Goal: Task Accomplishment & Management: Complete application form

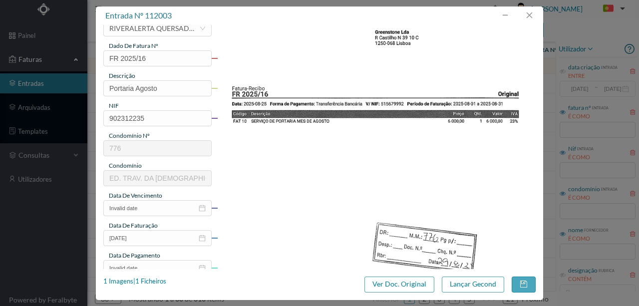
scroll to position [133, 0]
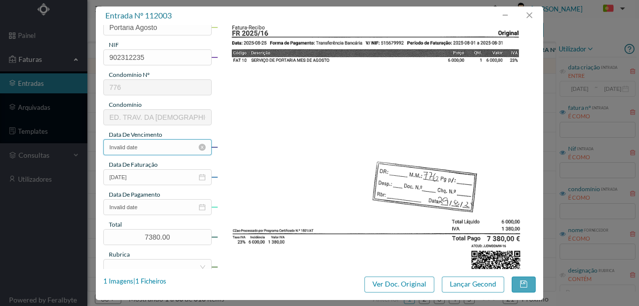
click at [146, 147] on input "Invalid date" at bounding box center [157, 147] width 108 height 16
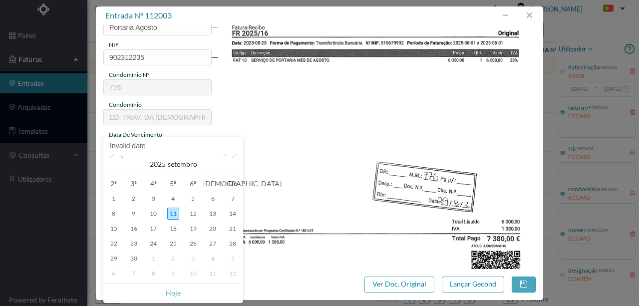
click at [123, 157] on link at bounding box center [122, 164] width 9 height 20
click at [112, 258] on div "25" at bounding box center [114, 259] width 12 height 12
type input "[DATE]"
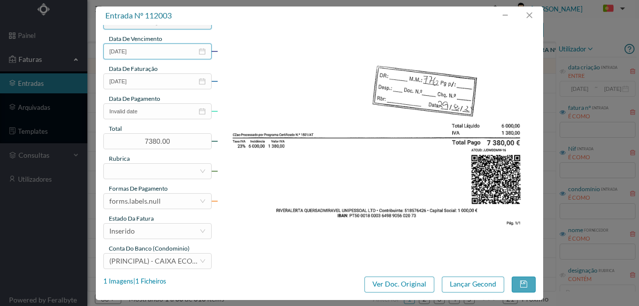
scroll to position [233, 0]
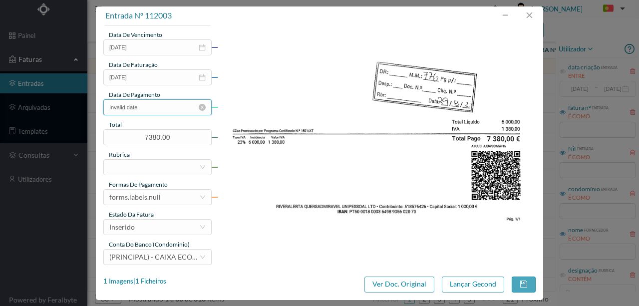
click at [164, 110] on input "Invalid date" at bounding box center [157, 107] width 108 height 16
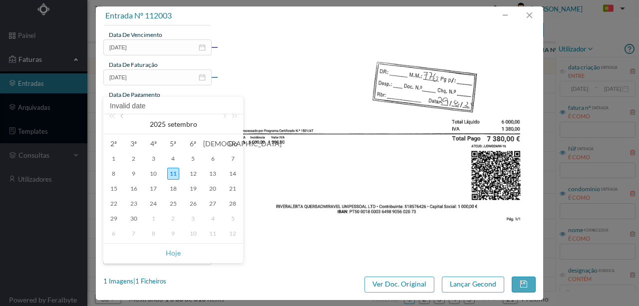
click at [122, 117] on link at bounding box center [122, 124] width 9 height 20
click at [194, 218] on div "29" at bounding box center [193, 219] width 12 height 12
type input "[DATE]"
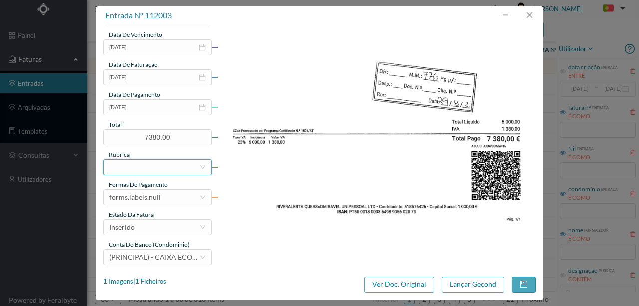
click at [127, 165] on div at bounding box center [154, 167] width 90 height 15
click at [309, 179] on img at bounding box center [376, 25] width 319 height 451
drag, startPoint x: 131, startPoint y: 162, endPoint x: 127, endPoint y: 167, distance: 5.7
click at [128, 166] on div at bounding box center [154, 167] width 90 height 15
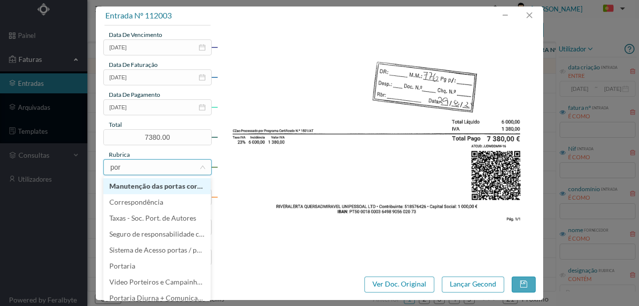
type input "port"
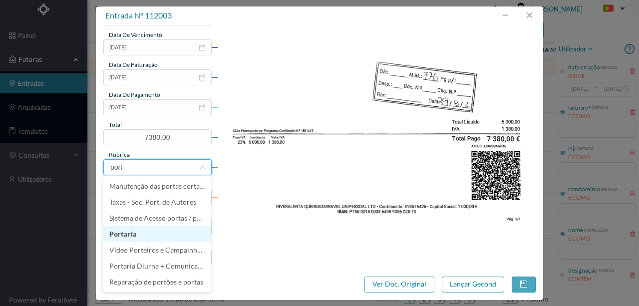
click at [134, 237] on li "Portaria" at bounding box center [156, 234] width 107 height 16
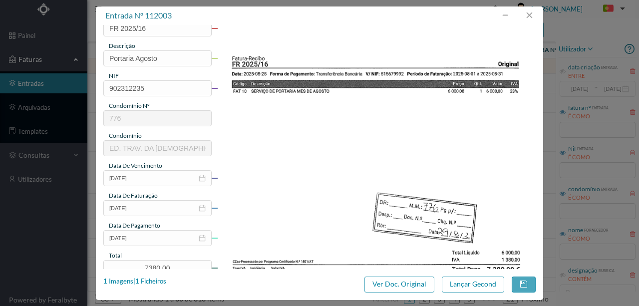
scroll to position [236, 0]
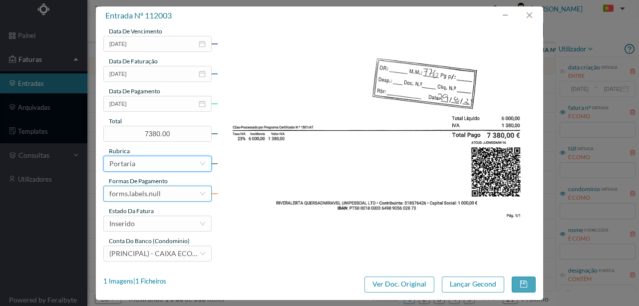
click at [156, 190] on div "forms.labels.null" at bounding box center [134, 193] width 51 height 15
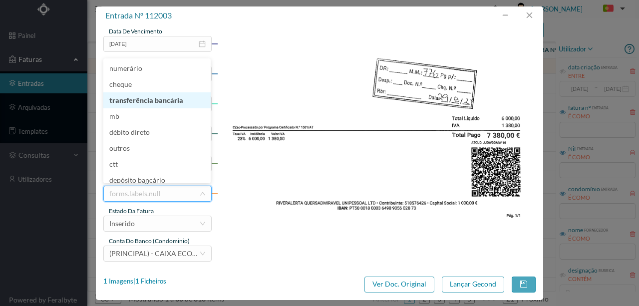
click at [149, 100] on li "transferência bancária" at bounding box center [156, 100] width 107 height 16
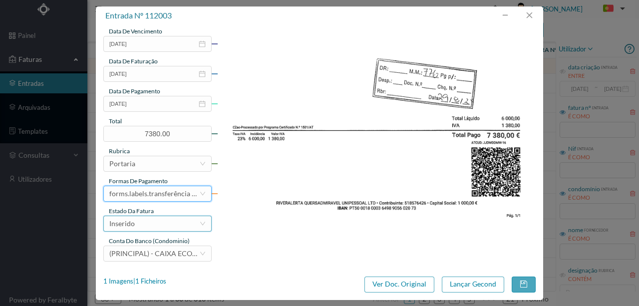
click at [142, 225] on div "Inserido" at bounding box center [154, 223] width 90 height 15
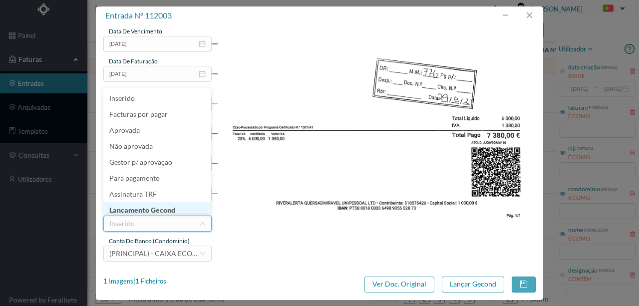
scroll to position [5, 0]
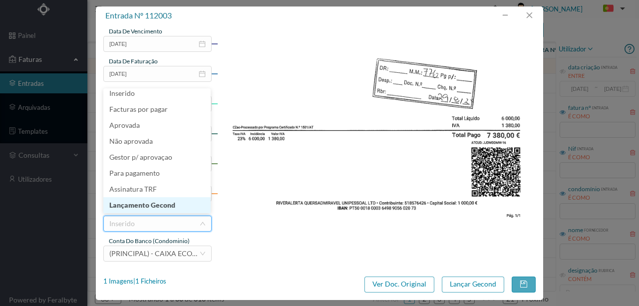
click at [153, 206] on li "Lançamento Gecond" at bounding box center [156, 205] width 107 height 16
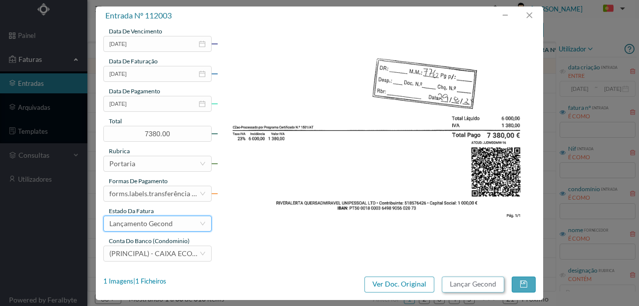
click at [464, 285] on button "Lançar Gecond" at bounding box center [473, 285] width 62 height 16
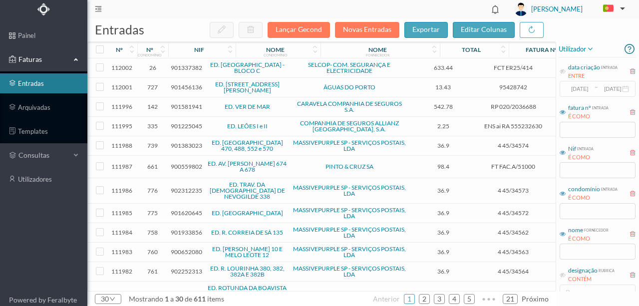
click at [185, 68] on span "901337382" at bounding box center [186, 67] width 31 height 7
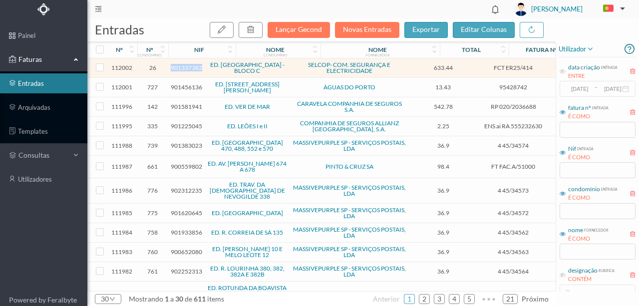
click at [185, 68] on span "901337382" at bounding box center [186, 67] width 31 height 7
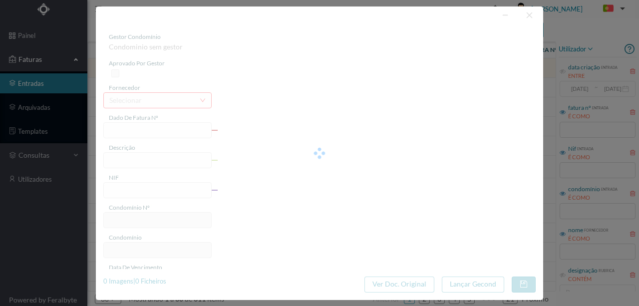
type input "FCT ER25/414"
type input "PESQUISA E REPARAÇÃO VENTILAÇÃO"
type input "901337382"
type input "[DATE]"
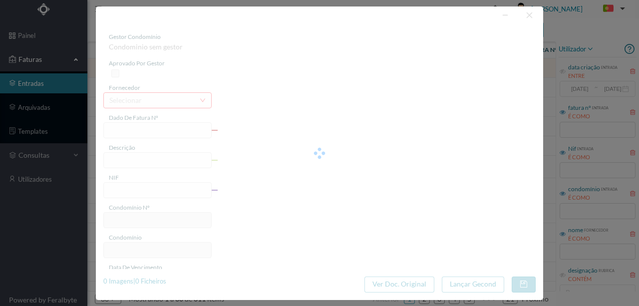
type input "633.44"
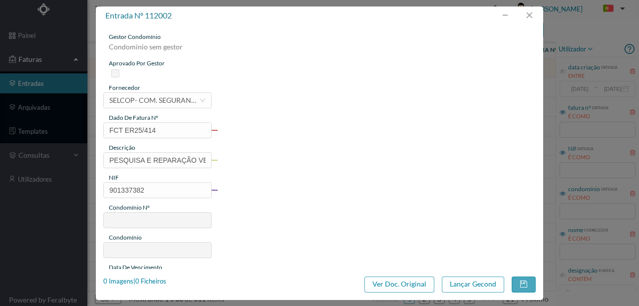
type input "26"
type input "ED. PORTO DOURO - BLOCO C"
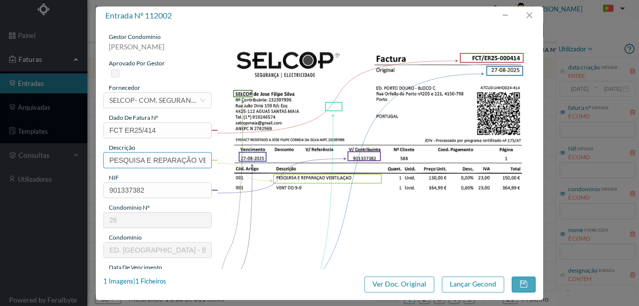
click at [189, 156] on input "PESQUISA E REPARAÇÃO VENTILAÇÃO" at bounding box center [157, 160] width 108 height 16
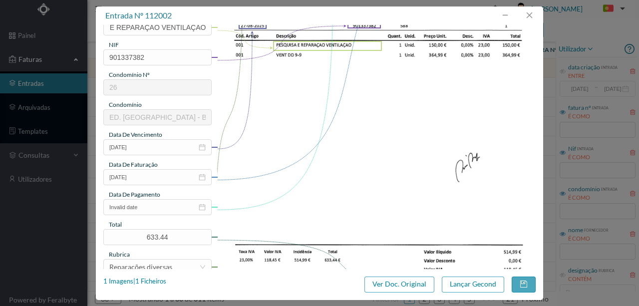
scroll to position [0, 0]
click at [143, 208] on input "Invalid date" at bounding box center [157, 207] width 108 height 16
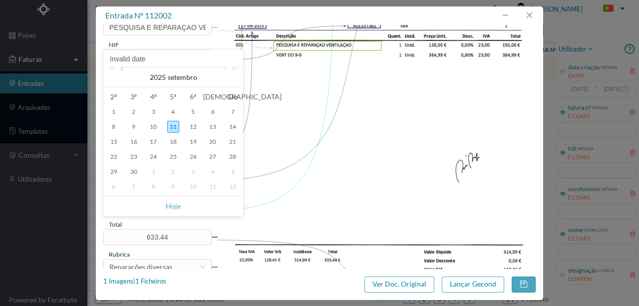
click at [123, 68] on link at bounding box center [122, 77] width 9 height 20
click at [158, 166] on div "27" at bounding box center [153, 172] width 12 height 12
type input "[DATE]"
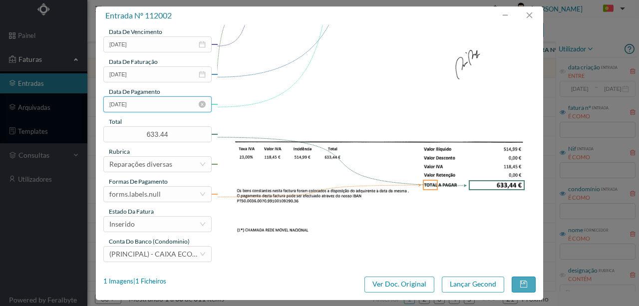
scroll to position [236, 0]
click at [154, 193] on div "forms.labels.null" at bounding box center [134, 193] width 51 height 15
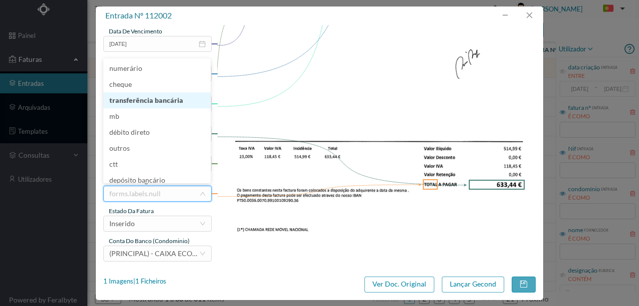
click at [157, 101] on li "transferência bancária" at bounding box center [156, 100] width 107 height 16
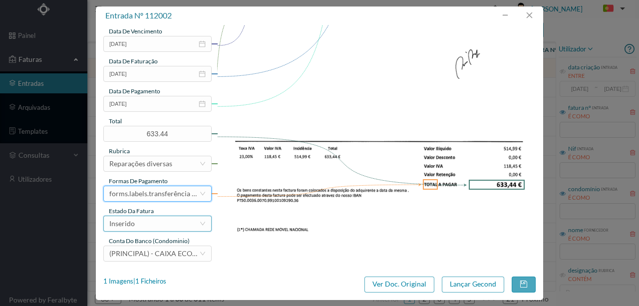
click at [139, 225] on div "Inserido" at bounding box center [154, 223] width 90 height 15
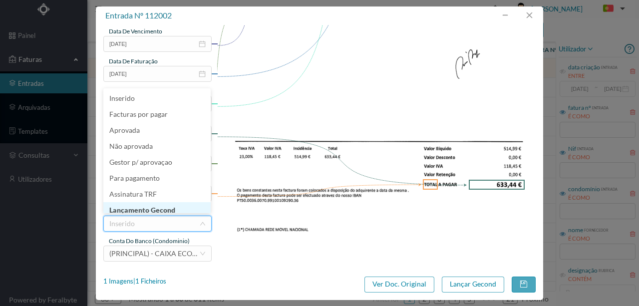
scroll to position [5, 0]
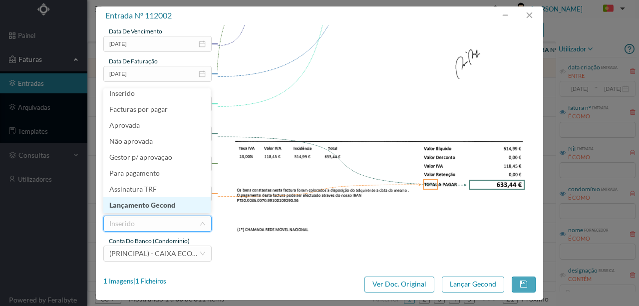
click at [157, 204] on li "Lançamento Gecond" at bounding box center [156, 205] width 107 height 16
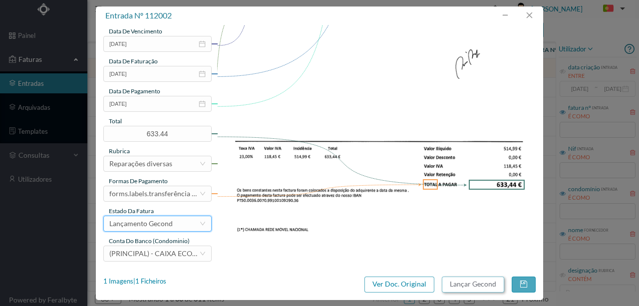
click at [454, 287] on button "Lançar Gecond" at bounding box center [473, 285] width 62 height 16
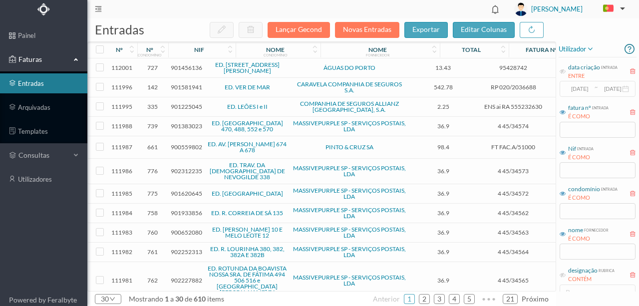
click at [178, 87] on span "901581941" at bounding box center [186, 86] width 31 height 7
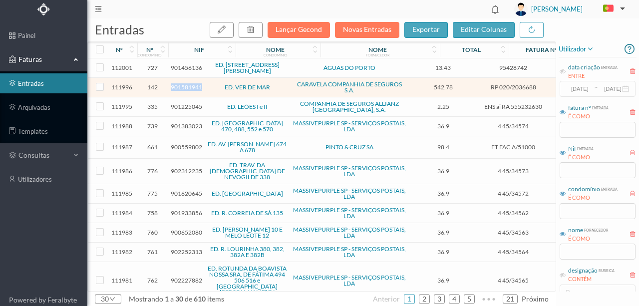
click at [178, 87] on span "901581941" at bounding box center [186, 86] width 31 height 7
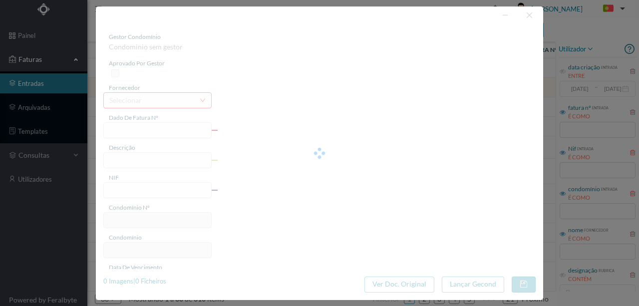
type input "RP 020/2036688"
type input "901581941"
type input "Invalid date"
type input "13-07-2025"
type input "542.78"
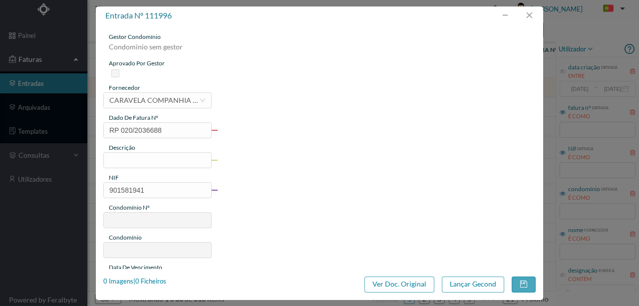
type input "142"
type input "ED. VER DE MAR"
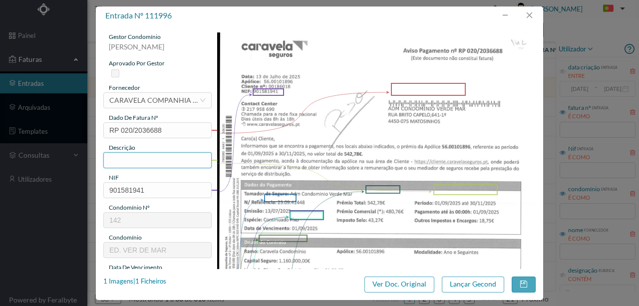
click at [119, 160] on input "text" at bounding box center [157, 160] width 108 height 16
click at [125, 160] on input "text" at bounding box center [157, 160] width 108 height 16
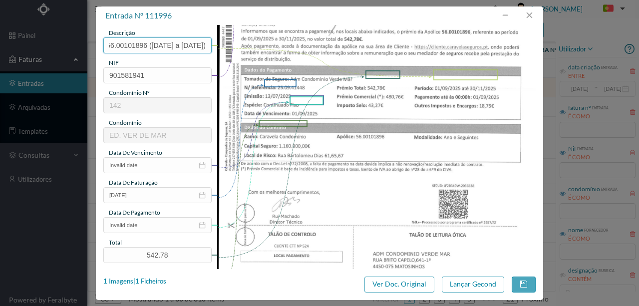
scroll to position [133, 0]
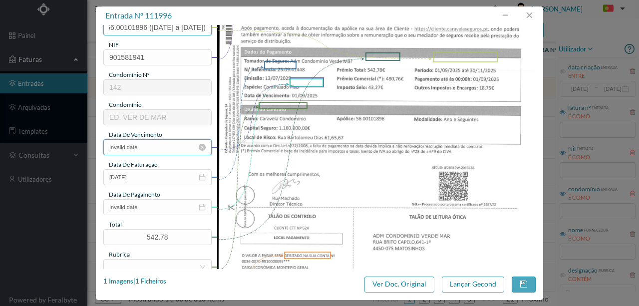
type input "Seg Condominio Ap. nº 56.00101896 (01.09.2025 a 30.11.2025)"
click at [151, 147] on input "Invalid date" at bounding box center [157, 147] width 108 height 16
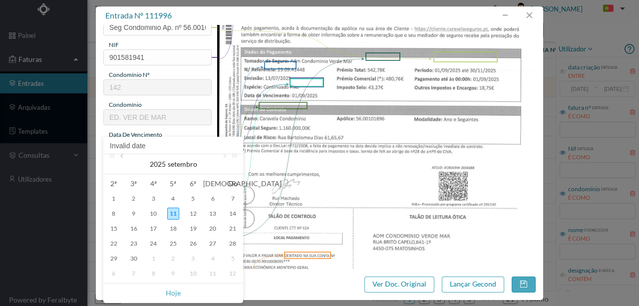
click at [122, 158] on link at bounding box center [122, 164] width 9 height 20
click at [383, 181] on img at bounding box center [376, 125] width 319 height 451
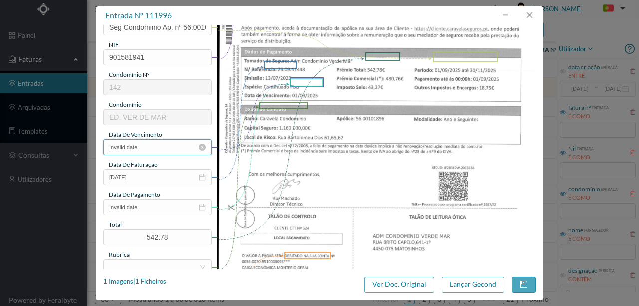
click at [152, 148] on input "Invalid date" at bounding box center [157, 147] width 108 height 16
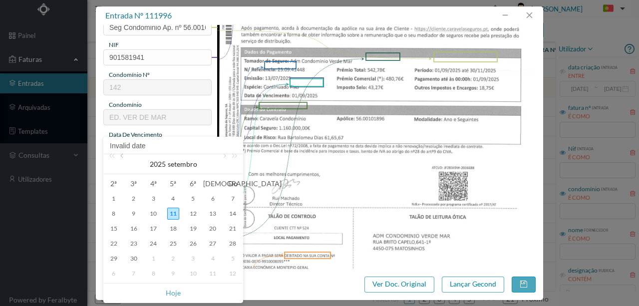
click at [121, 158] on link at bounding box center [122, 164] width 9 height 20
click at [233, 216] on div "13" at bounding box center [233, 214] width 12 height 12
type input "13-07-2025"
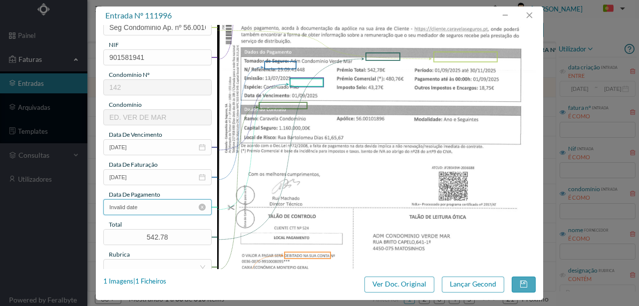
click at [140, 210] on input "Invalid date" at bounding box center [157, 207] width 108 height 16
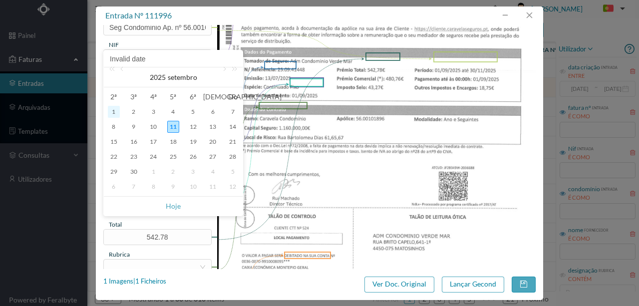
click at [114, 115] on div "1" at bounding box center [114, 112] width 12 height 12
type input "01-09-2025"
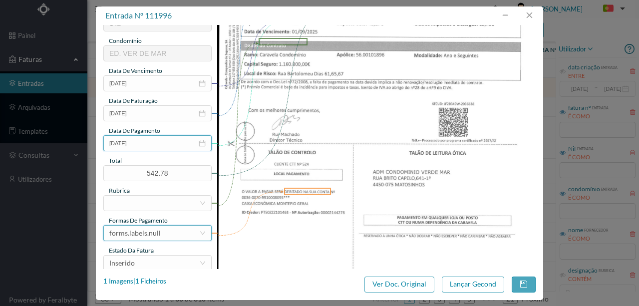
scroll to position [200, 0]
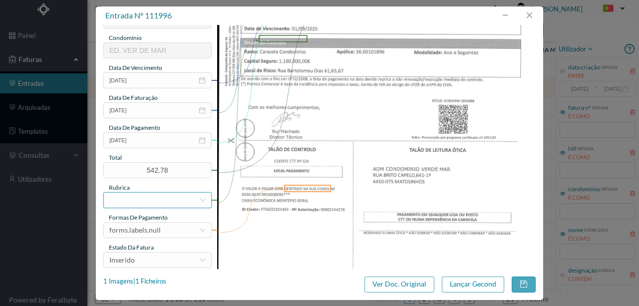
click at [117, 201] on div at bounding box center [154, 200] width 90 height 15
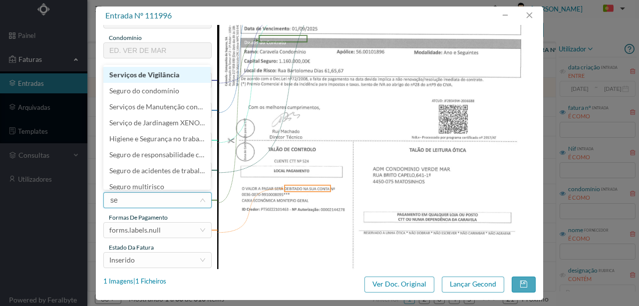
type input "seg"
click at [156, 74] on li "Seguro do condomínio" at bounding box center [156, 75] width 107 height 16
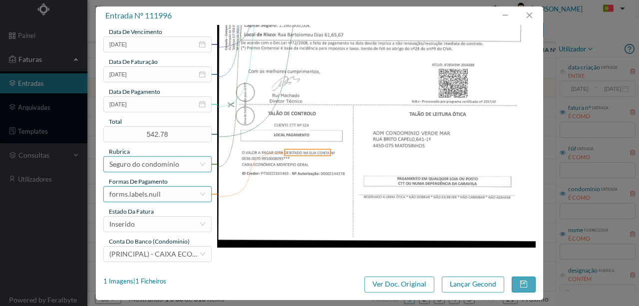
scroll to position [236, 0]
click at [152, 196] on div "forms.labels.null" at bounding box center [134, 193] width 51 height 15
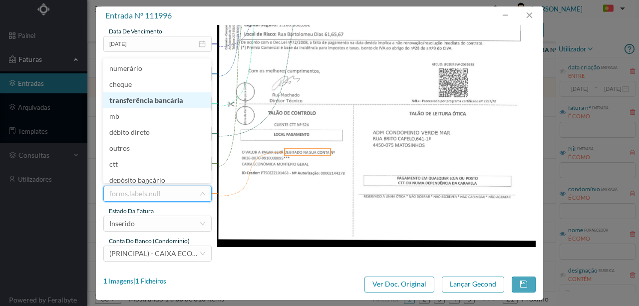
click at [158, 101] on li "transferência bancária" at bounding box center [156, 100] width 107 height 16
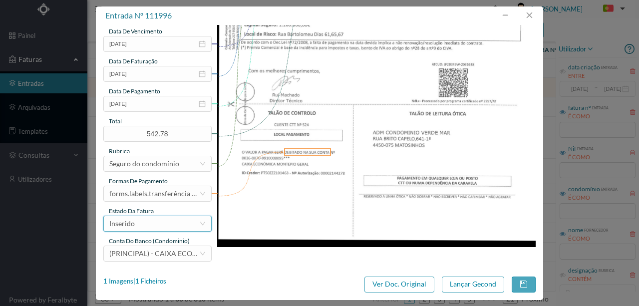
click at [139, 225] on div "Inserido" at bounding box center [154, 223] width 90 height 15
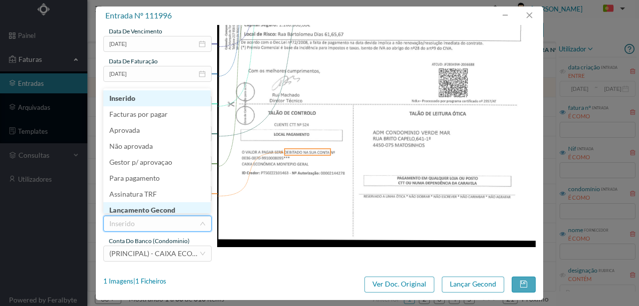
scroll to position [5, 0]
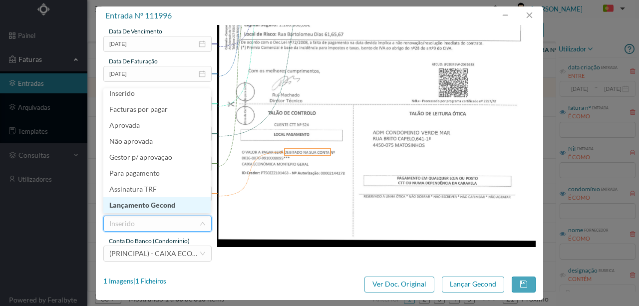
click at [158, 208] on li "Lançamento Gecond" at bounding box center [156, 205] width 107 height 16
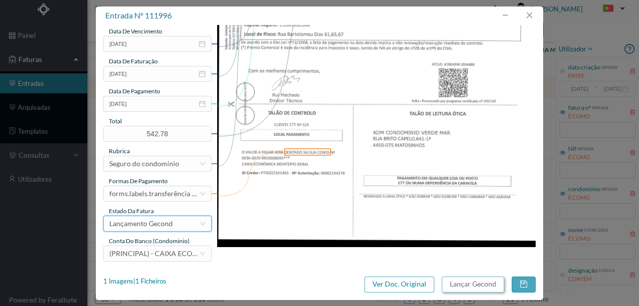
click at [470, 287] on button "Lançar Gecond" at bounding box center [473, 285] width 62 height 16
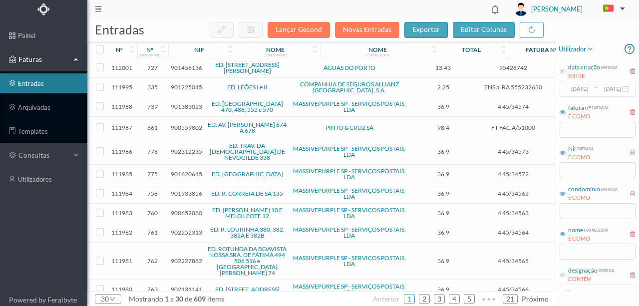
click at [188, 87] on span "901225045" at bounding box center [186, 86] width 31 height 7
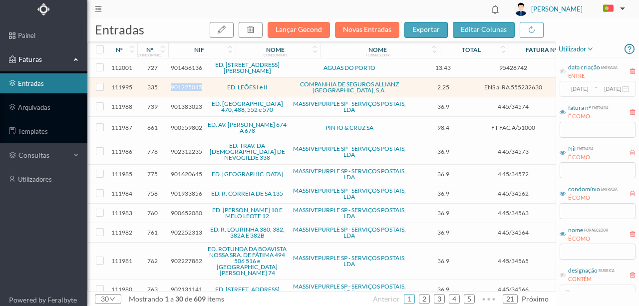
click at [188, 87] on span "901225045" at bounding box center [186, 86] width 31 height 7
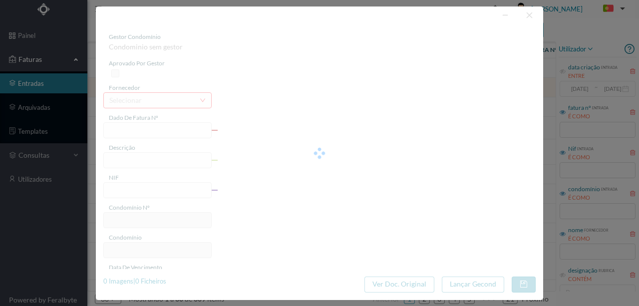
type input "ENS ai RA 555232630"
type input "PR AR APV EN 01/09/2025 a 31/08/2026"
type input "901225045"
type input "Invalid date"
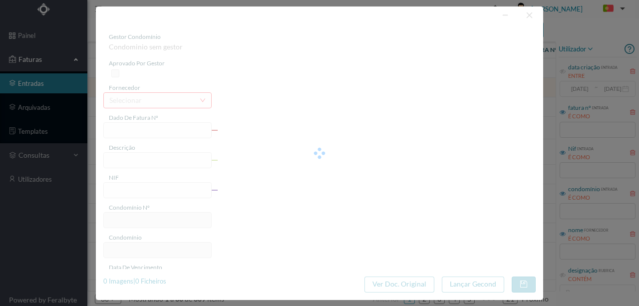
type input "2.25"
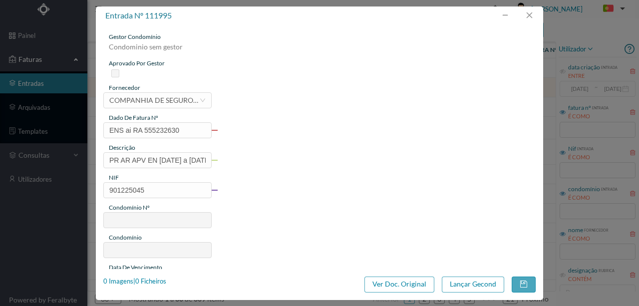
type input "335"
type input "ED. LEÕES I e II"
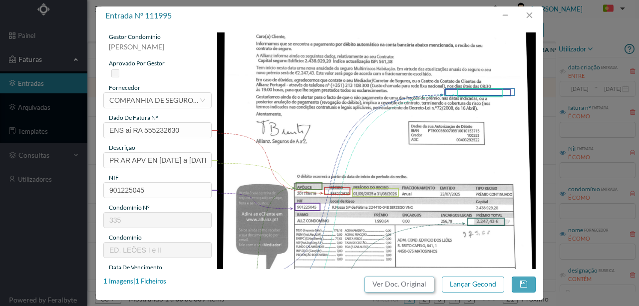
drag, startPoint x: 393, startPoint y: 288, endPoint x: 377, endPoint y: 47, distance: 241.1
click at [393, 287] on button "Ver Doc. Original" at bounding box center [399, 285] width 70 height 16
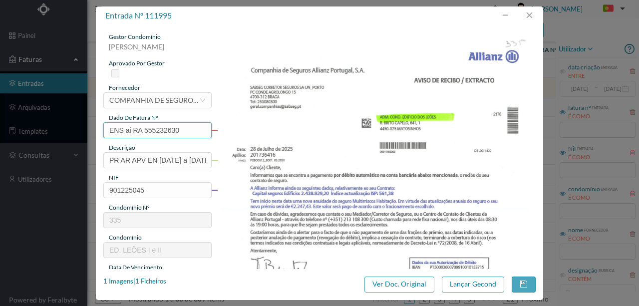
drag, startPoint x: 199, startPoint y: 130, endPoint x: 69, endPoint y: 91, distance: 135.5
click at [24, 109] on div "entrada nº 111995 gestor condomínio Susana Silva aprovado por gestor fornecedor…" at bounding box center [319, 153] width 639 height 306
type input "f"
drag, startPoint x: 104, startPoint y: 129, endPoint x: 287, endPoint y: 127, distance: 182.7
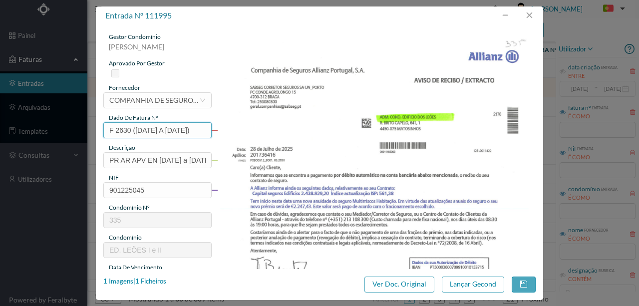
click at [287, 127] on div "gestor condomínio Susana Silva aprovado por gestor fornecedor selecionar COMPAN…" at bounding box center [319, 264] width 432 height 465
type input "F 2630 (01.09.2025 A 31.08.2026)"
drag, startPoint x: 141, startPoint y: 132, endPoint x: 234, endPoint y: 107, distance: 96.6
click at [234, 107] on img at bounding box center [376, 257] width 319 height 451
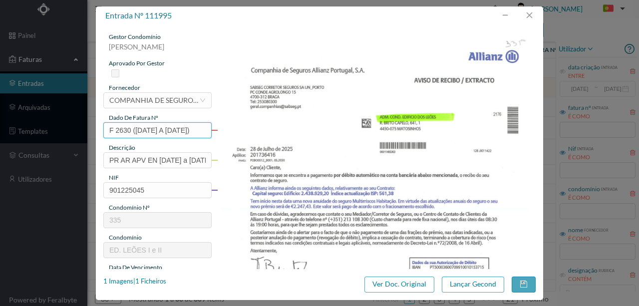
scroll to position [0, 10]
drag, startPoint x: 106, startPoint y: 129, endPoint x: 258, endPoint y: 130, distance: 152.3
click at [258, 130] on div "gestor condomínio Susana Silva aprovado por gestor fornecedor selecionar COMPAN…" at bounding box center [319, 264] width 432 height 465
drag, startPoint x: 182, startPoint y: 128, endPoint x: 350, endPoint y: 135, distance: 168.4
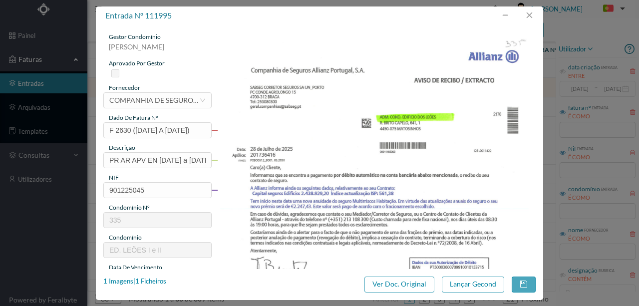
click at [355, 135] on img at bounding box center [376, 257] width 319 height 451
drag, startPoint x: 107, startPoint y: 160, endPoint x: 195, endPoint y: 160, distance: 87.9
click at [230, 160] on div "gestor condomínio Susana Silva aprovado por gestor fornecedor selecionar COMPAN…" at bounding box center [319, 264] width 432 height 465
paste input "F 2630 (01.09.2025 A 31.08.2026)"
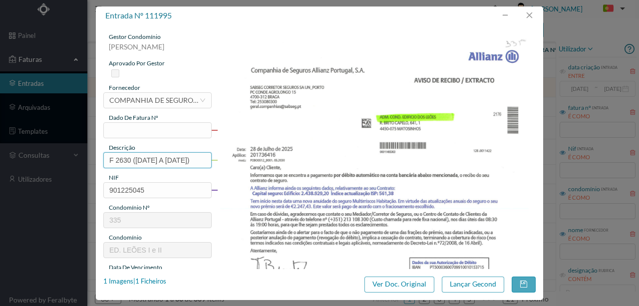
scroll to position [0, 10]
click at [110, 160] on input "F 2630 (01.09.2025 A 31.08.2026)" at bounding box center [157, 160] width 108 height 16
click at [109, 159] on input "F 2630 (01.09.2025 A 31.08.2026)" at bounding box center [157, 160] width 108 height 16
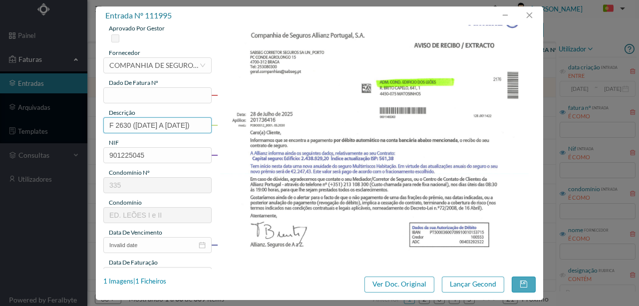
scroll to position [33, 0]
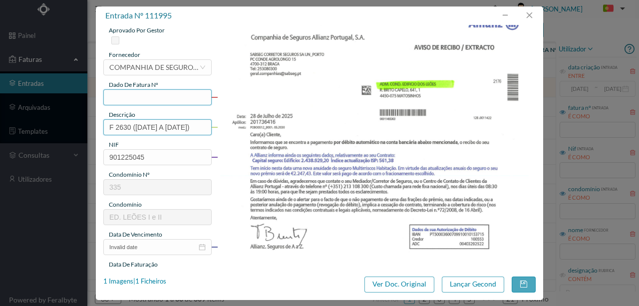
type input "F 2630 (01.09.2025 A 31.08.2026)"
click at [118, 95] on input "text" at bounding box center [157, 97] width 108 height 16
type input "F2630"
drag, startPoint x: 131, startPoint y: 126, endPoint x: 66, endPoint y: 128, distance: 64.9
click at [66, 129] on div "entrada nº 111995 gestor condomínio Susana Silva aprovado por gestor fornecedor…" at bounding box center [319, 153] width 639 height 306
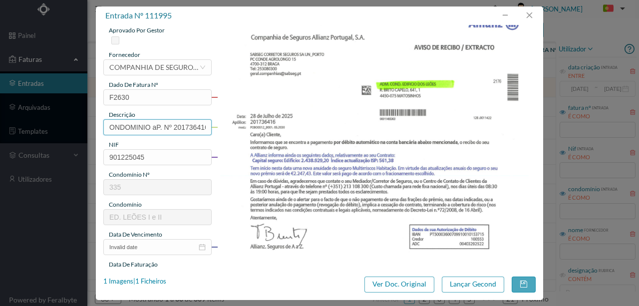
scroll to position [0, 23]
click at [154, 126] on input "sEG cONDOMINIO aP. Nº 201736416 (01.09.2025 A 31.08.2026)" at bounding box center [157, 127] width 108 height 16
click at [169, 125] on input "sEG cONDOMINIO aP. Nº 201736416 (01.09.2025 A 31.08.2026)" at bounding box center [157, 127] width 108 height 16
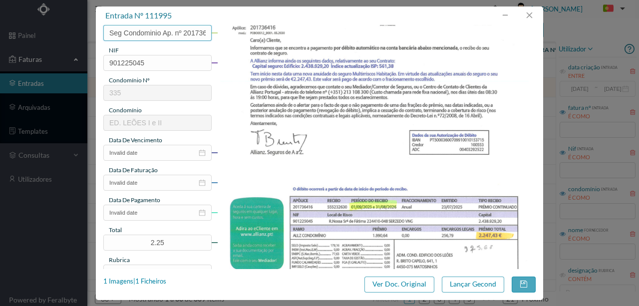
scroll to position [133, 0]
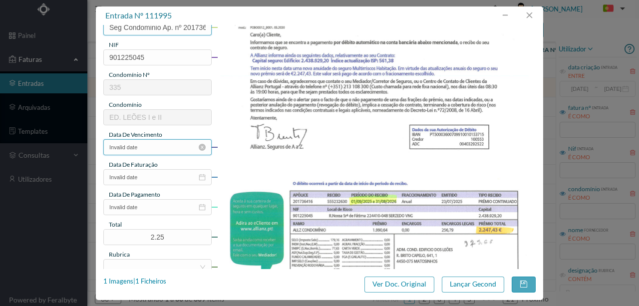
type input "Seg Condominio Ap. nº 201736416 (01.09.2025 A 31.08.2026)"
click at [153, 152] on input "Invalid date" at bounding box center [157, 147] width 108 height 16
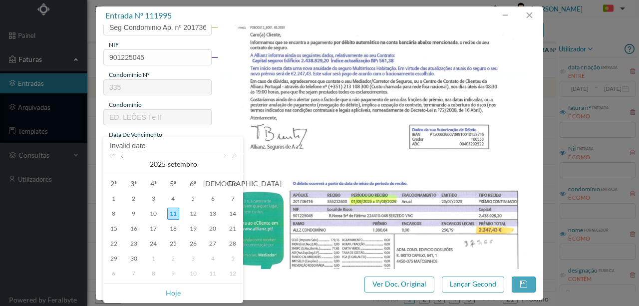
click at [124, 158] on link at bounding box center [122, 164] width 9 height 20
drag, startPoint x: 115, startPoint y: 260, endPoint x: 116, endPoint y: 252, distance: 8.5
click at [114, 259] on div "28" at bounding box center [114, 259] width 12 height 12
type input "28-07-2025"
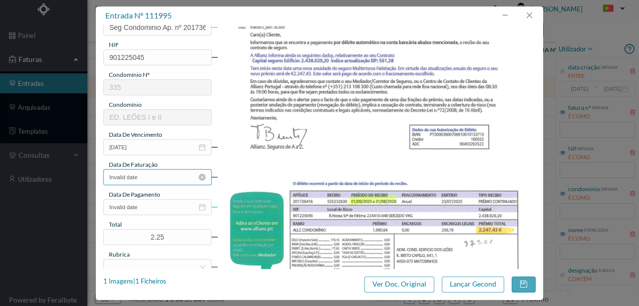
click at [155, 178] on input "Invalid date" at bounding box center [157, 177] width 108 height 16
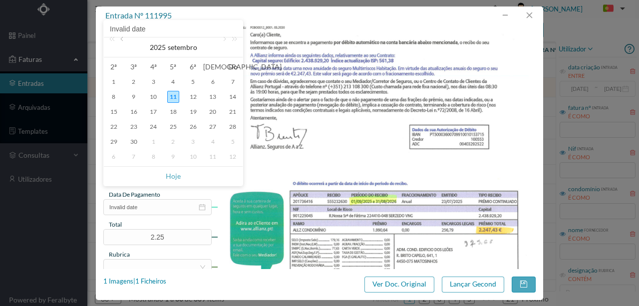
click at [122, 43] on link at bounding box center [122, 47] width 9 height 20
click at [115, 140] on div "28" at bounding box center [114, 142] width 12 height 12
type input "28-07-2025"
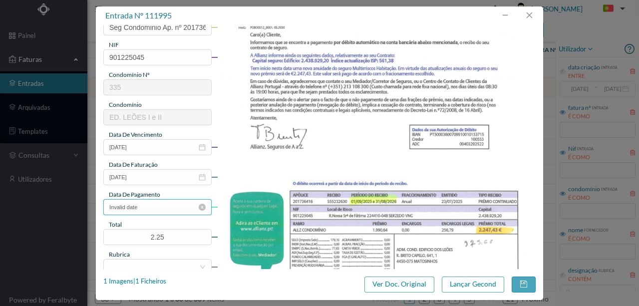
click at [138, 205] on input "Invalid date" at bounding box center [157, 207] width 108 height 16
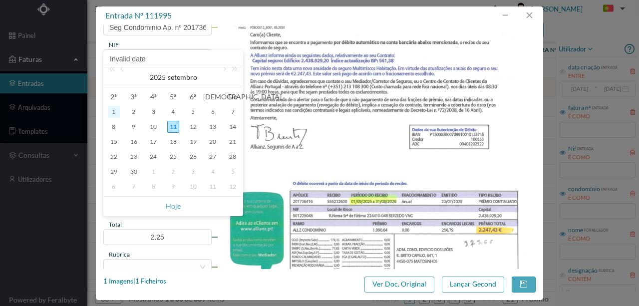
click at [116, 113] on div "1" at bounding box center [114, 112] width 12 height 12
type input "01-09-2025"
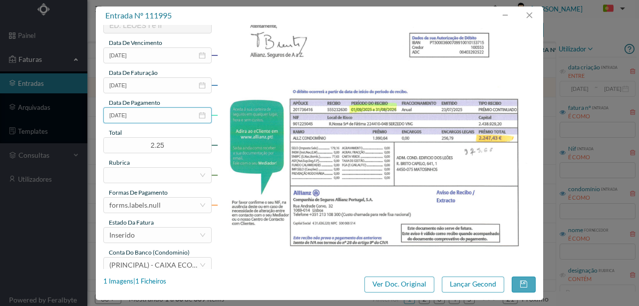
scroll to position [236, 0]
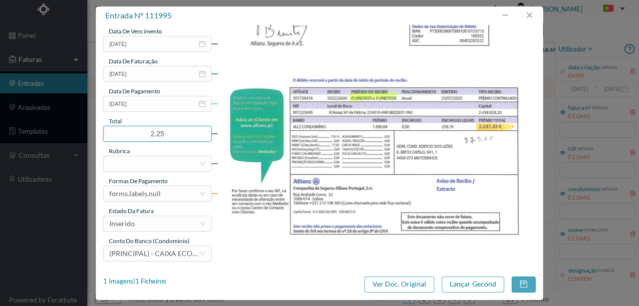
drag, startPoint x: 173, startPoint y: 135, endPoint x: 80, endPoint y: 124, distance: 93.5
click at [80, 124] on div "entrada nº 111995 gestor condomínio Susana Silva aprovado por gestor fornecedor…" at bounding box center [319, 153] width 639 height 306
type input "2247.43"
click at [126, 164] on div at bounding box center [154, 163] width 90 height 15
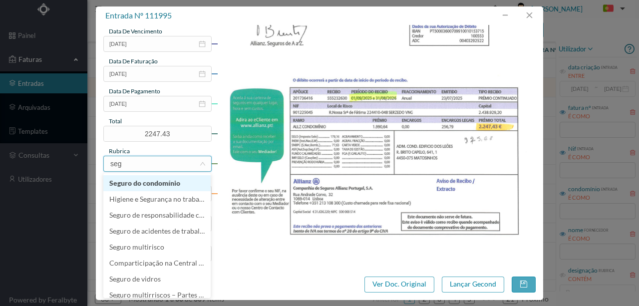
type input "segu"
click at [164, 188] on li "Seguro do condomínio" at bounding box center [156, 183] width 107 height 16
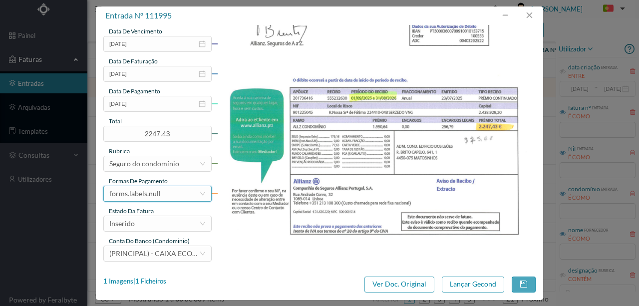
click at [160, 193] on div "forms.labels.null" at bounding box center [154, 193] width 90 height 15
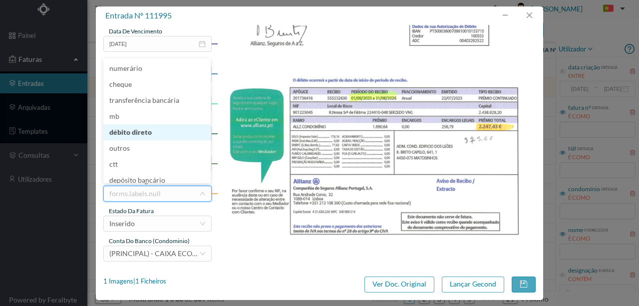
click at [138, 132] on li "débito direto" at bounding box center [156, 132] width 107 height 16
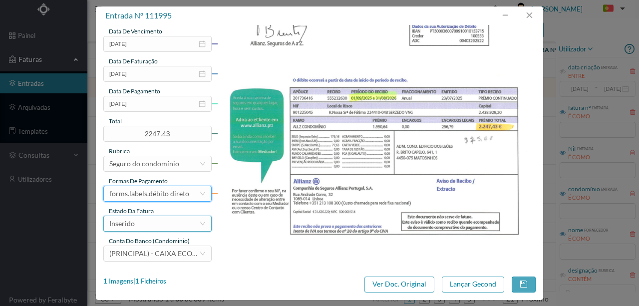
click at [148, 227] on div "Inserido" at bounding box center [154, 223] width 90 height 15
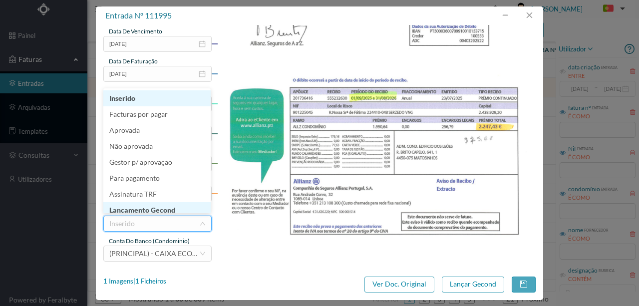
scroll to position [5, 0]
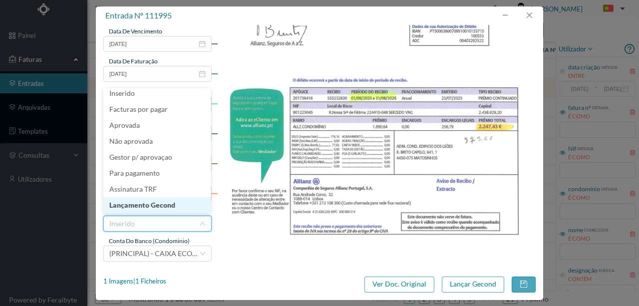
click at [162, 207] on li "Lançamento Gecond" at bounding box center [156, 205] width 107 height 16
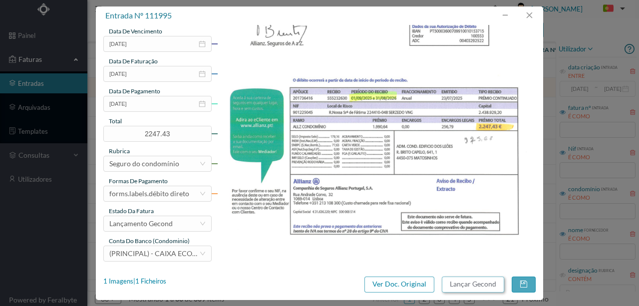
click at [465, 284] on button "Lançar Gecond" at bounding box center [473, 285] width 62 height 16
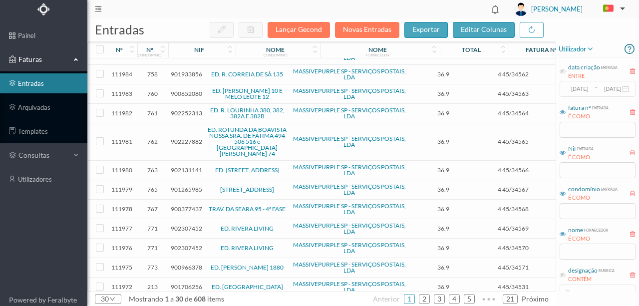
scroll to position [33, 0]
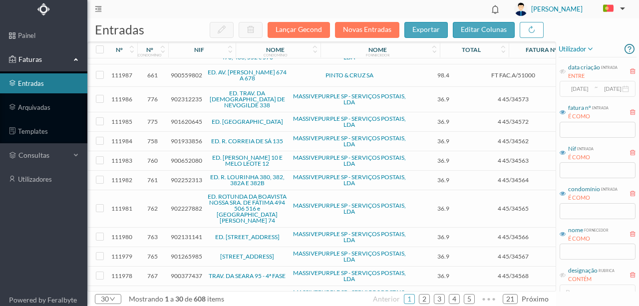
click at [184, 97] on span "902312235" at bounding box center [186, 98] width 31 height 7
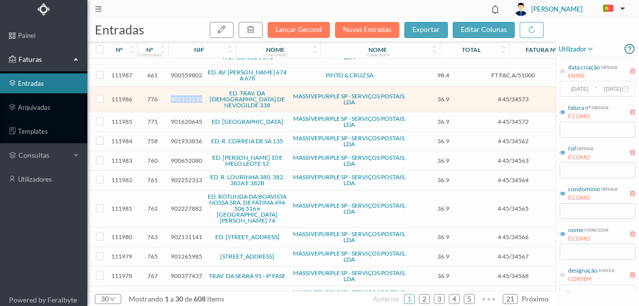
click at [184, 97] on span "902312235" at bounding box center [186, 98] width 31 height 7
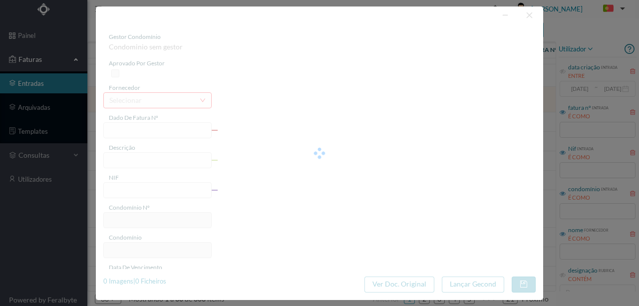
type input "4 45/34573"
type input "ANVIVAVIO"
type input "902312235"
type input "Invalid date"
type input "[DATE]"
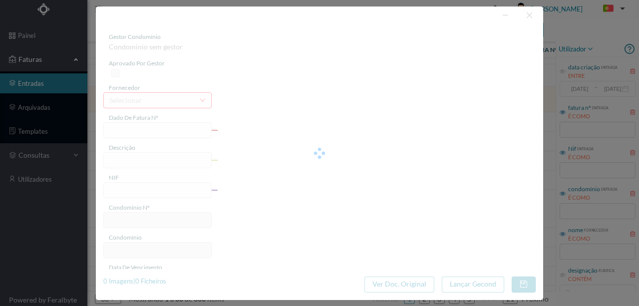
type input "36.90"
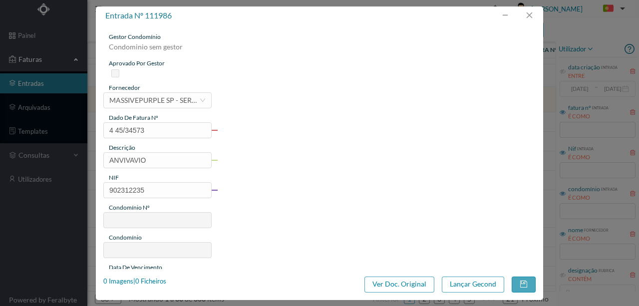
type input "776"
type input "ED. TRAV. DA [DEMOGRAPHIC_DATA] DE NEVOGILDE 338"
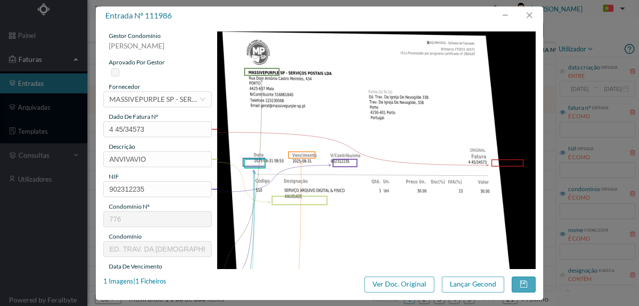
scroll to position [0, 0]
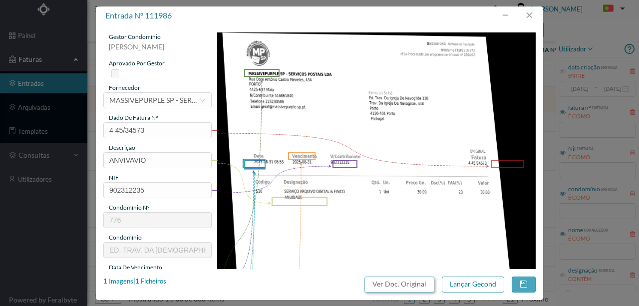
click at [403, 283] on button "Ver Doc. Original" at bounding box center [399, 285] width 70 height 16
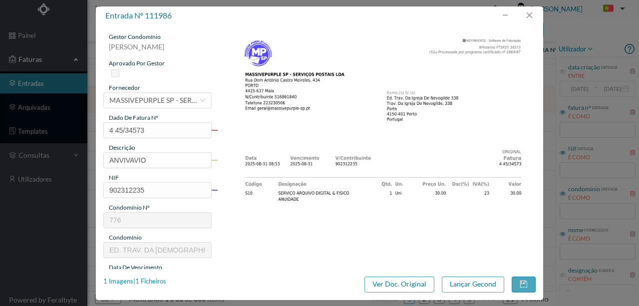
click at [156, 282] on div "1 Imagens | 1 Ficheiros" at bounding box center [134, 282] width 63 height 10
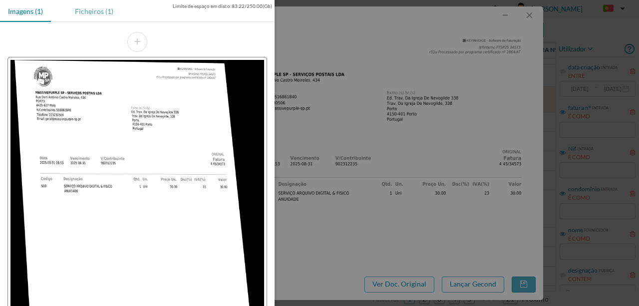
click at [94, 14] on div "Ficheiros (1)" at bounding box center [94, 11] width 54 height 22
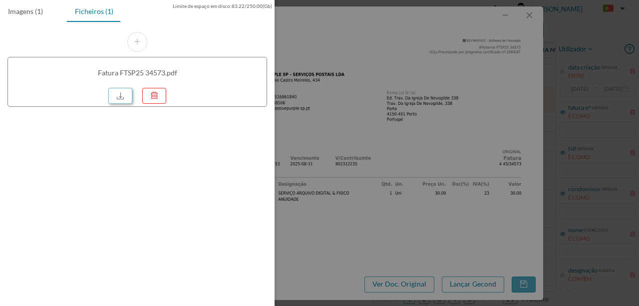
click at [119, 98] on link at bounding box center [120, 96] width 24 height 16
drag, startPoint x: 343, startPoint y: 43, endPoint x: 363, endPoint y: 36, distance: 21.0
click at [343, 43] on div at bounding box center [319, 153] width 639 height 306
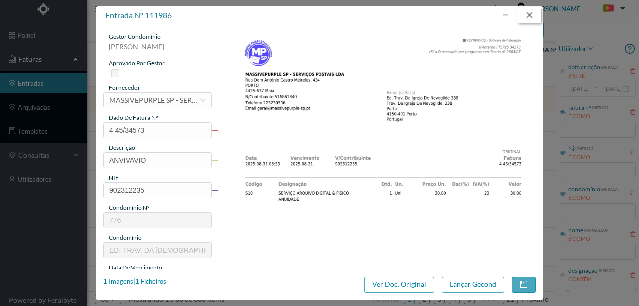
click at [530, 17] on button "button" at bounding box center [529, 15] width 24 height 16
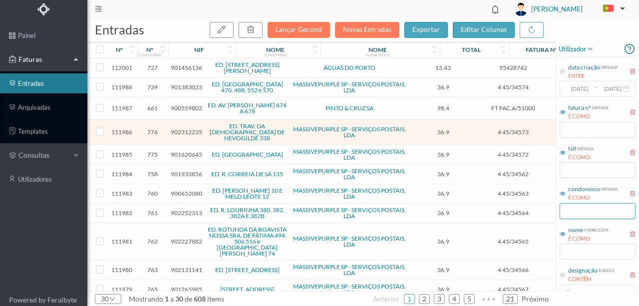
click at [569, 213] on input "text" at bounding box center [598, 211] width 76 height 16
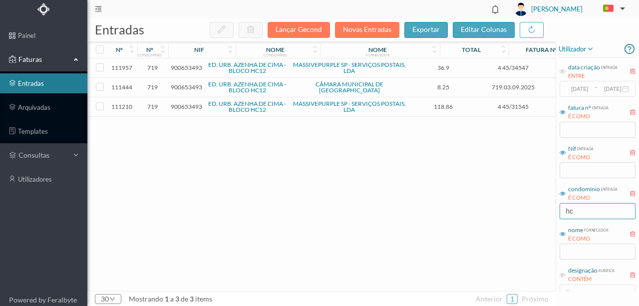
type input "hc"
click at [184, 107] on span "900653493" at bounding box center [186, 106] width 31 height 7
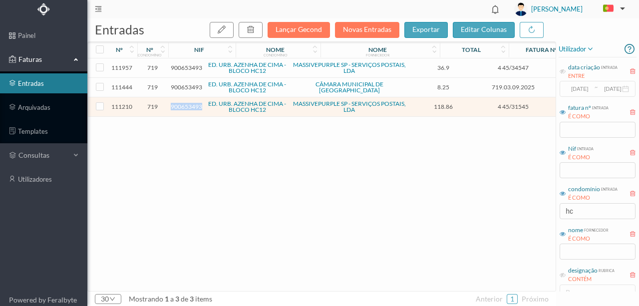
click at [184, 107] on span "900653493" at bounding box center [186, 106] width 31 height 7
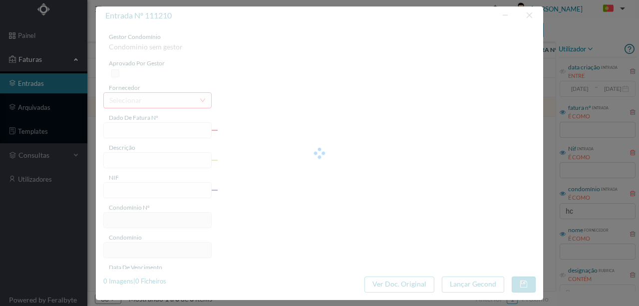
type input "4 45/31545"
type input "Serviço Envio Correio"
type input "900653493"
type input "[DATE]"
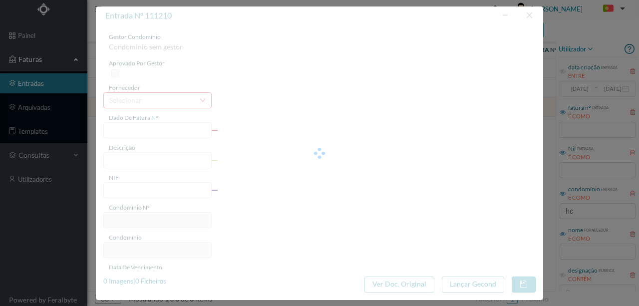
type input "[DATE]"
type input "118.86"
type input "719"
type input "ED. URB. AZENHA DE CIMA - BLOCO HC12"
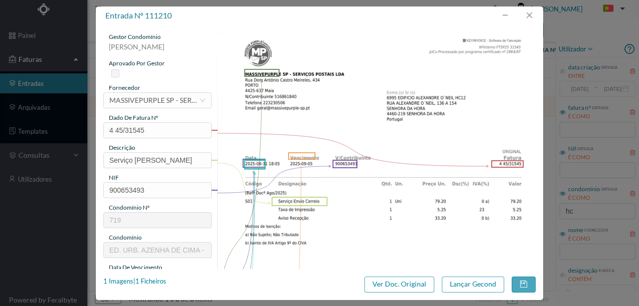
scroll to position [66, 0]
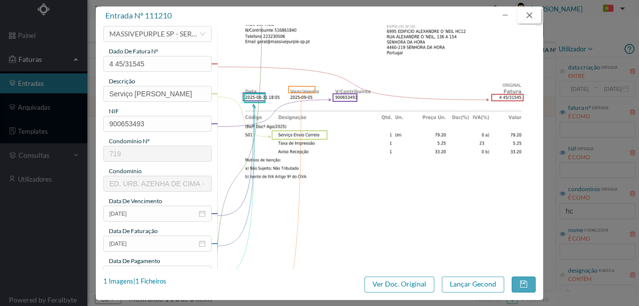
click at [533, 19] on button "button" at bounding box center [529, 15] width 24 height 16
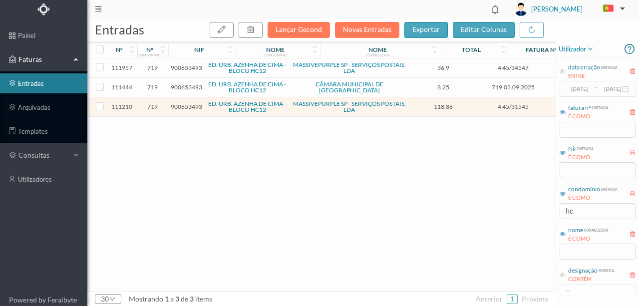
click at [186, 69] on span "900653493" at bounding box center [186, 67] width 31 height 7
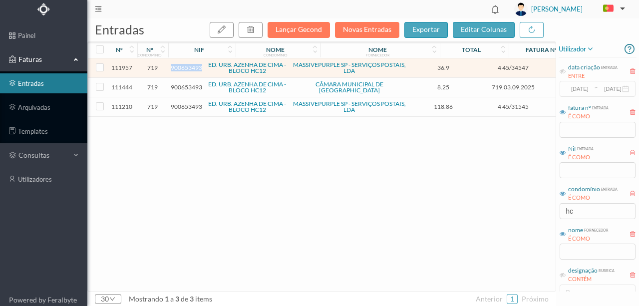
click at [186, 69] on span "900653493" at bounding box center [186, 67] width 31 height 7
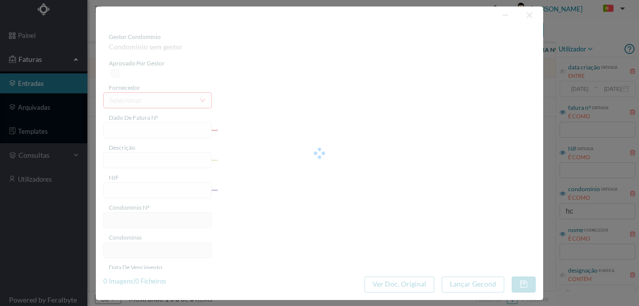
type input "4 45/34547"
type input "MNA ZA"
type input "900653493"
type input "Invalid date"
type input "[DATE]"
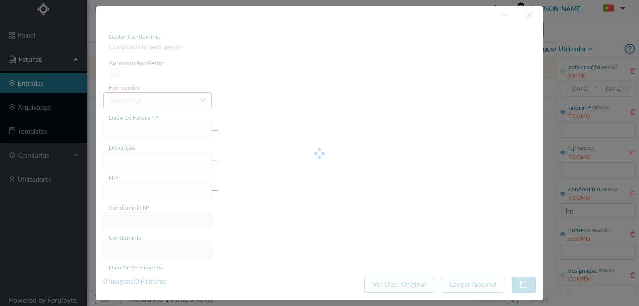
type input "36.90"
type input "719"
type input "ED. URB. AZENHA DE CIMA - BLOCO HC12"
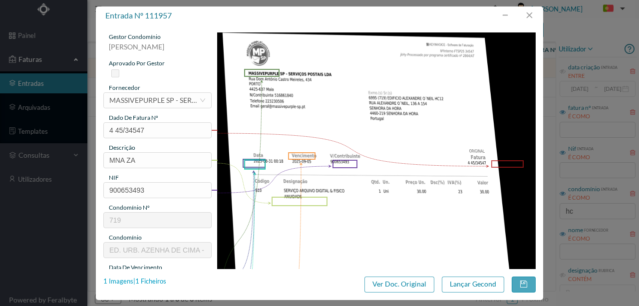
click at [160, 283] on div "1 Imagens | 1 Ficheiros" at bounding box center [134, 282] width 63 height 10
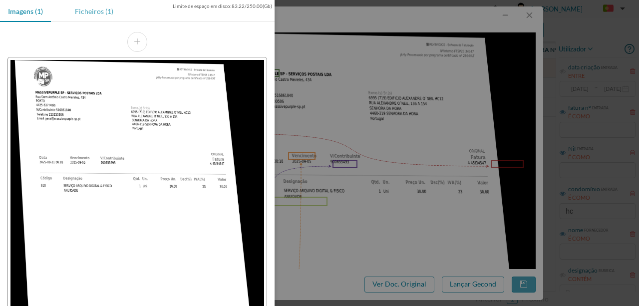
click at [89, 12] on div "Ficheiros (1)" at bounding box center [94, 11] width 54 height 22
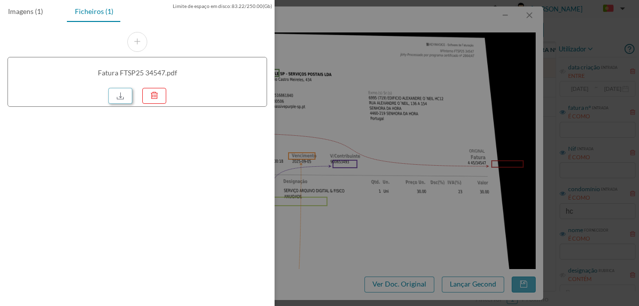
click at [123, 92] on link at bounding box center [120, 96] width 24 height 16
click at [383, 115] on div at bounding box center [319, 153] width 639 height 306
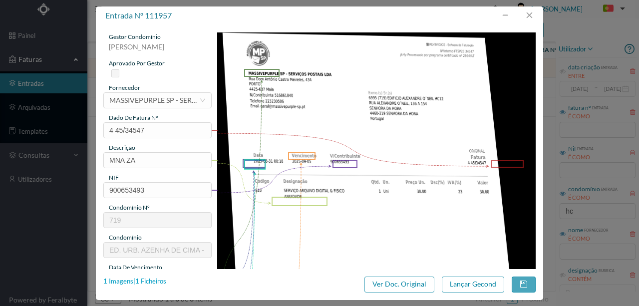
click at [157, 282] on div "1 Imagens | 1 Ficheiros" at bounding box center [134, 282] width 63 height 10
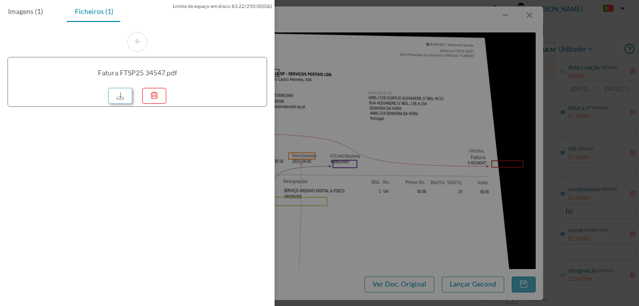
click at [118, 94] on link at bounding box center [120, 96] width 24 height 16
drag, startPoint x: 404, startPoint y: 21, endPoint x: 578, endPoint y: 1, distance: 175.4
click at [404, 21] on div at bounding box center [319, 153] width 639 height 306
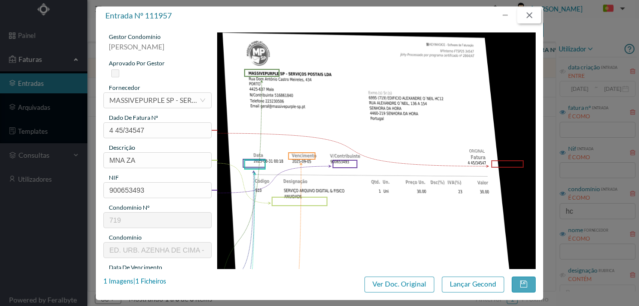
click at [529, 19] on button "button" at bounding box center [529, 15] width 24 height 16
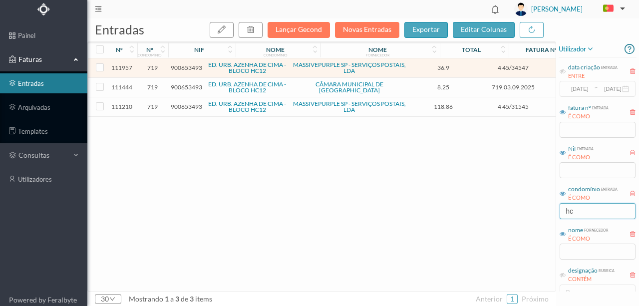
drag, startPoint x: 588, startPoint y: 214, endPoint x: 537, endPoint y: 214, distance: 50.9
click at [537, 214] on div "entradas Lançar Gecond Novas Entradas exportar editar colunas nº nº condomínio …" at bounding box center [363, 162] width 552 height 288
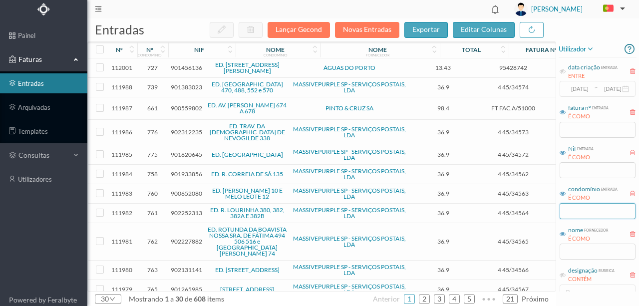
click at [566, 210] on input "text" at bounding box center [598, 211] width 76 height 16
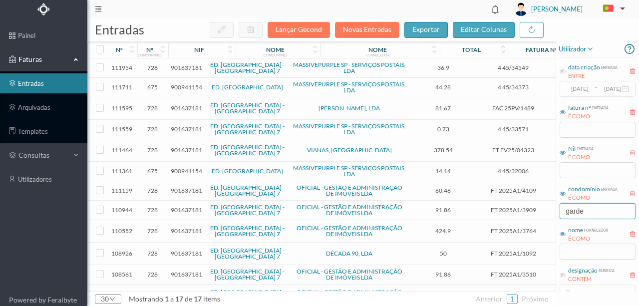
type input "garde"
click at [187, 149] on span "901637181" at bounding box center [186, 149] width 31 height 7
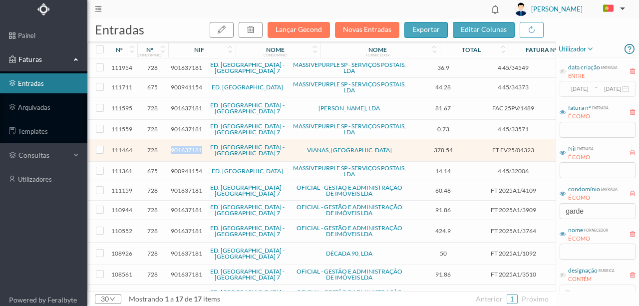
click at [187, 149] on span "901637181" at bounding box center [186, 149] width 31 height 7
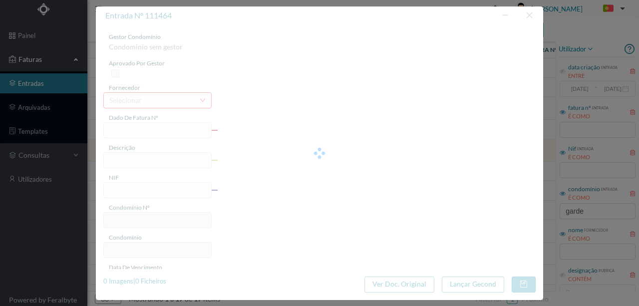
type input "FT FV25/04323"
type input "Manutenção de extintores"
type input "901637181"
type input "Invalid date"
type input "2025-09-05"
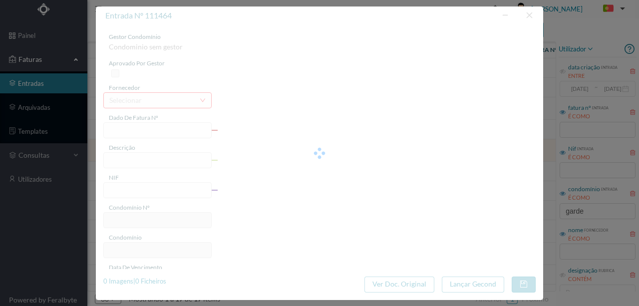
type input "378.54"
type input "728"
type input "ED. GARDEN VILLAGE - LOTE 7"
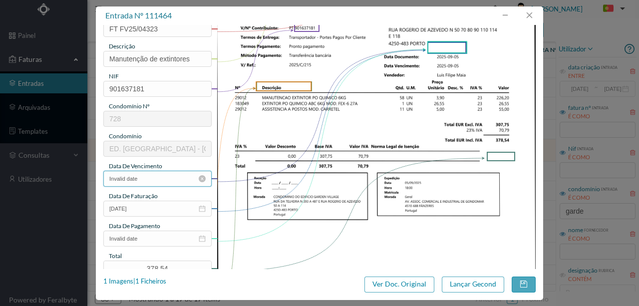
scroll to position [133, 0]
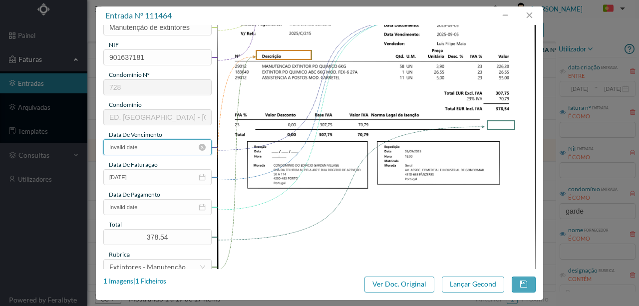
click at [149, 145] on input "Invalid date" at bounding box center [157, 147] width 108 height 16
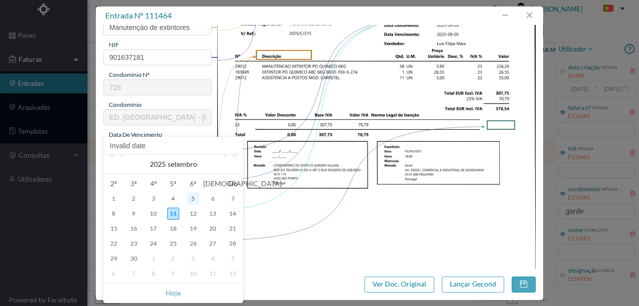
click at [195, 200] on div "5" at bounding box center [193, 199] width 12 height 12
type input "2025-09-05"
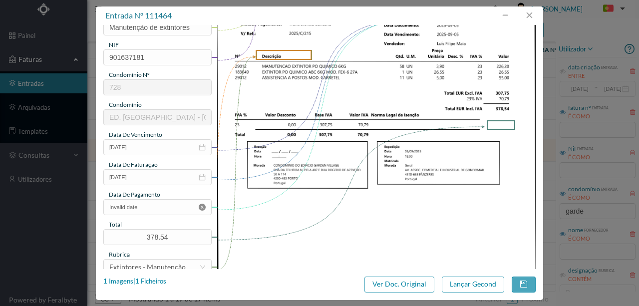
click at [202, 205] on icon "icon: close-circle" at bounding box center [202, 207] width 7 height 7
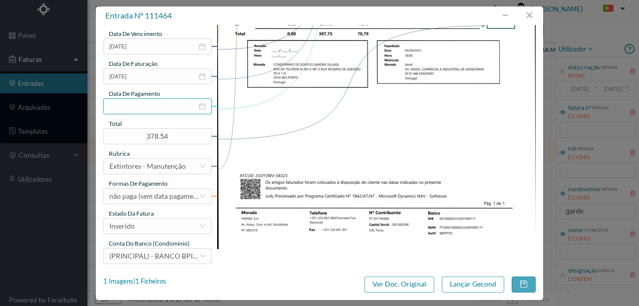
scroll to position [236, 0]
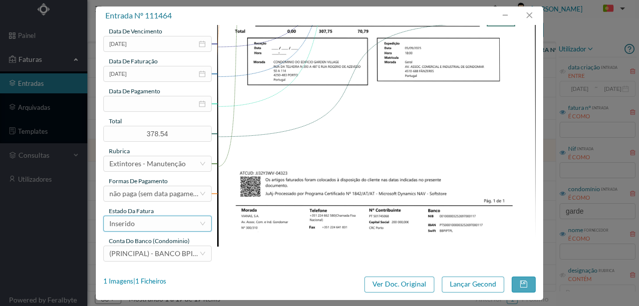
click at [165, 223] on div "Inserido" at bounding box center [154, 223] width 90 height 15
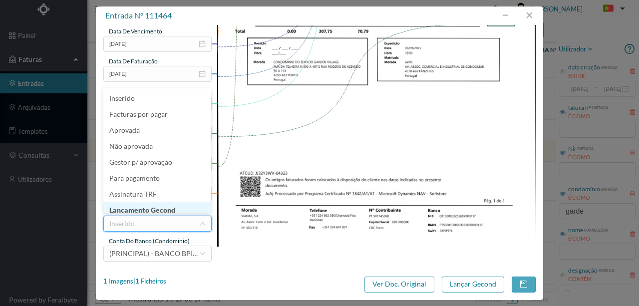
scroll to position [5, 0]
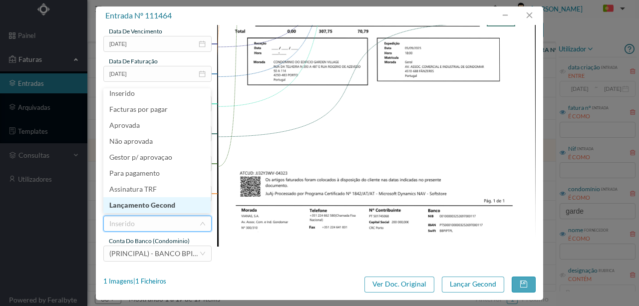
click at [157, 206] on li "Lançamento Gecond" at bounding box center [156, 205] width 107 height 16
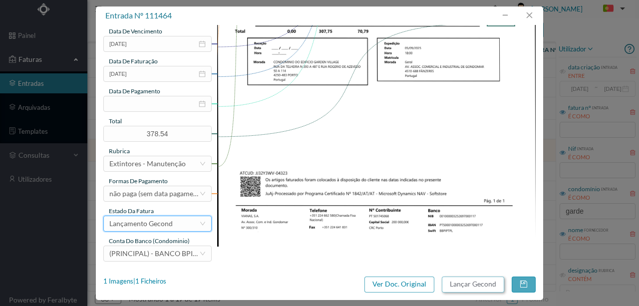
click at [467, 284] on button "Lançar Gecond" at bounding box center [473, 285] width 62 height 16
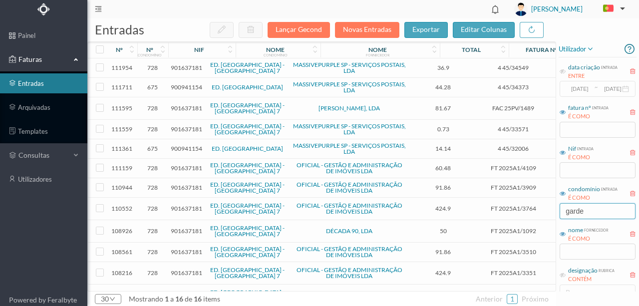
drag, startPoint x: 592, startPoint y: 212, endPoint x: 533, endPoint y: 210, distance: 58.9
click at [533, 210] on div "entradas Lançar Gecond Novas Entradas exportar editar colunas nº nº condomínio …" at bounding box center [363, 162] width 552 height 288
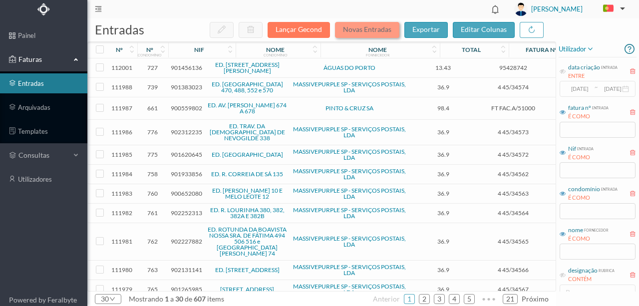
click at [359, 26] on button "Novas Entradas" at bounding box center [367, 30] width 64 height 16
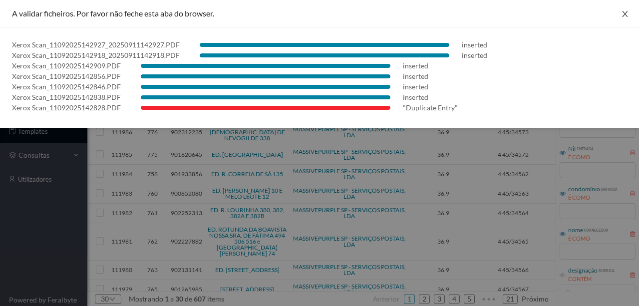
drag, startPoint x: 628, startPoint y: 13, endPoint x: 616, endPoint y: 21, distance: 14.6
click at [628, 13] on icon "icon: close" at bounding box center [625, 14] width 8 height 8
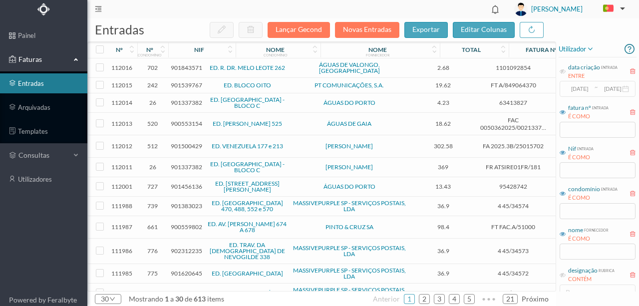
click at [190, 120] on span "900553154" at bounding box center [186, 123] width 31 height 7
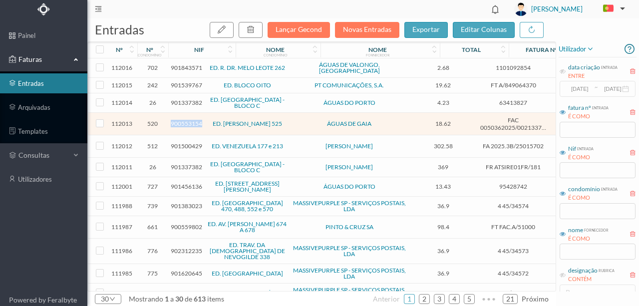
click at [190, 120] on span "900553154" at bounding box center [186, 123] width 31 height 7
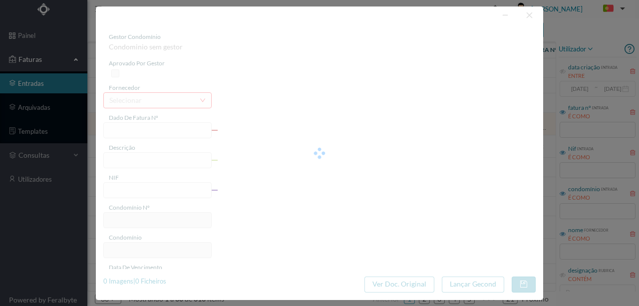
type input "FAC 0050362025/0021337834"
type input "AVEN ANTONIO COELHO MOREIRA 525 COMI VALADARES, 4405-528 VALADARES"
type input "900553154"
type input "2025-09-01"
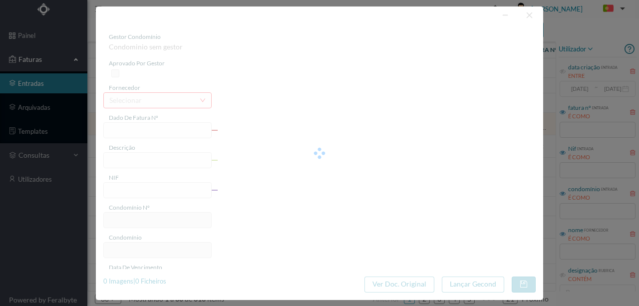
type input "18.62"
type input "520"
type input "ED. ANTÓNIO COELHO MOREIRA 525"
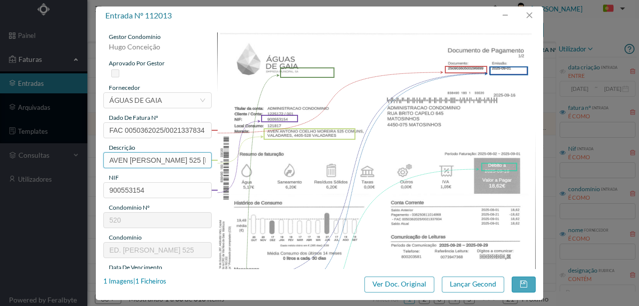
scroll to position [0, 175]
drag, startPoint x: 110, startPoint y: 160, endPoint x: 334, endPoint y: 161, distance: 224.1
click at [334, 161] on div "gestor condomínio Hugo Conceição aprovado por gestor fornecedor selecionar ÁGUA…" at bounding box center [319, 264] width 432 height 465
type input "2"
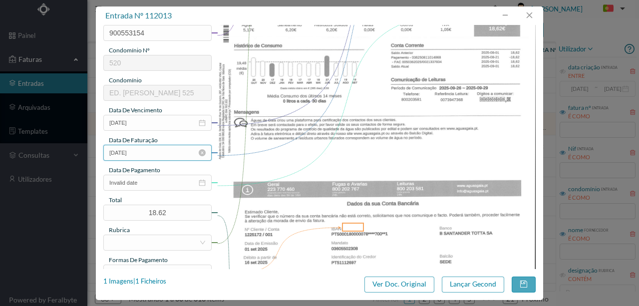
scroll to position [166, 0]
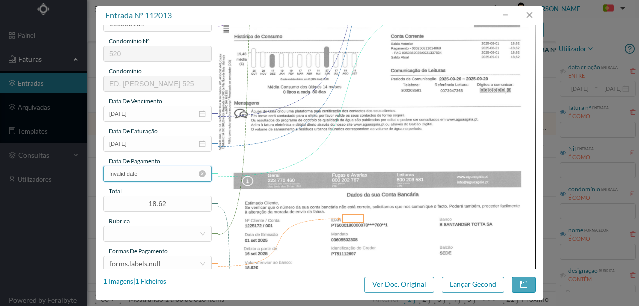
type input "525 Comuns (02.08.2025 a 01.09.2025("
click at [152, 174] on input "Invalid date" at bounding box center [157, 174] width 108 height 16
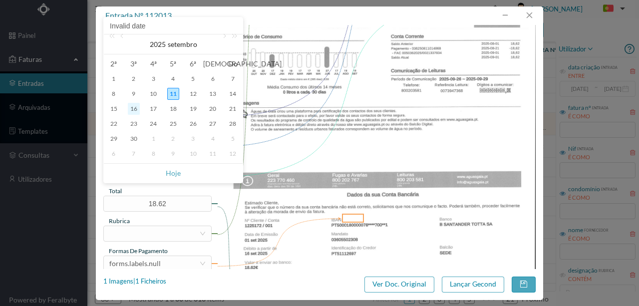
click at [131, 110] on div "16" at bounding box center [134, 109] width 12 height 12
type input "2025-09-16"
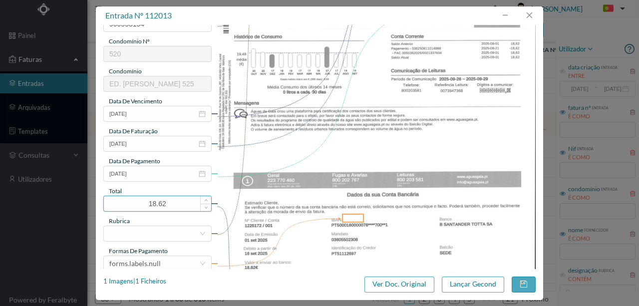
drag, startPoint x: 183, startPoint y: 202, endPoint x: 154, endPoint y: 200, distance: 29.5
click at [154, 200] on input "18.62" at bounding box center [157, 203] width 107 height 15
click at [215, 226] on div at bounding box center [374, 91] width 324 height 450
click at [144, 230] on div at bounding box center [154, 233] width 90 height 15
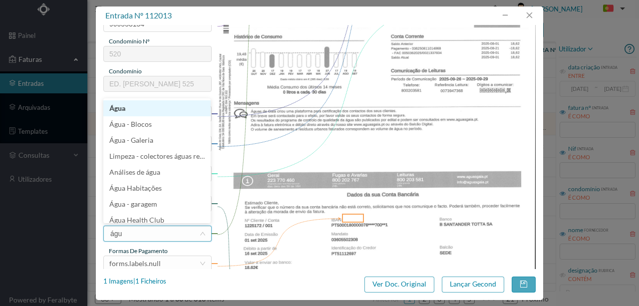
type input "água"
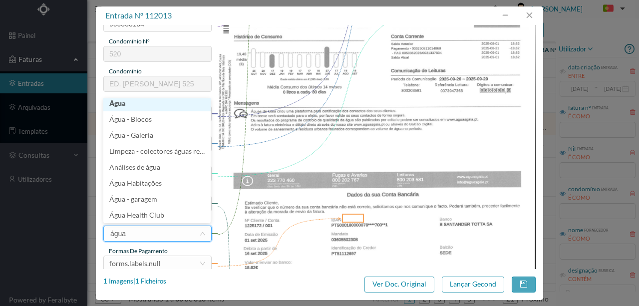
scroll to position [2, 0]
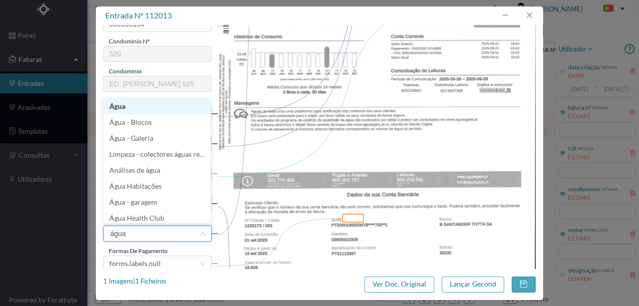
click at [117, 105] on li "Água" at bounding box center [156, 106] width 107 height 16
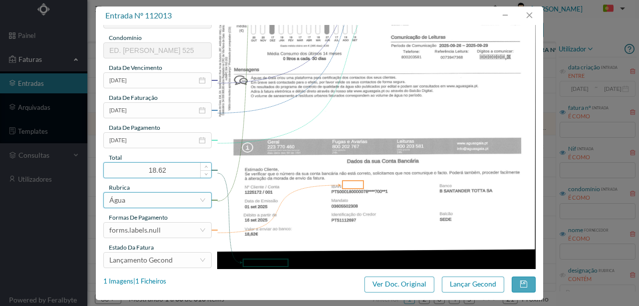
scroll to position [236, 0]
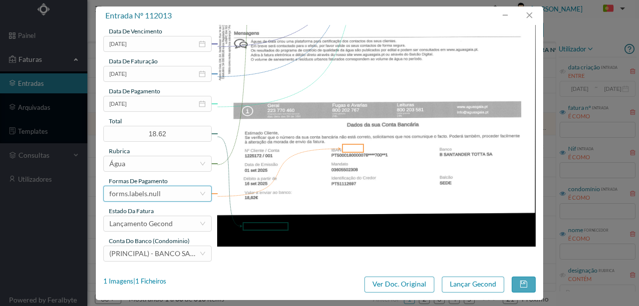
click at [148, 197] on div "forms.labels.null" at bounding box center [134, 193] width 51 height 15
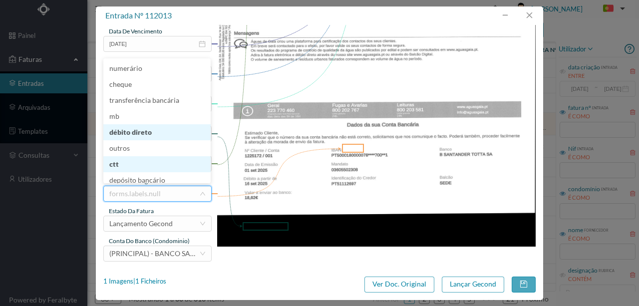
scroll to position [3, 0]
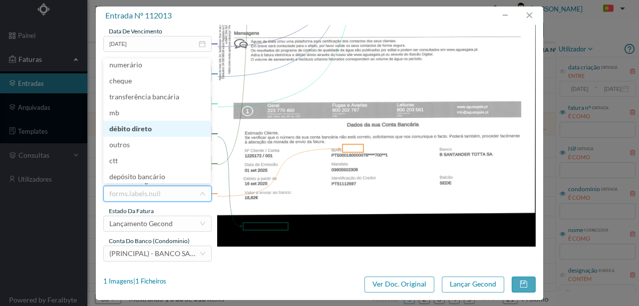
click at [136, 128] on li "débito direto" at bounding box center [156, 129] width 107 height 16
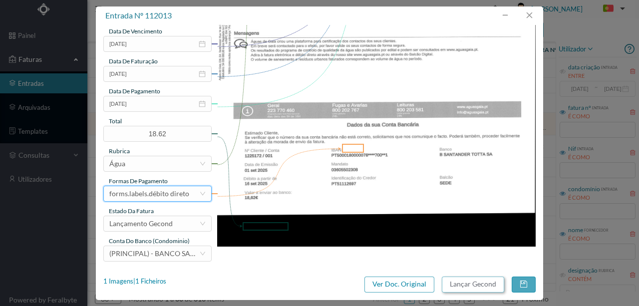
click at [469, 285] on button "Lançar Gecond" at bounding box center [473, 285] width 62 height 16
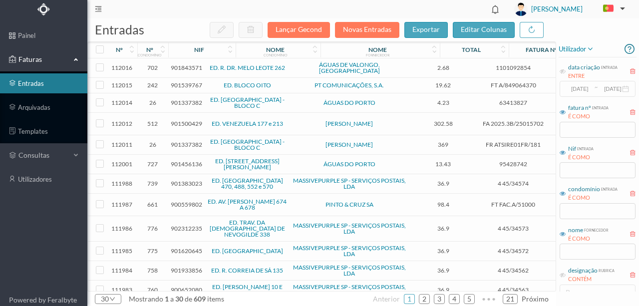
click at [183, 83] on span "901539767" at bounding box center [186, 84] width 31 height 7
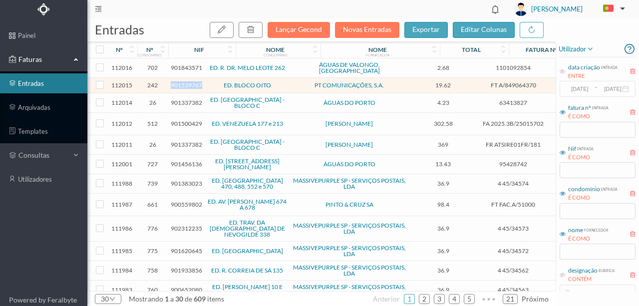
click at [183, 83] on span "901539767" at bounding box center [186, 84] width 31 height 7
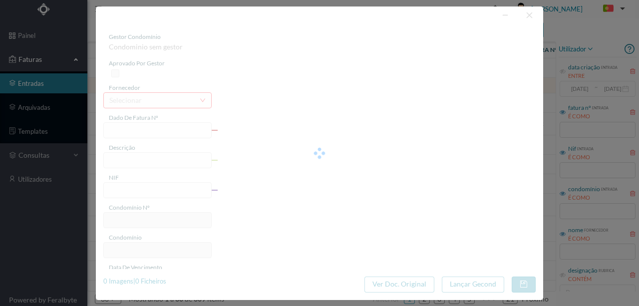
type input "FT A/849064370"
type input "COMUNICAÇÃO ELEVADORES"
type input "901539767"
type input "17-09-2025"
type input "2025-08-29"
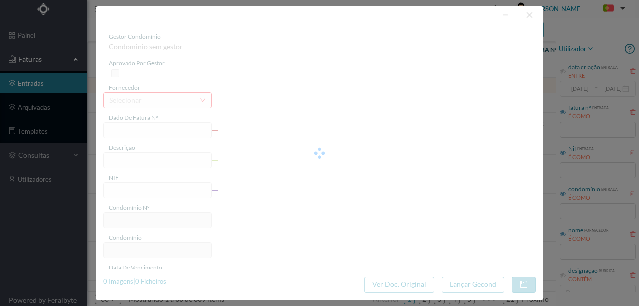
type input "2017-09-20"
type input "19.62"
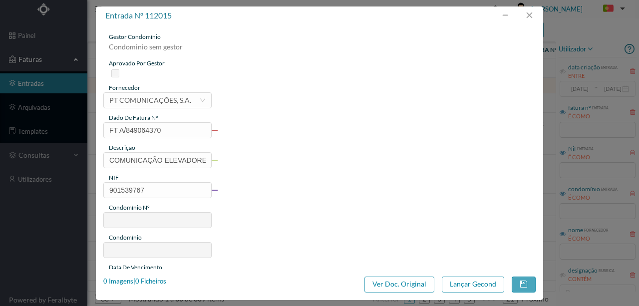
type input "242"
type input "ED. BLOCO OITO"
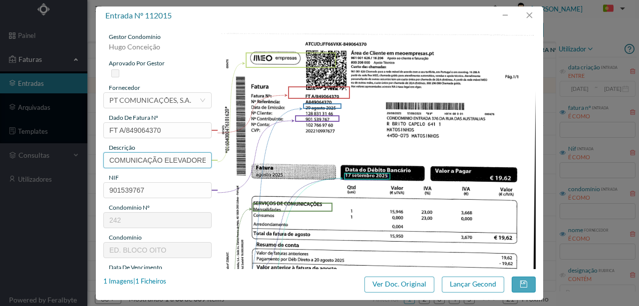
scroll to position [0, 6]
drag, startPoint x: 107, startPoint y: 154, endPoint x: 538, endPoint y: 145, distance: 430.9
click at [439, 164] on div "gestor condomínio Hugo Conceição aprovado por gestor fornecedor selecionar PT C…" at bounding box center [319, 264] width 432 height 465
drag, startPoint x: 174, startPoint y: 160, endPoint x: 200, endPoint y: 222, distance: 67.8
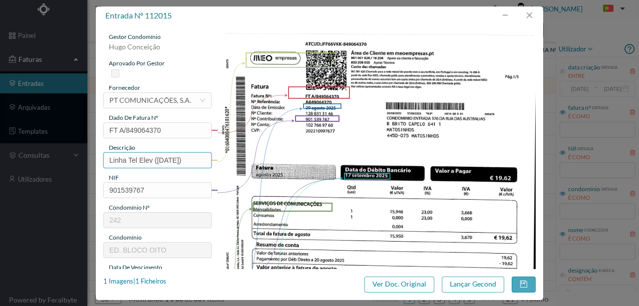
click at [174, 160] on input "Linha Tel Elev (Julho 2025)" at bounding box center [157, 160] width 108 height 16
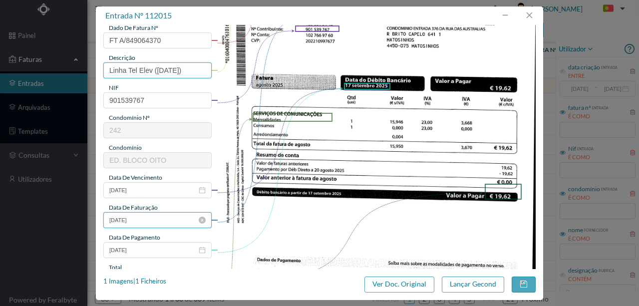
scroll to position [100, 0]
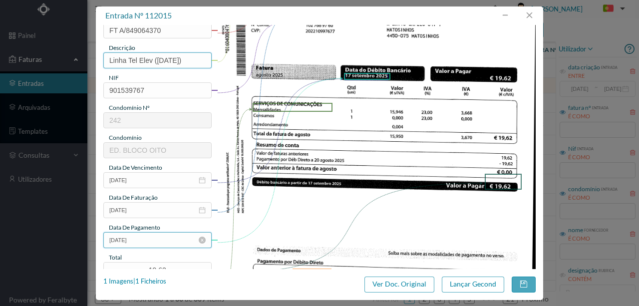
type input "Linha Tel Elev (Agosto 2025)"
click at [154, 238] on input "2017-09-20" at bounding box center [157, 240] width 108 height 16
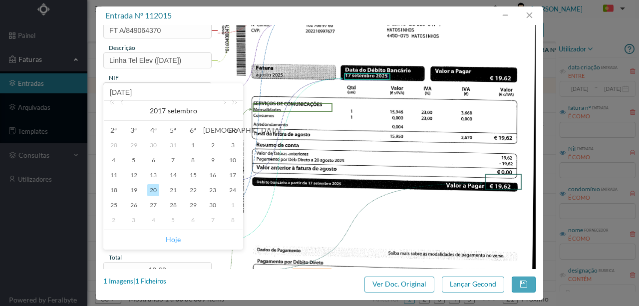
click at [170, 243] on link "Hoje" at bounding box center [173, 239] width 15 height 19
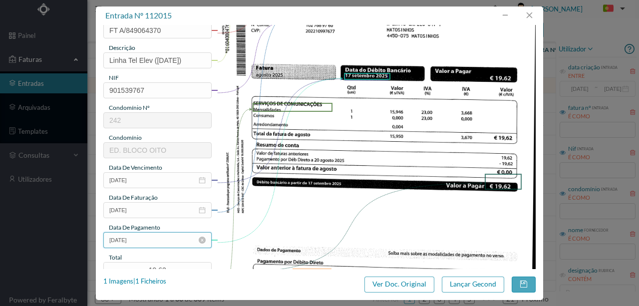
click at [143, 241] on input "[DATE]" at bounding box center [157, 240] width 108 height 16
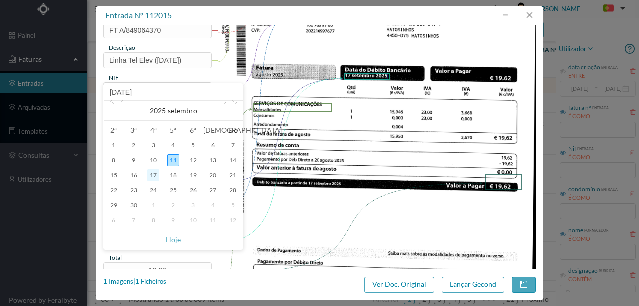
click at [155, 177] on div "17" at bounding box center [153, 175] width 12 height 12
type input "[DATE]"
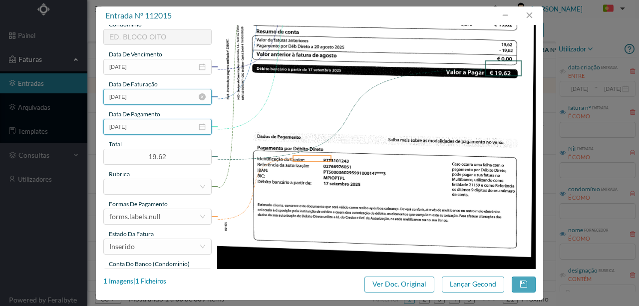
scroll to position [233, 0]
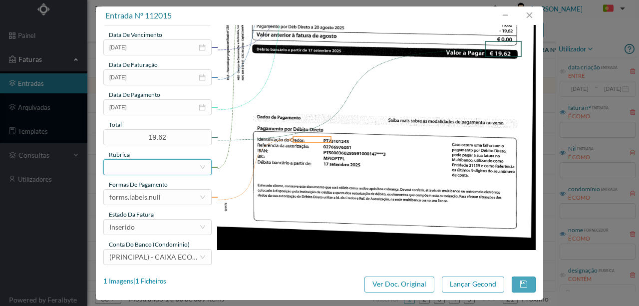
click at [123, 170] on div at bounding box center [154, 167] width 90 height 15
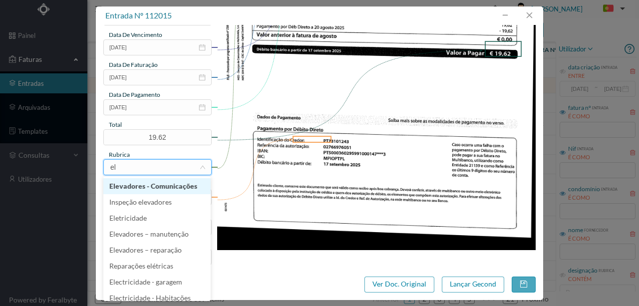
type input "ele"
click at [155, 187] on li "Elevadores - Comunicações" at bounding box center [156, 186] width 107 height 16
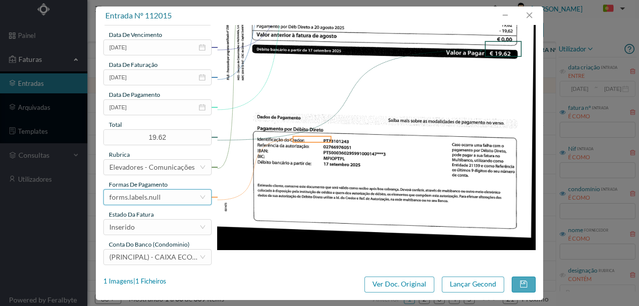
click at [151, 195] on div "forms.labels.null" at bounding box center [134, 197] width 51 height 15
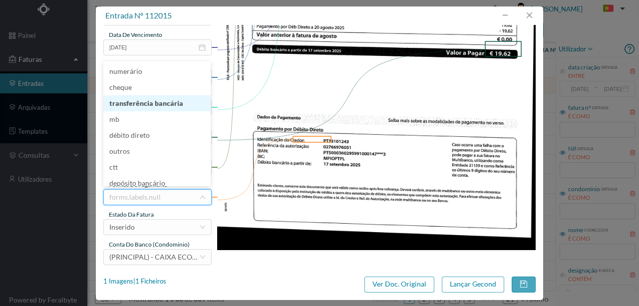
click at [138, 110] on li "transferência bancária" at bounding box center [156, 103] width 107 height 16
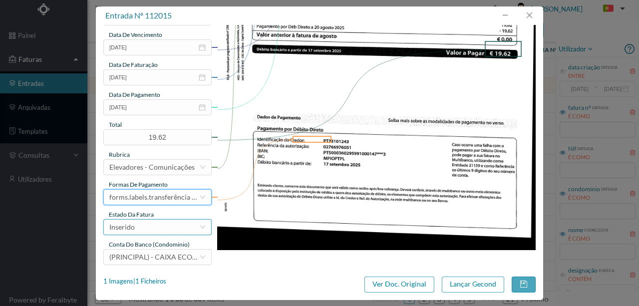
click at [148, 228] on div "Inserido" at bounding box center [154, 227] width 90 height 15
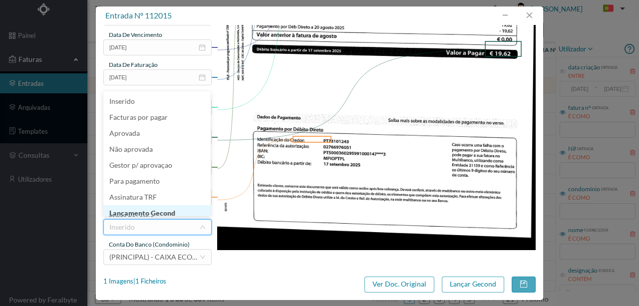
scroll to position [5, 0]
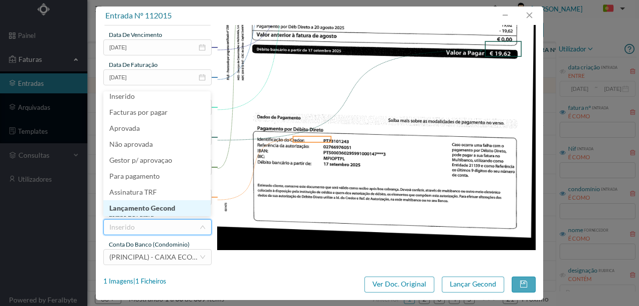
click at [155, 205] on li "Lançamento Gecond" at bounding box center [156, 208] width 107 height 16
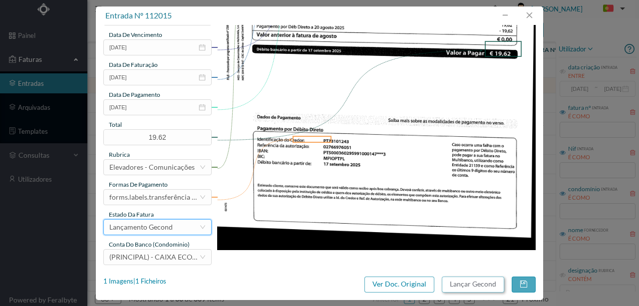
click at [481, 285] on button "Lançar Gecond" at bounding box center [473, 285] width 62 height 16
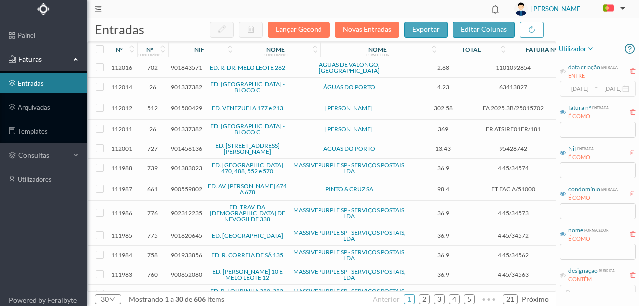
click at [182, 64] on span "901843571" at bounding box center [186, 67] width 31 height 7
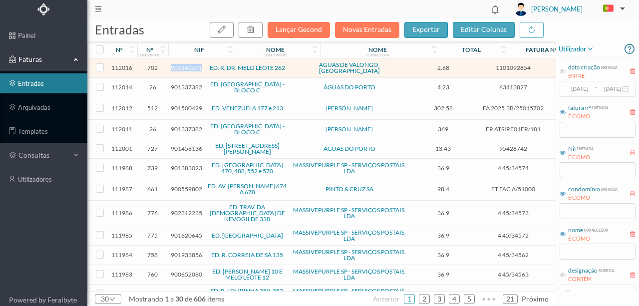
click at [182, 64] on span "901843571" at bounding box center [186, 67] width 31 height 7
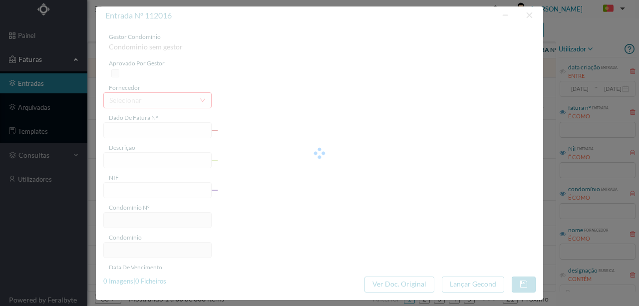
type input "1101092854"
type input "O"
type input "901843571"
type input "2025-08-27"
type input "2025-08-07"
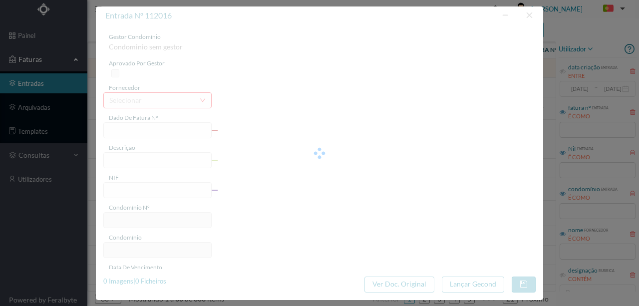
type input "2025-08-27"
type input "2.68"
type input "702"
type input "ED. R. DR. MELO LEOTE 262"
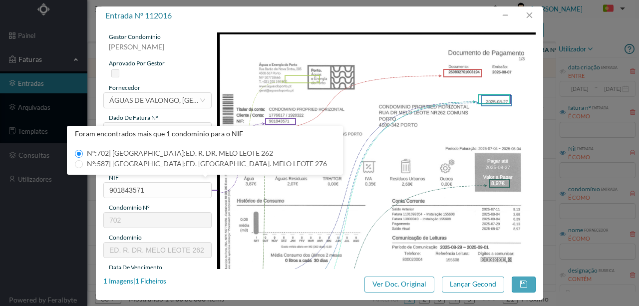
click at [292, 184] on img at bounding box center [376, 257] width 319 height 450
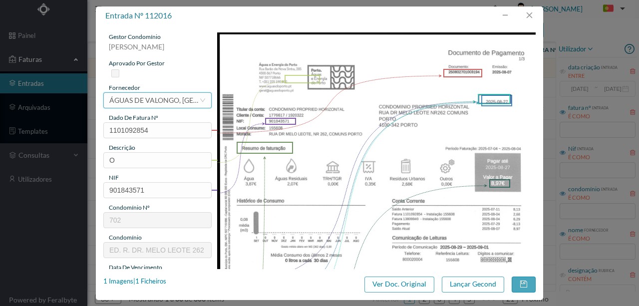
click at [144, 99] on div "ÁGUAS DE VALONGO, SA" at bounding box center [154, 100] width 90 height 15
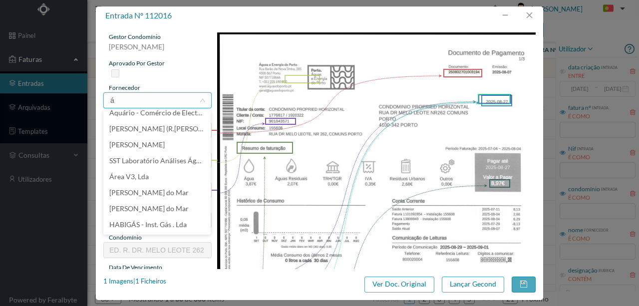
scroll to position [2, 0]
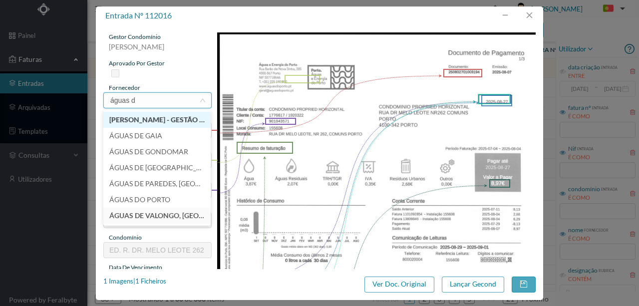
type input "águas do"
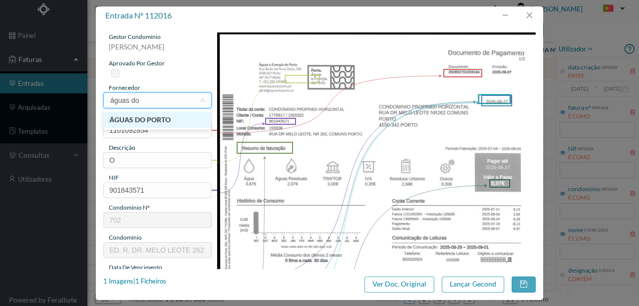
click at [162, 119] on li "ÁGUAS DO PORTO" at bounding box center [156, 120] width 107 height 16
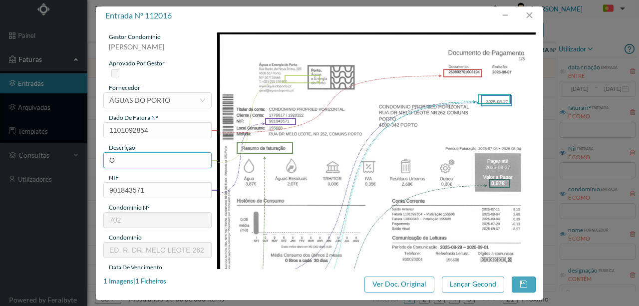
drag, startPoint x: 124, startPoint y: 162, endPoint x: 82, endPoint y: 160, distance: 42.0
click at [82, 160] on div "entrada nº 112016 gestor condomínio Susana Silva aprovado por gestor fornecedor…" at bounding box center [319, 153] width 639 height 306
type input "262 Comuns (04.07.2025 a 04.08.2025)"
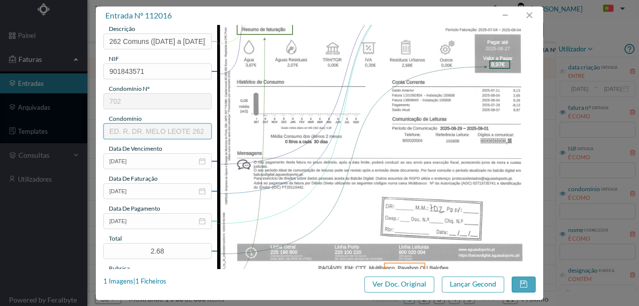
scroll to position [133, 0]
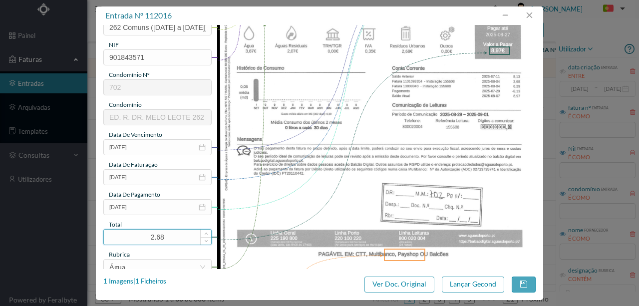
drag, startPoint x: 169, startPoint y: 237, endPoint x: 123, endPoint y: 237, distance: 46.4
click at [123, 237] on input "2.68" at bounding box center [157, 237] width 107 height 15
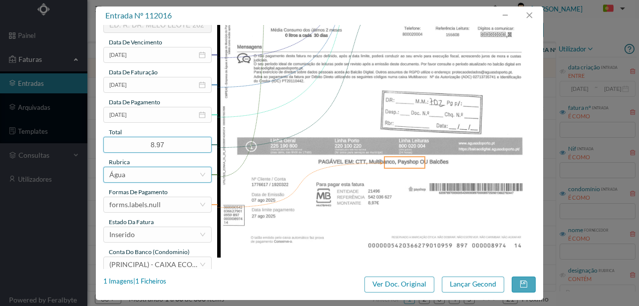
scroll to position [236, 0]
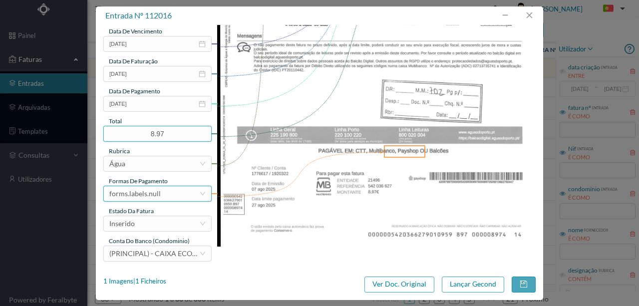
type input "8.97"
click at [161, 197] on div "forms.labels.null" at bounding box center [154, 193] width 90 height 15
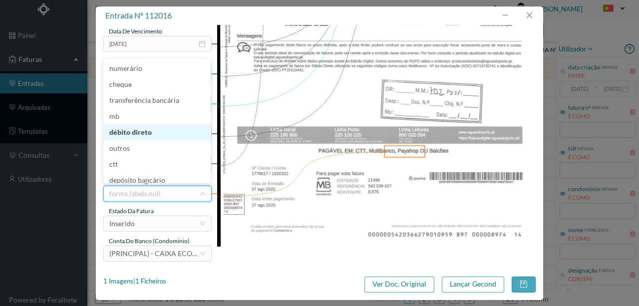
click at [135, 132] on li "débito direto" at bounding box center [156, 132] width 107 height 16
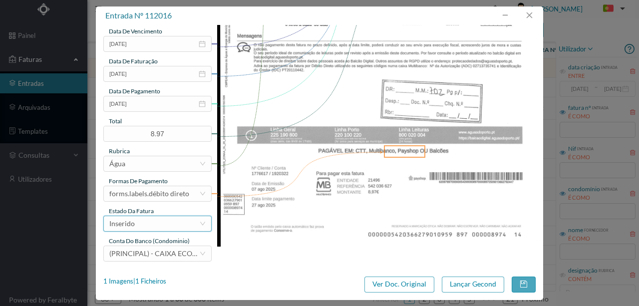
click at [136, 225] on div "Inserido" at bounding box center [154, 223] width 90 height 15
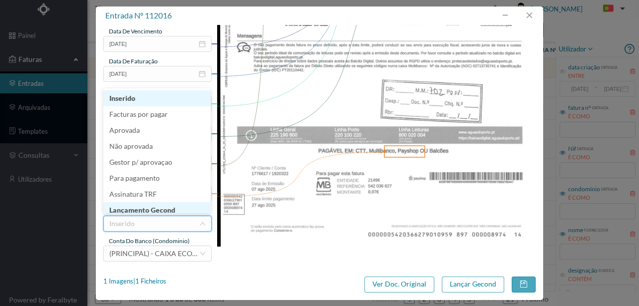
scroll to position [5, 0]
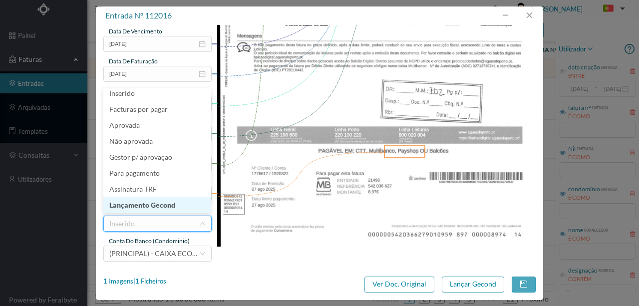
click at [146, 206] on li "Lançamento Gecond" at bounding box center [156, 205] width 107 height 16
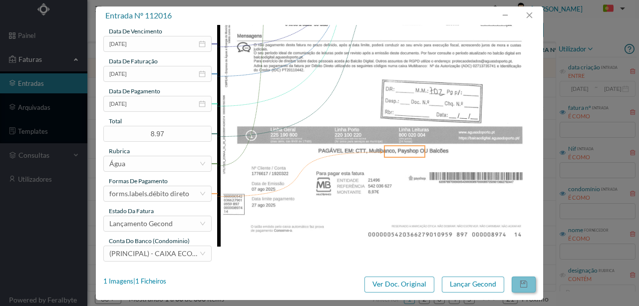
click at [526, 284] on button "button" at bounding box center [524, 285] width 24 height 16
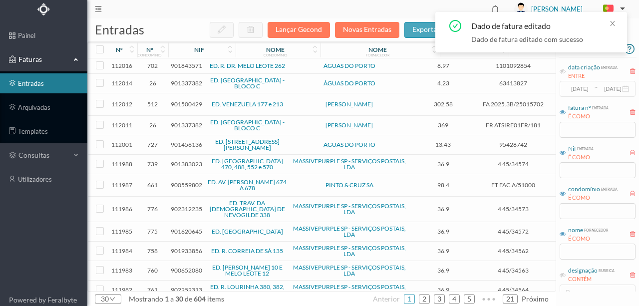
click at [187, 66] on span "901843571" at bounding box center [186, 65] width 31 height 7
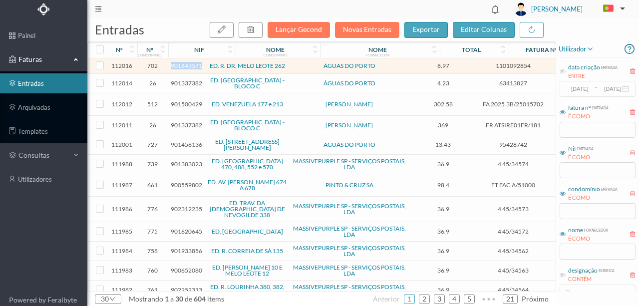
click at [187, 66] on span "901843571" at bounding box center [186, 65] width 31 height 7
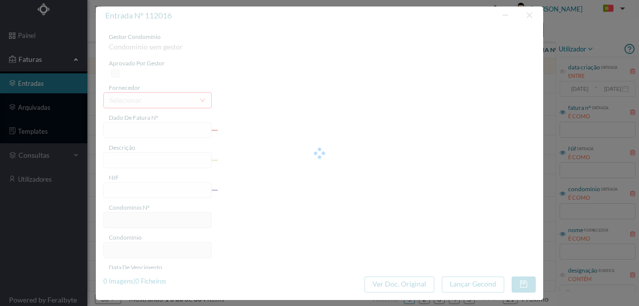
type input "1101092854"
type input "262 Comuns (04.07.2025 a 04.08.2025)"
type input "901843571"
type input "2025-08-27"
type input "2025-08-07"
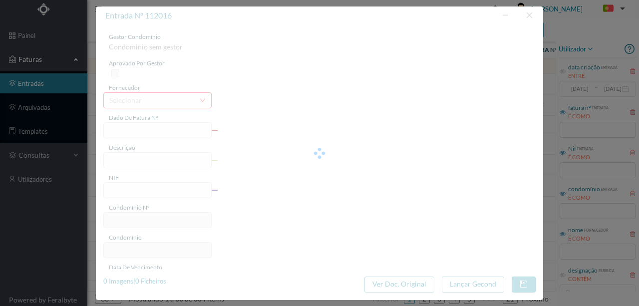
type input "2025-08-27"
type input "8.97"
type input "702"
type input "ED. R. DR. MELO LEOTE 262"
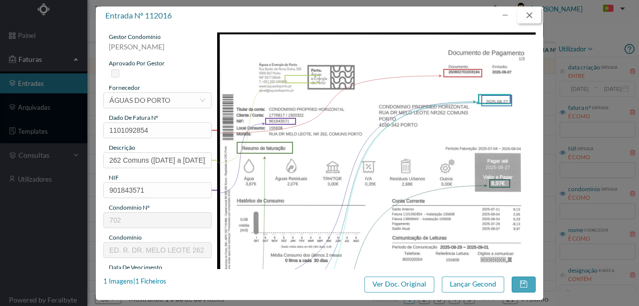
click at [527, 14] on button "button" at bounding box center [529, 15] width 24 height 16
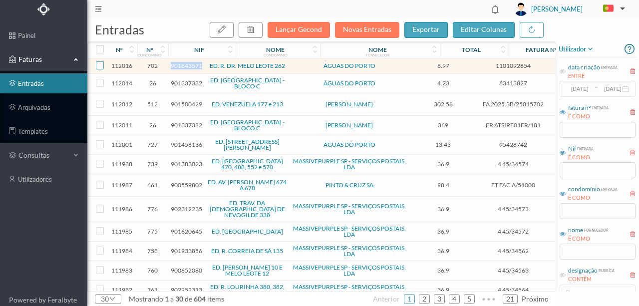
click at [98, 63] on input "checkbox" at bounding box center [100, 65] width 8 height 8
checkbox input "true"
click at [210, 80] on link "ED. PORTO DOURO - BLOCO C" at bounding box center [247, 82] width 74 height 13
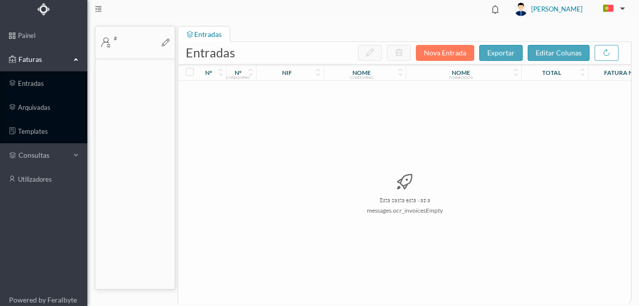
click at [34, 58] on span "Faturas" at bounding box center [43, 59] width 55 height 10
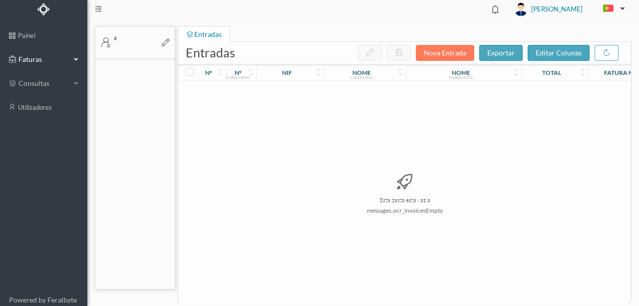
click at [33, 60] on span "Faturas" at bounding box center [43, 59] width 55 height 10
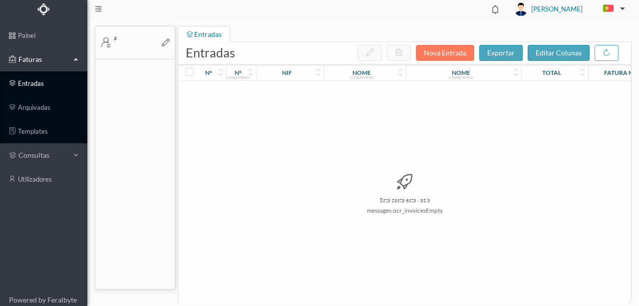
click at [33, 82] on link "entradas" at bounding box center [43, 83] width 87 height 20
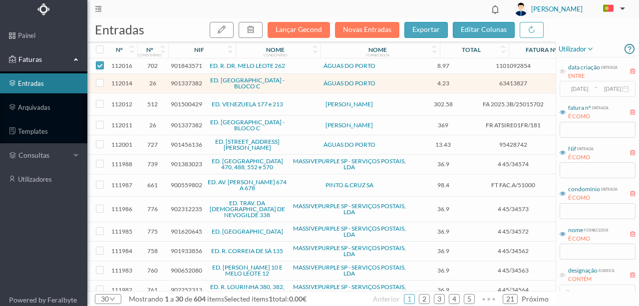
checkbox input "false"
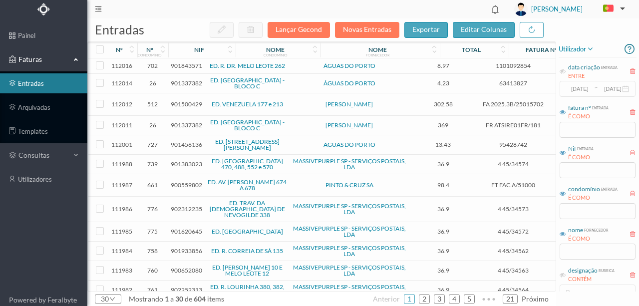
click at [181, 82] on span "901337382" at bounding box center [186, 82] width 31 height 7
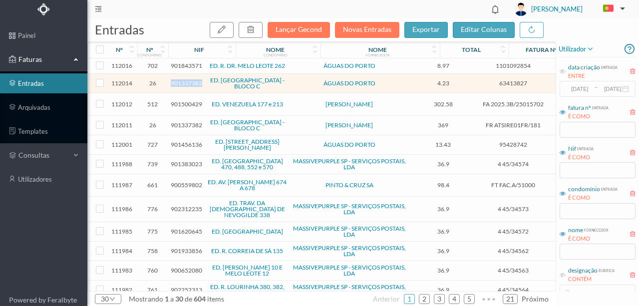
click at [181, 82] on span "901337382" at bounding box center [186, 82] width 31 height 7
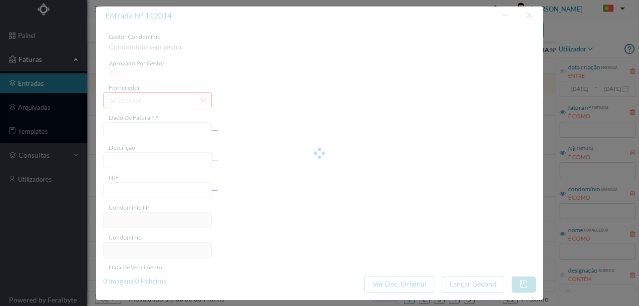
type input "63413827"
type input "RUA ORFEAO DO PORTO, NR 221, TOTALI POR"
type input "901337382"
type input "2025-09-01"
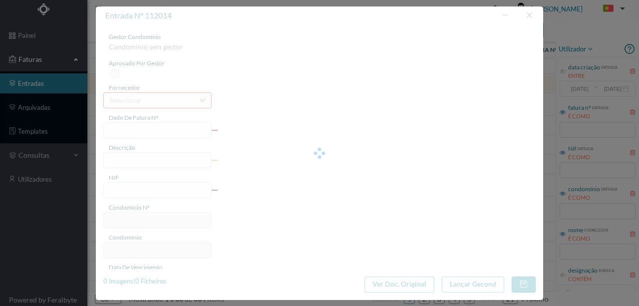
type input "16-09-2025"
type input "4.23"
type input "26"
type input "ED. PORTO DOURO - BLOCO C"
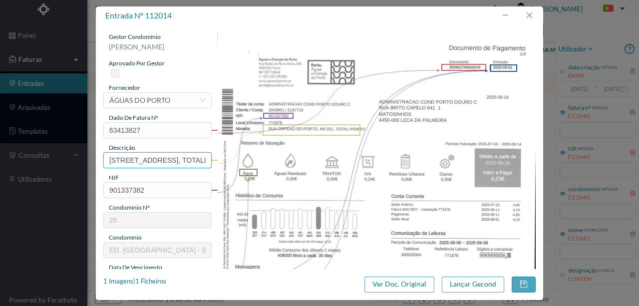
scroll to position [0, 61]
drag, startPoint x: 107, startPoint y: 160, endPoint x: 567, endPoint y: 176, distance: 460.0
click at [558, 168] on div "entrada nº 112014 gestor condomínio Rui Marques aprovado por gestor fornecedor …" at bounding box center [319, 153] width 639 height 306
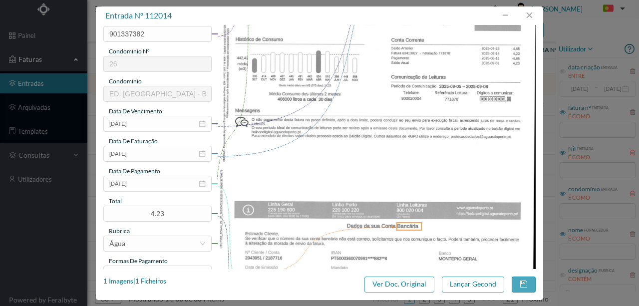
scroll to position [166, 0]
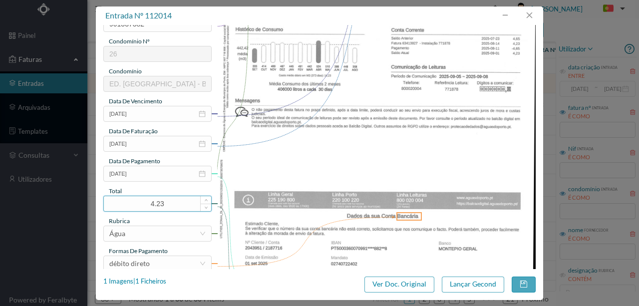
type input "221 Totalizador (16.07.2025 a 18.04.2025)"
drag, startPoint x: 178, startPoint y: 201, endPoint x: 66, endPoint y: 201, distance: 111.8
click at [67, 201] on div "entrada nº 112014 gestor condomínio Rui Marques aprovado por gestor fornecedor …" at bounding box center [319, 153] width 639 height 306
click at [215, 237] on div at bounding box center [374, 91] width 324 height 450
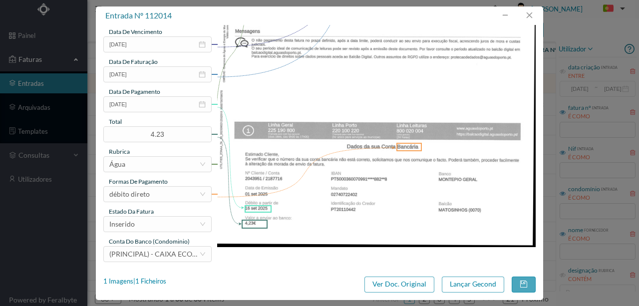
scroll to position [236, 0]
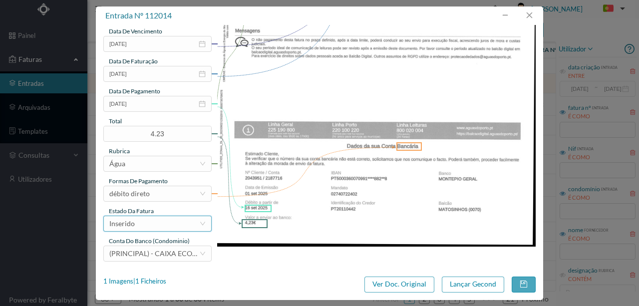
click at [145, 225] on div "Inserido" at bounding box center [154, 223] width 90 height 15
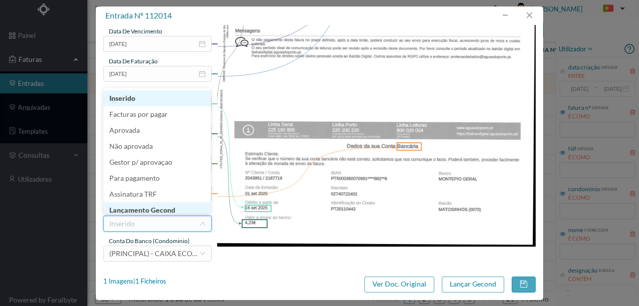
scroll to position [5, 0]
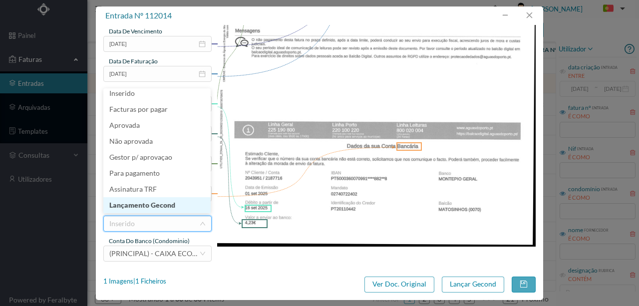
click at [161, 202] on li "Lançamento Gecond" at bounding box center [156, 205] width 107 height 16
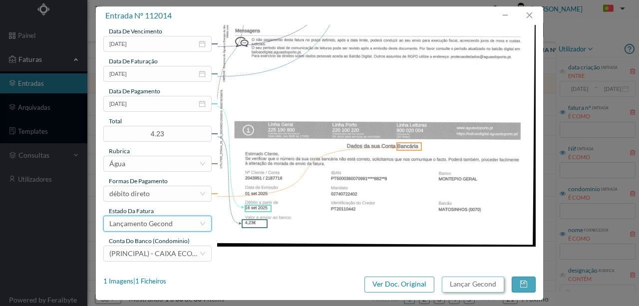
click at [473, 284] on button "Lançar Gecond" at bounding box center [473, 285] width 62 height 16
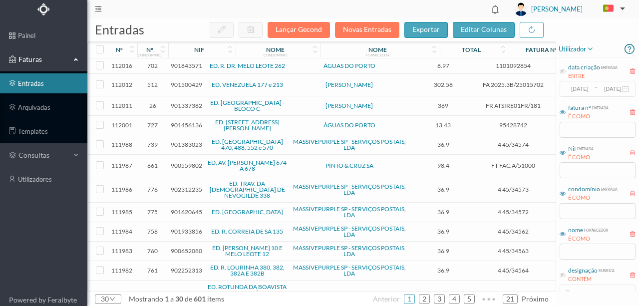
click at [185, 86] on span "901500429" at bounding box center [186, 84] width 31 height 7
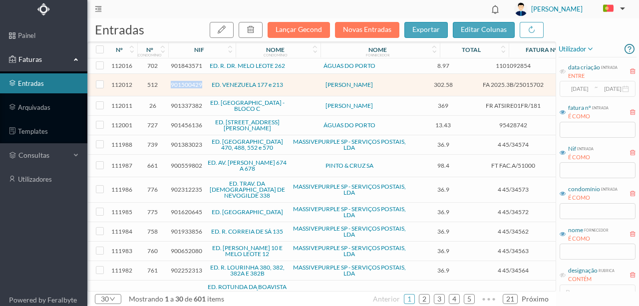
click at [185, 86] on span "901500429" at bounding box center [186, 84] width 31 height 7
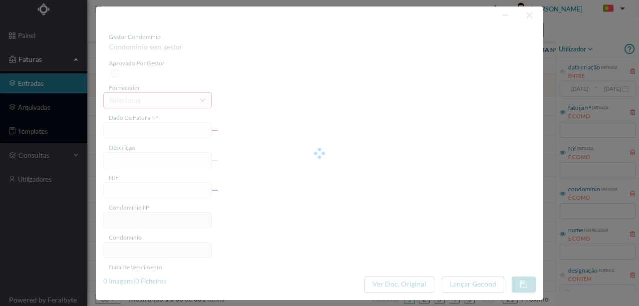
type input "FA 2025.3B/25015702"
type input "PELA REPARACAO DA INSTALACAO SITUADA EM"
type input "901500429"
type input "21-08-2025"
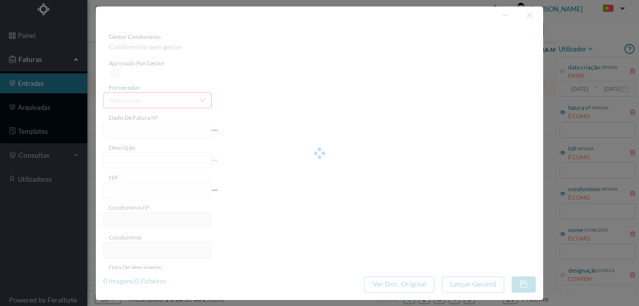
type input "21-08-2025"
type input "302.58"
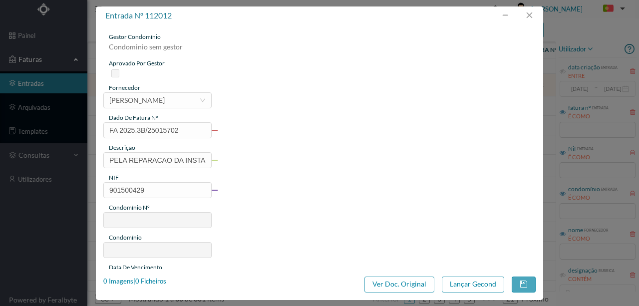
type input "512"
type input "ED. VENEZUELA 177 e 213"
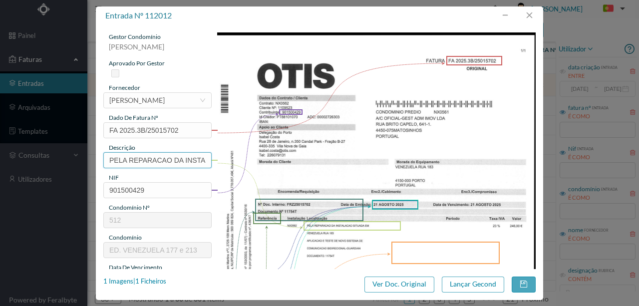
scroll to position [0, 68]
drag, startPoint x: 105, startPoint y: 159, endPoint x: 353, endPoint y: 187, distance: 249.7
click at [353, 187] on div "gestor condomínio Rui Marques aprovado por gestor fornecedor selecionar OTIS AS…" at bounding box center [319, 264] width 432 height 465
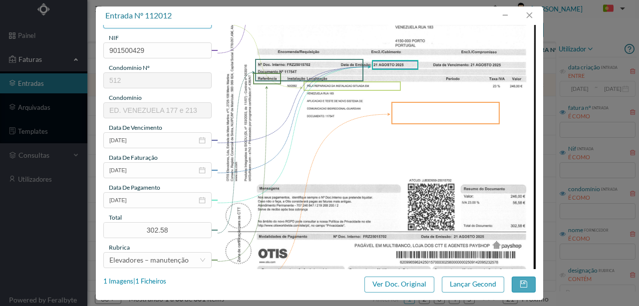
scroll to position [166, 0]
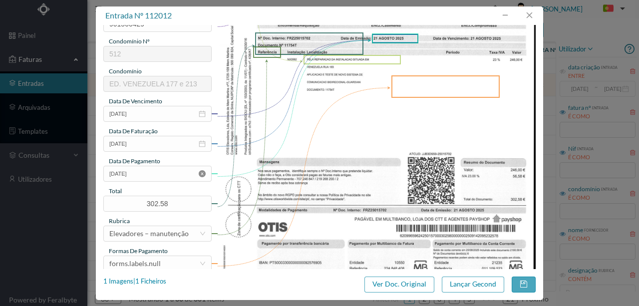
type input "Reparação da instalação da Ent 183; Aplicação e teste de novo sistema de comuni…"
click at [201, 174] on icon "icon: close-circle" at bounding box center [202, 173] width 7 height 7
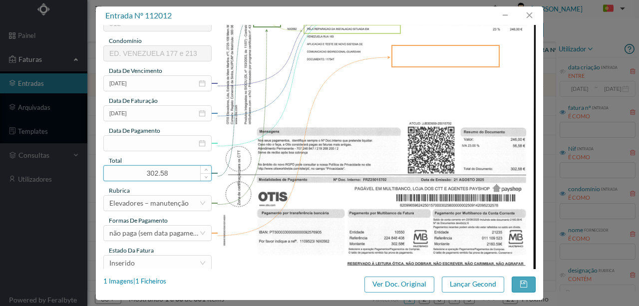
scroll to position [236, 0]
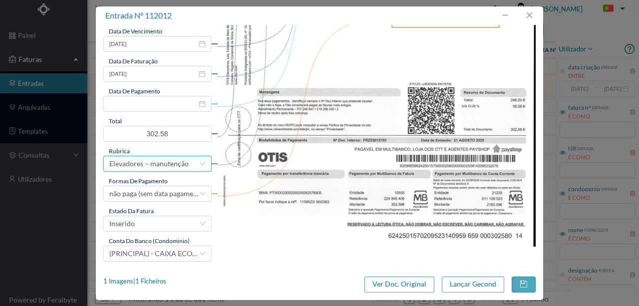
click at [166, 170] on div "Elevadores – manutenção" at bounding box center [148, 163] width 79 height 15
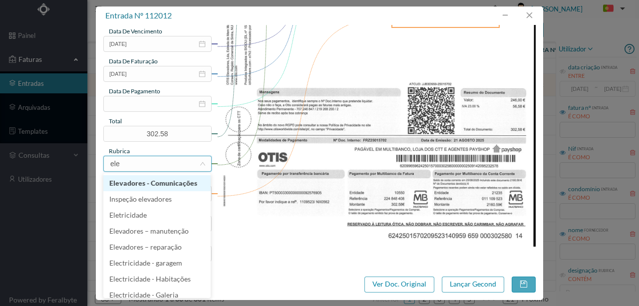
type input "elev"
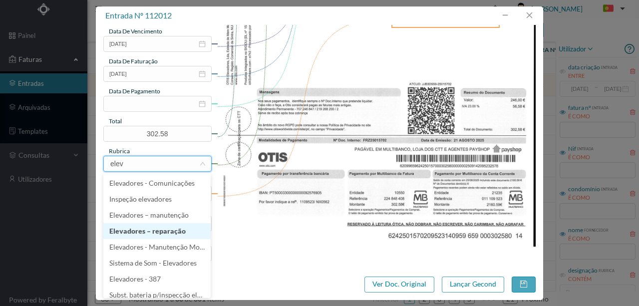
click at [166, 229] on li "Elevadores – reparação" at bounding box center [156, 231] width 107 height 16
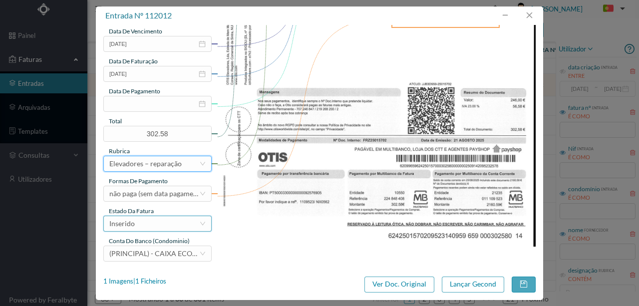
click at [141, 228] on div "Inserido" at bounding box center [154, 223] width 90 height 15
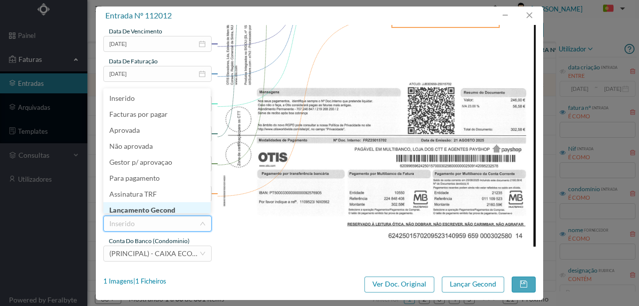
scroll to position [5, 0]
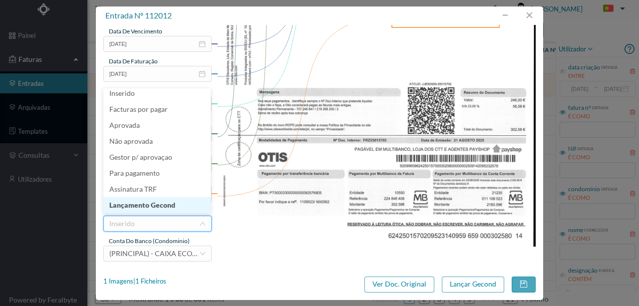
click at [151, 203] on li "Lançamento Gecond" at bounding box center [156, 205] width 107 height 16
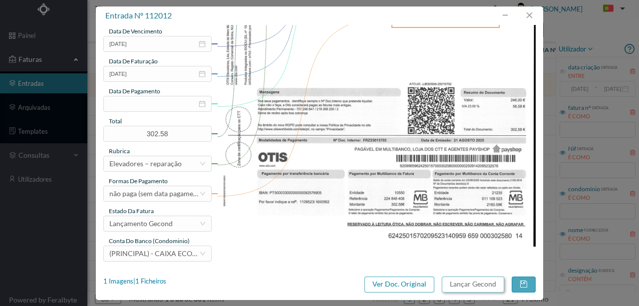
click at [471, 285] on button "Lançar Gecond" at bounding box center [473, 285] width 62 height 16
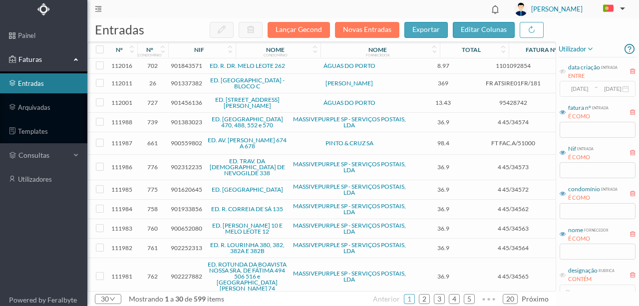
click at [194, 84] on span "901337382" at bounding box center [186, 82] width 31 height 7
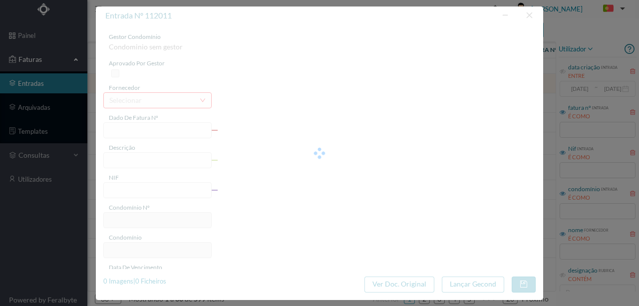
type input "FR ATSIRE01FR/181"
type input "901337382"
type input "Invalid date"
type input "05-09-2025"
type input "369.00"
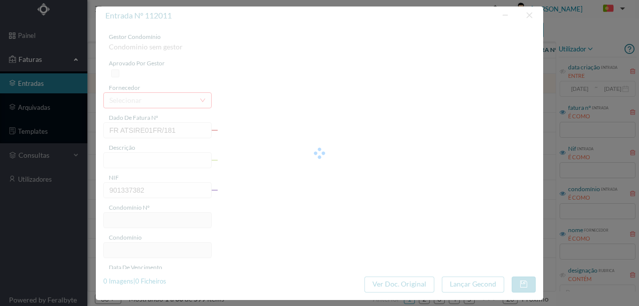
type input "26"
type input "ED. PORTO DOURO - BLOCO C"
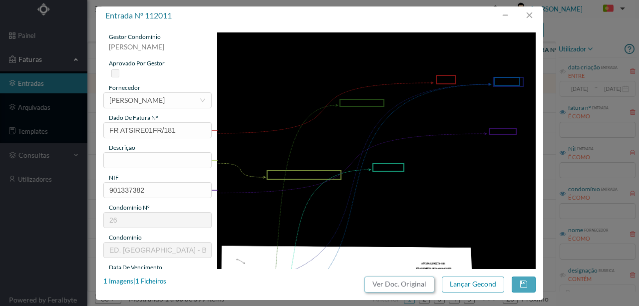
click at [379, 282] on button "Ver Doc. Original" at bounding box center [399, 285] width 70 height 16
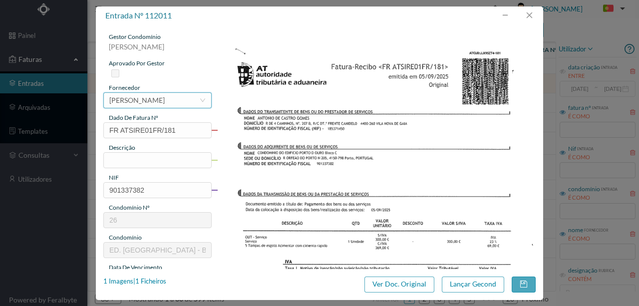
click at [135, 102] on div "JOSÉ MARIA MOREIRA DA SILVA" at bounding box center [136, 100] width 55 height 15
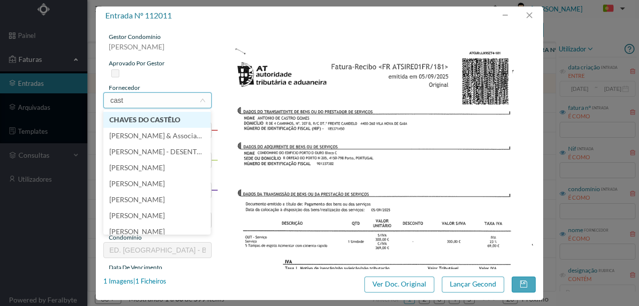
scroll to position [0, 0]
type input "castro"
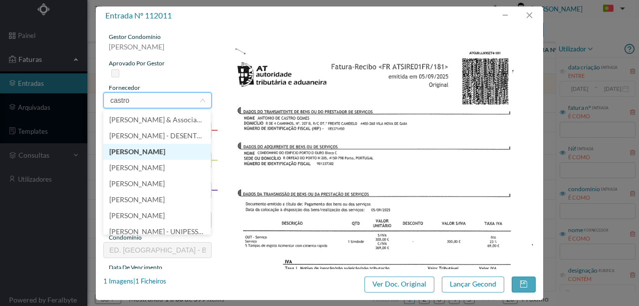
click at [145, 150] on li "CASTRO GOMES" at bounding box center [156, 152] width 107 height 16
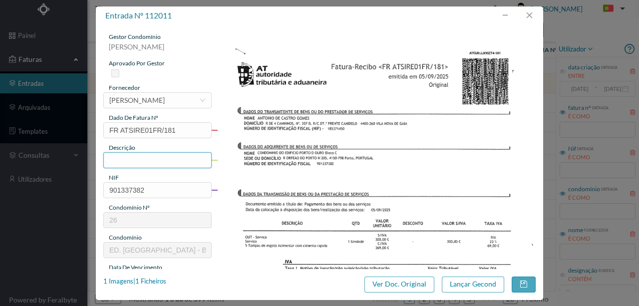
click at [121, 158] on input "text" at bounding box center [157, 160] width 108 height 16
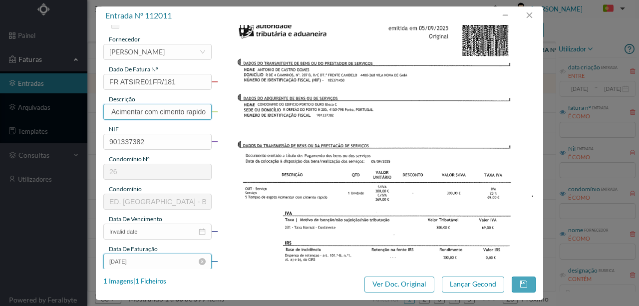
scroll to position [133, 0]
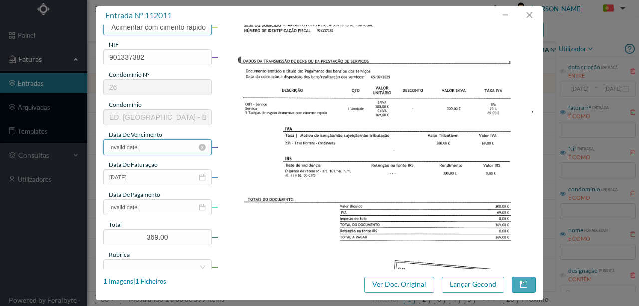
type input "5 tampas de esgoto; Acimentar com cimento rapido"
click at [154, 150] on input "Invalid date" at bounding box center [157, 147] width 108 height 16
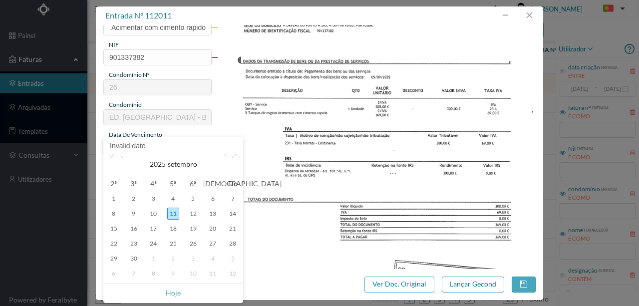
scroll to position [0, 0]
click at [192, 200] on div "5" at bounding box center [193, 199] width 12 height 12
type input "05-09-2025"
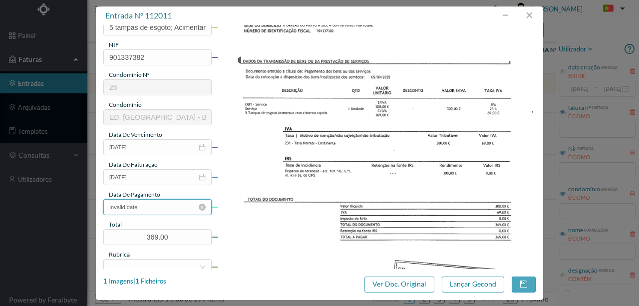
click at [183, 207] on input "Invalid date" at bounding box center [157, 207] width 108 height 16
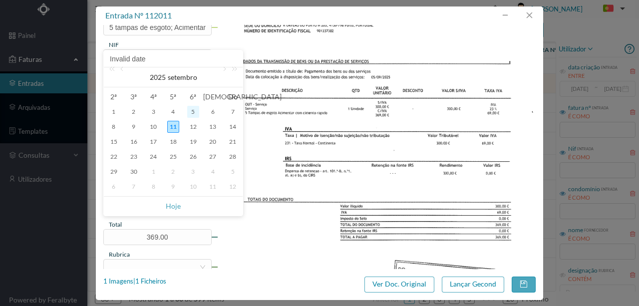
click at [190, 110] on div "5" at bounding box center [193, 112] width 12 height 12
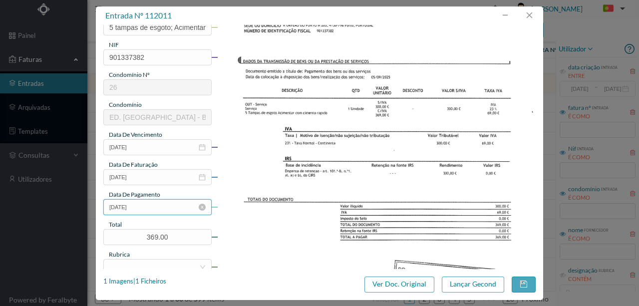
click at [155, 206] on input "05-09-2025" at bounding box center [157, 207] width 108 height 16
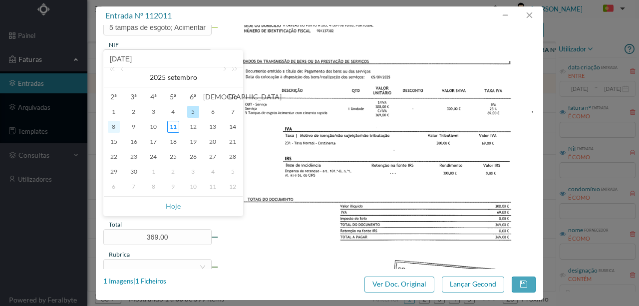
click at [112, 128] on div "8" at bounding box center [114, 127] width 12 height 12
type input "08-09-2025"
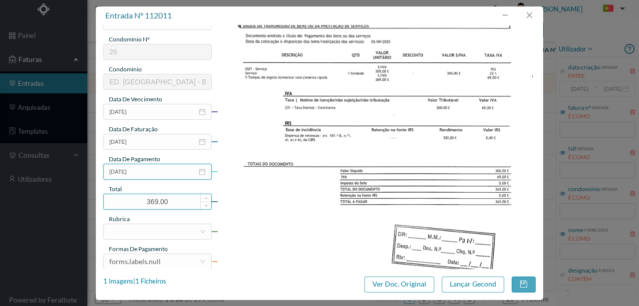
scroll to position [233, 0]
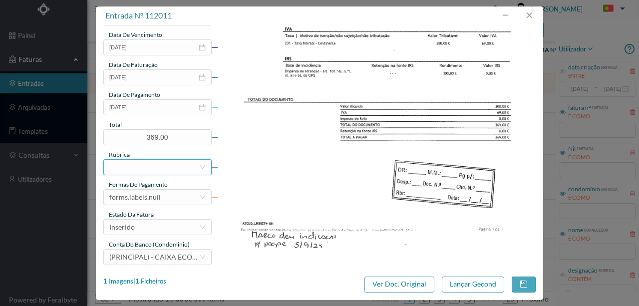
click at [139, 166] on div at bounding box center [154, 167] width 90 height 15
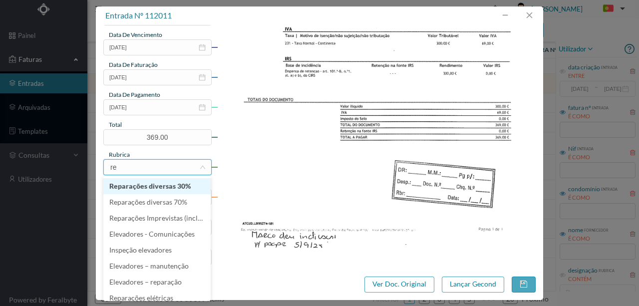
type input "rep"
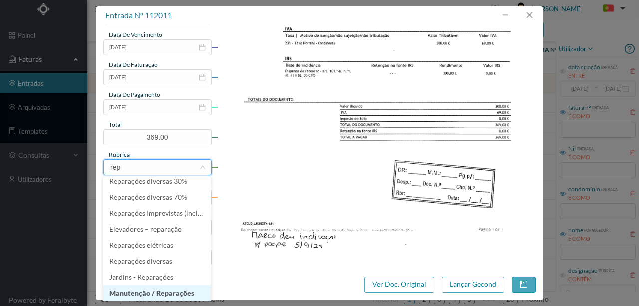
click at [148, 293] on li "Manutenção / Reparações" at bounding box center [156, 293] width 107 height 16
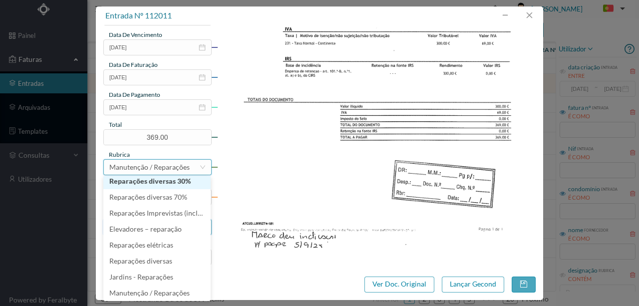
scroll to position [2, 0]
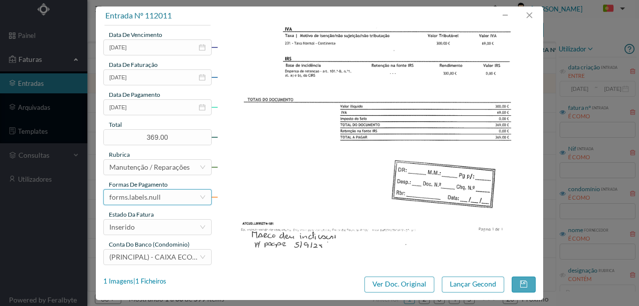
click at [146, 197] on div "forms.labels.null" at bounding box center [134, 197] width 51 height 15
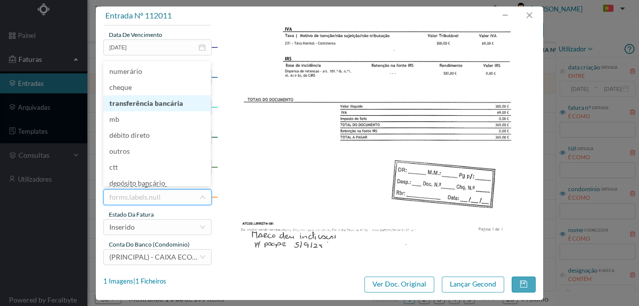
click at [159, 102] on li "transferência bancária" at bounding box center [156, 103] width 107 height 16
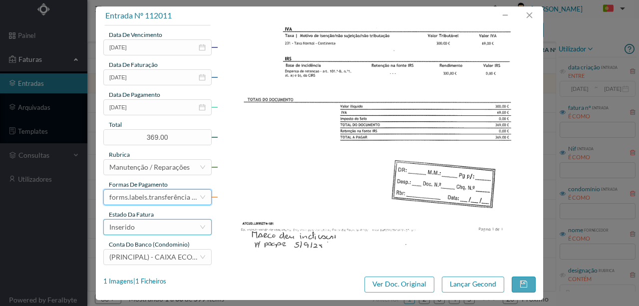
click at [140, 221] on div "Inserido" at bounding box center [154, 227] width 90 height 15
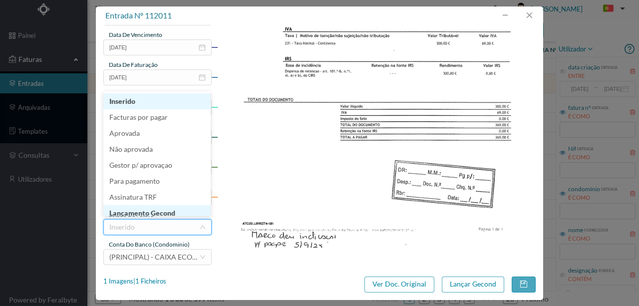
scroll to position [5, 0]
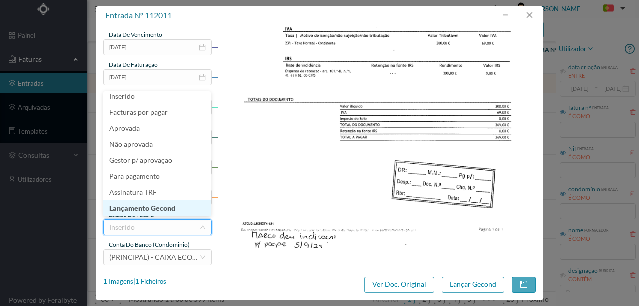
click at [161, 205] on li "Lançamento Gecond" at bounding box center [156, 208] width 107 height 16
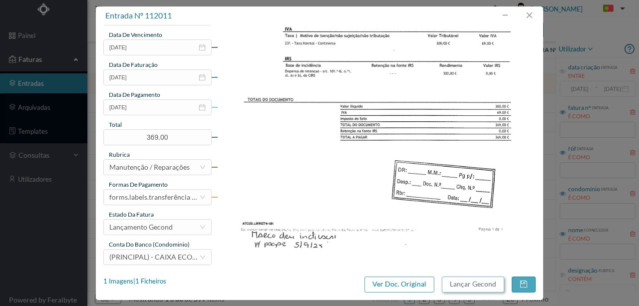
click at [456, 283] on button "Lançar Gecond" at bounding box center [473, 285] width 62 height 16
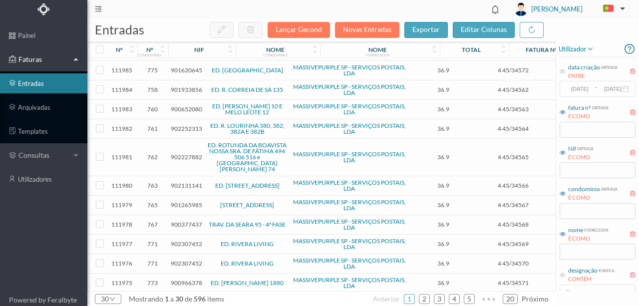
scroll to position [0, 0]
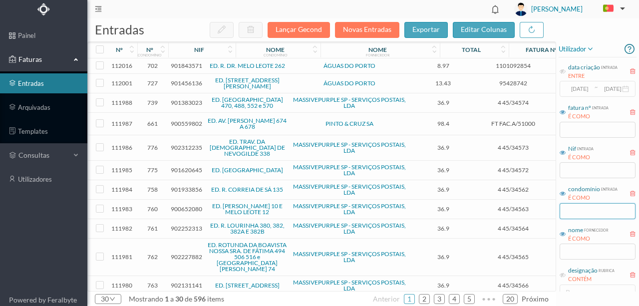
drag, startPoint x: 571, startPoint y: 206, endPoint x: 576, endPoint y: 206, distance: 5.5
click at [571, 206] on input "text" at bounding box center [598, 211] width 76 height 16
type input "901337382"
click at [549, 239] on td "Correspondência" at bounding box center [581, 257] width 65 height 37
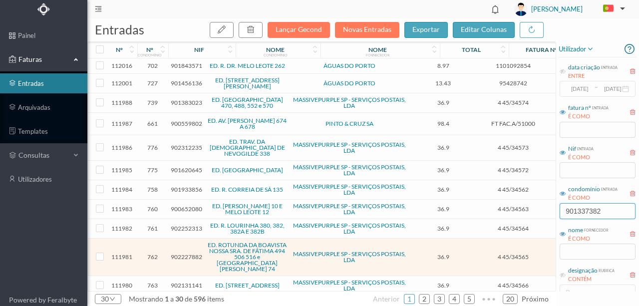
drag, startPoint x: 605, startPoint y: 210, endPoint x: 507, endPoint y: 219, distance: 98.3
click at [519, 215] on div "entradas Lançar Gecond Novas Entradas exportar editar colunas nº nº condomínio …" at bounding box center [363, 162] width 552 height 288
click at [574, 169] on input "text" at bounding box center [598, 170] width 76 height 16
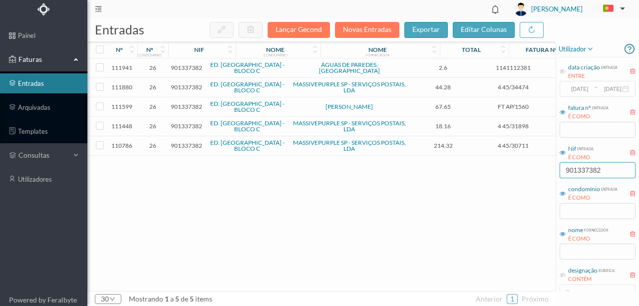
type input "901337382"
click at [192, 70] on span "901337382" at bounding box center [186, 67] width 31 height 7
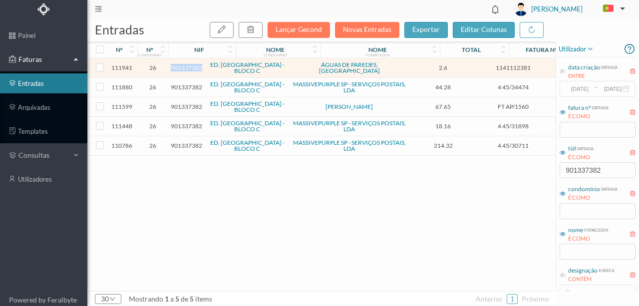
click at [192, 70] on span "901337382" at bounding box center [186, 67] width 31 height 7
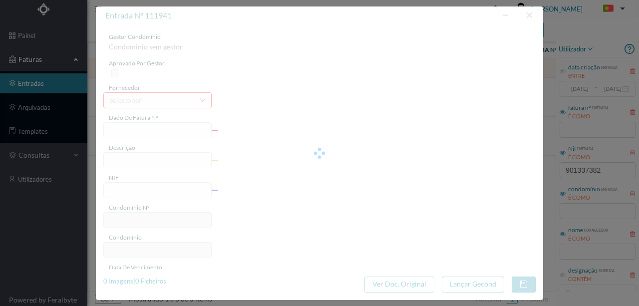
type input "1141112381"
type input "2025-07-15 — 2025-08-14"
type input "901337382"
type input "2025-09-02"
type input "[DATE]"
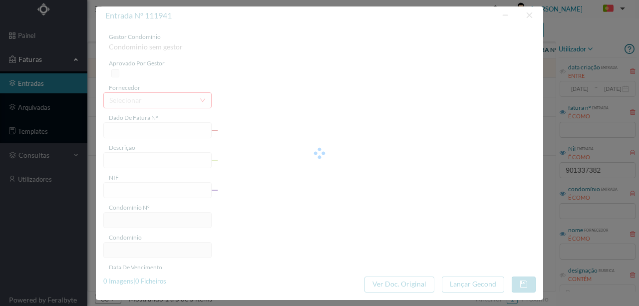
type input "2025-09-02"
type input "2.60"
type input "26"
type input "ED. PORTO DOURO - BLOCO C"
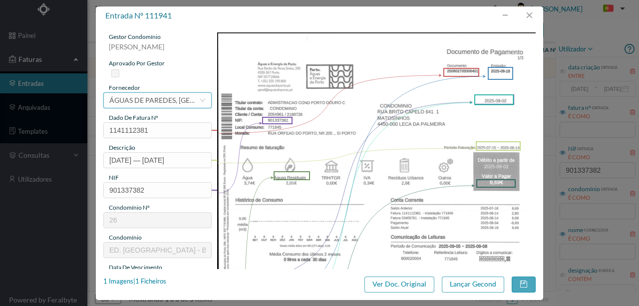
click at [132, 104] on div "ÁGUAS DE PAREDES, SA" at bounding box center [154, 100] width 90 height 15
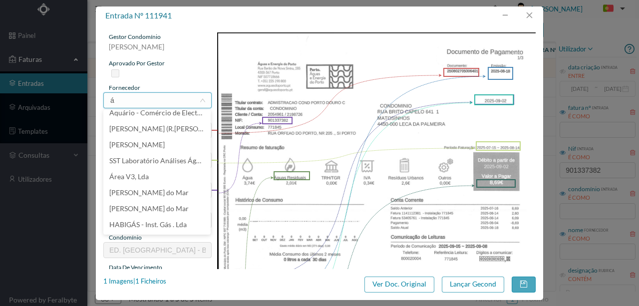
scroll to position [2, 0]
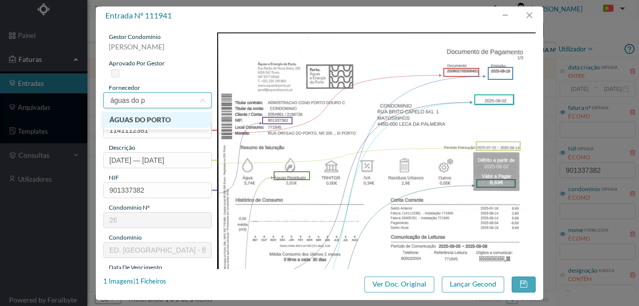
type input "águas do po"
click at [139, 119] on li "ÁGUAS DO PORTO" at bounding box center [156, 120] width 107 height 16
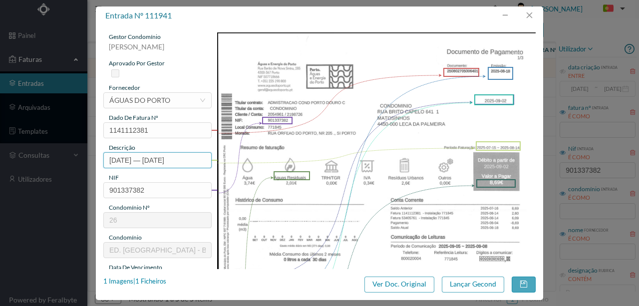
click at [109, 158] on input "2025-07-15 — 2025-08-14" at bounding box center [157, 160] width 108 height 16
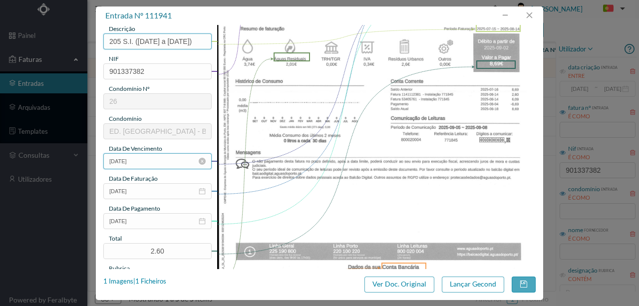
scroll to position [133, 0]
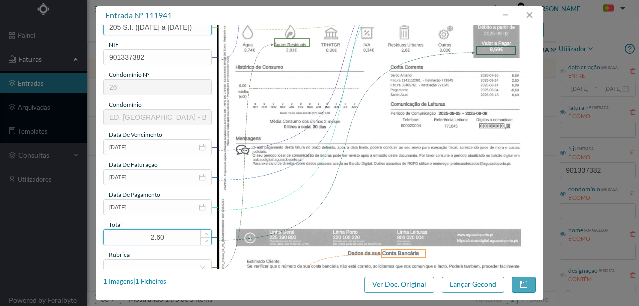
type input "205 S.I. (2025-07-15 a 2025-08-14)"
drag, startPoint x: 177, startPoint y: 235, endPoint x: 85, endPoint y: 239, distance: 91.4
click at [90, 240] on div "entrada nº 111941 gestor condomínio Rui Marques aprovado por gestor fornecedor …" at bounding box center [319, 153] width 639 height 306
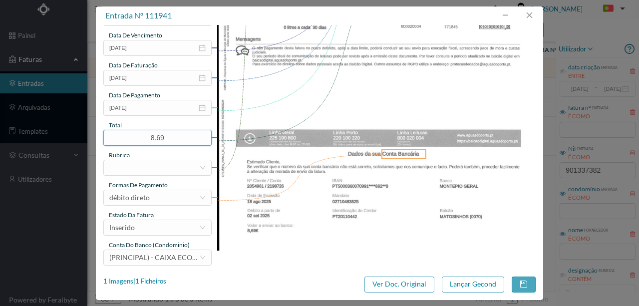
scroll to position [233, 0]
type input "8.69"
click at [133, 161] on div at bounding box center [154, 167] width 90 height 15
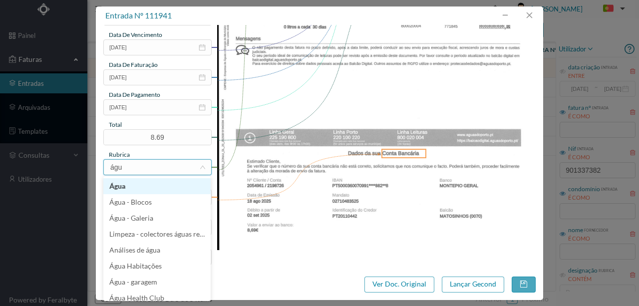
type input "água"
click at [122, 182] on li "Água" at bounding box center [156, 186] width 107 height 16
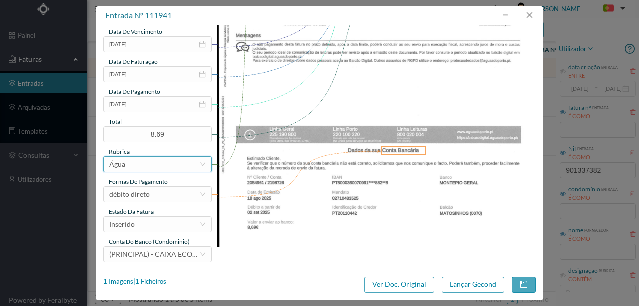
scroll to position [236, 0]
click at [140, 229] on div "Inserido" at bounding box center [154, 223] width 90 height 15
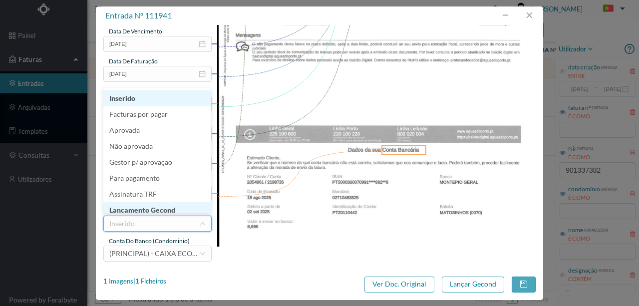
scroll to position [5, 0]
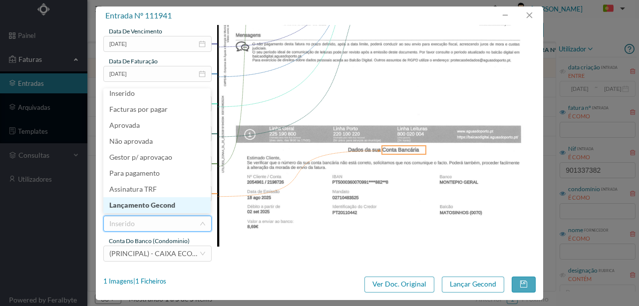
click at [154, 204] on li "Lançamento Gecond" at bounding box center [156, 205] width 107 height 16
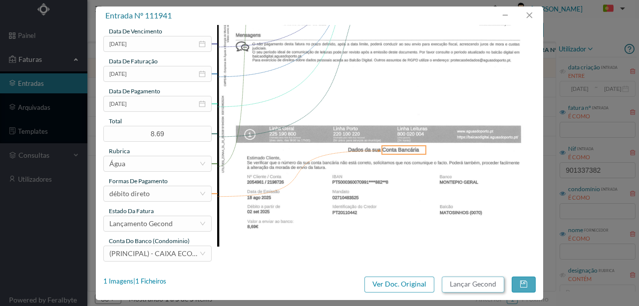
click at [466, 284] on button "Lançar Gecond" at bounding box center [473, 285] width 62 height 16
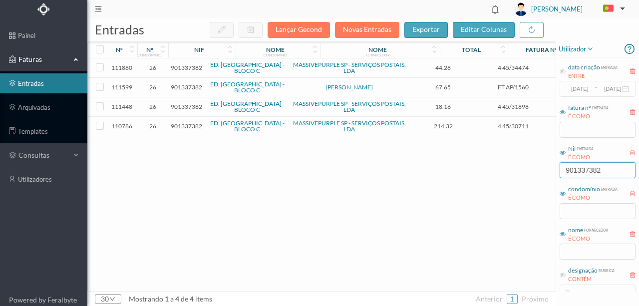
drag, startPoint x: 607, startPoint y: 175, endPoint x: 469, endPoint y: 181, distance: 137.4
click at [471, 179] on div "entradas Lançar Gecond Novas Entradas exportar editar colunas nº nº condomínio …" at bounding box center [363, 162] width 552 height 288
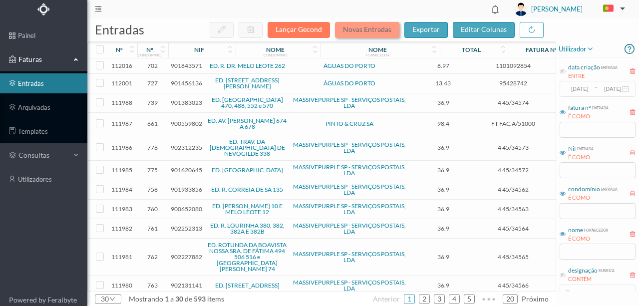
click at [370, 27] on button "Novas Entradas" at bounding box center [367, 30] width 64 height 16
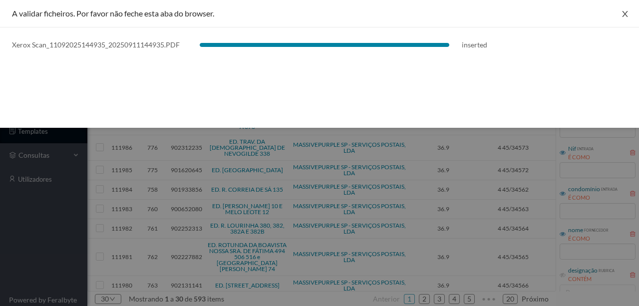
click at [620, 12] on button "Close" at bounding box center [625, 14] width 28 height 28
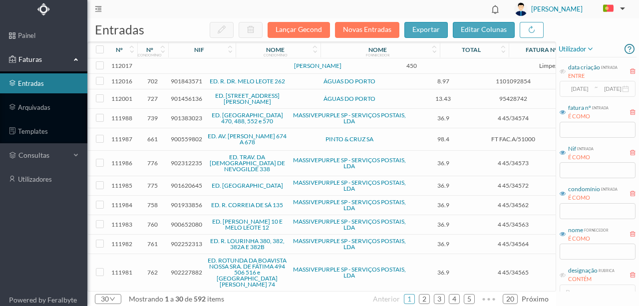
click at [186, 69] on td at bounding box center [215, 65] width 85 height 15
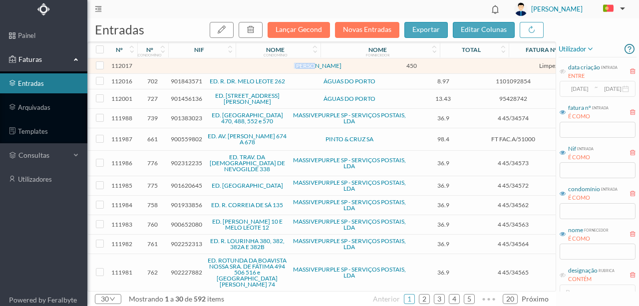
click at [186, 69] on td at bounding box center [215, 65] width 85 height 15
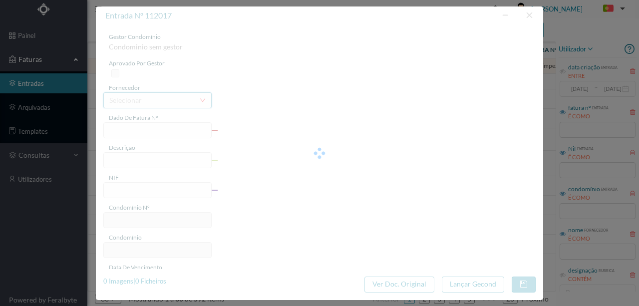
type input "MAIO A SETEMBRO 202!"
type input "0"
type input "[DATE]"
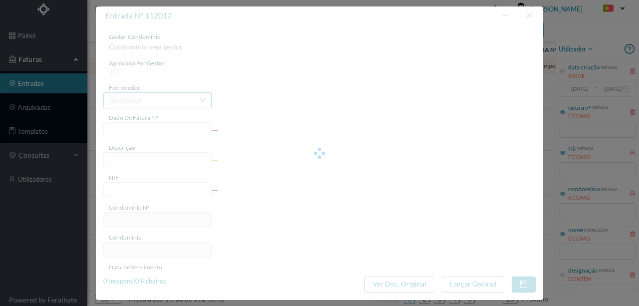
type input "450.00"
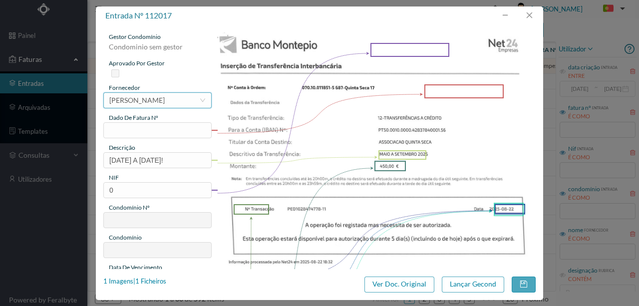
click at [165, 100] on div "[PERSON_NAME]" at bounding box center [136, 100] width 55 height 15
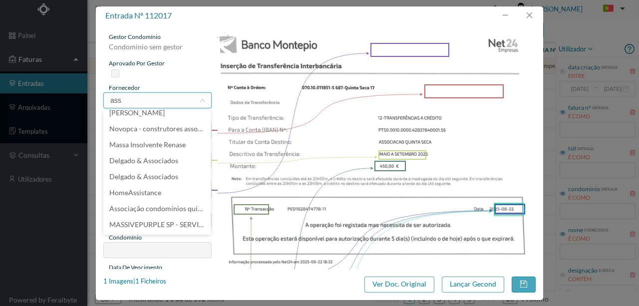
scroll to position [0, 0]
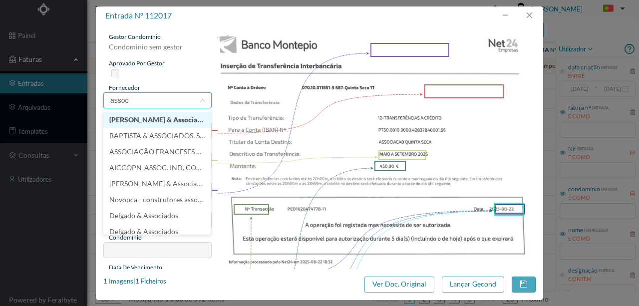
type input "associ"
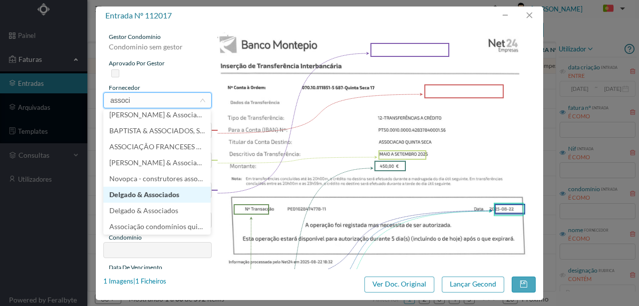
scroll to position [7, 0]
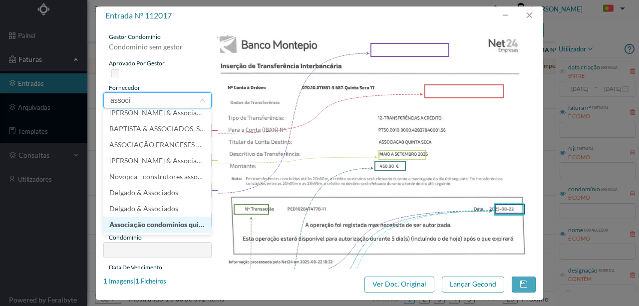
click at [166, 226] on li "Associação condomínios quinta seca" at bounding box center [156, 225] width 107 height 16
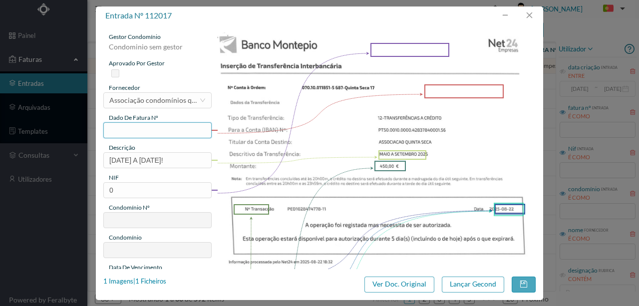
click at [118, 133] on input "text" at bounding box center [157, 130] width 108 height 16
type input "687.22.08.2025"
click at [107, 159] on input "MAIO A SETEMBRO 202!" at bounding box center [157, 160] width 108 height 16
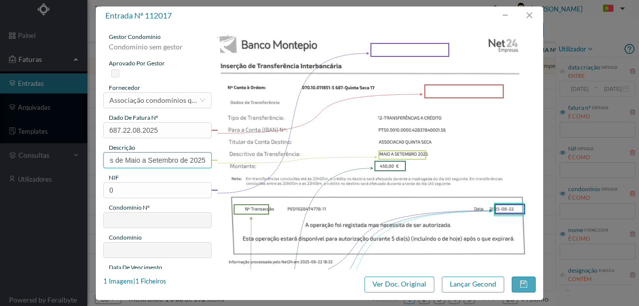
scroll to position [0, 52]
type input "Comparticipações de Maio a Setembro de 2025"
drag, startPoint x: 125, startPoint y: 192, endPoint x: 47, endPoint y: 191, distance: 77.4
click at [47, 191] on div "entrada nº 112017 gestor condomínio Condominio sem gestor aprovado por gestor f…" at bounding box center [319, 153] width 639 height 306
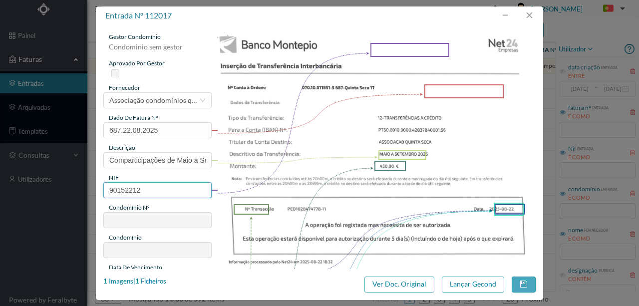
type input "901522120"
type input "687"
type input "ED. QUINTA SECA - TEIXEIRA PASCOAES 17"
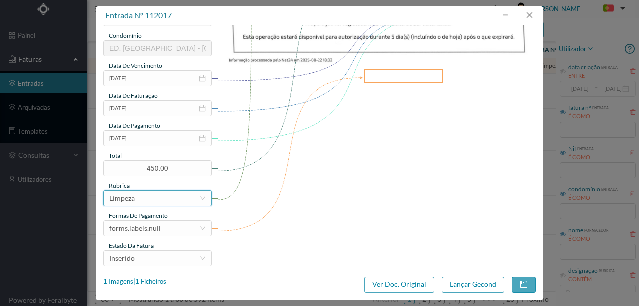
scroll to position [236, 0]
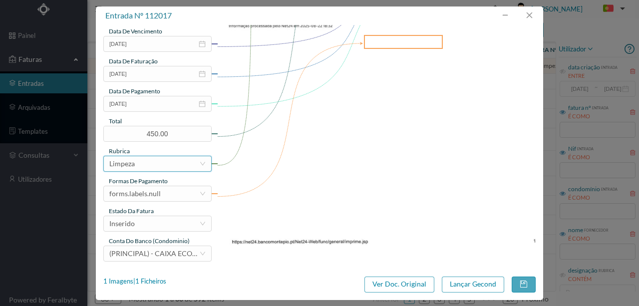
type input "901522120"
click at [140, 162] on div "Limpeza" at bounding box center [154, 163] width 90 height 15
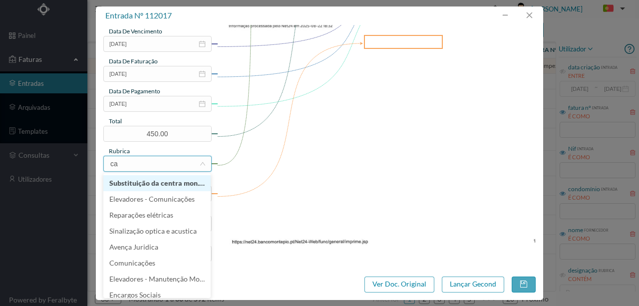
type input "c"
type input "compa"
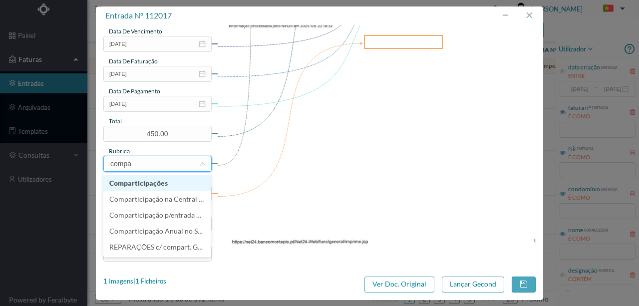
drag, startPoint x: 145, startPoint y: 184, endPoint x: 138, endPoint y: 179, distance: 8.6
click at [145, 183] on li "Comparticipações" at bounding box center [156, 183] width 107 height 16
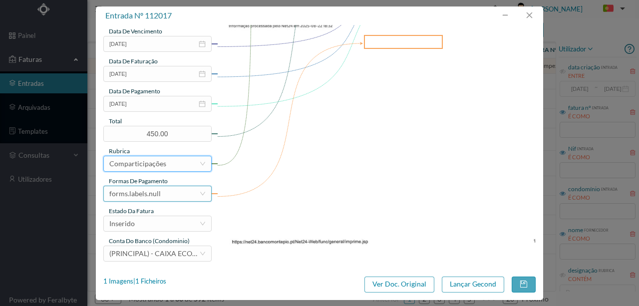
click at [138, 192] on div "forms.labels.null" at bounding box center [134, 193] width 51 height 15
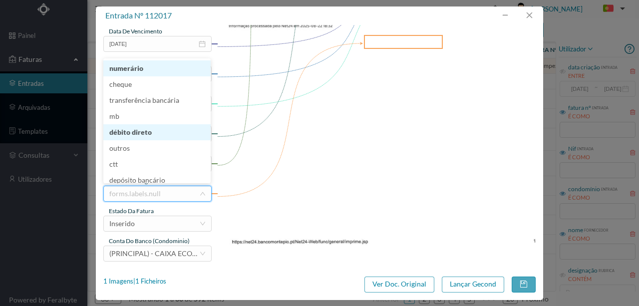
scroll to position [4, 0]
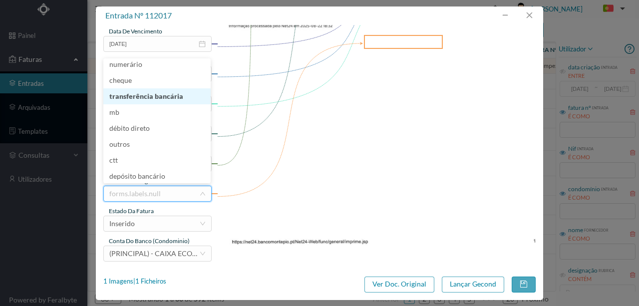
click at [148, 98] on li "transferência bancária" at bounding box center [156, 96] width 107 height 16
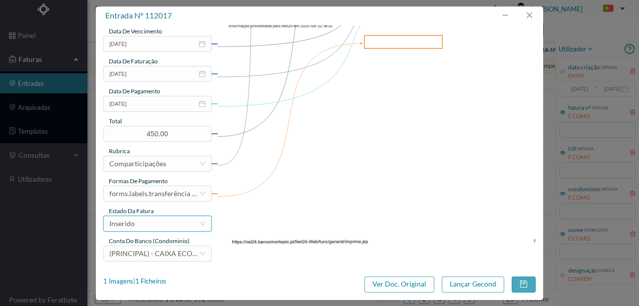
click at [148, 227] on div "Inserido" at bounding box center [154, 223] width 90 height 15
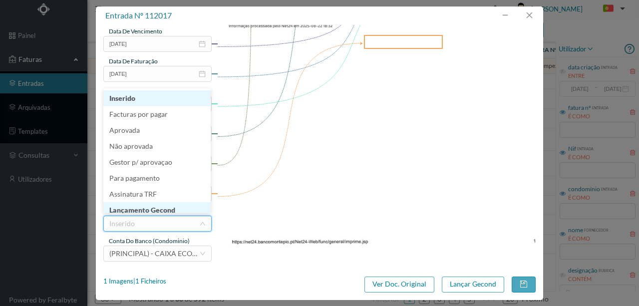
scroll to position [5, 0]
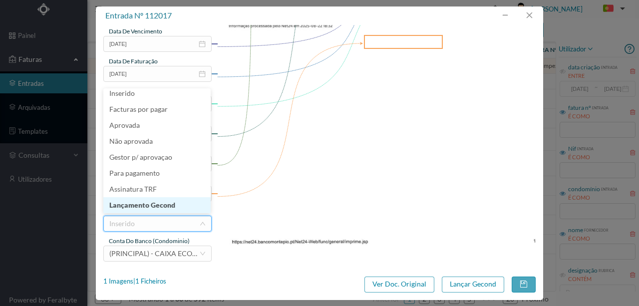
click at [152, 206] on li "Lançamento Gecond" at bounding box center [156, 205] width 107 height 16
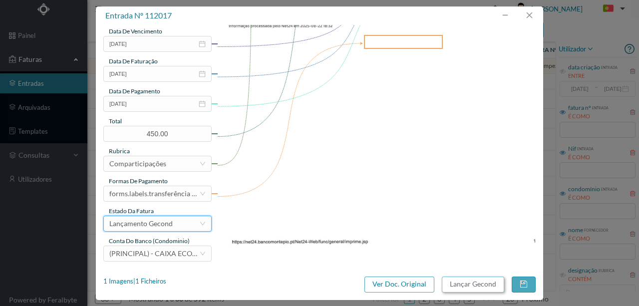
click at [464, 287] on button "Lançar Gecond" at bounding box center [473, 285] width 62 height 16
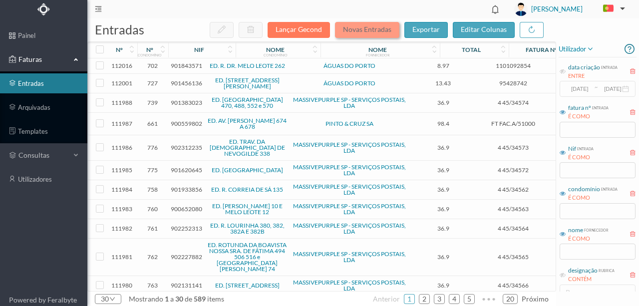
click at [372, 33] on button "Novas Entradas" at bounding box center [367, 30] width 64 height 16
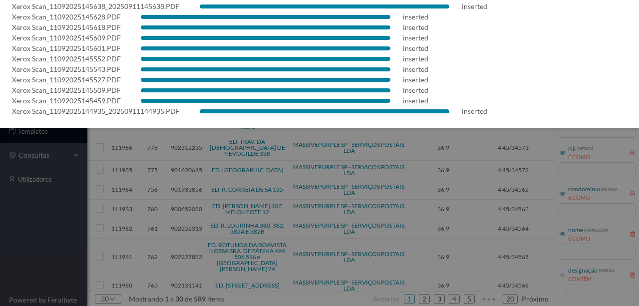
scroll to position [0, 0]
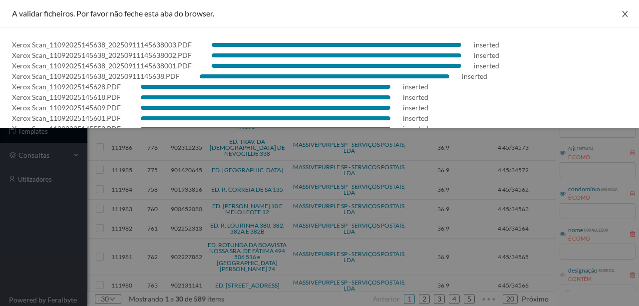
click at [623, 13] on icon "icon: close" at bounding box center [624, 14] width 5 height 6
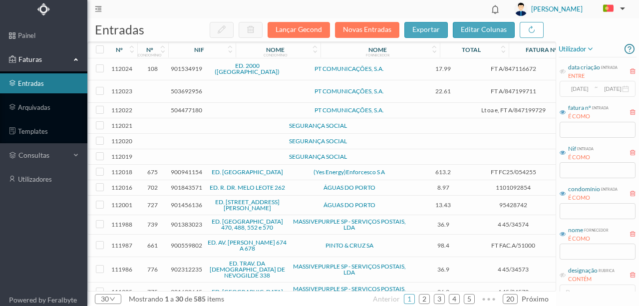
scroll to position [100, 0]
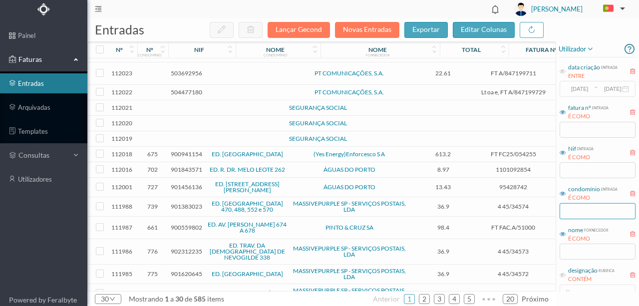
click at [573, 212] on input "text" at bounding box center [598, 211] width 76 height 16
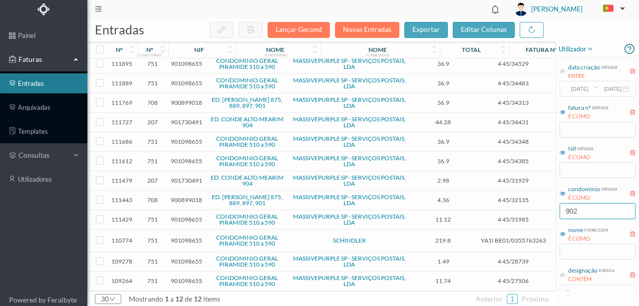
scroll to position [0, 0]
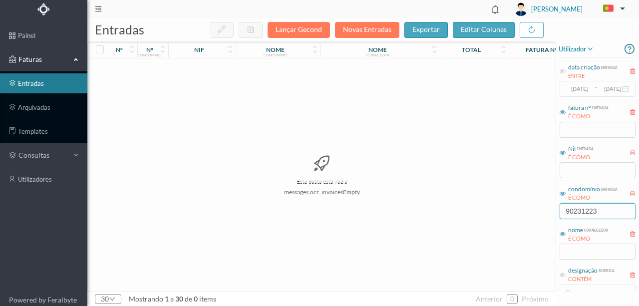
type input "902312235"
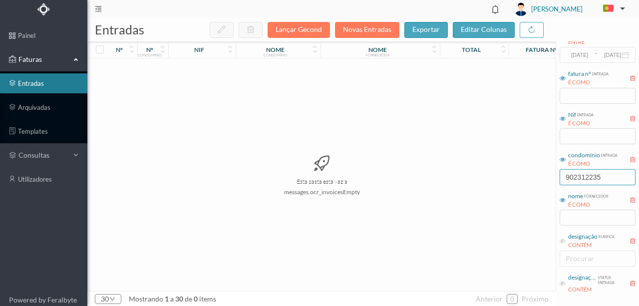
scroll to position [66, 0]
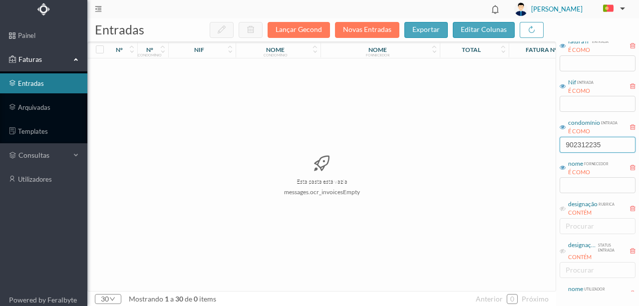
drag, startPoint x: 617, startPoint y: 146, endPoint x: 510, endPoint y: 149, distance: 106.9
click at [511, 150] on div "entradas Lançar Gecond Novas Entradas exportar editar colunas nº nº condomínio …" at bounding box center [363, 162] width 552 height 288
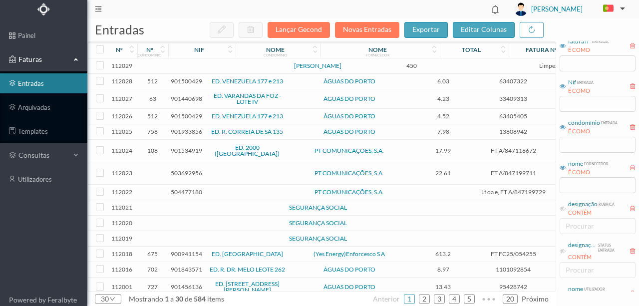
click at [216, 211] on td at bounding box center [215, 207] width 85 height 15
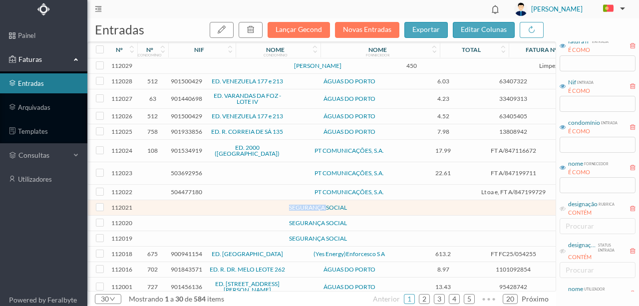
click at [216, 211] on td at bounding box center [215, 207] width 85 height 15
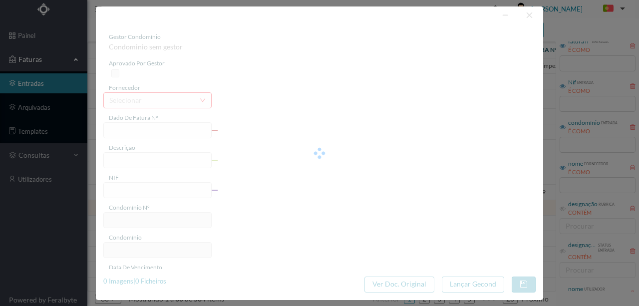
type input "0"
type input "Invalid date"
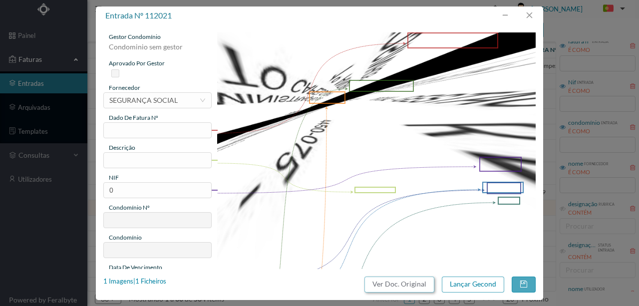
click at [417, 282] on button "Ver Doc. Original" at bounding box center [399, 285] width 70 height 16
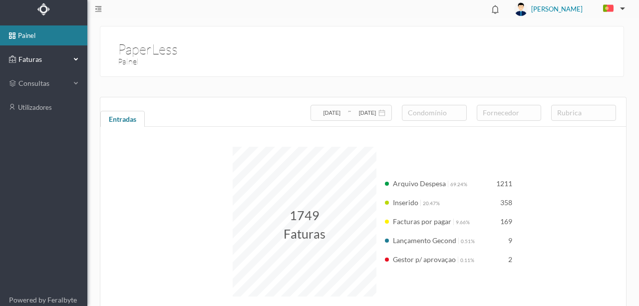
click at [36, 56] on span "Faturas" at bounding box center [43, 59] width 55 height 10
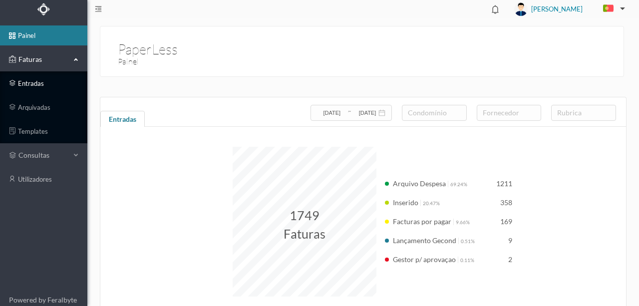
click at [31, 86] on link "entradas" at bounding box center [43, 83] width 87 height 20
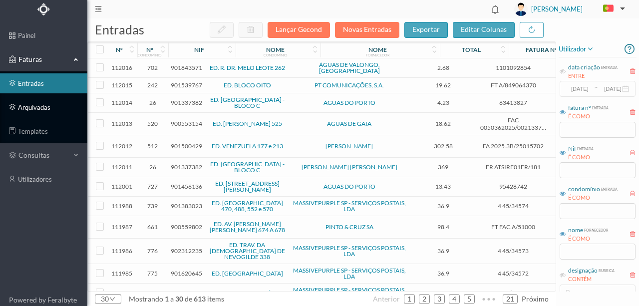
click at [42, 104] on link "arquivadas" at bounding box center [43, 107] width 87 height 20
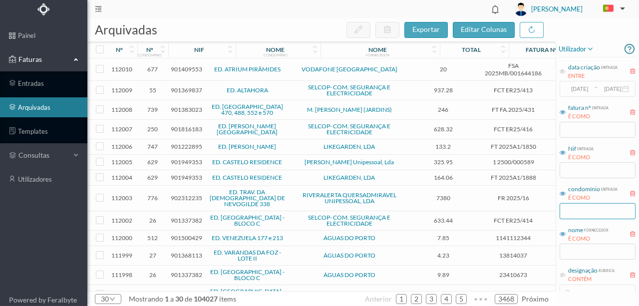
click at [586, 209] on input "text" at bounding box center [598, 211] width 76 height 16
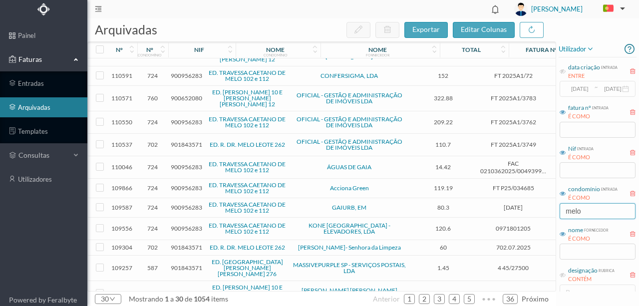
scroll to position [370, 0]
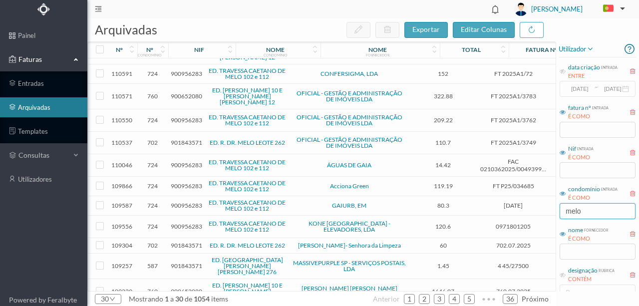
type input "MELO LEOTE 262"
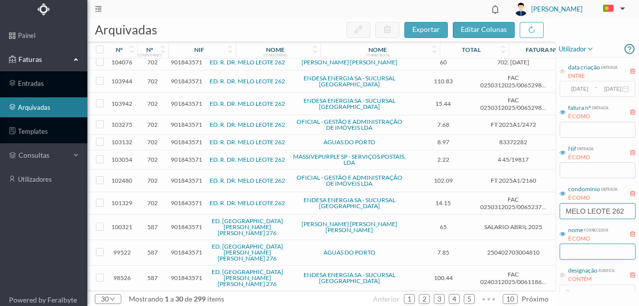
scroll to position [341, 0]
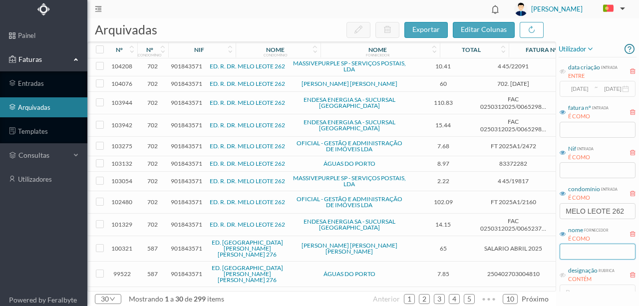
click at [568, 253] on input "text" at bounding box center [598, 252] width 76 height 16
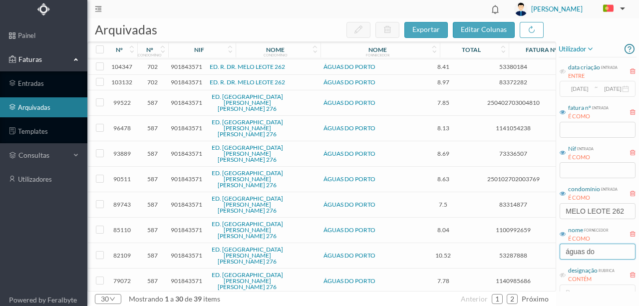
scroll to position [0, 0]
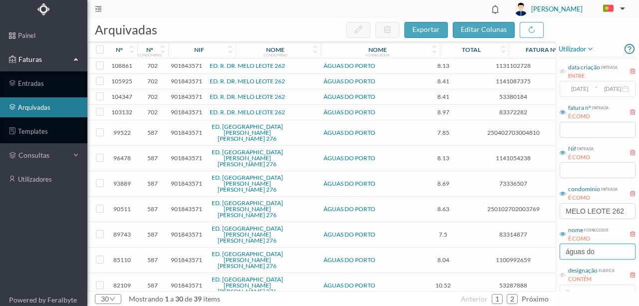
type input "águas do"
click at [182, 111] on span "901843571" at bounding box center [186, 111] width 31 height 7
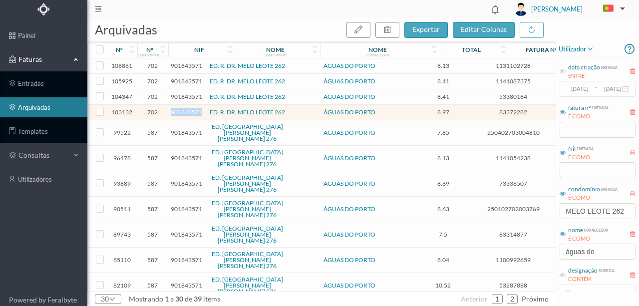
click at [182, 111] on span "901843571" at bounding box center [186, 111] width 31 height 7
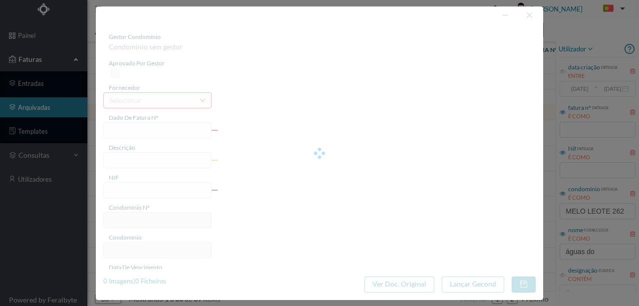
type input "83372282"
type input "262 Comuns (04.04.2025 a 05.05.2025"
type input "901843571"
type input "2025-05-08"
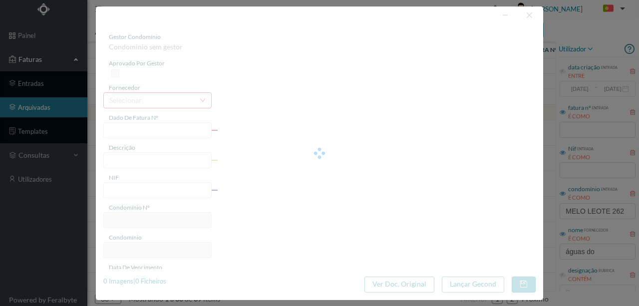
type input "02-06-2025"
type input "8.97"
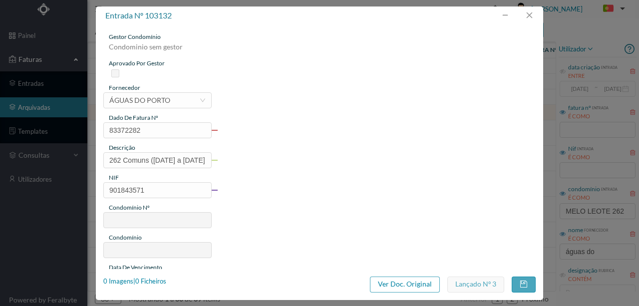
type input "702"
type input "ED. R. DR. MELO LEOTE 262"
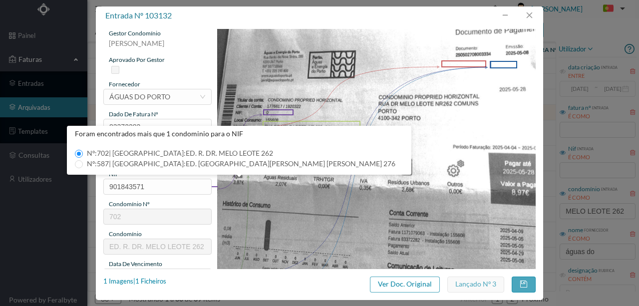
scroll to position [3, 0]
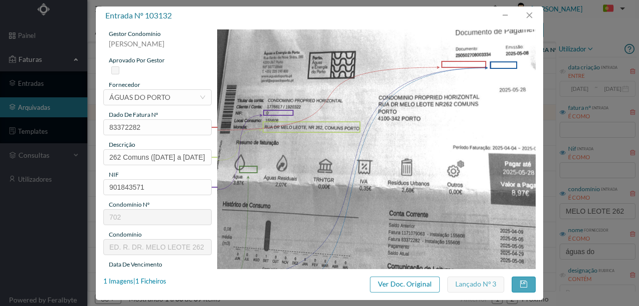
click at [381, 209] on img at bounding box center [376, 254] width 319 height 450
click at [529, 15] on button "button" at bounding box center [529, 15] width 24 height 16
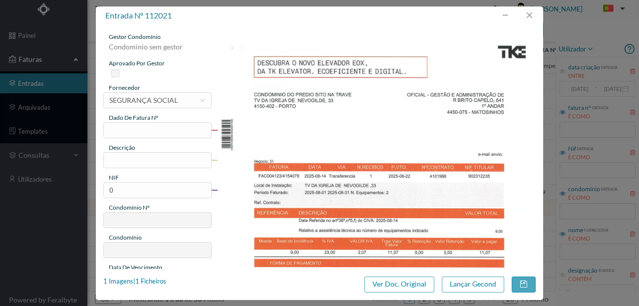
scroll to position [66, 0]
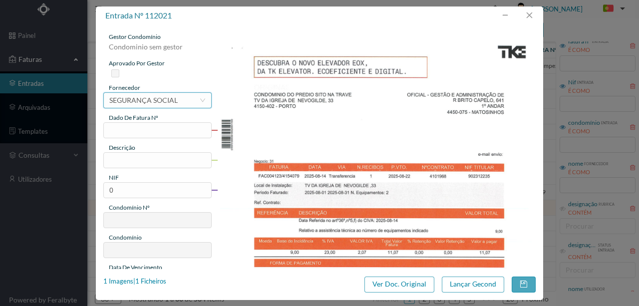
click at [166, 100] on div "SEGURANÇA SOCIAL" at bounding box center [143, 100] width 68 height 15
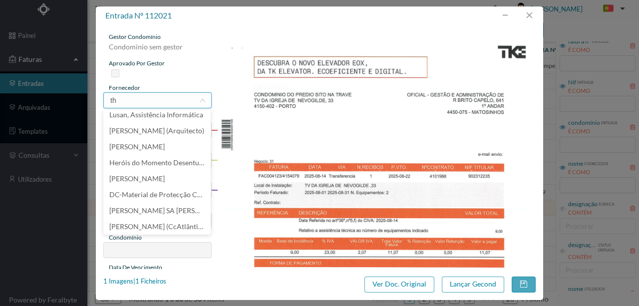
scroll to position [0, 0]
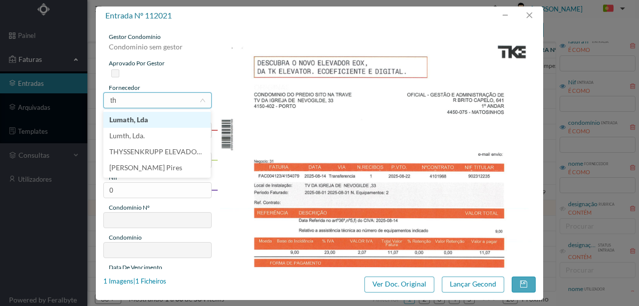
type input "thy"
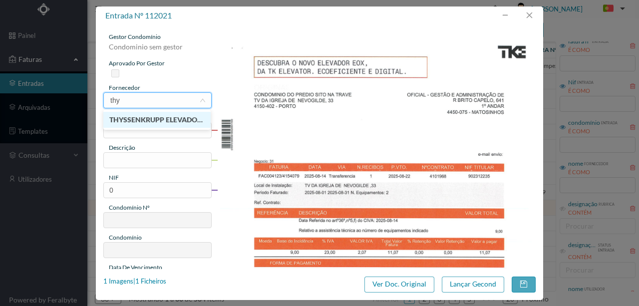
click at [177, 122] on li "THYSSENKRUPP ELEVADORES, S.A." at bounding box center [156, 120] width 107 height 16
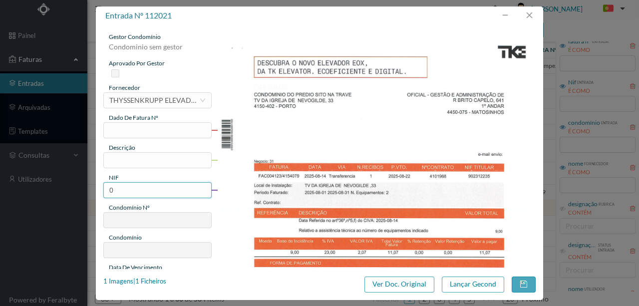
drag, startPoint x: 122, startPoint y: 190, endPoint x: 90, endPoint y: 190, distance: 31.9
click at [90, 190] on div "entrada nº 112021 gestor condomínio Condominio sem gestor aprovado por gestor f…" at bounding box center [319, 153] width 639 height 306
paste input "902312235"
type input "902312235"
type input "776"
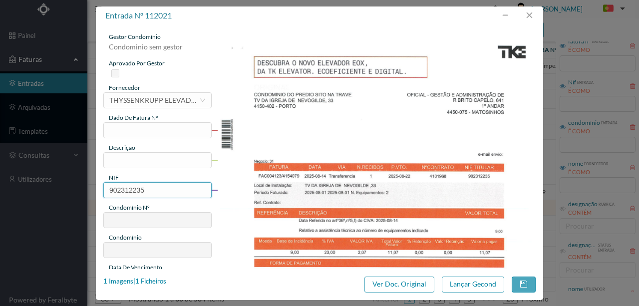
type input "ED. TRAV. DA [DEMOGRAPHIC_DATA] DE NEVOGILDE 338"
type input "902312235"
click at [118, 130] on input "text" at bounding box center [157, 130] width 108 height 16
type input "f"
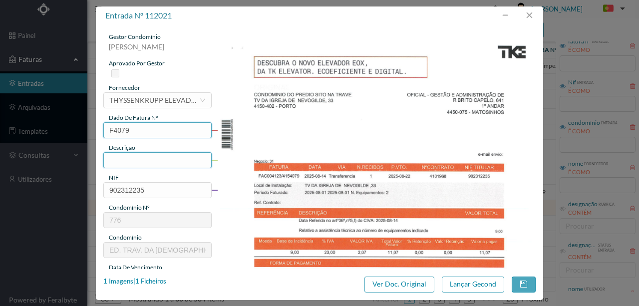
type input "F4079"
click at [121, 163] on input "text" at bounding box center [157, 160] width 108 height 16
type input "m"
click at [125, 159] on input "Man Elev 01.08.2025 a 31.08.2025)" at bounding box center [157, 160] width 108 height 16
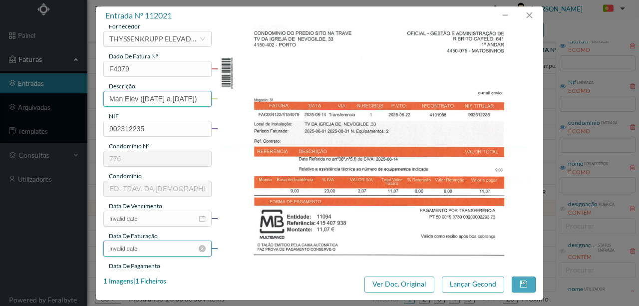
scroll to position [100, 0]
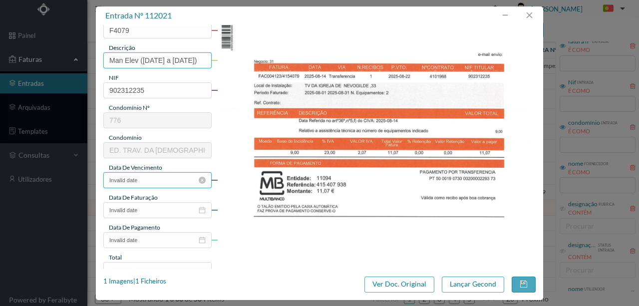
type input "Man Elev (01.08.2025 a 31.08.2025)"
click at [151, 181] on input "Invalid date" at bounding box center [157, 180] width 108 height 16
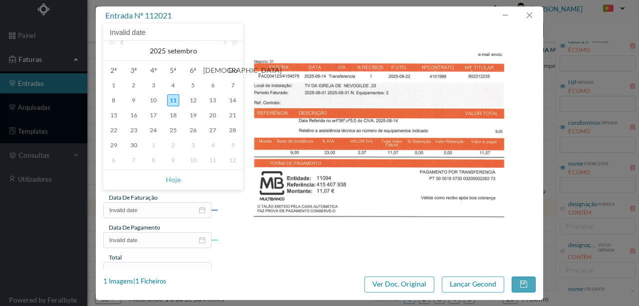
click at [122, 43] on link at bounding box center [122, 51] width 9 height 20
click at [223, 42] on link at bounding box center [223, 51] width 9 height 20
click at [192, 132] on div "22" at bounding box center [193, 130] width 12 height 12
type input "[DATE]"
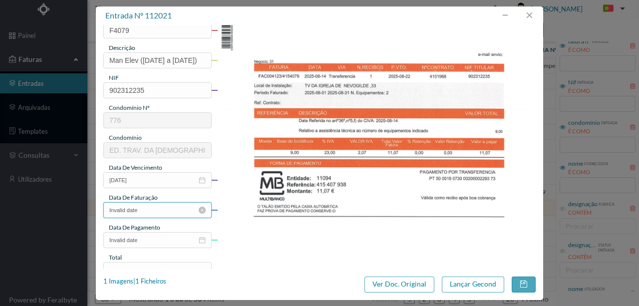
click at [148, 206] on input "Invalid date" at bounding box center [157, 210] width 108 height 16
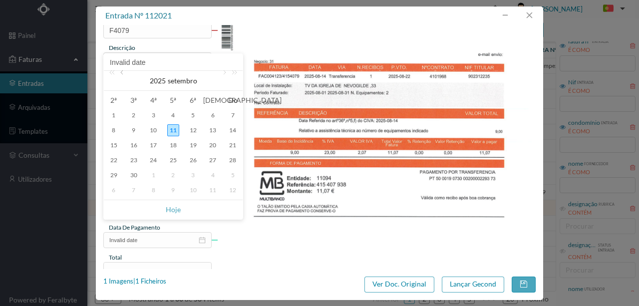
click at [123, 75] on link at bounding box center [122, 81] width 9 height 20
click at [190, 160] on div "22" at bounding box center [193, 160] width 12 height 12
type input "[DATE]"
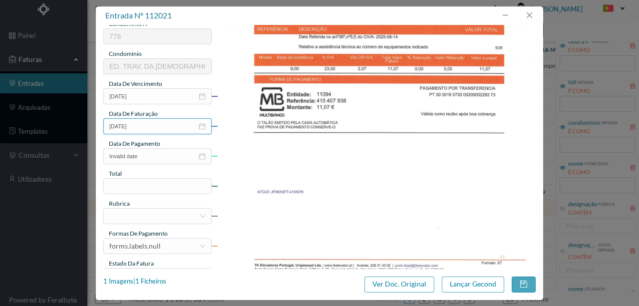
scroll to position [200, 0]
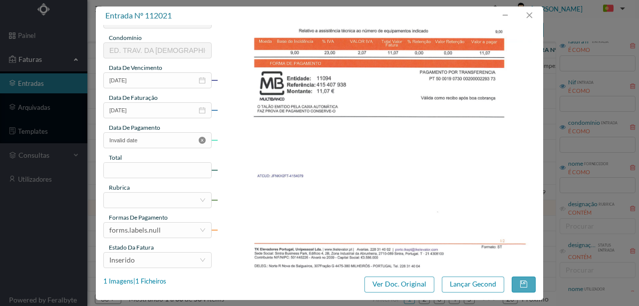
click at [201, 139] on icon "icon: close-circle" at bounding box center [202, 140] width 7 height 7
click at [127, 172] on input at bounding box center [157, 170] width 107 height 15
click at [139, 172] on input at bounding box center [157, 170] width 107 height 15
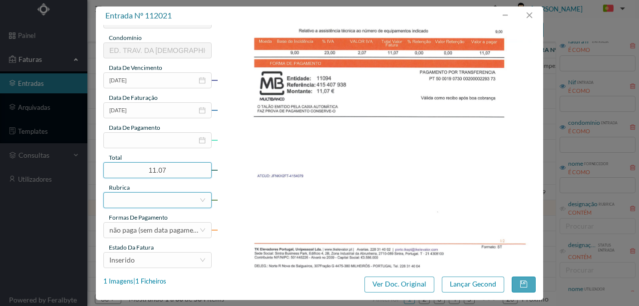
type input "11.07"
click at [157, 203] on div at bounding box center [154, 200] width 90 height 15
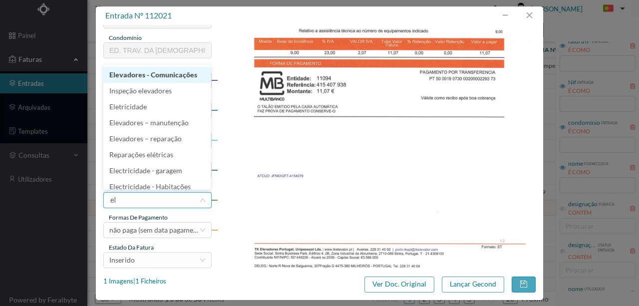
type input "ele"
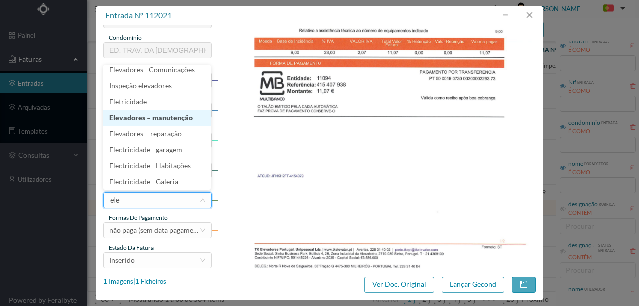
click at [142, 120] on li "Elevadores – manutenção" at bounding box center [156, 118] width 107 height 16
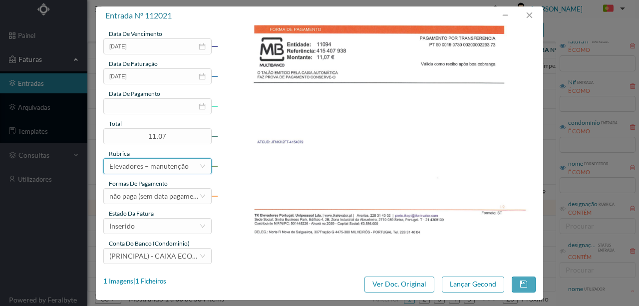
scroll to position [236, 0]
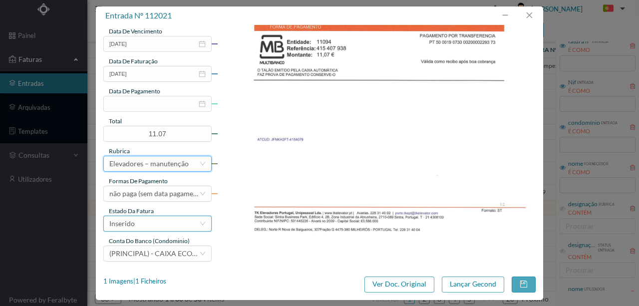
click at [144, 226] on div "Inserido" at bounding box center [154, 223] width 90 height 15
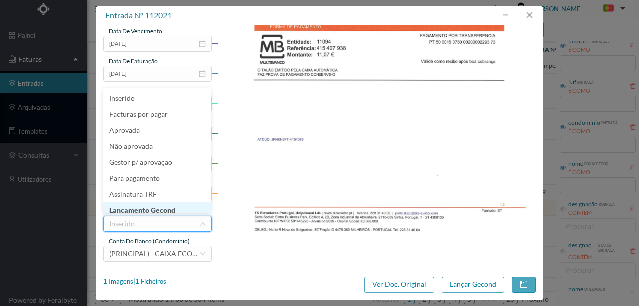
scroll to position [5, 0]
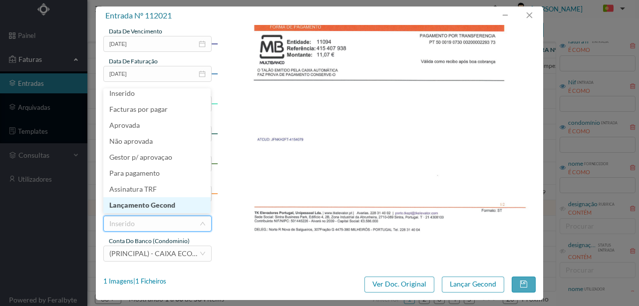
click at [160, 205] on li "Lançamento Gecond" at bounding box center [156, 205] width 107 height 16
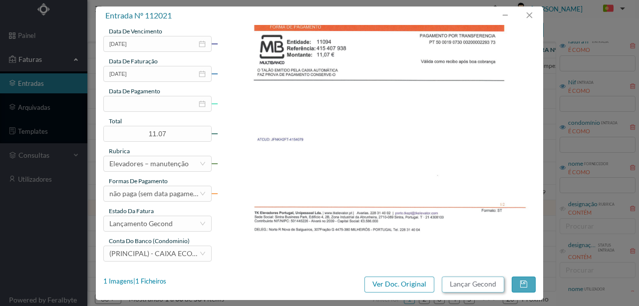
click at [472, 285] on button "Lançar Gecond" at bounding box center [473, 285] width 62 height 16
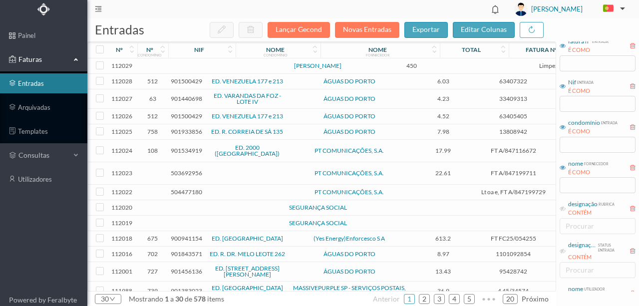
click at [219, 209] on td at bounding box center [215, 207] width 85 height 15
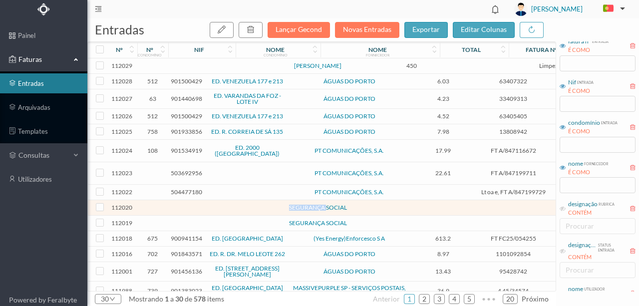
click at [219, 209] on td at bounding box center [215, 207] width 85 height 15
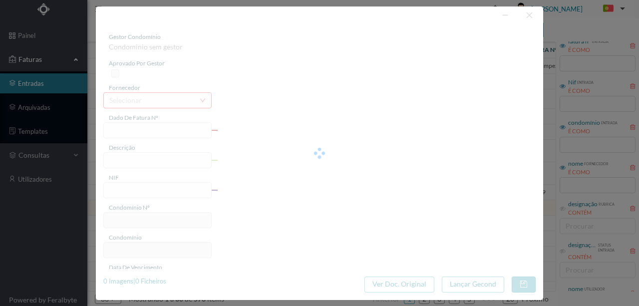
type input "0"
type input "3888-08-01"
type input "Invalid date"
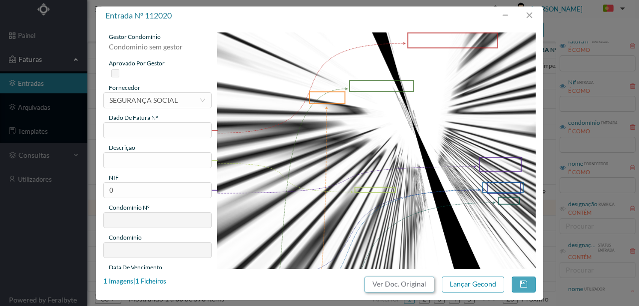
click at [393, 290] on button "Ver Doc. Original" at bounding box center [399, 285] width 70 height 16
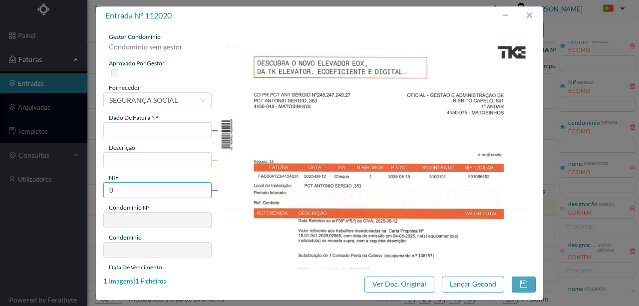
drag, startPoint x: 126, startPoint y: 188, endPoint x: 83, endPoint y: 192, distance: 43.2
click at [83, 192] on div "entrada nº 112020 gestor condomínio Condominio sem gestor aprovado por gestor f…" at bounding box center [319, 153] width 639 height 306
type input "901086452"
type input "542"
type input "ED. BLOCO DEZ"
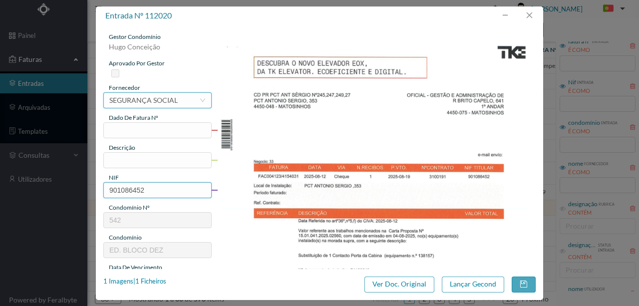
type input "901086452"
click at [173, 104] on div "SEGURANÇA SOCIAL" at bounding box center [143, 100] width 68 height 15
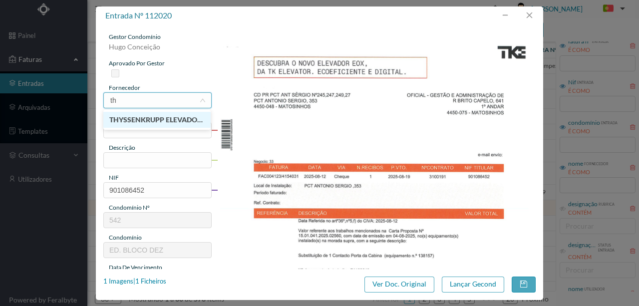
type input "thy"
click at [160, 124] on li "THYSSENKRUPP ELEVADORES, S.A." at bounding box center [156, 120] width 107 height 16
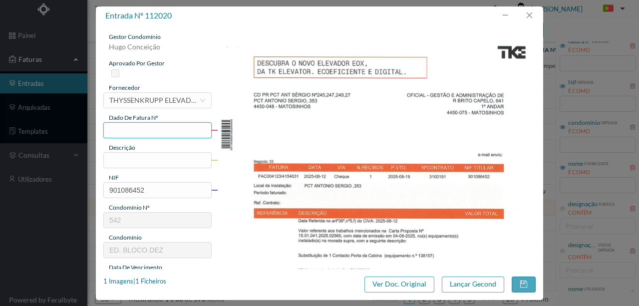
drag, startPoint x: 124, startPoint y: 128, endPoint x: 129, endPoint y: 128, distance: 5.5
click at [124, 128] on input "text" at bounding box center [157, 130] width 108 height 16
type input "f 4031"
click at [130, 159] on input "text" at bounding box center [157, 160] width 108 height 16
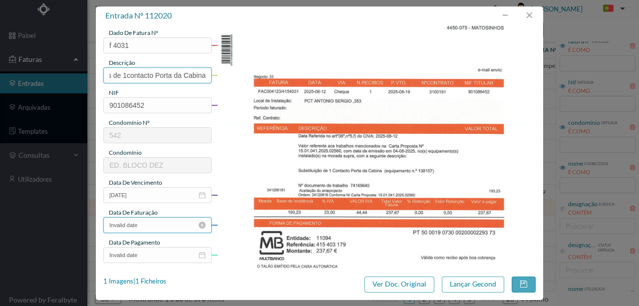
scroll to position [100, 0]
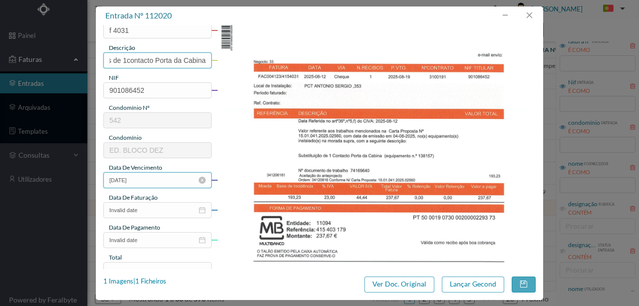
type input "Subs de 1contacto Porta da Cabina"
click at [164, 182] on input "3888-08-01" at bounding box center [157, 180] width 108 height 16
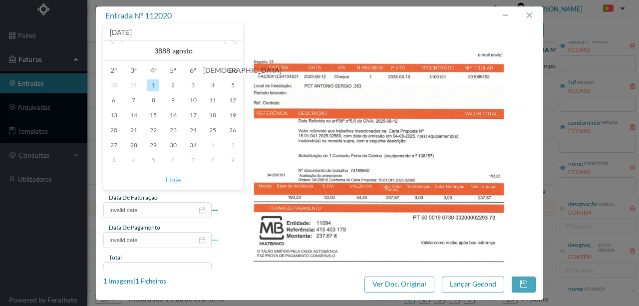
click at [175, 180] on link "Hoje" at bounding box center [173, 179] width 15 height 19
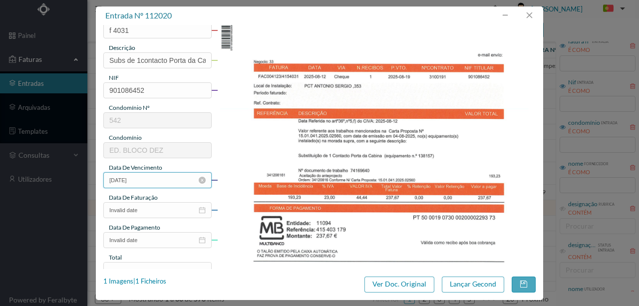
click at [138, 180] on input "[DATE]" at bounding box center [157, 180] width 108 height 16
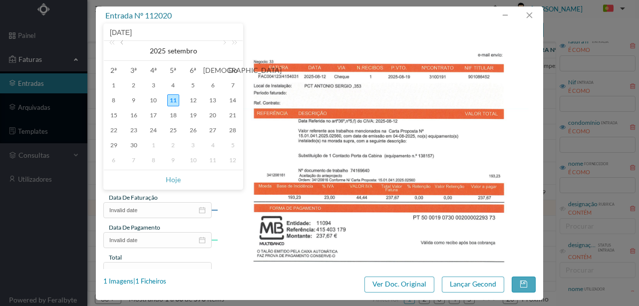
click at [120, 44] on link at bounding box center [122, 51] width 9 height 20
click at [132, 131] on div "19" at bounding box center [134, 130] width 12 height 12
type input "2025-08-19"
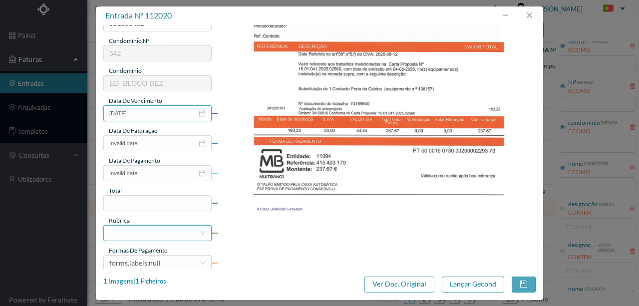
scroll to position [200, 0]
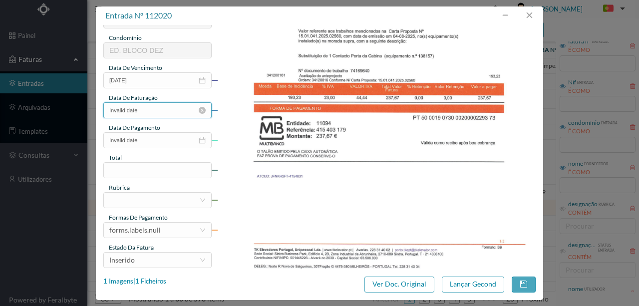
click at [157, 112] on input "Invalid date" at bounding box center [157, 110] width 108 height 16
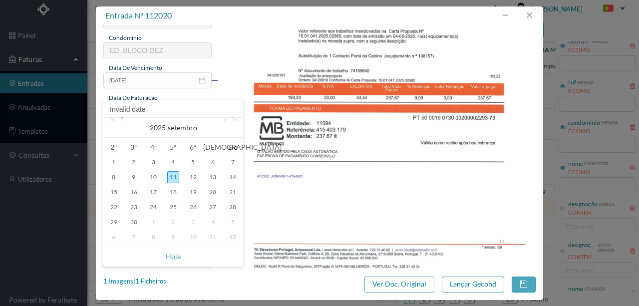
click at [123, 119] on link at bounding box center [122, 128] width 9 height 20
click at [130, 208] on div "19" at bounding box center [134, 207] width 12 height 12
type input "2025-08-19"
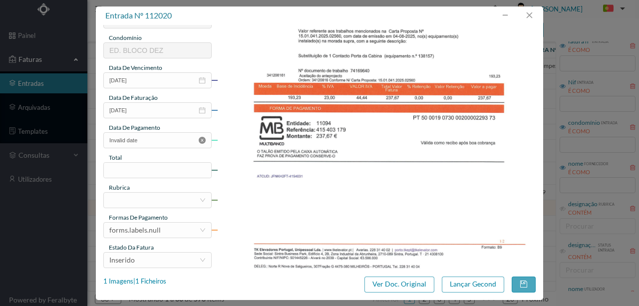
click at [200, 140] on icon "icon: close-circle" at bounding box center [202, 140] width 7 height 7
click at [125, 170] on input at bounding box center [157, 170] width 107 height 15
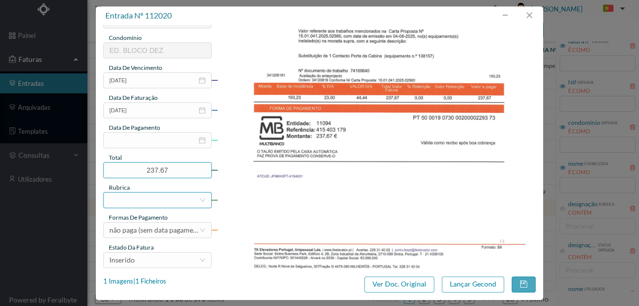
type input "237.67"
click at [135, 200] on div at bounding box center [154, 200] width 90 height 15
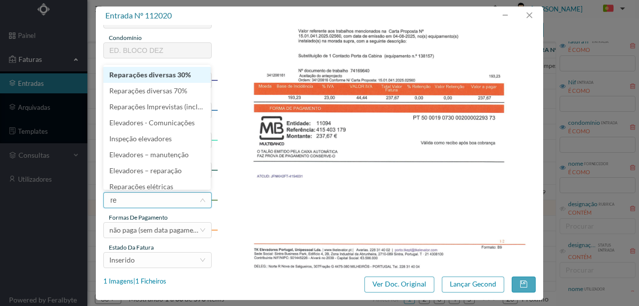
type input "rep"
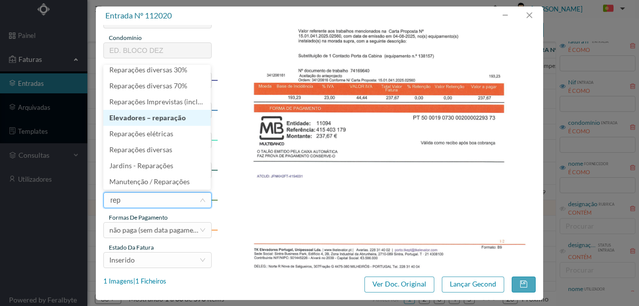
click at [158, 118] on li "Elevadores – reparação" at bounding box center [156, 118] width 107 height 16
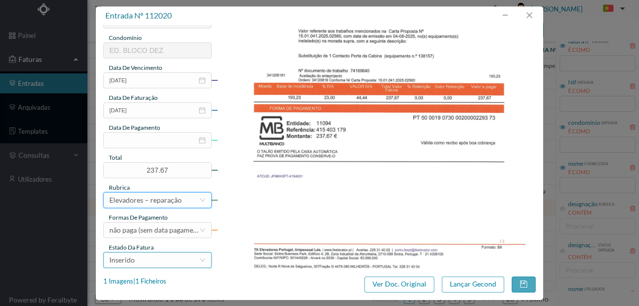
drag, startPoint x: 154, startPoint y: 260, endPoint x: 155, endPoint y: 255, distance: 5.0
click at [155, 260] on div "Inserido" at bounding box center [154, 260] width 90 height 15
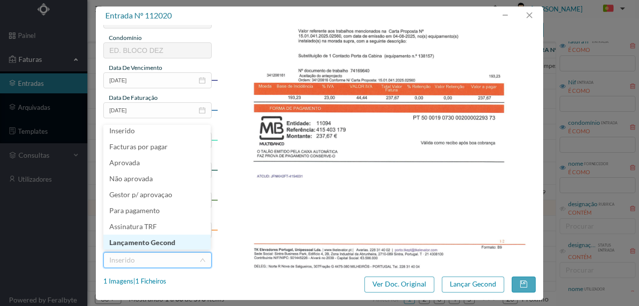
scroll to position [5, 0]
drag, startPoint x: 156, startPoint y: 242, endPoint x: 475, endPoint y: 301, distance: 324.0
click at [157, 242] on li "Lançamento Gecond" at bounding box center [156, 242] width 107 height 16
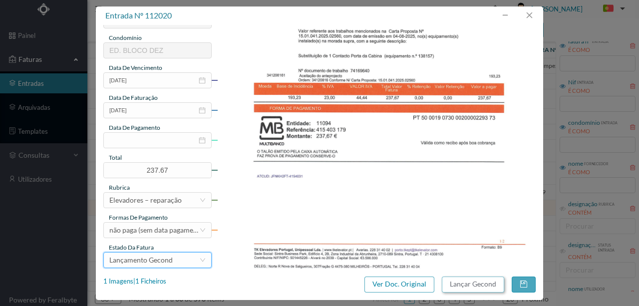
click at [461, 284] on button "Lançar Gecond" at bounding box center [473, 285] width 62 height 16
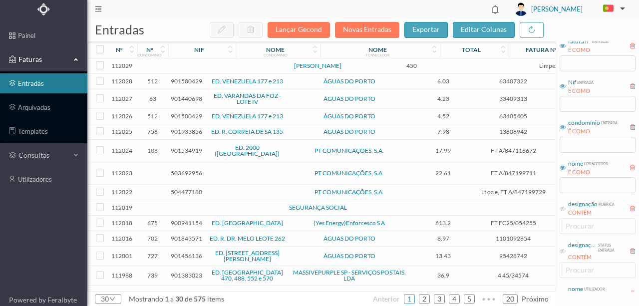
click at [225, 71] on td at bounding box center [215, 65] width 85 height 15
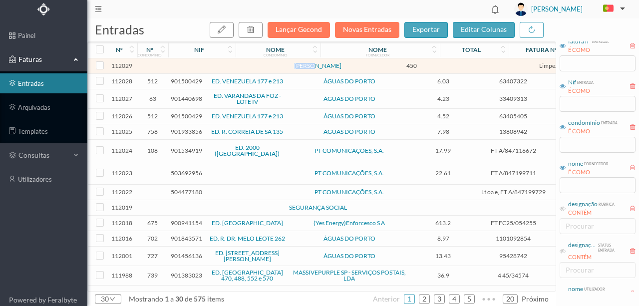
click at [225, 71] on td at bounding box center [215, 65] width 85 height 15
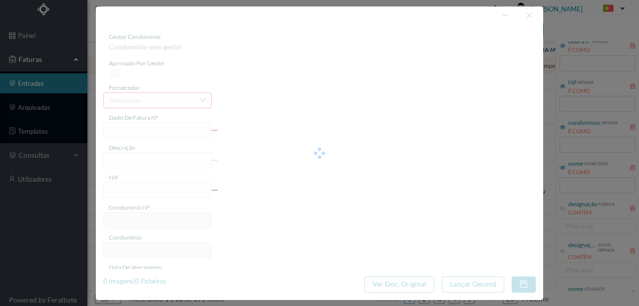
type input "MAIO A SETEMBRO 202!"
type input "0"
type input "[DATE]"
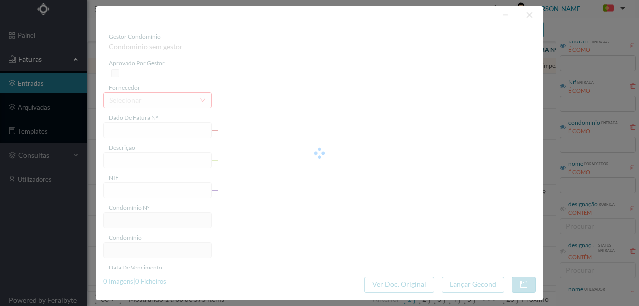
type input "450.00"
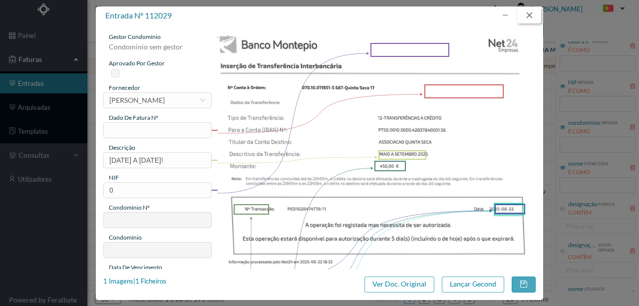
click at [532, 16] on button "button" at bounding box center [529, 15] width 24 height 16
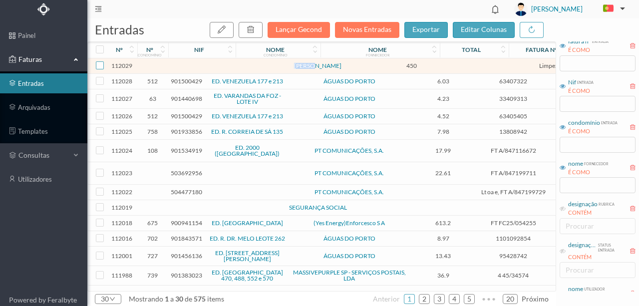
click at [98, 68] on input "checkbox" at bounding box center [100, 65] width 8 height 8
checkbox input "true"
click at [261, 26] on button "button" at bounding box center [251, 30] width 24 height 16
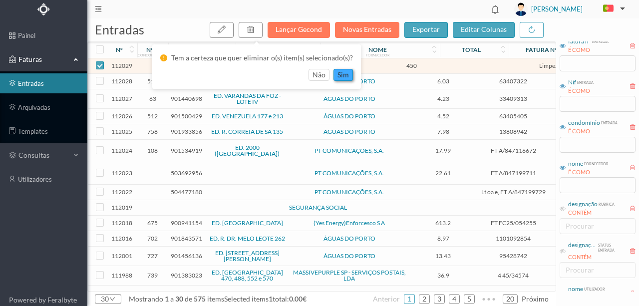
click at [342, 75] on button "sim" at bounding box center [342, 75] width 19 height 12
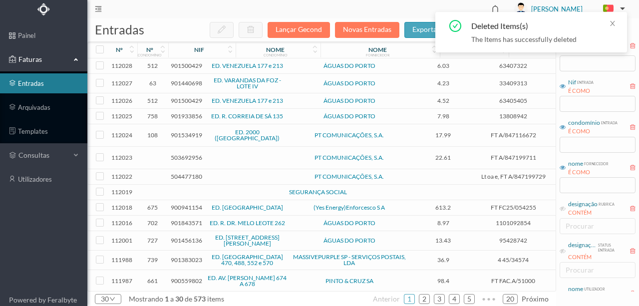
click at [180, 65] on span "901500429" at bounding box center [186, 65] width 31 height 7
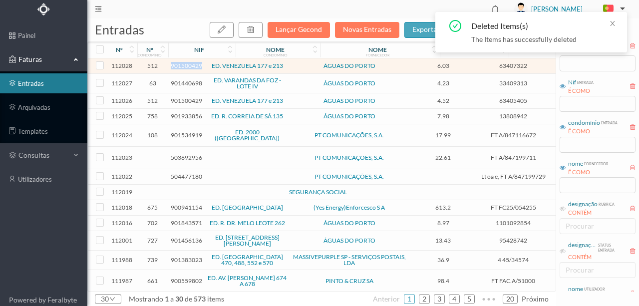
click at [180, 65] on span "901500429" at bounding box center [186, 65] width 31 height 7
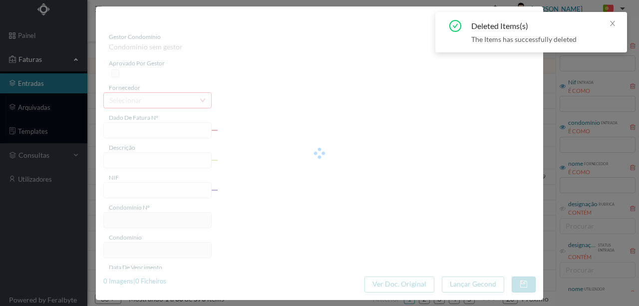
type input "63407322"
type input "[STREET_ADDRESS] PORTO"
type input "901500429"
type input "[DATE]"
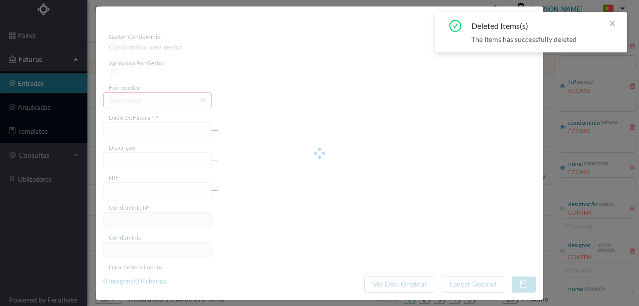
type input "[DATE]"
type input "6.03"
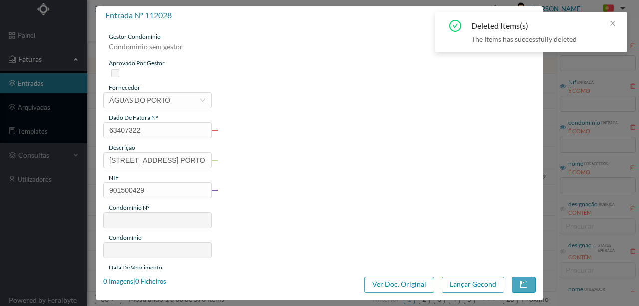
type input "512"
type input "ED. VENEZUELA 177 e 213"
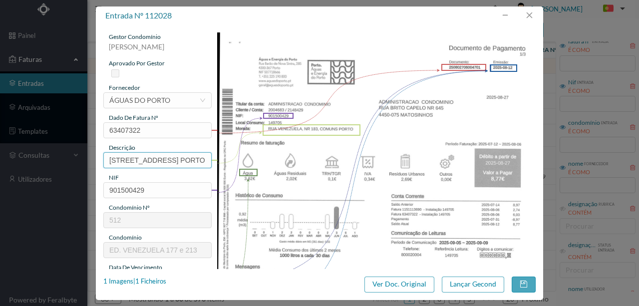
scroll to position [0, 51]
drag, startPoint x: 106, startPoint y: 158, endPoint x: 312, endPoint y: 151, distance: 206.8
click at [312, 151] on div "gestor condomínio [PERSON_NAME] aprovado por gestor fornecedor selecionar ÁGUAS…" at bounding box center [319, 264] width 432 height 465
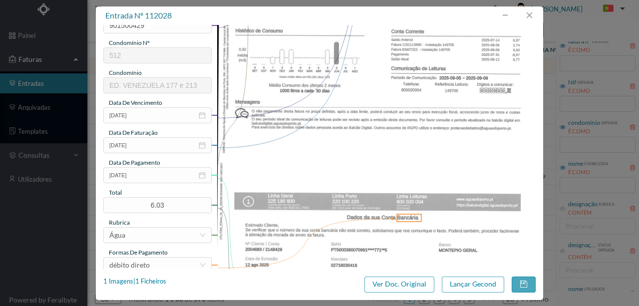
scroll to position [166, 0]
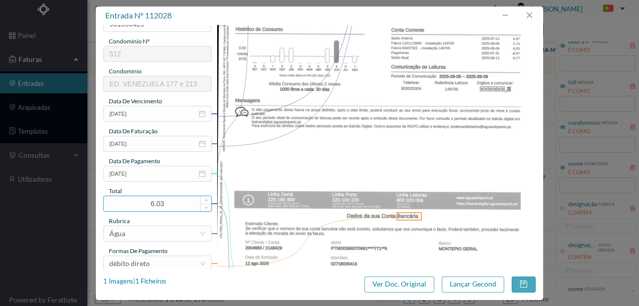
type input "183 Comuns ([DATE] a [DATE])"
drag, startPoint x: 175, startPoint y: 206, endPoint x: 92, endPoint y: 187, distance: 85.0
click at [92, 188] on div "entrada nº 112028 gestor condomínio [PERSON_NAME] aprovado por gestor fornecedo…" at bounding box center [319, 153] width 639 height 306
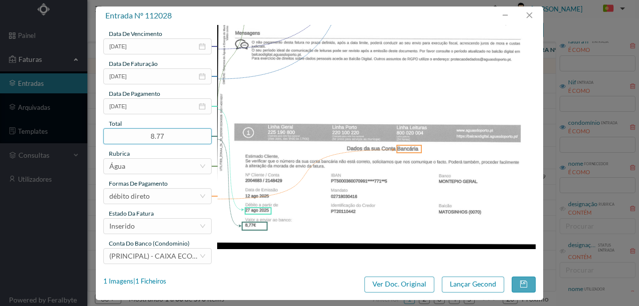
scroll to position [236, 0]
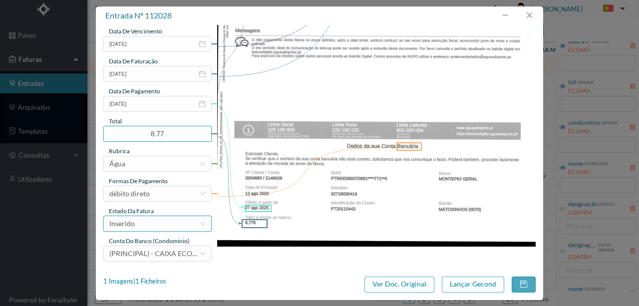
type input "8.77"
click at [156, 228] on div "Inserido" at bounding box center [154, 223] width 90 height 15
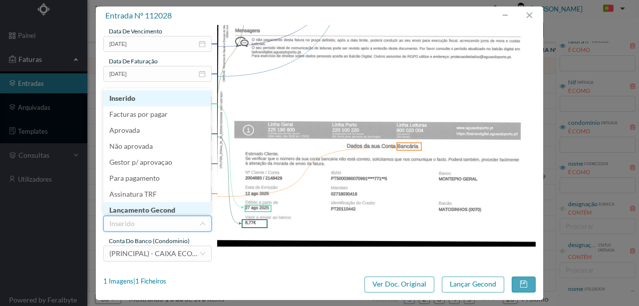
scroll to position [5, 0]
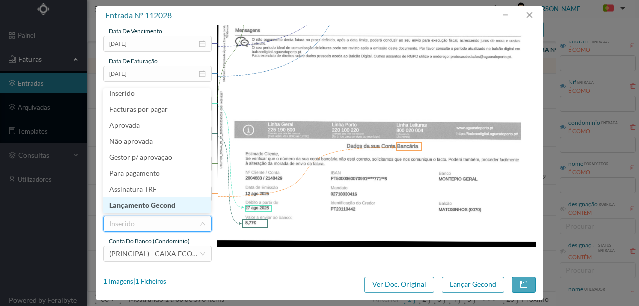
click at [167, 208] on li "Lançamento Gecond" at bounding box center [156, 205] width 107 height 16
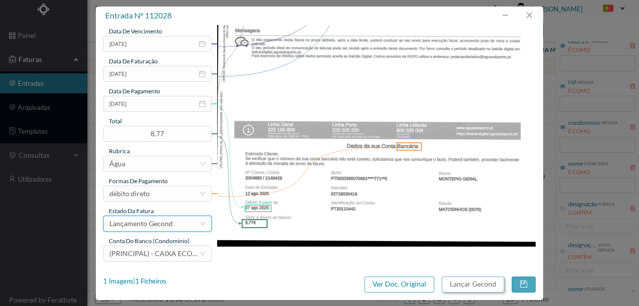
click at [484, 283] on button "Lançar Gecond" at bounding box center [473, 285] width 62 height 16
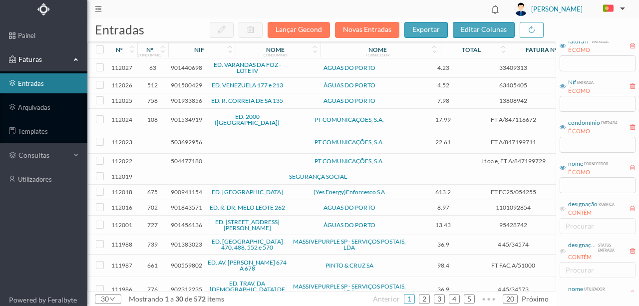
click at [236, 70] on link "ED. VARANDAS DA FOZ - LOTE IV" at bounding box center [247, 67] width 67 height 13
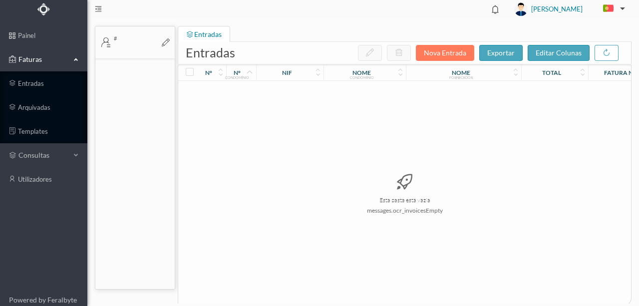
click at [25, 59] on span "Faturas" at bounding box center [43, 59] width 55 height 10
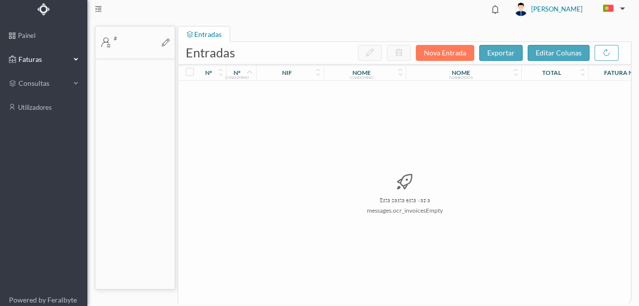
click at [29, 58] on span "Faturas" at bounding box center [43, 59] width 55 height 10
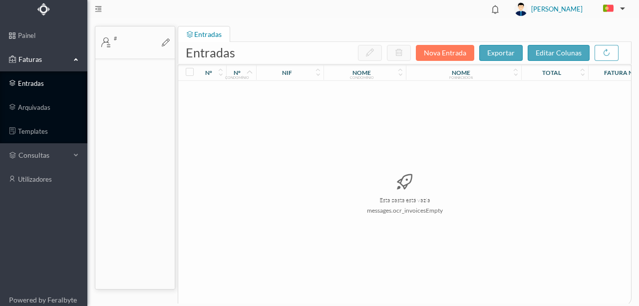
click at [35, 82] on link "entradas" at bounding box center [43, 83] width 87 height 20
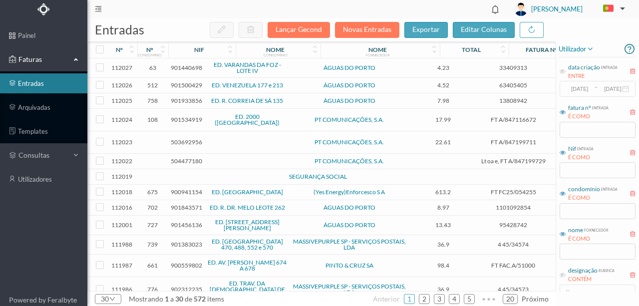
click at [182, 68] on span "901440698" at bounding box center [186, 67] width 31 height 7
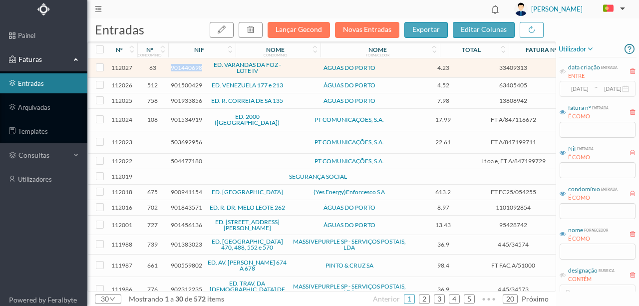
click at [182, 68] on span "901440698" at bounding box center [186, 67] width 31 height 7
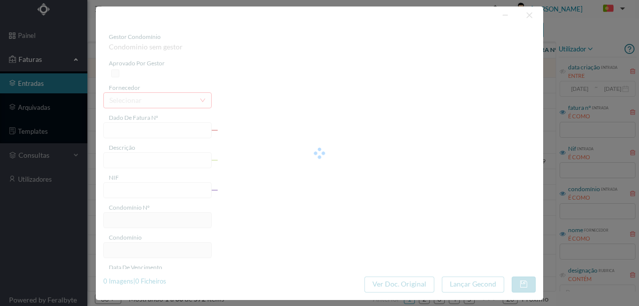
type input "33409313"
type input "[STREET_ADDRESS]"
type input "901440698"
type input "[DATE]"
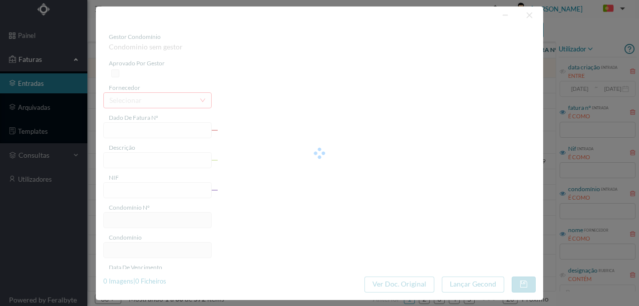
type input "[DATE]"
type input "4.23"
type input "63"
type input "ED. VARANDAS DA FOZ - LOTE IV"
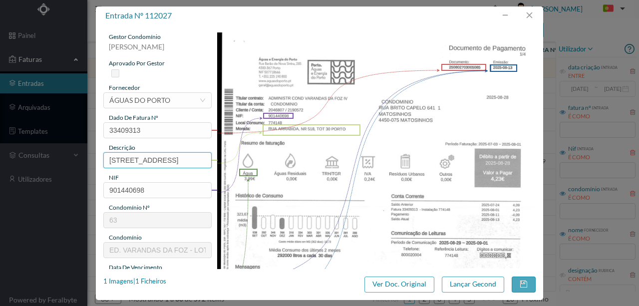
scroll to position [0, 37]
drag, startPoint x: 106, startPoint y: 159, endPoint x: 311, endPoint y: 159, distance: 205.2
click at [311, 159] on div "gestor condomínio [PERSON_NAME] aprovado por gestor fornecedor selecionar ÁGUAS…" at bounding box center [319, 264] width 432 height 465
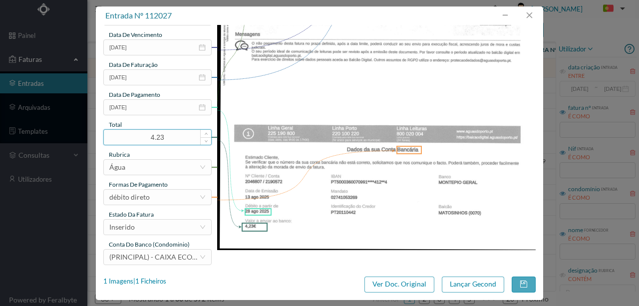
scroll to position [236, 0]
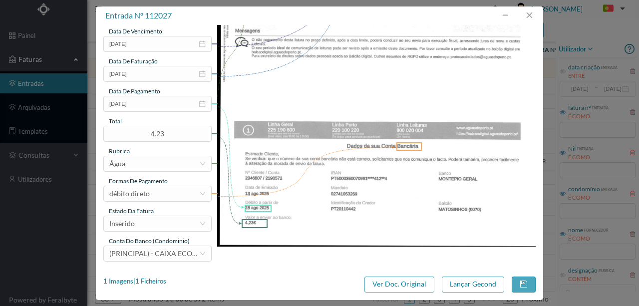
type input "518 Totalizador 30 ([DATE] a [DATE])"
click at [147, 231] on div "gestor condomínio [PERSON_NAME] aprovado por gestor fornecedor selecionar ÁGUAS…" at bounding box center [157, 28] width 108 height 465
click at [142, 222] on div "Inserido" at bounding box center [154, 223] width 90 height 15
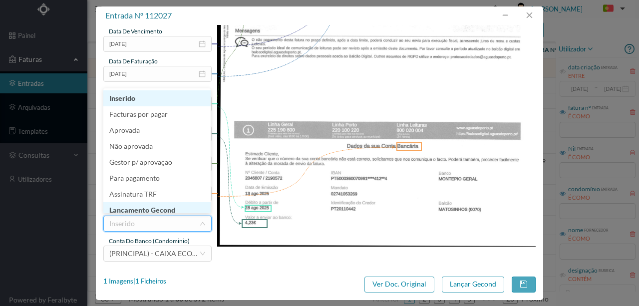
scroll to position [5, 0]
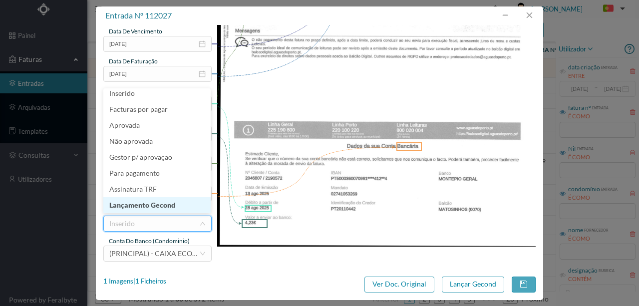
click at [169, 207] on li "Lançamento Gecond" at bounding box center [156, 205] width 107 height 16
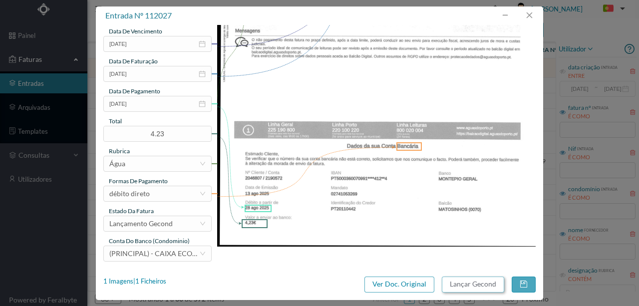
click at [474, 281] on button "Lançar Gecond" at bounding box center [473, 285] width 62 height 16
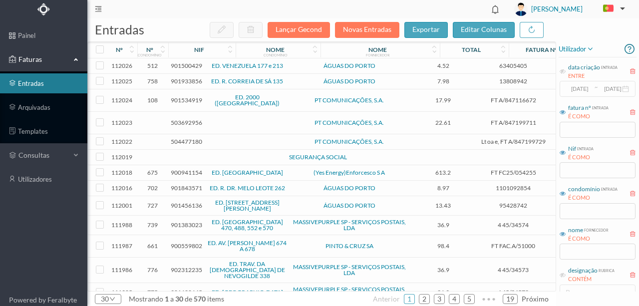
click at [186, 66] on span "901500429" at bounding box center [186, 65] width 31 height 7
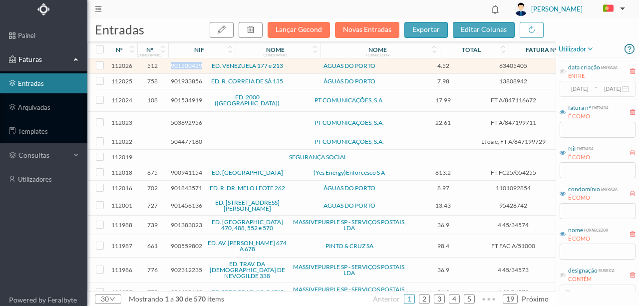
click at [186, 66] on span "901500429" at bounding box center [186, 65] width 31 height 7
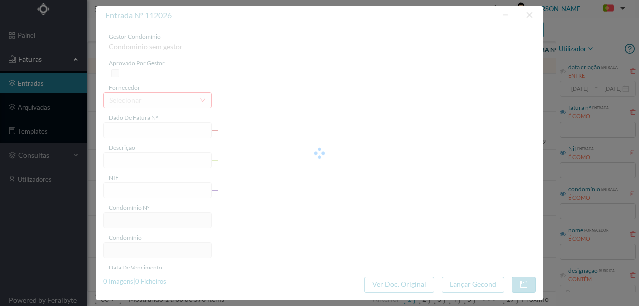
type input "63405405"
type input "[STREET_ADDRESS]"
type input "901500429"
type input "[DATE]"
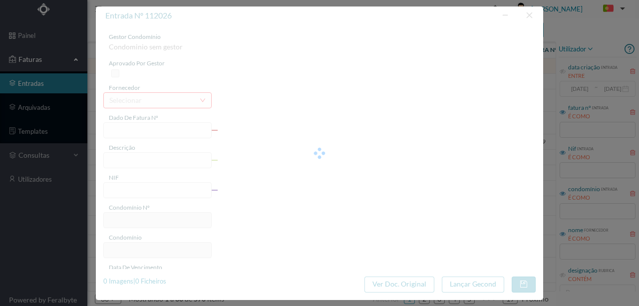
type input "[DATE]"
type input "4.52"
type input "512"
type input "ED. VENEZUELA 177 e 213"
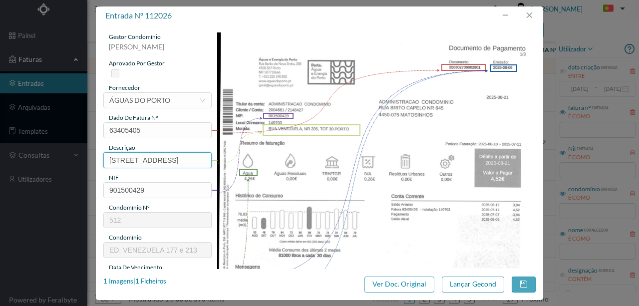
scroll to position [0, 43]
drag, startPoint x: 105, startPoint y: 159, endPoint x: 383, endPoint y: 180, distance: 278.8
click at [383, 180] on div "gestor condomínio [PERSON_NAME] aprovado por gestor fornecedor selecionar ÁGUAS…" at bounding box center [319, 264] width 432 height 465
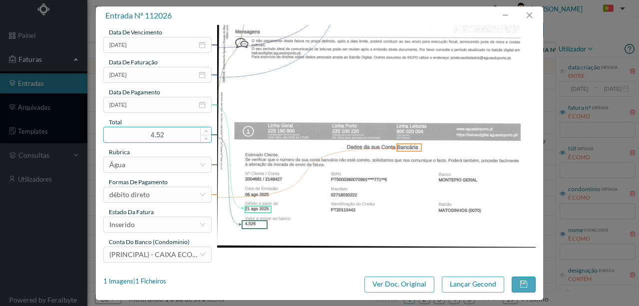
scroll to position [236, 0]
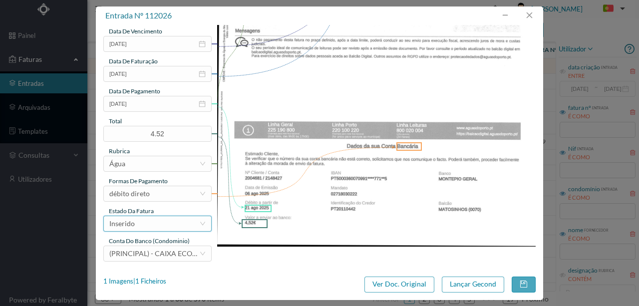
type input "205 Totalizador 20 810.06.2025 a [DATE])"
click at [149, 227] on div "Inserido" at bounding box center [154, 223] width 90 height 15
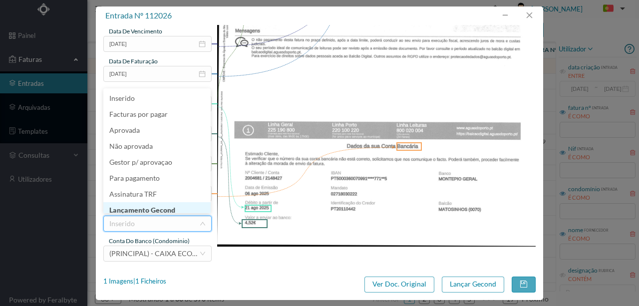
scroll to position [5, 0]
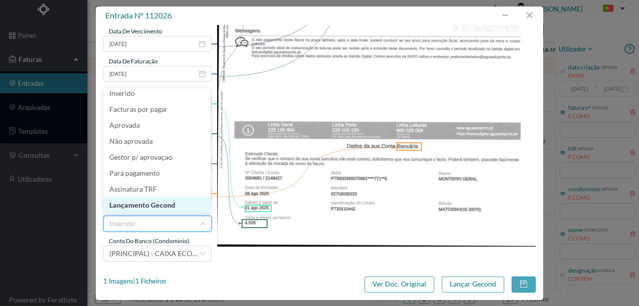
click at [168, 209] on li "Lançamento Gecond" at bounding box center [156, 205] width 107 height 16
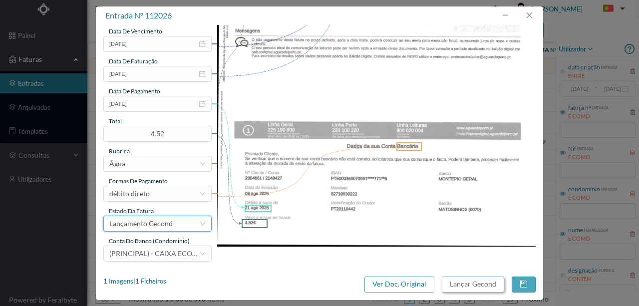
click at [494, 286] on button "Lançar Gecond" at bounding box center [473, 285] width 62 height 16
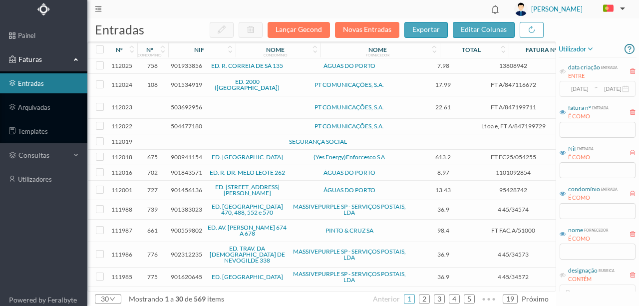
click at [183, 65] on span "901933856" at bounding box center [186, 65] width 31 height 7
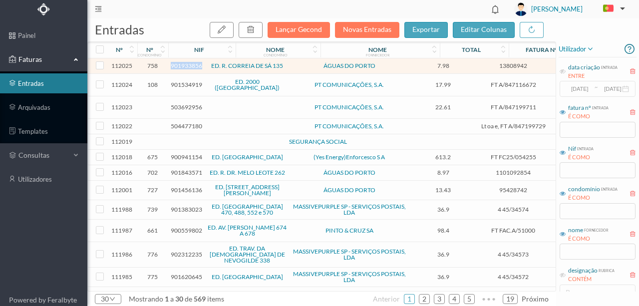
click at [183, 65] on span "901933856" at bounding box center [186, 65] width 31 height 7
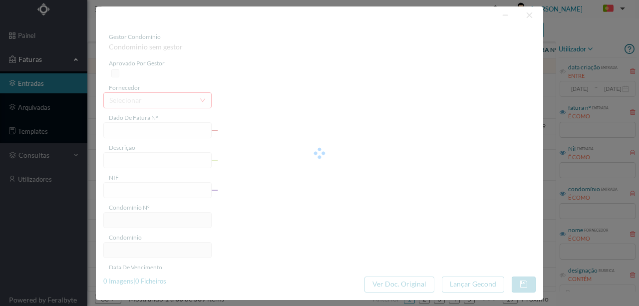
type input "13808942"
type input "[STREET_ADDRESS] PORTO"
type input "901933856"
type input "[DATE]"
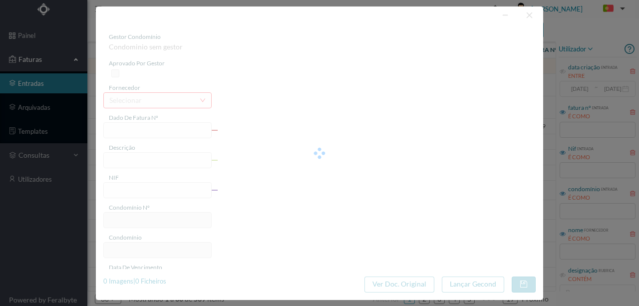
type input "7.98"
type input "758"
type input "ED. R. CORREIA DE SÁ 135"
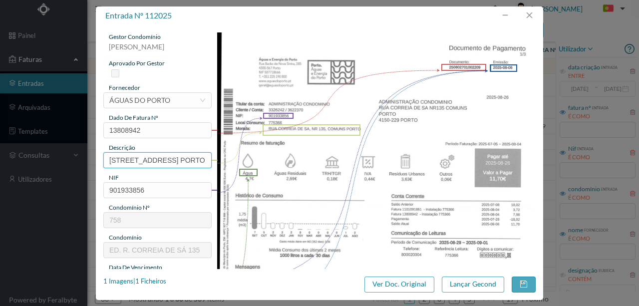
scroll to position [0, 64]
drag, startPoint x: 108, startPoint y: 157, endPoint x: 423, endPoint y: 165, distance: 315.1
click at [423, 165] on div "gestor condomínio [PERSON_NAME] aprovado por gestor fornecedor selecionar ÁGUAS…" at bounding box center [319, 264] width 432 height 465
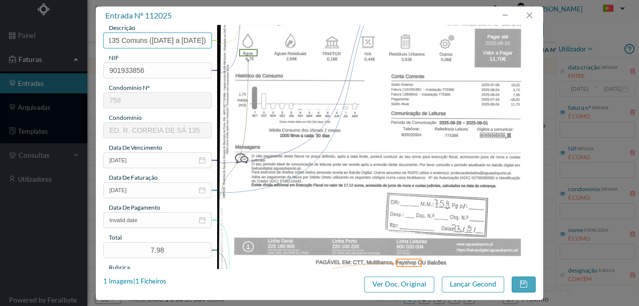
scroll to position [133, 0]
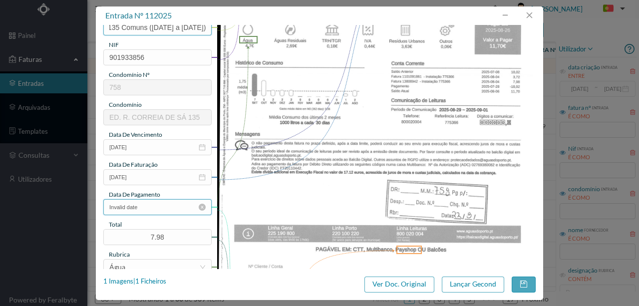
type input "135 Comuns ([DATE] a [DATE])"
click at [166, 211] on input "Invalid date" at bounding box center [157, 207] width 108 height 16
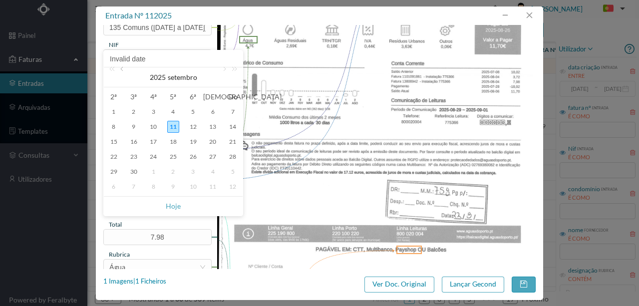
click at [122, 70] on link at bounding box center [122, 77] width 9 height 20
click at [132, 172] on div "26" at bounding box center [134, 172] width 12 height 12
type input "[DATE]"
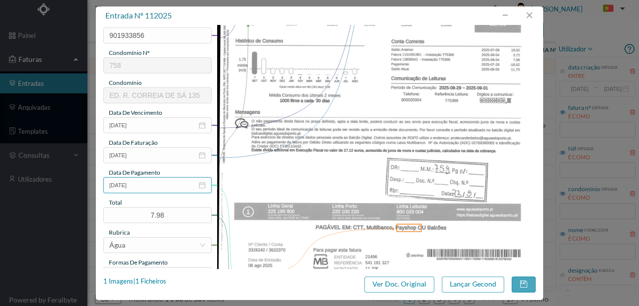
scroll to position [166, 0]
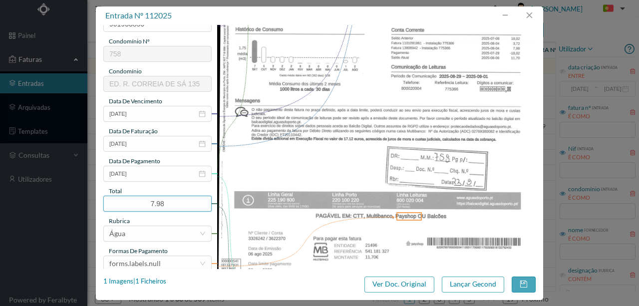
drag, startPoint x: 174, startPoint y: 203, endPoint x: 102, endPoint y: 201, distance: 71.9
click at [102, 201] on div "gestor condomínio [PERSON_NAME] aprovado por gestor fornecedor selecionar ÁGUAS…" at bounding box center [319, 147] width 447 height 244
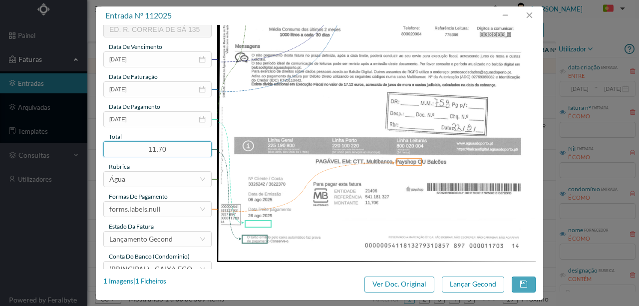
scroll to position [236, 0]
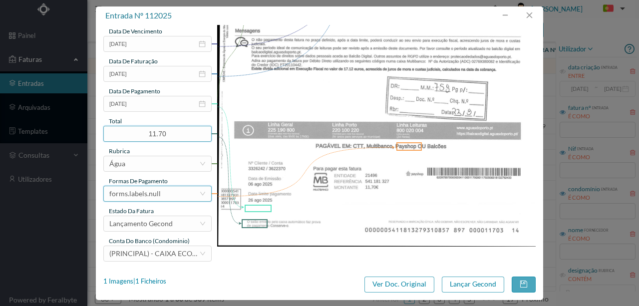
type input "11.70"
click at [154, 192] on div "forms.labels.null" at bounding box center [134, 193] width 51 height 15
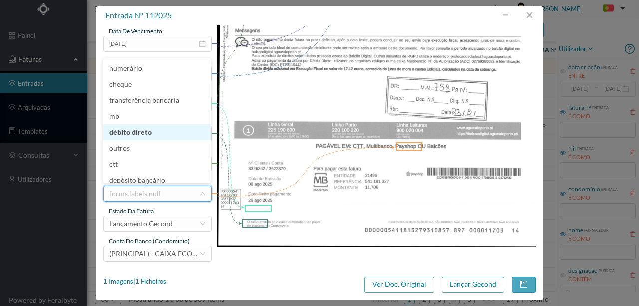
click at [138, 137] on li "débito direto" at bounding box center [156, 132] width 107 height 16
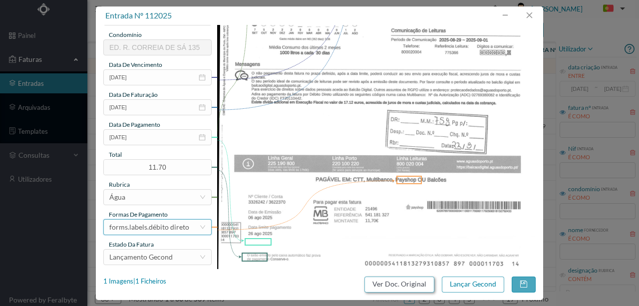
scroll to position [203, 0]
click at [463, 284] on button "Lançar Gecond" at bounding box center [473, 285] width 62 height 16
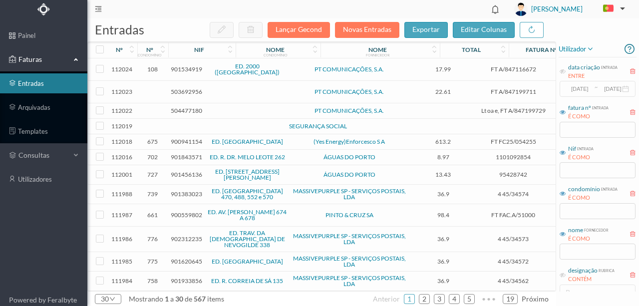
click at [205, 68] on td "ED. 2000 (VALONGO)" at bounding box center [247, 69] width 85 height 22
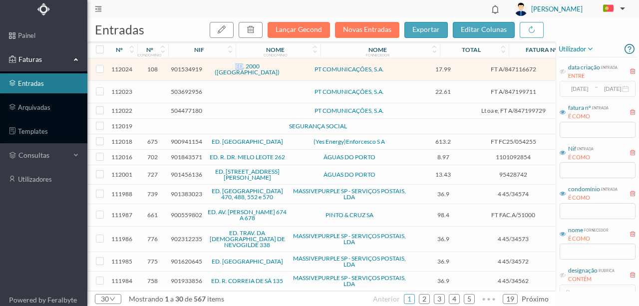
click at [205, 68] on td "ED. 2000 (VALONGO)" at bounding box center [247, 69] width 85 height 22
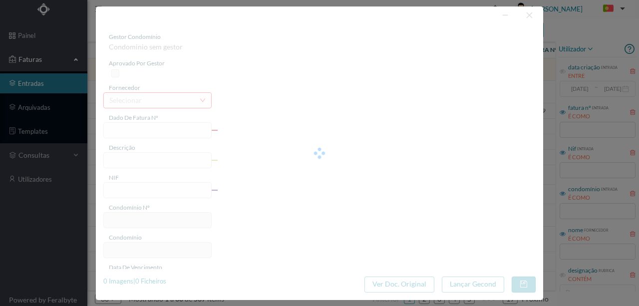
type input "FT A/847116672"
type input "COMUNICAÇÃO ELEVADORES"
type input "901534919"
type input "Invalid date"
type input "[DATE]"
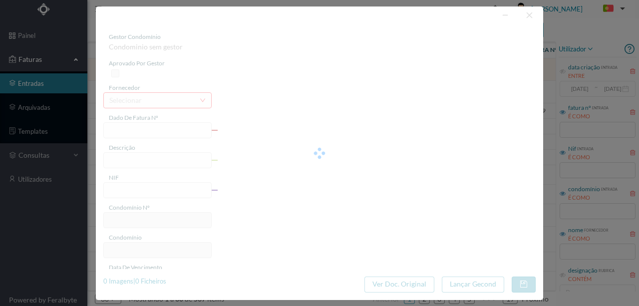
type input "17.99"
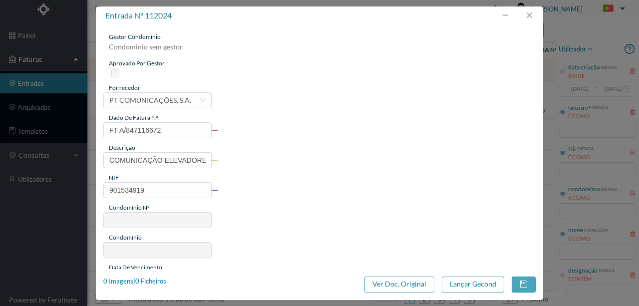
type input "108"
type input "ED. 2000 (VALONGO)"
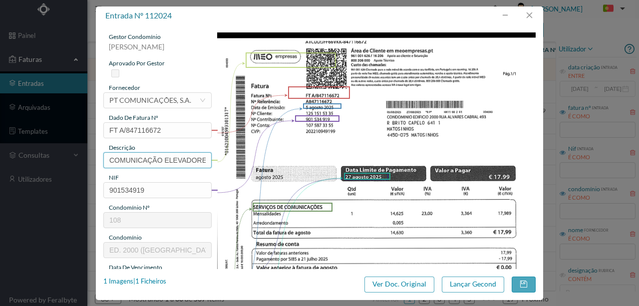
scroll to position [0, 6]
drag, startPoint x: 109, startPoint y: 163, endPoint x: 301, endPoint y: 165, distance: 191.7
click at [301, 165] on div "gestor condomínio Rui Marques aprovado por gestor fornecedor selecionar PT COMU…" at bounding box center [319, 264] width 432 height 465
drag, startPoint x: 202, startPoint y: 160, endPoint x: 68, endPoint y: 157, distance: 133.3
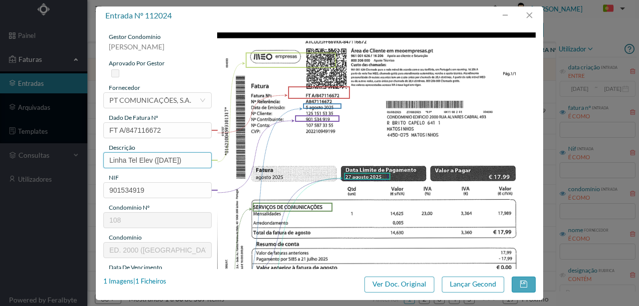
click at [68, 157] on div "entrada nº 112024 gestor condomínio Rui Marques aprovado por gestor fornecedor …" at bounding box center [319, 153] width 639 height 306
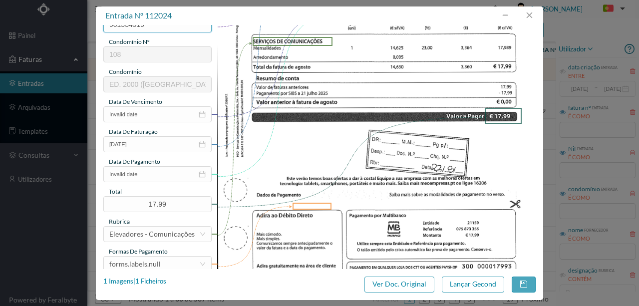
scroll to position [166, 0]
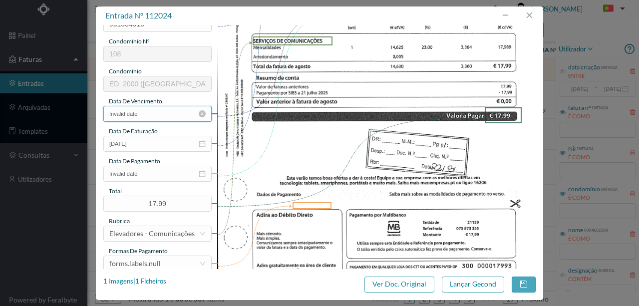
type input "Linha Tel Elev ([DATE])"
click at [159, 116] on input "Invalid date" at bounding box center [157, 114] width 108 height 16
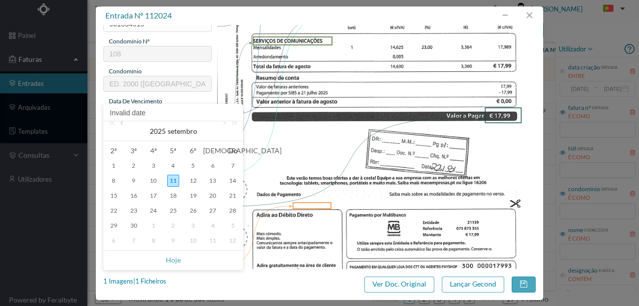
click at [120, 123] on link at bounding box center [122, 131] width 9 height 20
click at [130, 182] on div "5" at bounding box center [134, 181] width 12 height 12
type input "[DATE]"
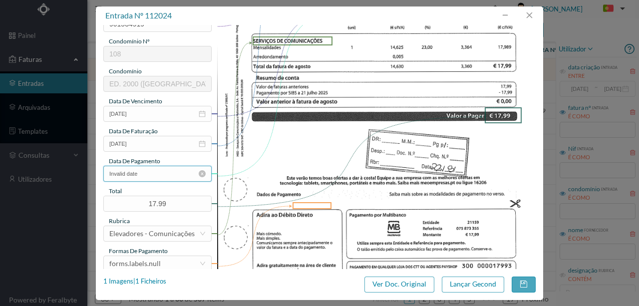
click at [156, 172] on input "Invalid date" at bounding box center [157, 174] width 108 height 16
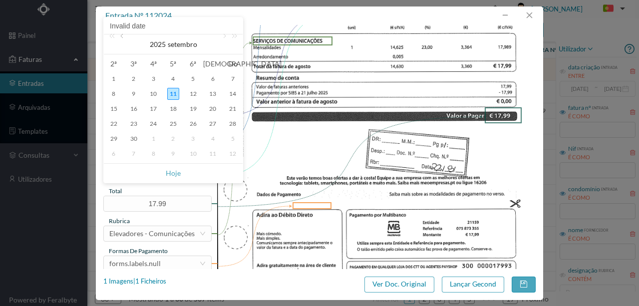
click at [123, 37] on link at bounding box center [122, 44] width 9 height 20
click at [157, 140] on div "27" at bounding box center [153, 139] width 12 height 12
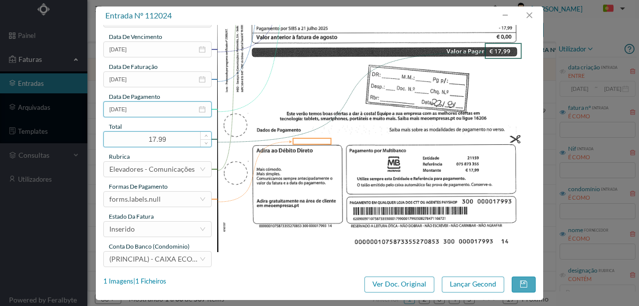
scroll to position [236, 0]
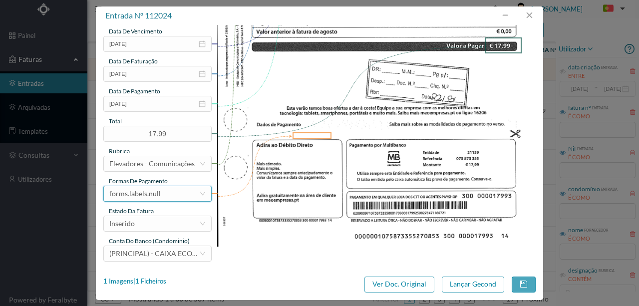
click at [143, 197] on div "forms.labels.null" at bounding box center [134, 193] width 51 height 15
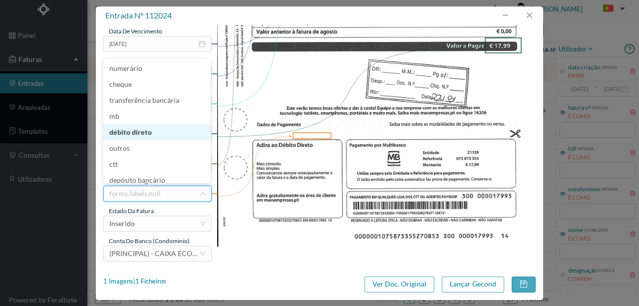
click at [145, 135] on li "débito direto" at bounding box center [156, 132] width 107 height 16
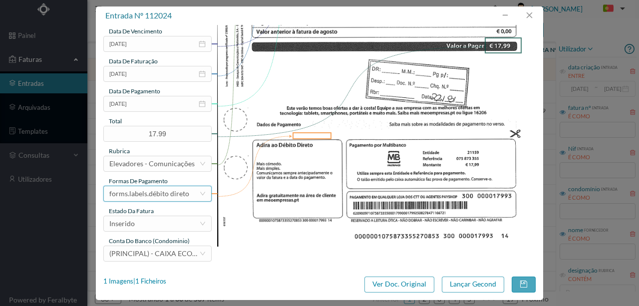
click at [142, 194] on div "forms.labels.débito direto" at bounding box center [149, 193] width 80 height 15
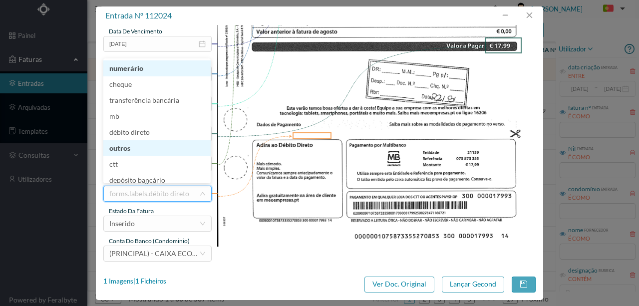
scroll to position [5, 0]
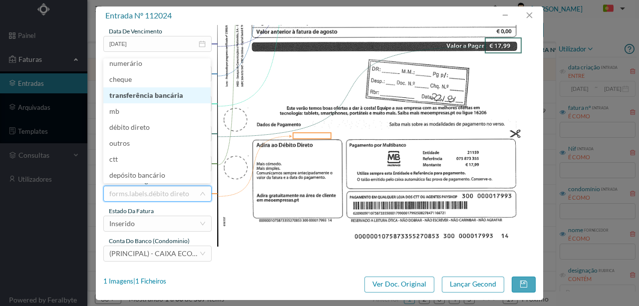
click at [148, 99] on li "transferência bancária" at bounding box center [156, 95] width 107 height 16
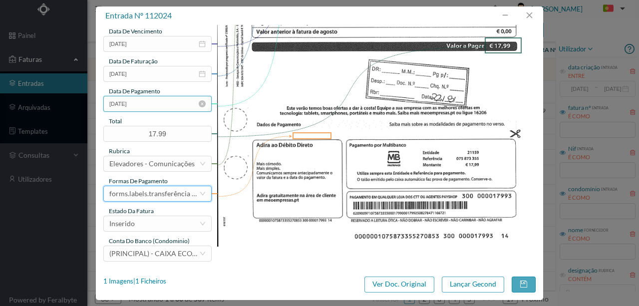
click at [144, 107] on input "[DATE]" at bounding box center [157, 104] width 108 height 16
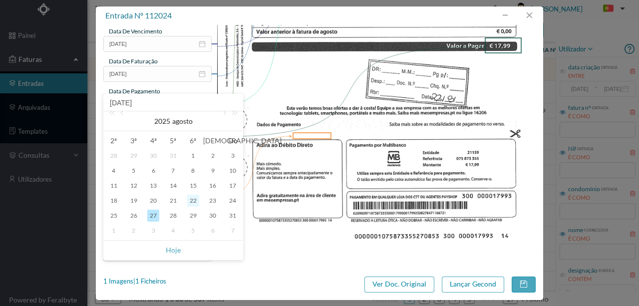
click at [194, 200] on div "22" at bounding box center [193, 201] width 12 height 12
type input "2025-08-22"
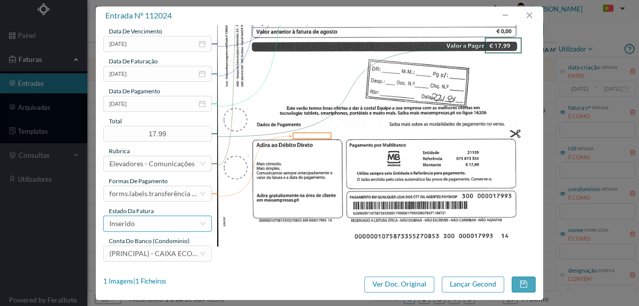
click at [158, 227] on div "Inserido" at bounding box center [154, 223] width 90 height 15
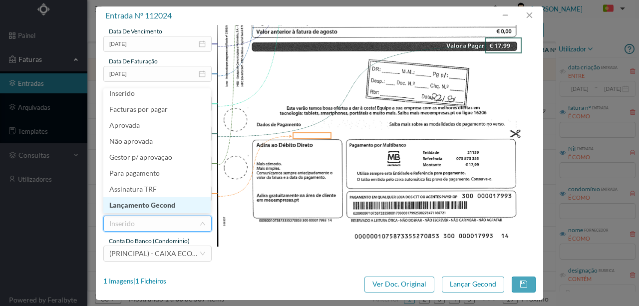
click at [166, 206] on li "Lançamento Gecond" at bounding box center [156, 205] width 107 height 16
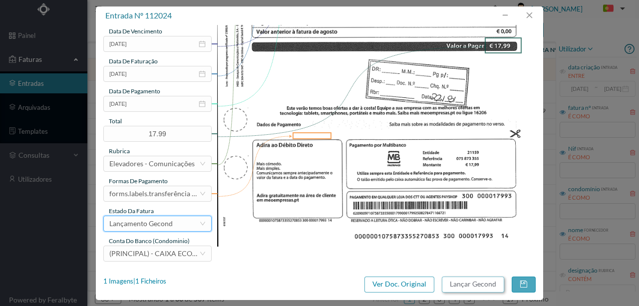
click at [485, 283] on button "Lançar Gecond" at bounding box center [473, 285] width 62 height 16
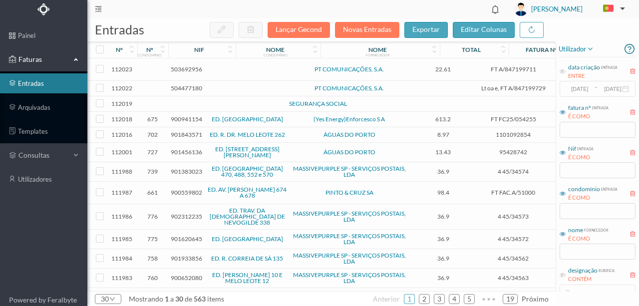
click at [192, 67] on span "503692956" at bounding box center [186, 68] width 31 height 7
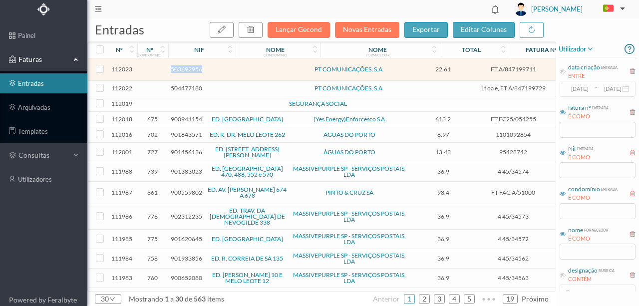
click at [192, 67] on span "503692956" at bounding box center [186, 68] width 31 height 7
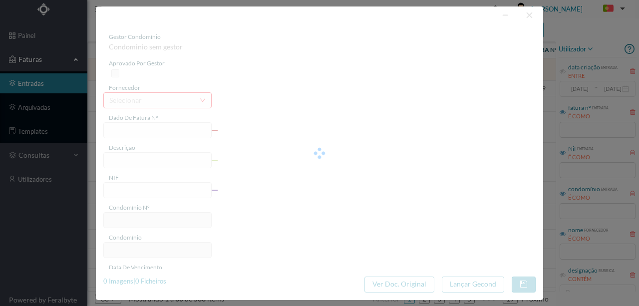
type input "FT A/847199711"
type input "COMUNICAÇÃO ELEVADORES"
type input "503692956"
type input "Invalid date"
type input "2025-08-08"
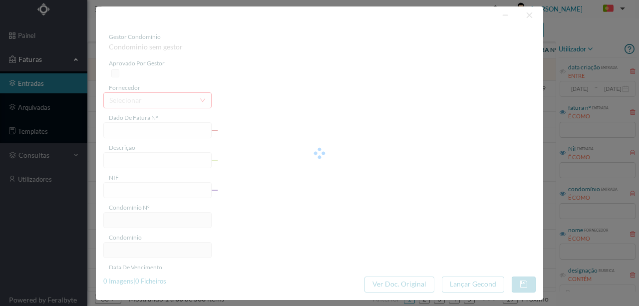
type input "22.61"
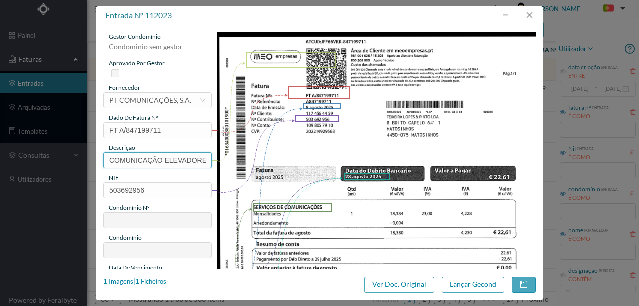
scroll to position [0, 6]
drag, startPoint x: 108, startPoint y: 158, endPoint x: 230, endPoint y: 154, distance: 121.4
click at [230, 154] on div "gestor condomínio Condominio sem gestor aprovado por gestor fornecedor selecion…" at bounding box center [319, 264] width 432 height 465
paste input "Linha Tel Elev ([DATE])"
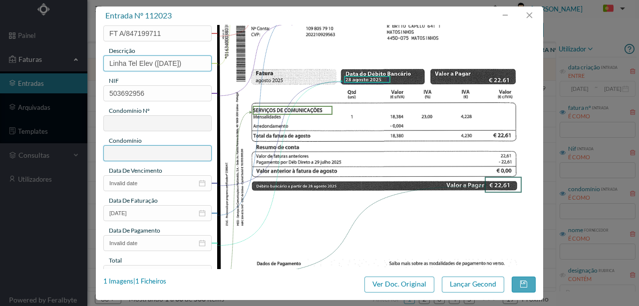
scroll to position [100, 0]
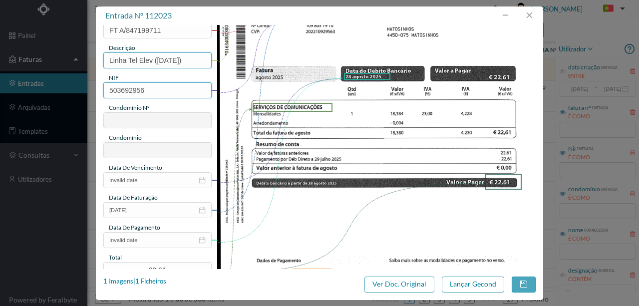
type input "Linha Tel Elev ([DATE])"
drag, startPoint x: 166, startPoint y: 91, endPoint x: 71, endPoint y: 86, distance: 95.0
click at [72, 86] on div "entrada nº 112023 gestor condomínio Condominio sem gestor aprovado por gestor f…" at bounding box center [319, 153] width 639 height 306
click at [134, 92] on input "503692956" at bounding box center [157, 90] width 108 height 16
drag, startPoint x: 153, startPoint y: 88, endPoint x: 72, endPoint y: 82, distance: 81.1
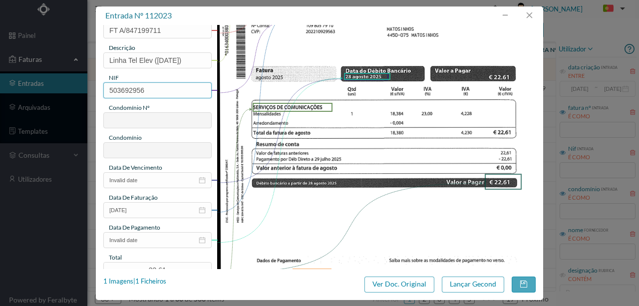
click at [72, 82] on div "entrada nº 112023 gestor condomínio Condominio sem gestor aprovado por gestor f…" at bounding box center [319, 153] width 639 height 306
type input "901429953"
type input "189"
type input "ED. AZENHA TEIXEIRA PASCOAIS"
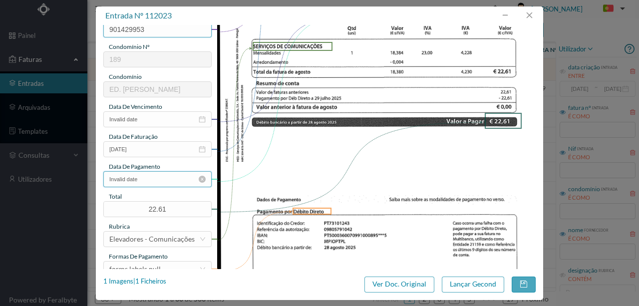
scroll to position [166, 0]
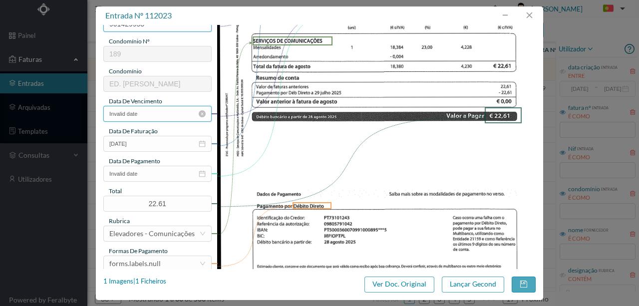
type input "901429953"
click at [157, 114] on input "Invalid date" at bounding box center [157, 114] width 108 height 16
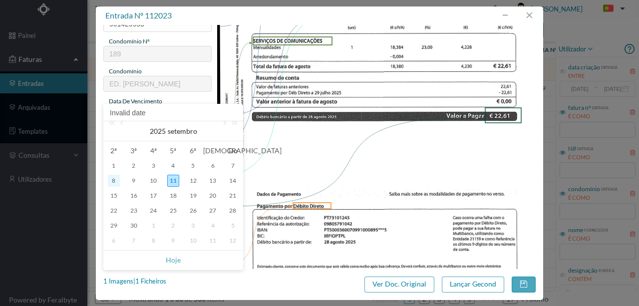
click at [117, 181] on div "8" at bounding box center [114, 181] width 12 height 12
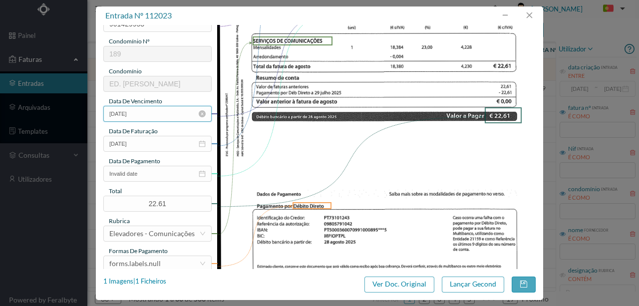
click at [143, 113] on input "08-09-2025" at bounding box center [157, 114] width 108 height 16
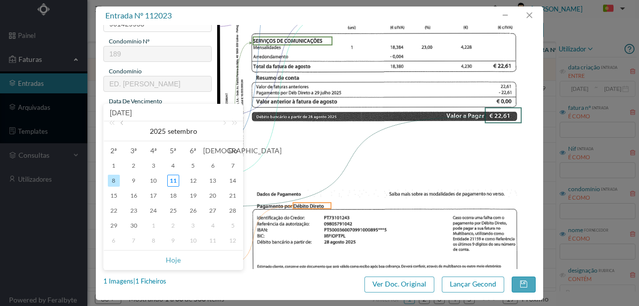
click at [123, 127] on link at bounding box center [122, 131] width 9 height 20
click at [196, 178] on div "8" at bounding box center [193, 181] width 12 height 12
type input "08-08-2025"
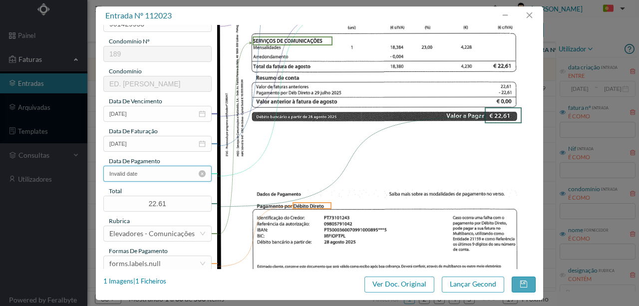
click at [153, 175] on input "Invalid date" at bounding box center [157, 174] width 108 height 16
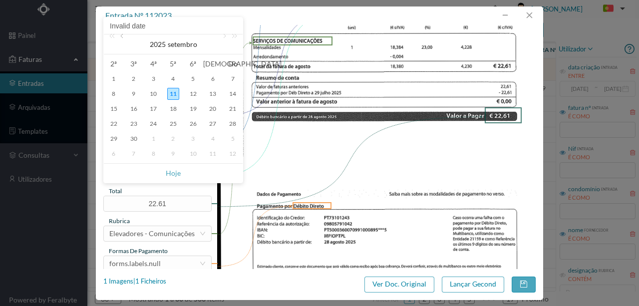
click at [122, 38] on link at bounding box center [122, 44] width 9 height 20
click at [176, 137] on div "28" at bounding box center [173, 139] width 12 height 12
type input "2025-08-28"
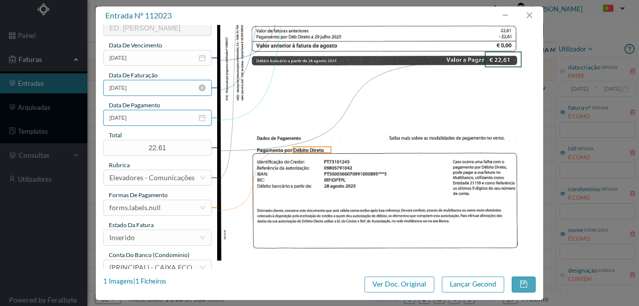
scroll to position [233, 0]
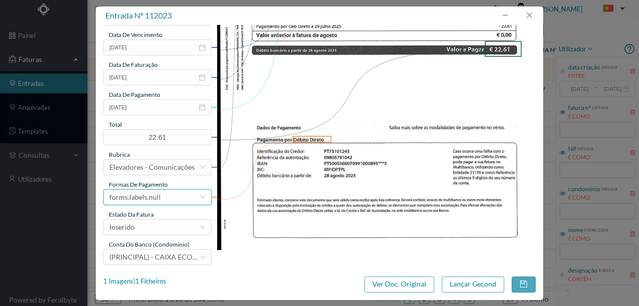
click at [165, 198] on div "forms.labels.null" at bounding box center [154, 197] width 90 height 15
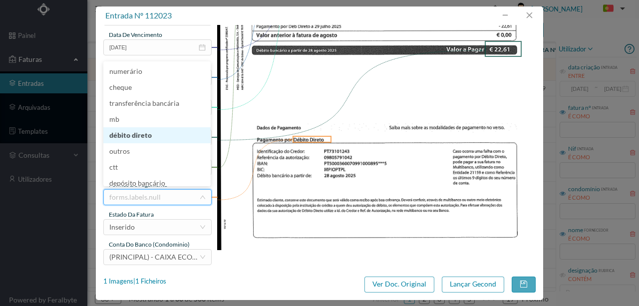
click at [142, 136] on li "débito direto" at bounding box center [156, 135] width 107 height 16
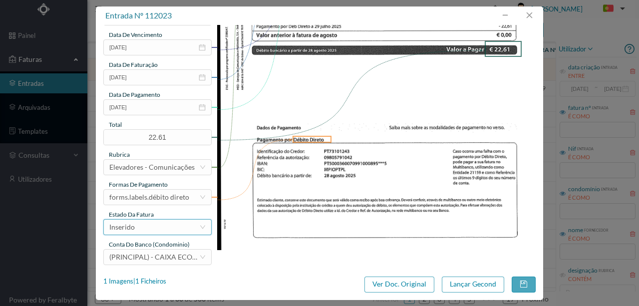
click at [143, 224] on div "Inserido" at bounding box center [154, 227] width 90 height 15
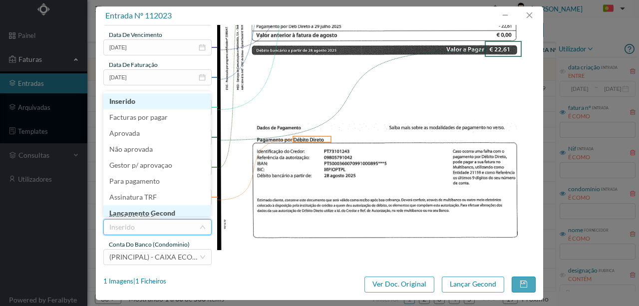
scroll to position [5, 0]
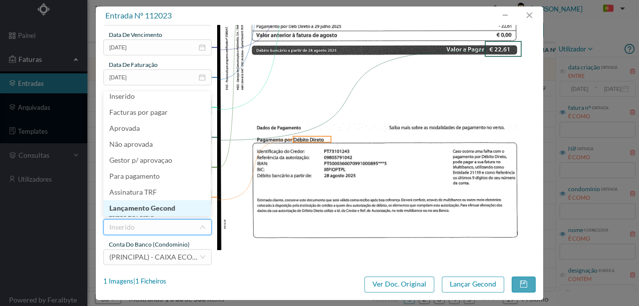
click at [153, 210] on li "Lançamento Gecond" at bounding box center [156, 208] width 107 height 16
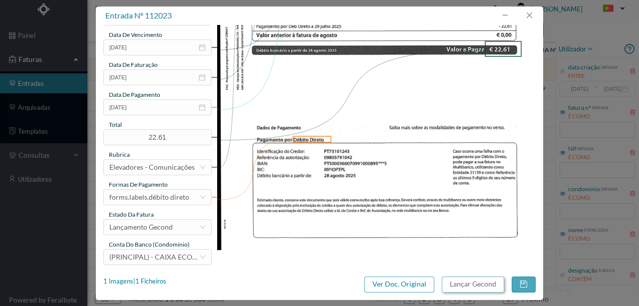
click at [476, 286] on button "Lançar Gecond" at bounding box center [473, 285] width 62 height 16
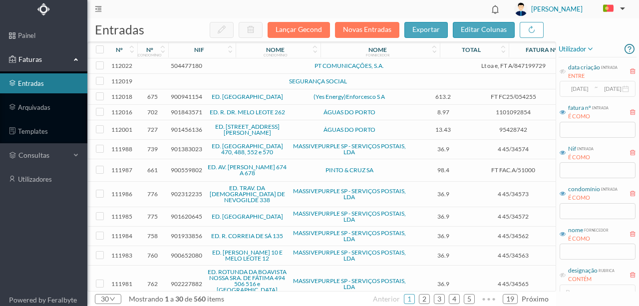
click at [200, 64] on span "504477180" at bounding box center [186, 65] width 31 height 7
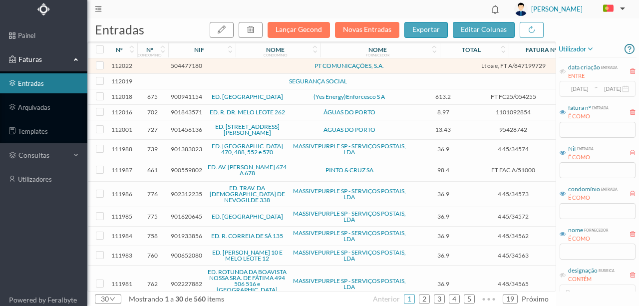
click at [200, 64] on span "504477180" at bounding box center [186, 65] width 31 height 7
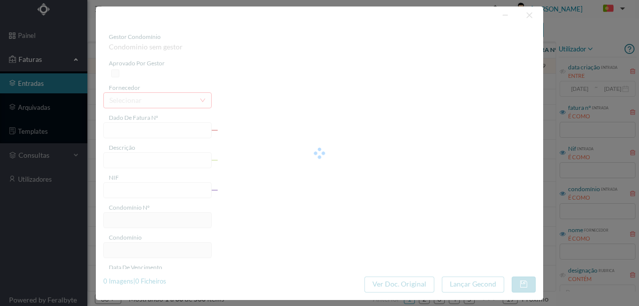
type input "Lt oa e, FT A/847199729"
type input "COMUNICAÇÃO ELEVADORES"
type input "504477180"
type input "20-01-2025"
type input "Invalid date"
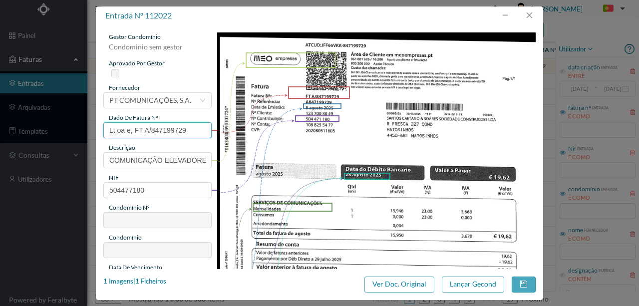
drag, startPoint x: 134, startPoint y: 133, endPoint x: 31, endPoint y: 133, distance: 102.8
click at [33, 133] on div "entrada nº 112022 gestor condomínio Condominio sem gestor aprovado por gestor f…" at bounding box center [319, 153] width 639 height 306
type input "FT A/847199729"
drag, startPoint x: 110, startPoint y: 156, endPoint x: 312, endPoint y: 182, distance: 204.4
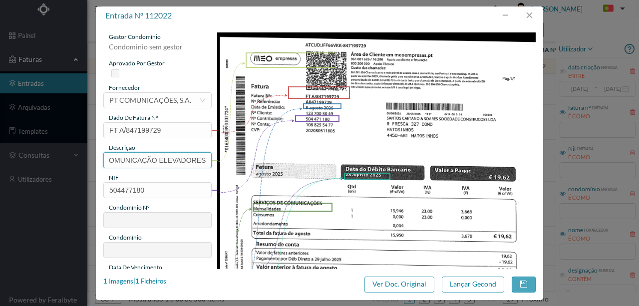
click at [332, 182] on div "gestor condomínio Condominio sem gestor aprovado por gestor fornecedor selecion…" at bounding box center [319, 264] width 432 height 465
paste input "Linha Tel Elev (Agosto 2025)"
type input "Linha Tel Elev (Agosto 2025)"
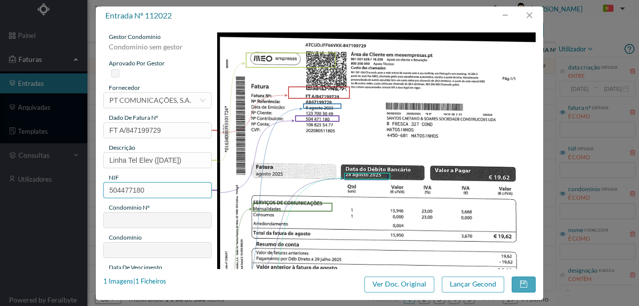
drag, startPoint x: 151, startPoint y: 191, endPoint x: 74, endPoint y: 191, distance: 76.9
click at [74, 191] on div "entrada nº 112022 gestor condomínio Condominio sem gestor aprovado por gestor f…" at bounding box center [319, 153] width 639 height 306
type input "901379344"
type input "267"
type input "ED. FRESLESSA"
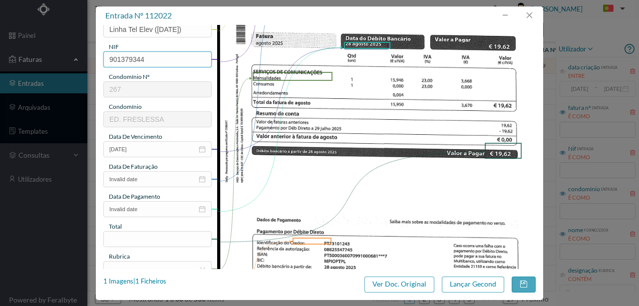
scroll to position [133, 0]
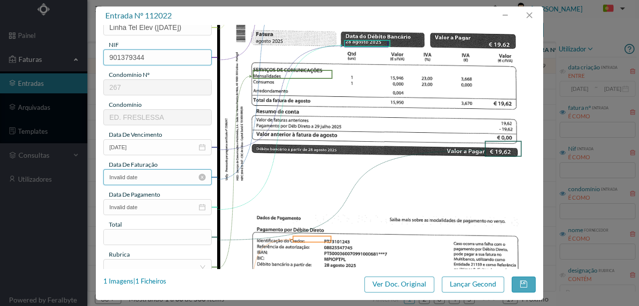
type input "901379344"
click at [165, 179] on input "Invalid date" at bounding box center [157, 177] width 108 height 16
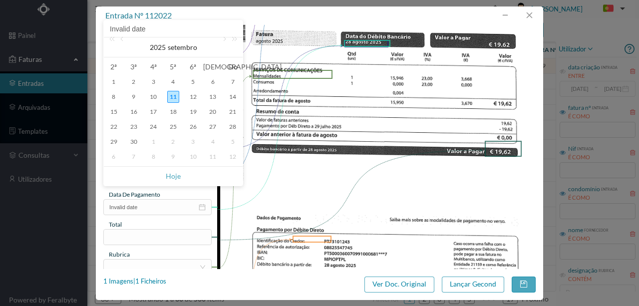
click at [295, 208] on img at bounding box center [376, 125] width 319 height 450
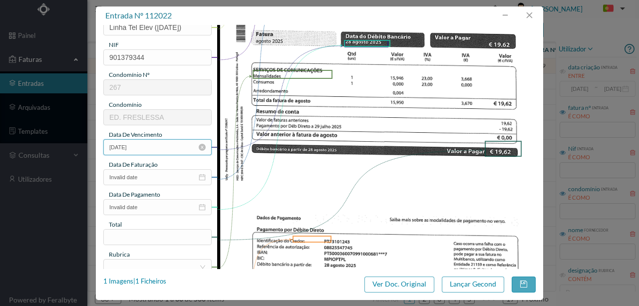
click at [128, 144] on input "20-01-2025" at bounding box center [157, 147] width 108 height 16
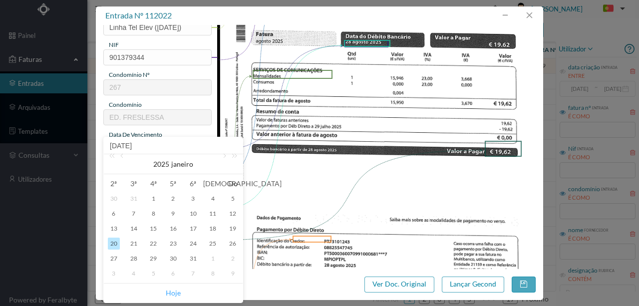
click at [179, 294] on link "Hoje" at bounding box center [173, 293] width 15 height 19
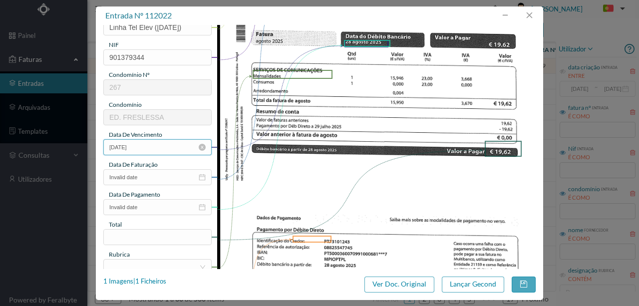
click at [139, 144] on input "11-09-2025" at bounding box center [157, 147] width 108 height 16
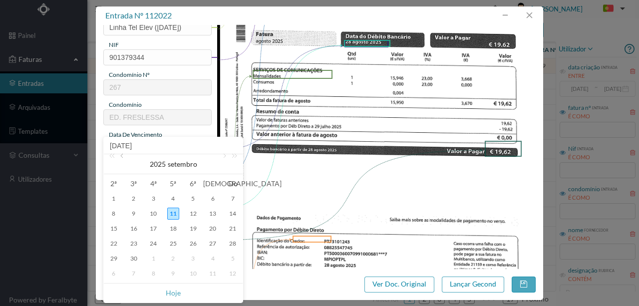
click at [124, 157] on link at bounding box center [122, 164] width 9 height 20
click at [136, 212] on div "5" at bounding box center [134, 214] width 12 height 12
type input "[DATE]"
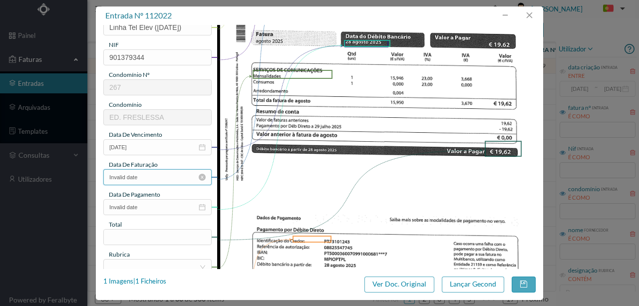
click at [151, 178] on input "Invalid date" at bounding box center [157, 177] width 108 height 16
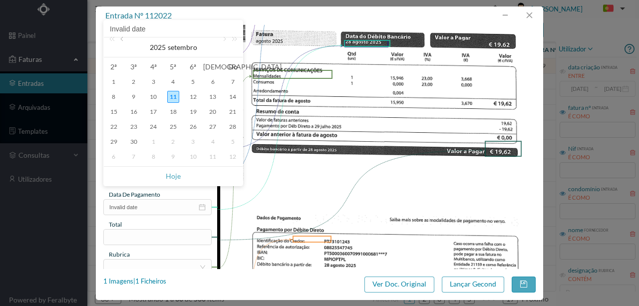
click at [121, 40] on link at bounding box center [122, 47] width 9 height 20
click at [136, 100] on div "5" at bounding box center [134, 97] width 12 height 12
type input "2025-08-05"
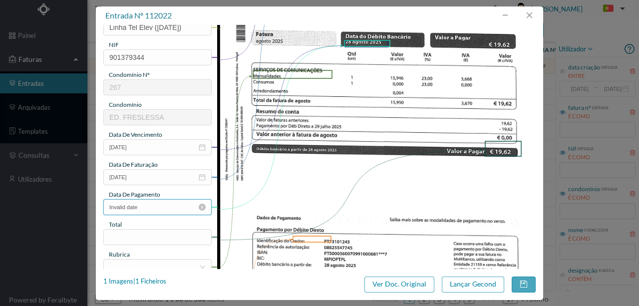
click at [147, 208] on input "Invalid date" at bounding box center [157, 207] width 108 height 16
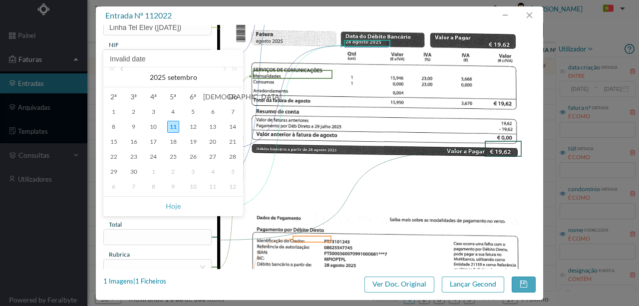
click at [121, 69] on link at bounding box center [122, 77] width 9 height 20
click at [154, 170] on div "27" at bounding box center [153, 172] width 12 height 12
type input "2025-08-27"
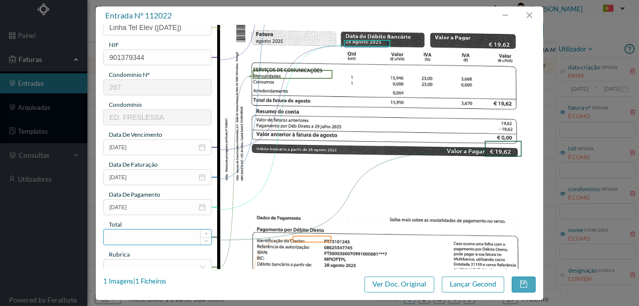
click at [133, 232] on input at bounding box center [157, 237] width 107 height 15
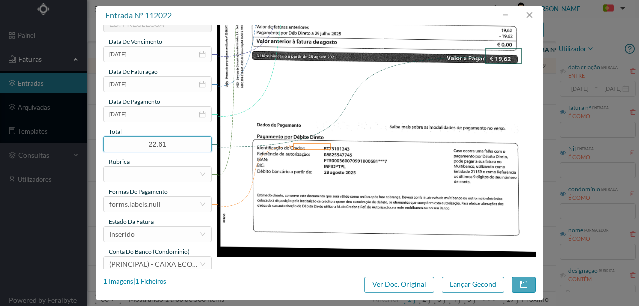
scroll to position [236, 0]
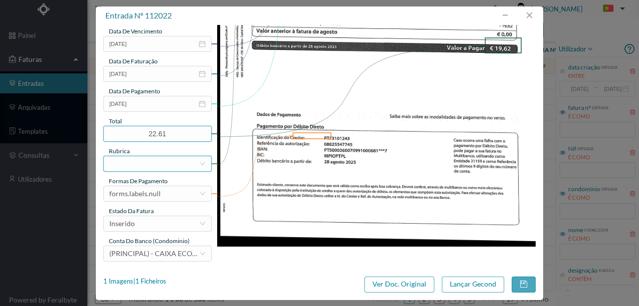
type input "22.61"
click at [140, 164] on div at bounding box center [154, 163] width 90 height 15
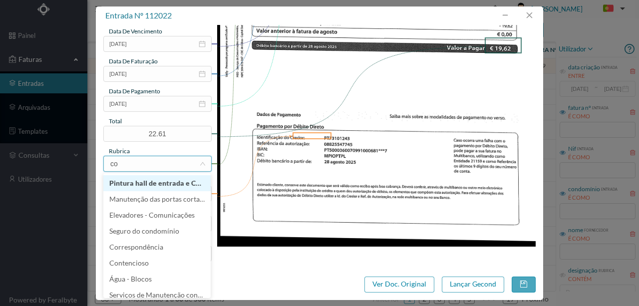
type input "com"
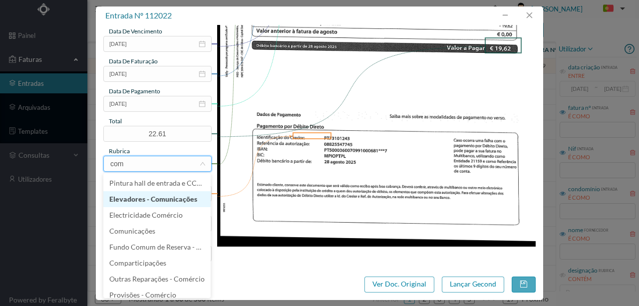
click at [145, 200] on li "Elevadores - Comunicações" at bounding box center [156, 199] width 107 height 16
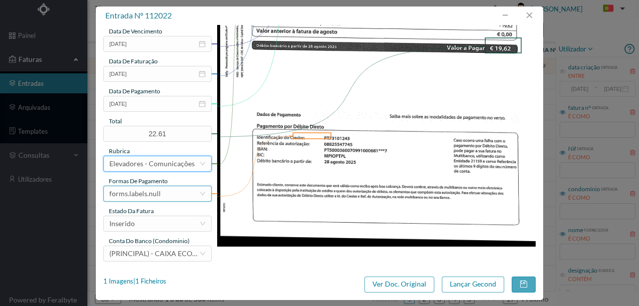
click at [140, 188] on div "forms.labels.null" at bounding box center [134, 193] width 51 height 15
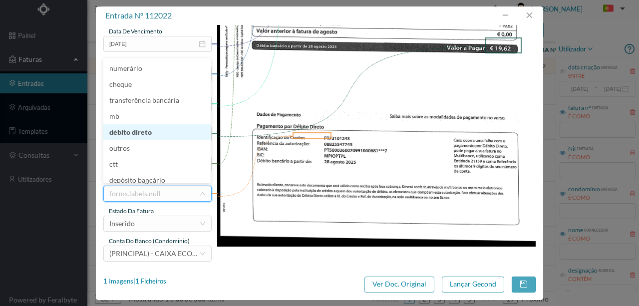
click at [131, 131] on li "débito direto" at bounding box center [156, 132] width 107 height 16
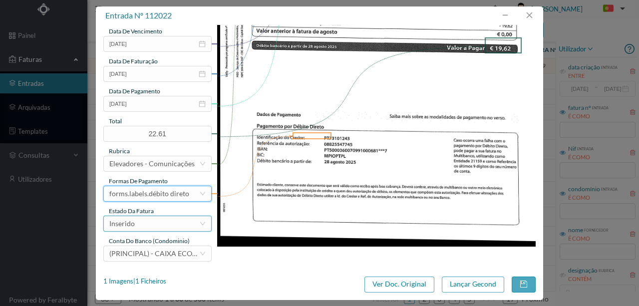
click at [143, 222] on div "Inserido" at bounding box center [154, 223] width 90 height 15
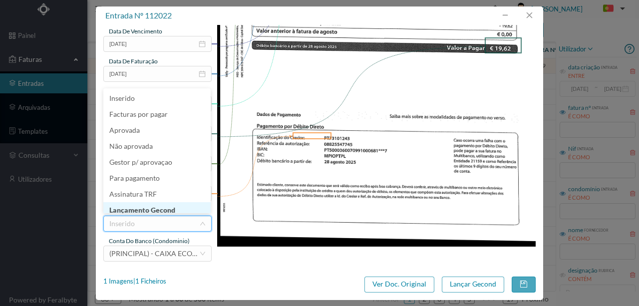
scroll to position [5, 0]
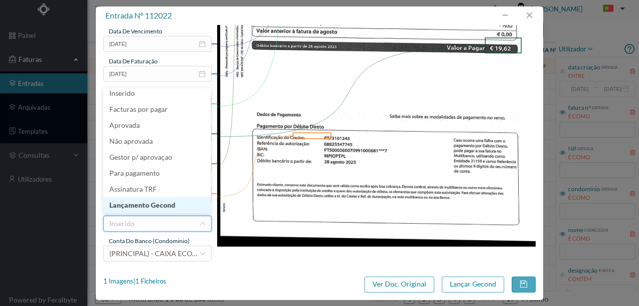
click at [151, 207] on li "Lançamento Gecond" at bounding box center [156, 205] width 107 height 16
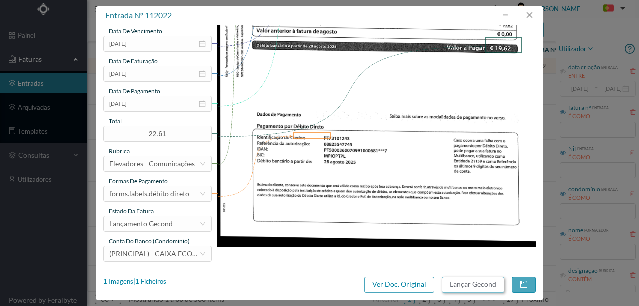
click at [460, 287] on button "Lançar Gecond" at bounding box center [473, 285] width 62 height 16
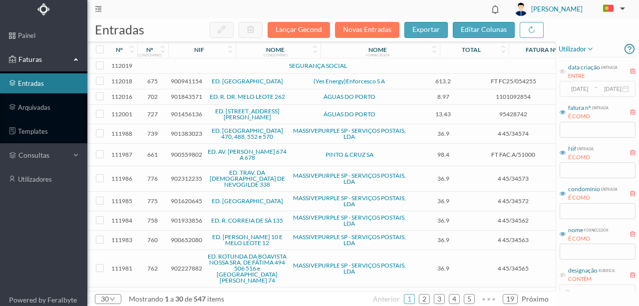
click at [219, 66] on td at bounding box center [215, 65] width 85 height 15
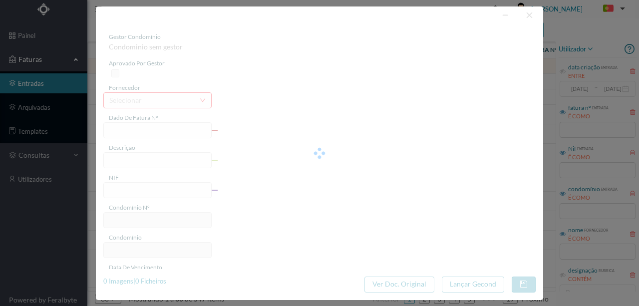
type input "0"
type input "Invalid date"
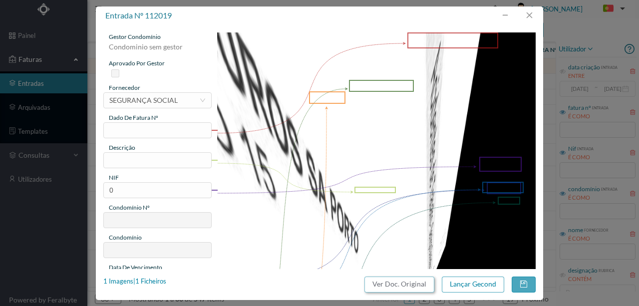
click at [397, 284] on button "Ver Doc. Original" at bounding box center [399, 285] width 70 height 16
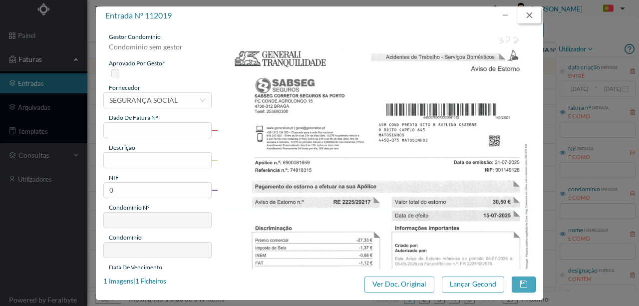
click at [527, 13] on button "button" at bounding box center [529, 15] width 24 height 16
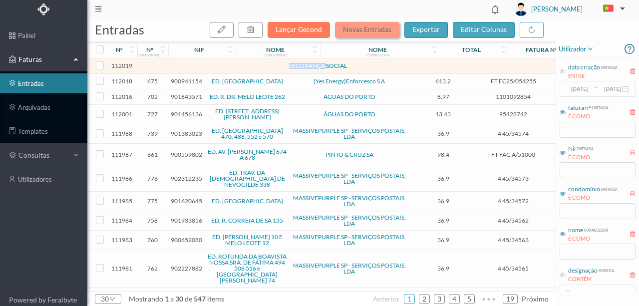
click at [368, 25] on button "Novas Entradas" at bounding box center [367, 30] width 64 height 16
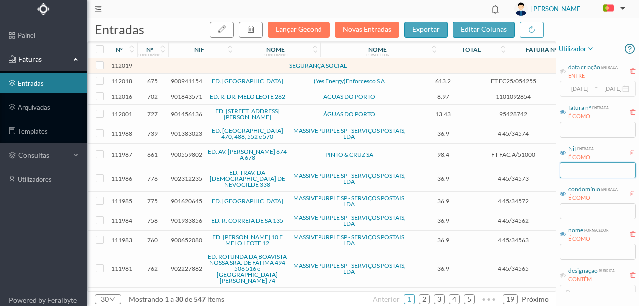
click at [568, 170] on input "text" at bounding box center [598, 170] width 76 height 16
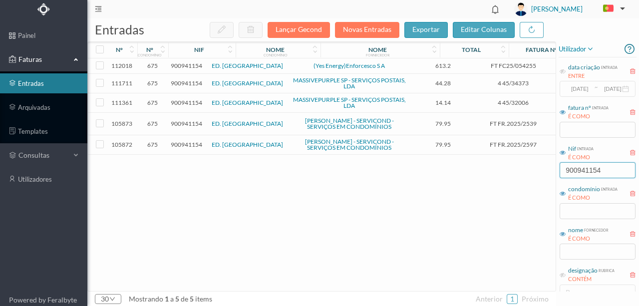
type input "900941154"
click at [192, 67] on span "900941154" at bounding box center [186, 65] width 31 height 7
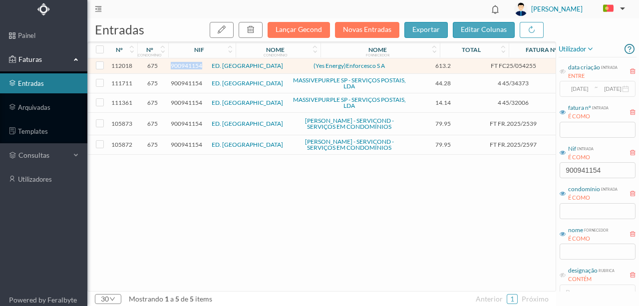
click at [192, 67] on span "900941154" at bounding box center [186, 65] width 31 height 7
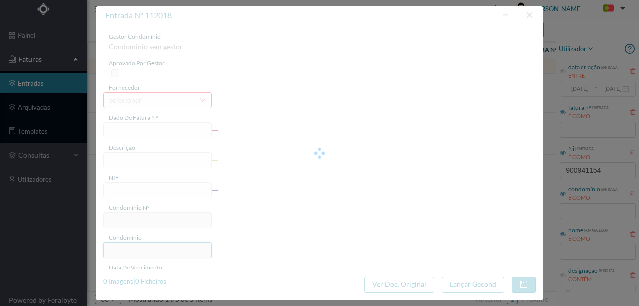
type input "FT FC25/054255"
type input "900941154"
type input "Invalid date"
type input "[DATE]"
type input "613.20"
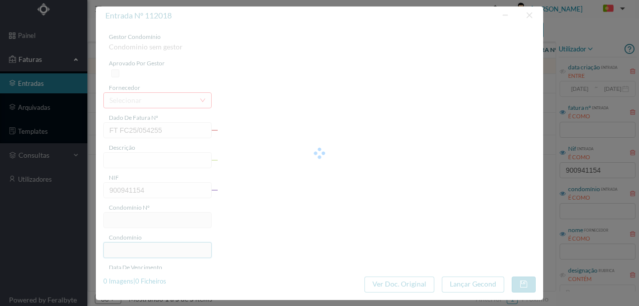
type input "675"
type input "ED. [GEOGRAPHIC_DATA]"
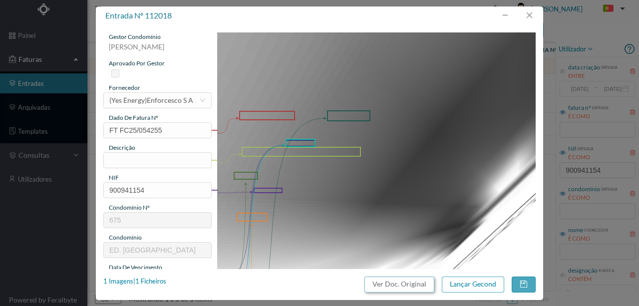
click at [424, 287] on button "Ver Doc. Original" at bounding box center [399, 285] width 70 height 16
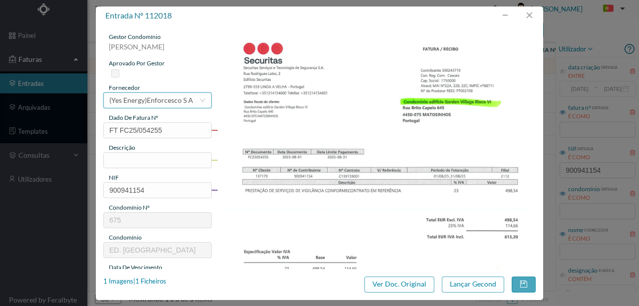
drag, startPoint x: 150, startPoint y: 102, endPoint x: 245, endPoint y: 78, distance: 98.3
click at [153, 99] on div "(Yes Energy)Enforcesco S A" at bounding box center [151, 100] width 84 height 15
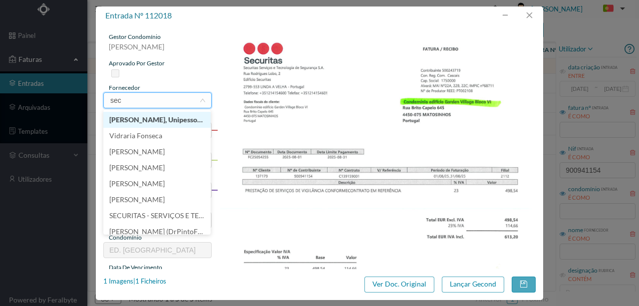
type input "secu"
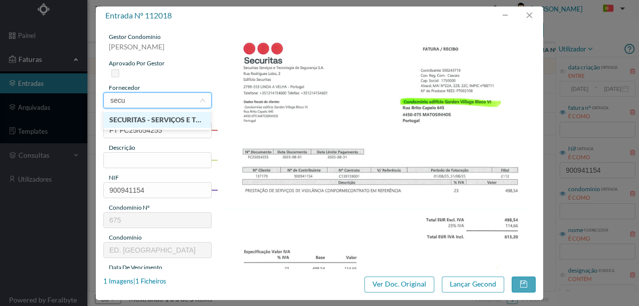
click at [168, 117] on li "SECURITAS - SERVIÇOS E TECNOLOGIA DE SEGURANÇA , SA" at bounding box center [156, 120] width 107 height 16
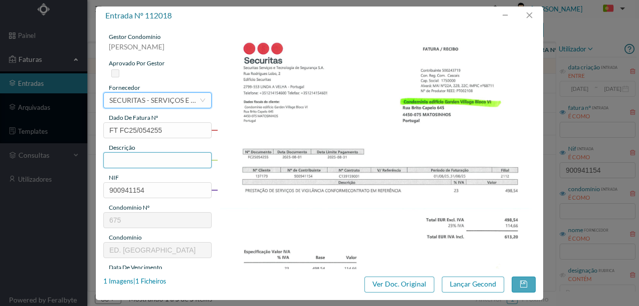
click at [125, 157] on input "text" at bounding box center [157, 160] width 108 height 16
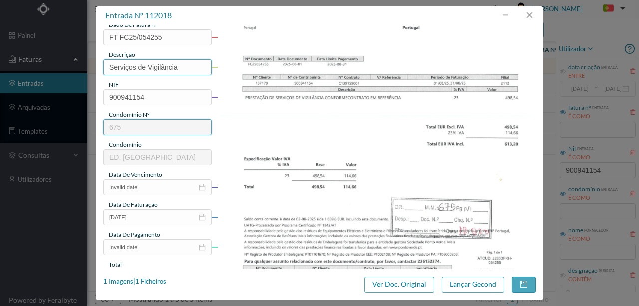
scroll to position [100, 0]
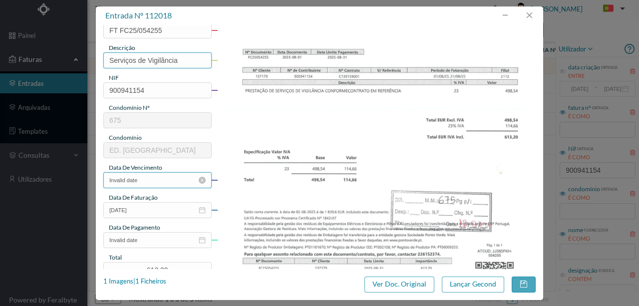
type input "Serviços de Vigilância"
click at [159, 182] on input "Invalid date" at bounding box center [157, 180] width 108 height 16
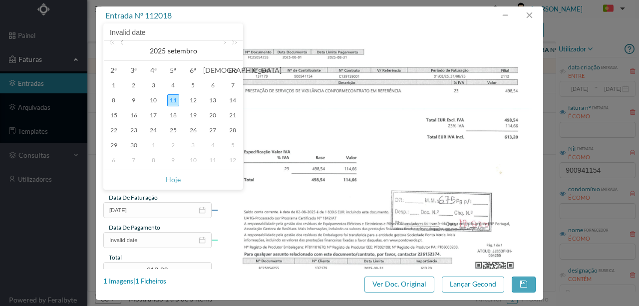
click at [121, 43] on link at bounding box center [122, 51] width 9 height 20
click at [191, 85] on div "1" at bounding box center [193, 85] width 12 height 12
type input "[DATE]"
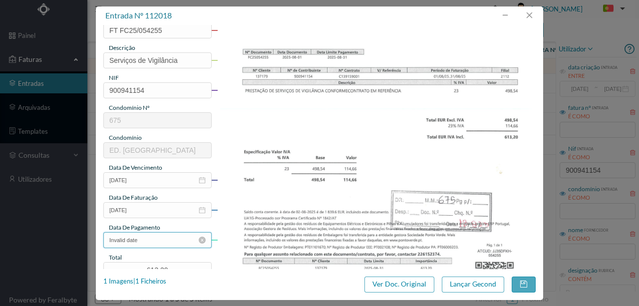
click at [157, 244] on input "Invalid date" at bounding box center [157, 240] width 108 height 16
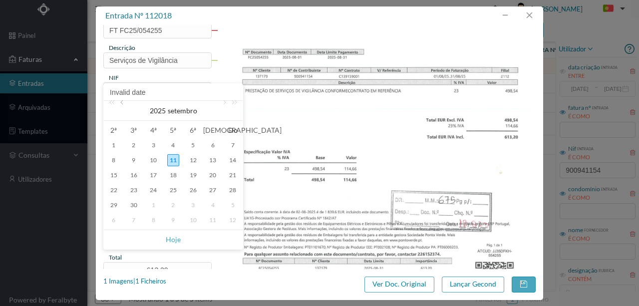
click at [122, 103] on link at bounding box center [122, 111] width 9 height 20
click at [114, 191] on div "18" at bounding box center [114, 190] width 12 height 12
type input "[DATE]"
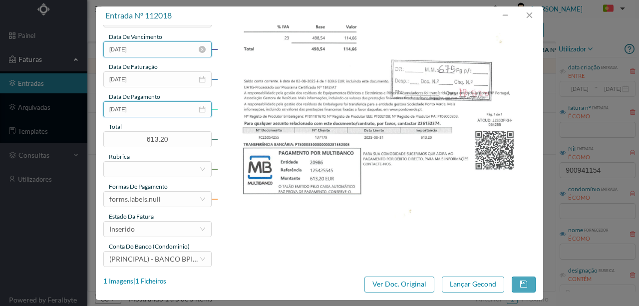
scroll to position [233, 0]
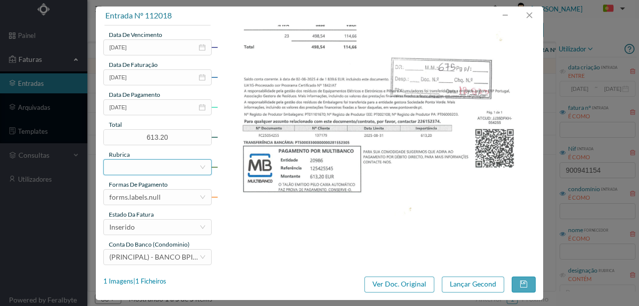
click at [127, 167] on div at bounding box center [154, 167] width 90 height 15
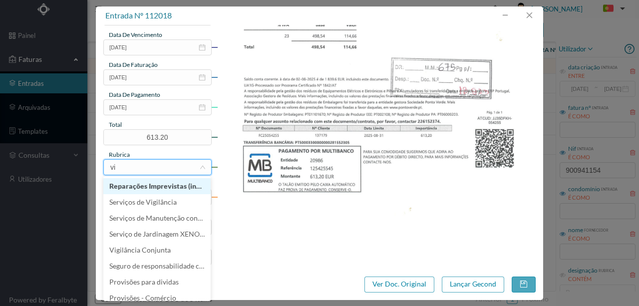
type input "vig"
click at [167, 185] on li "Serviços de Vigilância" at bounding box center [156, 186] width 107 height 16
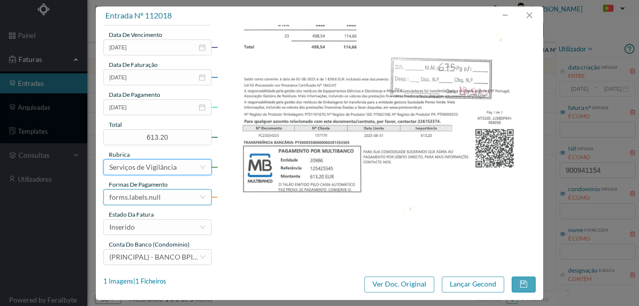
click at [144, 195] on div "forms.labels.null" at bounding box center [134, 197] width 51 height 15
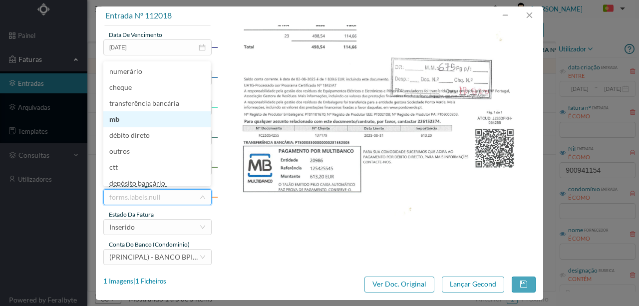
click at [118, 119] on li "mb" at bounding box center [156, 119] width 107 height 16
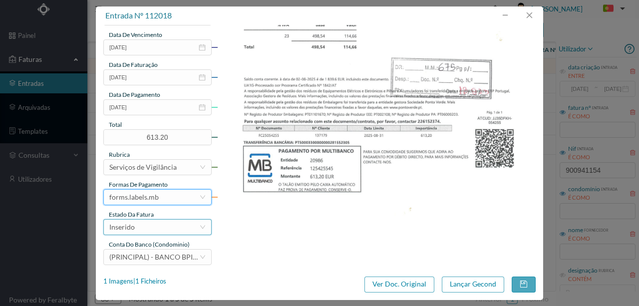
click at [151, 229] on div "Inserido" at bounding box center [154, 227] width 90 height 15
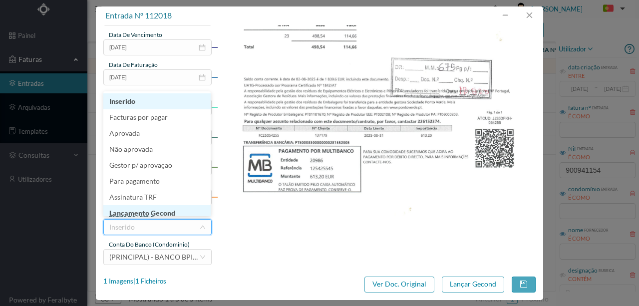
scroll to position [5, 0]
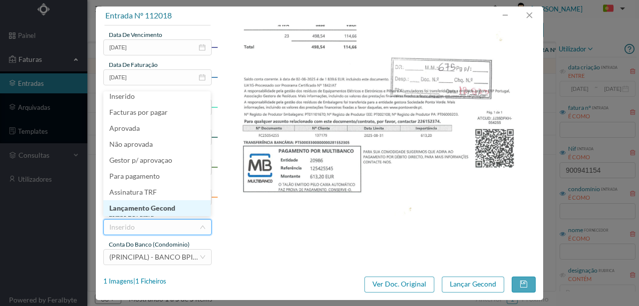
drag, startPoint x: 155, startPoint y: 210, endPoint x: 171, endPoint y: 210, distance: 16.0
click at [155, 210] on li "Lançamento Gecond" at bounding box center [156, 208] width 107 height 16
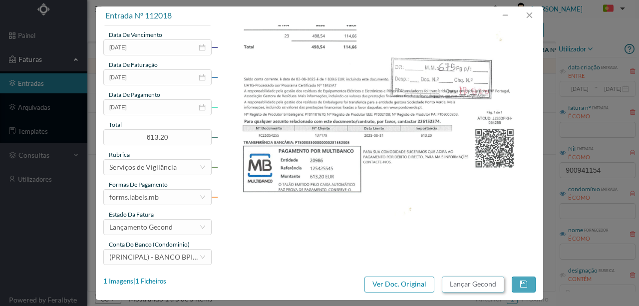
click at [459, 285] on button "Lançar Gecond" at bounding box center [473, 285] width 62 height 16
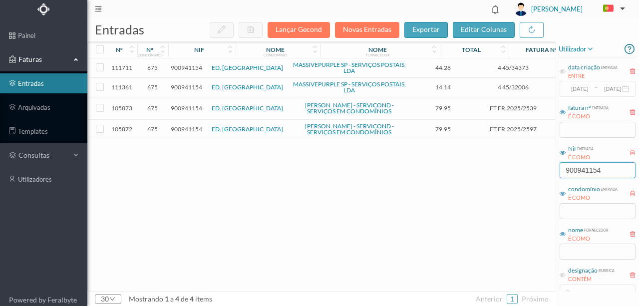
drag, startPoint x: 618, startPoint y: 171, endPoint x: 447, endPoint y: 167, distance: 171.3
click at [448, 167] on div "entradas Lançar Gecond Novas Entradas exportar editar colunas nº nº condomínio …" at bounding box center [363, 162] width 552 height 288
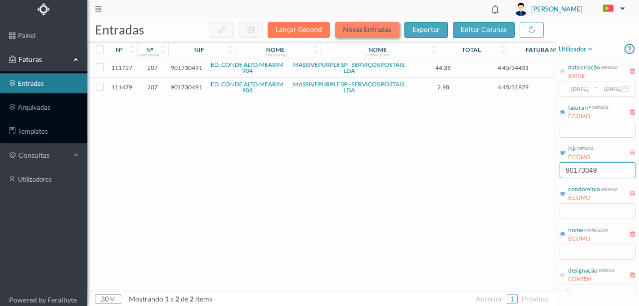
type input "90173049"
click at [354, 29] on button "Novas Entradas" at bounding box center [367, 30] width 64 height 16
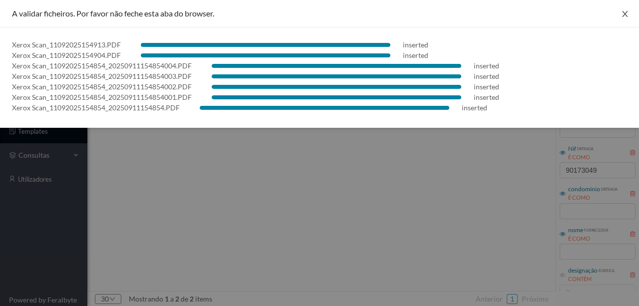
click at [626, 14] on icon "icon: close" at bounding box center [625, 14] width 8 height 8
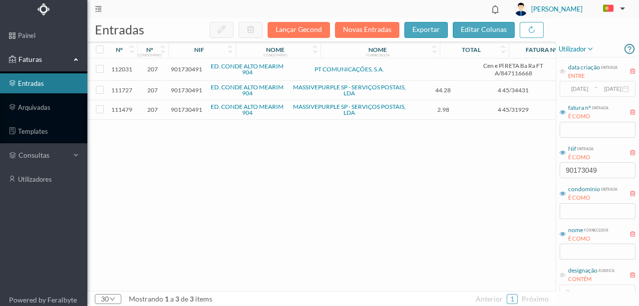
click at [189, 68] on span "901730491" at bounding box center [186, 68] width 31 height 7
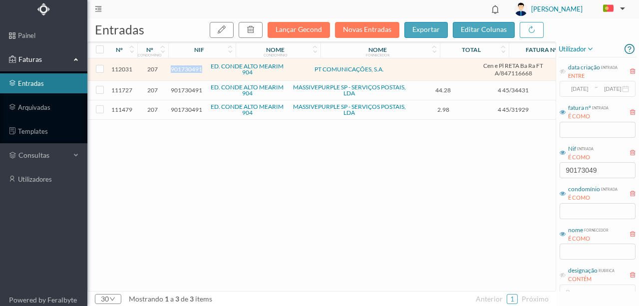
click at [189, 68] on span "901730491" at bounding box center [186, 68] width 31 height 7
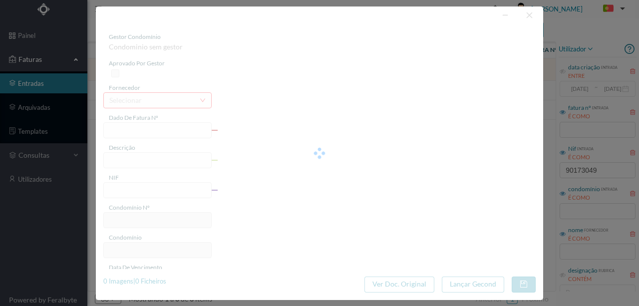
type input "Cen e Pl RETA Ba Ra FT A/847116668"
type input "COMUNICAÇÃO ELEVADORES"
type input "901730491"
type input "Invalid date"
type input "[DATE]"
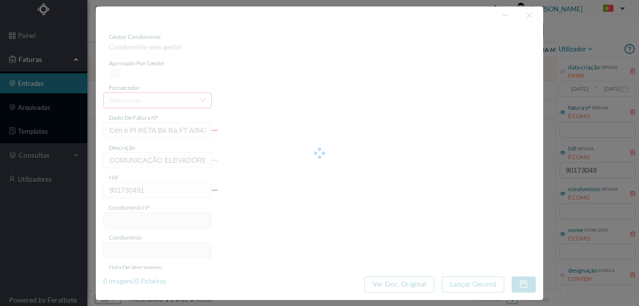
type input "207"
type input "ED. CONDE ALTO MEARIM 904"
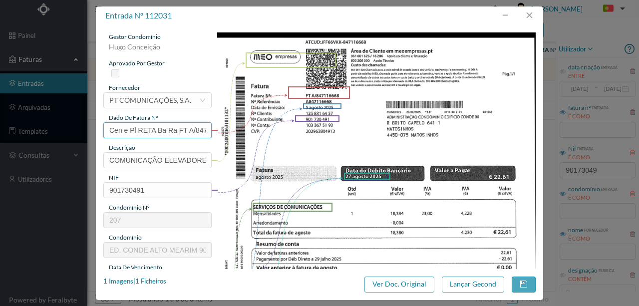
drag, startPoint x: 177, startPoint y: 130, endPoint x: 58, endPoint y: 135, distance: 118.9
click at [54, 135] on div "entrada nº 112031 gestor condomínio [PERSON_NAME] aprovado por gestor fornecedo…" at bounding box center [319, 153] width 639 height 306
type input "FT A/847116668"
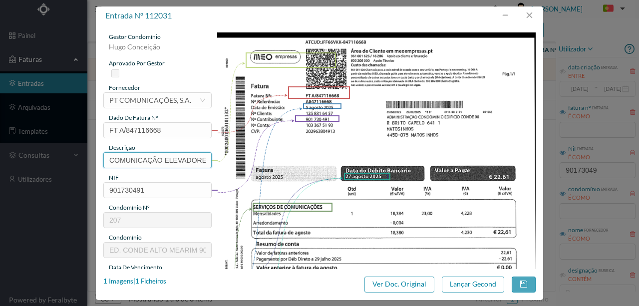
scroll to position [0, 6]
drag, startPoint x: 107, startPoint y: 158, endPoint x: 170, endPoint y: 171, distance: 64.3
click at [268, 160] on div "gestor condomínio [PERSON_NAME] aprovado por gestor fornecedor selecionar PT CO…" at bounding box center [319, 264] width 432 height 465
paste input "😊"
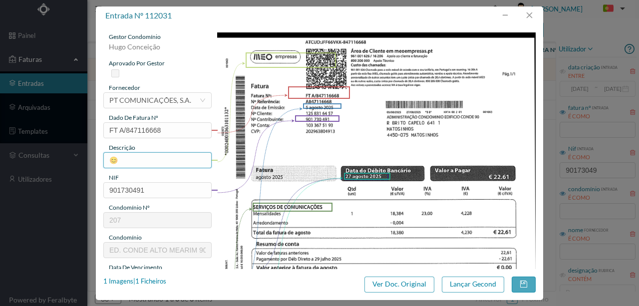
drag, startPoint x: 132, startPoint y: 161, endPoint x: 94, endPoint y: 159, distance: 37.5
click at [94, 159] on div "entrada nº 112031 gestor condomínio [PERSON_NAME] aprovado por gestor fornecedo…" at bounding box center [319, 153] width 639 height 306
type input "Linha Tel Elev ([DATE])"
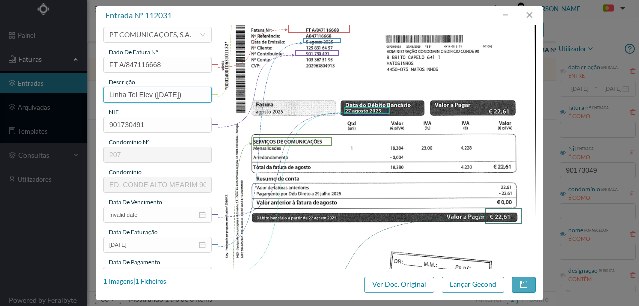
scroll to position [66, 0]
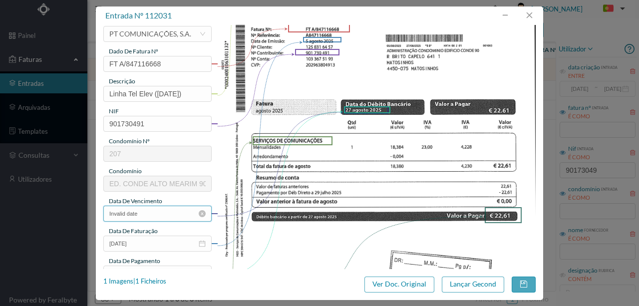
click at [153, 217] on input "Invalid date" at bounding box center [157, 214] width 108 height 16
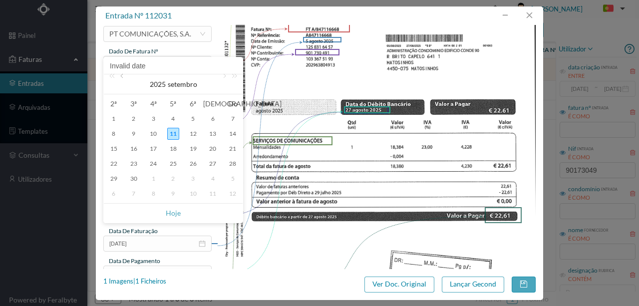
click at [126, 77] on link at bounding box center [122, 84] width 9 height 20
click at [135, 136] on div "5" at bounding box center [134, 134] width 12 height 12
type input "[DATE]"
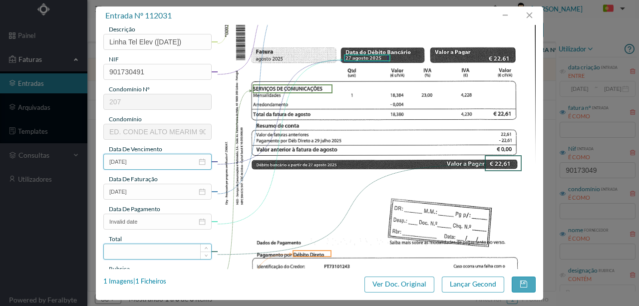
scroll to position [166, 0]
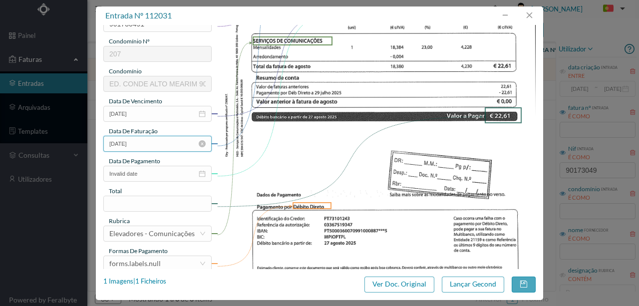
click at [151, 143] on input "[DATE]" at bounding box center [157, 144] width 108 height 16
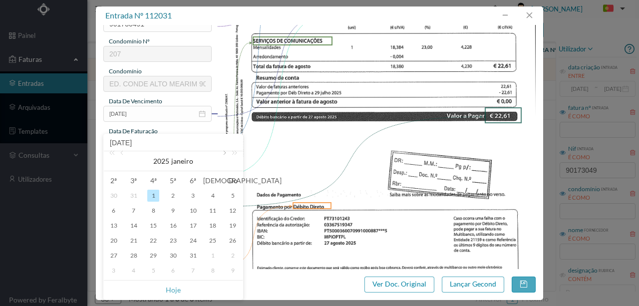
click at [222, 155] on link at bounding box center [223, 161] width 9 height 20
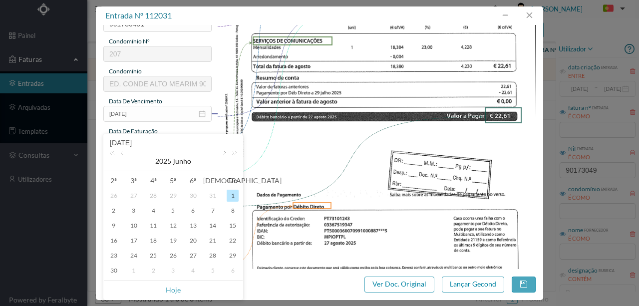
click at [222, 155] on link at bounding box center [223, 161] width 9 height 20
click at [136, 213] on div "5" at bounding box center [134, 211] width 12 height 12
type input "[DATE]"
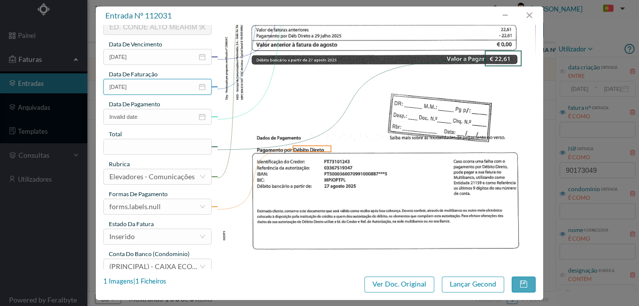
scroll to position [233, 0]
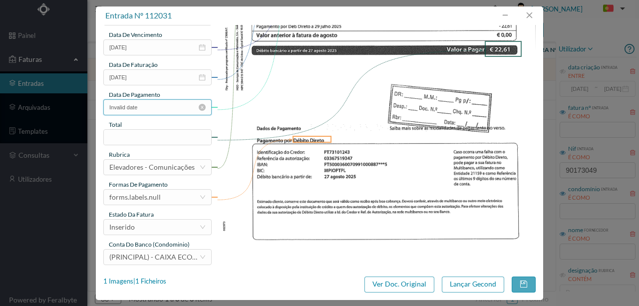
click at [163, 109] on input "Invalid date" at bounding box center [157, 107] width 108 height 16
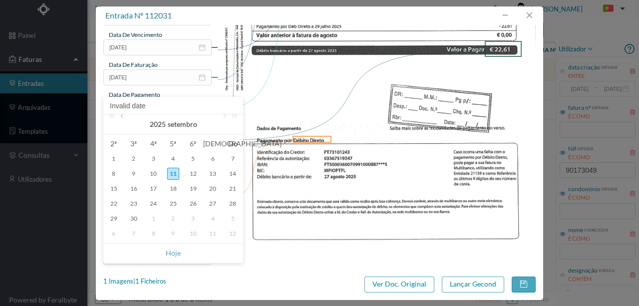
click at [124, 119] on link at bounding box center [122, 124] width 9 height 20
click at [153, 217] on div "27" at bounding box center [153, 219] width 12 height 12
type input "[DATE]"
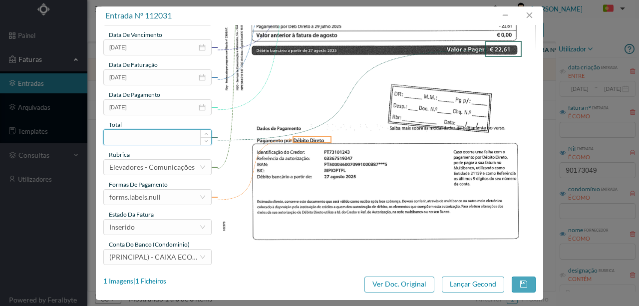
click at [139, 137] on input at bounding box center [157, 137] width 107 height 15
type input "22.61"
click at [166, 202] on div "forms.labels.null" at bounding box center [154, 197] width 90 height 15
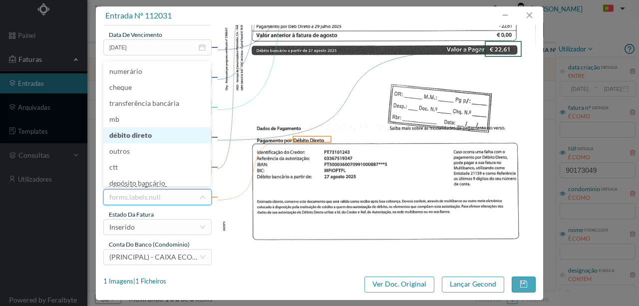
click at [128, 135] on li "débito direto" at bounding box center [156, 135] width 107 height 16
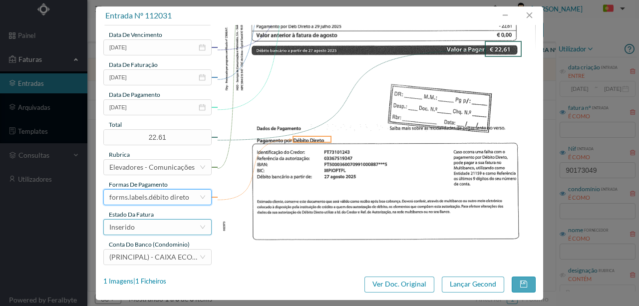
click at [146, 228] on div "Inserido" at bounding box center [154, 227] width 90 height 15
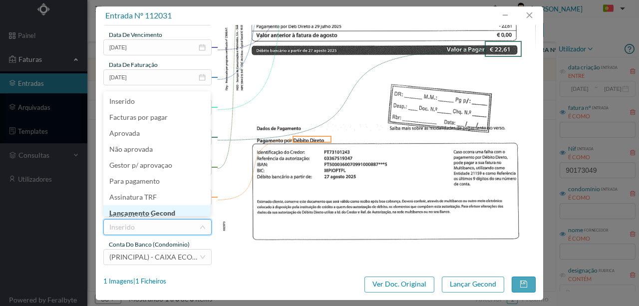
scroll to position [5, 0]
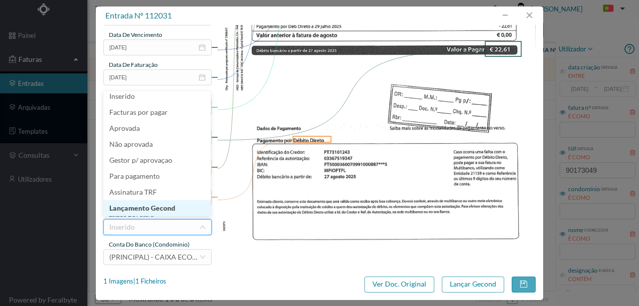
click at [153, 208] on li "Lançamento Gecond" at bounding box center [156, 208] width 107 height 16
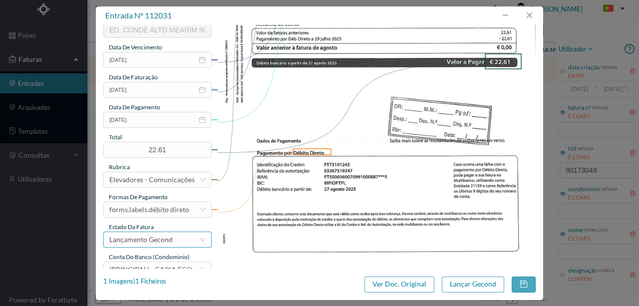
scroll to position [236, 0]
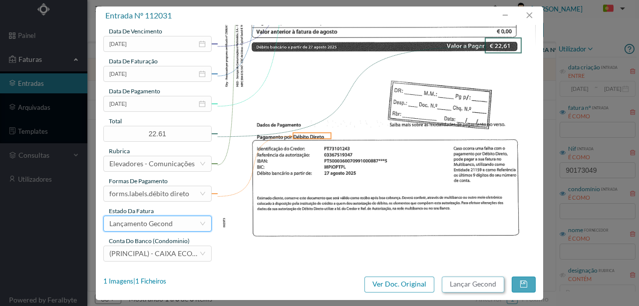
click at [467, 284] on button "Lançar Gecond" at bounding box center [473, 285] width 62 height 16
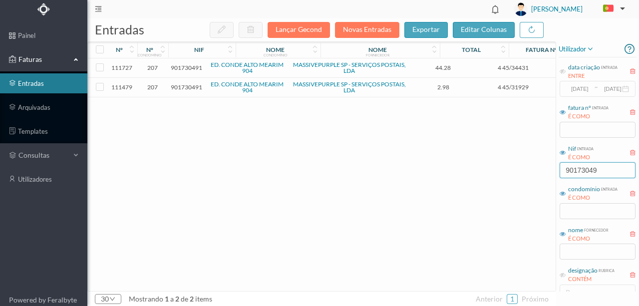
drag, startPoint x: 591, startPoint y: 171, endPoint x: 494, endPoint y: 165, distance: 97.5
click at [491, 169] on div "entradas Lançar Gecond Novas Entradas exportar editar colunas nº nº condomínio …" at bounding box center [363, 162] width 552 height 288
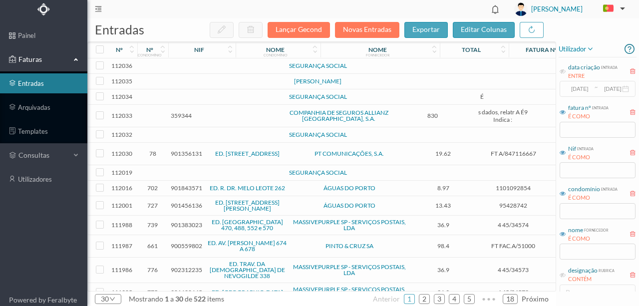
click at [186, 155] on span "901356131" at bounding box center [186, 153] width 31 height 7
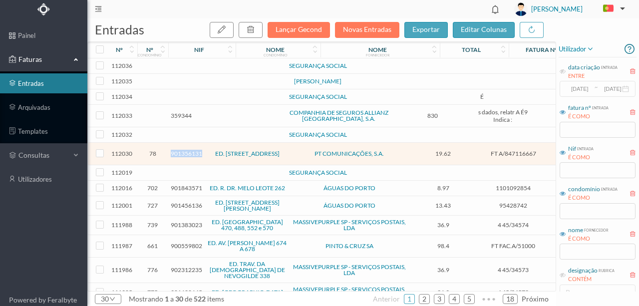
click at [186, 155] on span "901356131" at bounding box center [186, 153] width 31 height 7
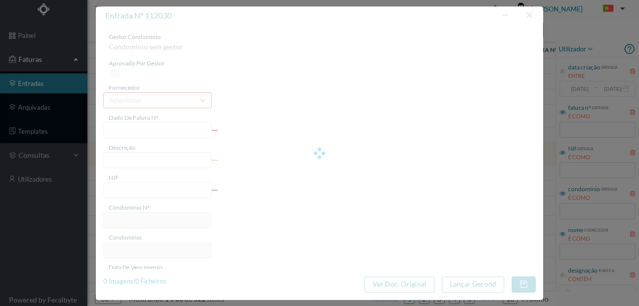
type input "FT A/847116667"
type input "COMUNICAÇÃO ELEVADORES"
type input "901356131"
type input "Invalid date"
type input "[DATE]"
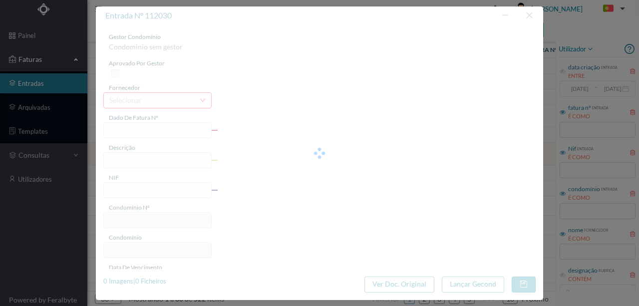
type input "19.62"
type input "78"
type input "ED. [STREET_ADDRESS]"
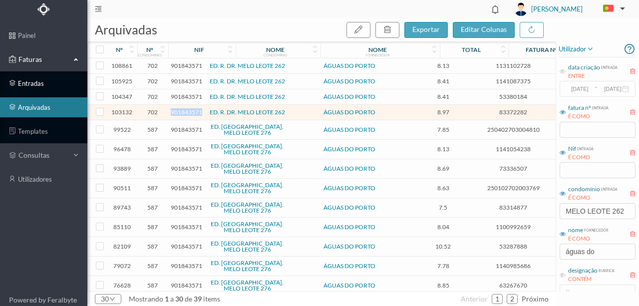
click at [35, 85] on link "entradas" at bounding box center [43, 83] width 87 height 20
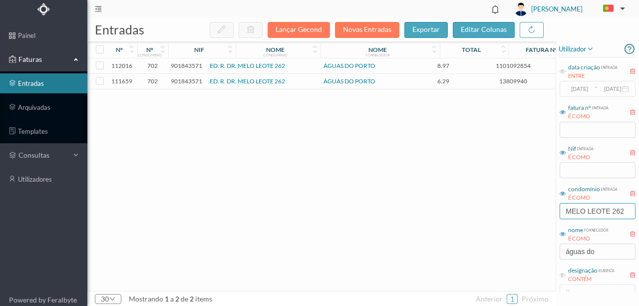
drag, startPoint x: 563, startPoint y: 211, endPoint x: 638, endPoint y: 210, distance: 75.4
click at [638, 210] on div "utilizador data criação entrada ENTRE [DATE] ~ [DATE] fatura nº entrada É COMO …" at bounding box center [597, 166] width 83 height 250
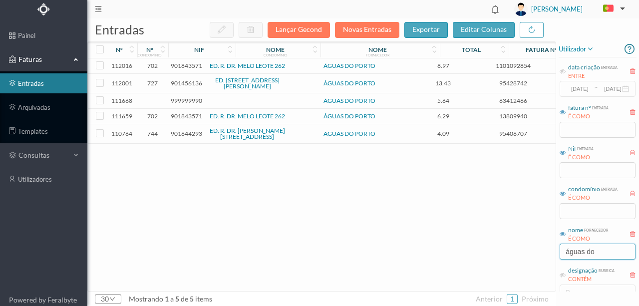
drag, startPoint x: 610, startPoint y: 252, endPoint x: 526, endPoint y: 250, distance: 83.9
click at [535, 254] on div "entradas Lançar Gecond Novas Entradas exportar editar colunas nº nº condomínio …" at bounding box center [363, 162] width 552 height 288
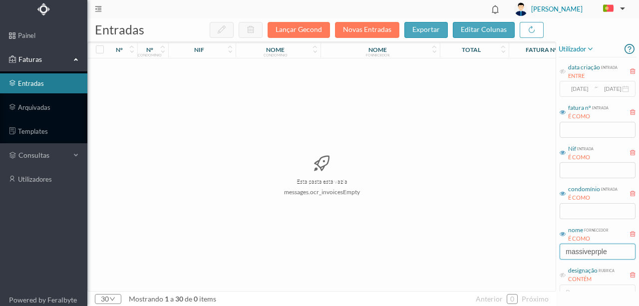
drag, startPoint x: 617, startPoint y: 251, endPoint x: 512, endPoint y: 258, distance: 105.6
click at [513, 258] on div "entradas Lançar Gecond Novas Entradas exportar editar colunas nº nº condomínio …" at bounding box center [363, 162] width 552 height 288
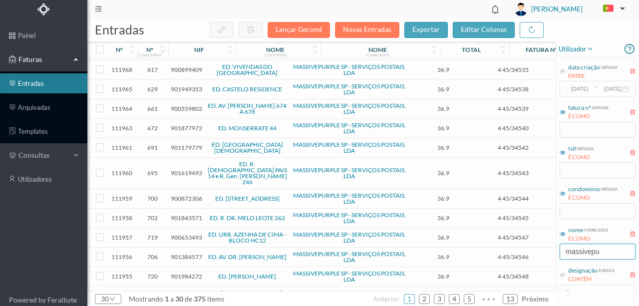
scroll to position [267, 0]
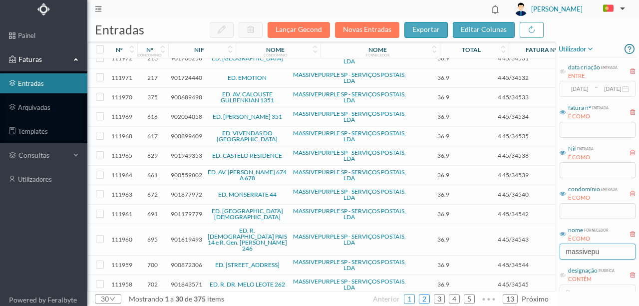
type input "massivepu"
click at [427, 299] on link "2" at bounding box center [424, 299] width 10 height 15
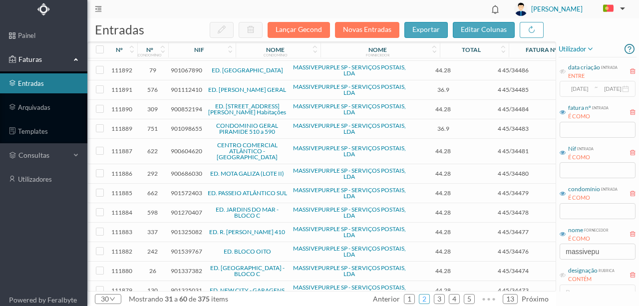
scroll to position [201, 0]
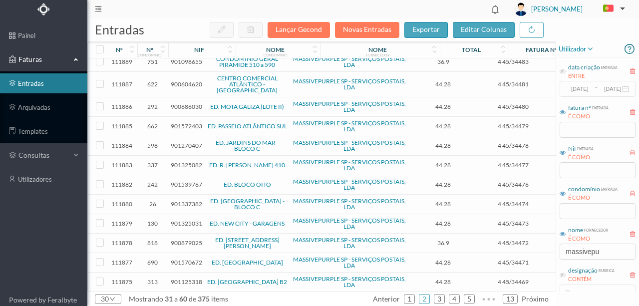
click at [183, 161] on span "901325082" at bounding box center [186, 164] width 31 height 7
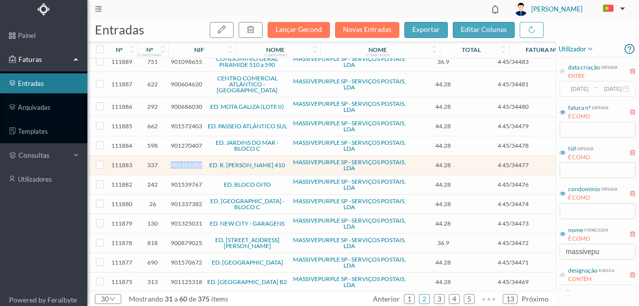
click at [183, 161] on span "901325082" at bounding box center [186, 164] width 31 height 7
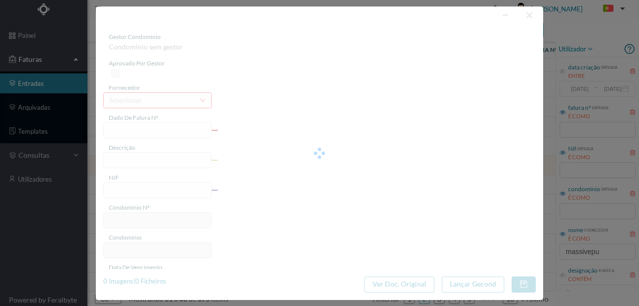
type input "4 45/34477"
type input "ANUIDADE"
type input "901325082"
type input "[DATE]"
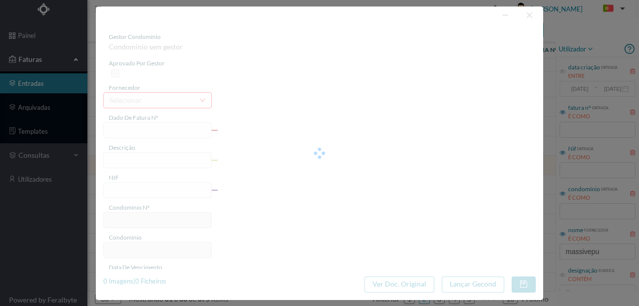
type input "[DATE]"
type input "44.28"
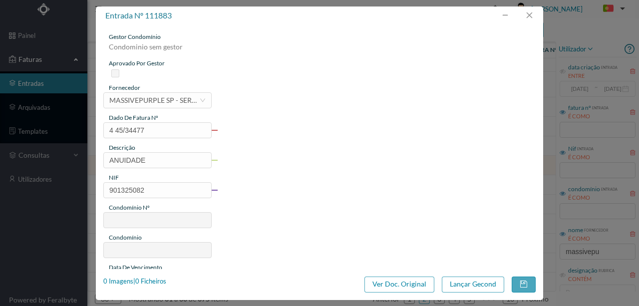
type input "337"
type input "ED. R. [PERSON_NAME] 410"
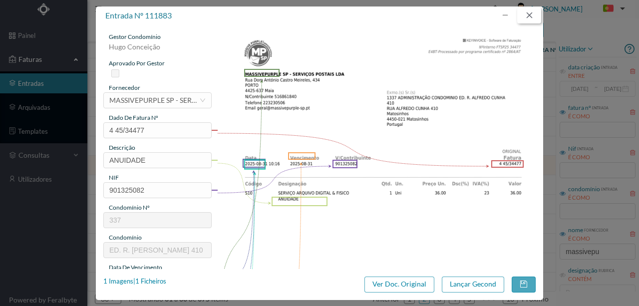
click at [531, 15] on button "button" at bounding box center [529, 15] width 24 height 16
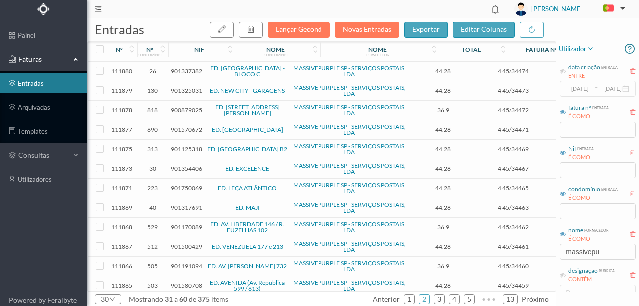
scroll to position [349, 0]
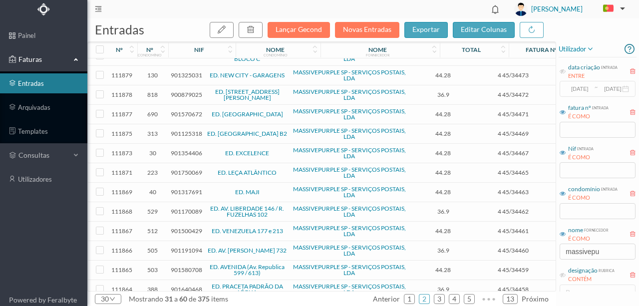
click at [187, 266] on span "901580708" at bounding box center [186, 269] width 31 height 7
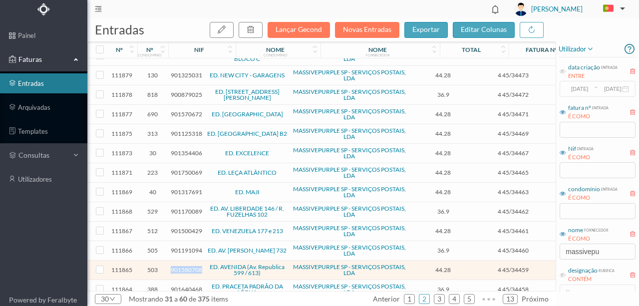
click at [187, 266] on span "901580708" at bounding box center [186, 269] width 31 height 7
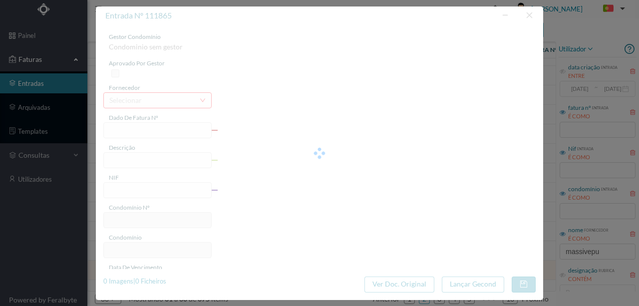
type input "4 45/34459"
type input "ANUIDADE"
type input "901580708"
type input "[DATE]"
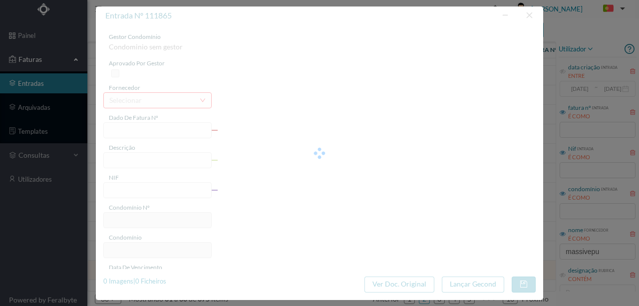
type input "[DATE]"
type input "44.28"
type input "503"
type input "ED. AVENIDA (Av. Republica 599 / 613)"
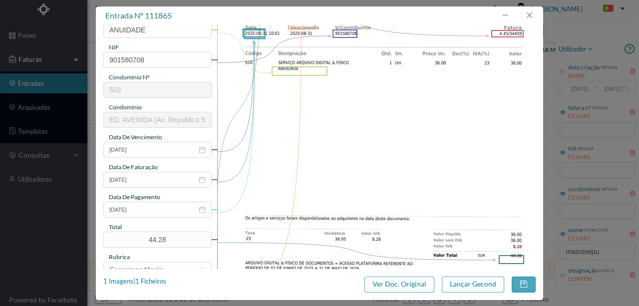
scroll to position [0, 0]
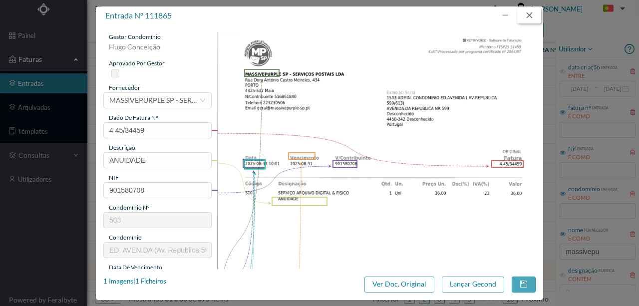
click at [528, 16] on button "button" at bounding box center [529, 15] width 24 height 16
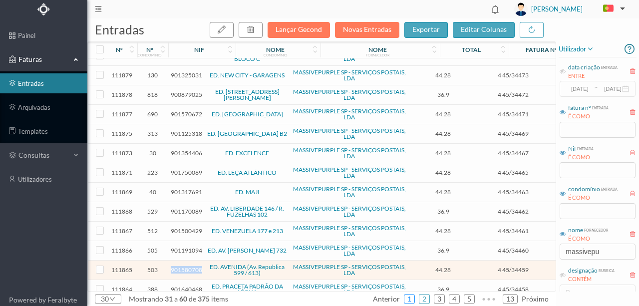
click at [411, 300] on link "1" at bounding box center [409, 299] width 10 height 15
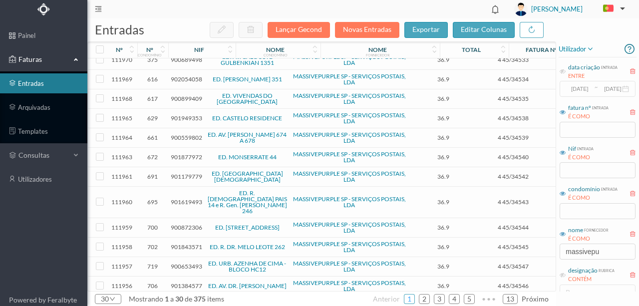
scroll to position [332, 0]
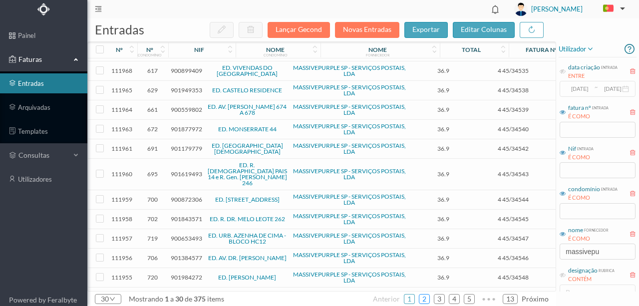
click at [427, 300] on link "2" at bounding box center [424, 299] width 10 height 15
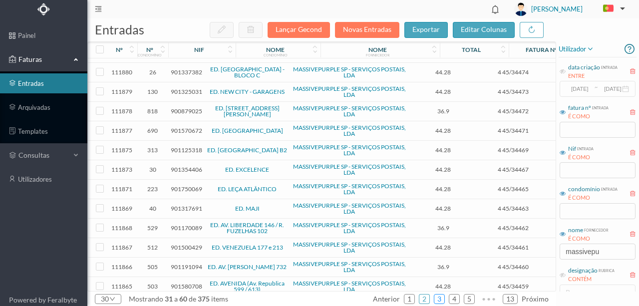
click at [441, 298] on link "3" at bounding box center [439, 299] width 10 height 15
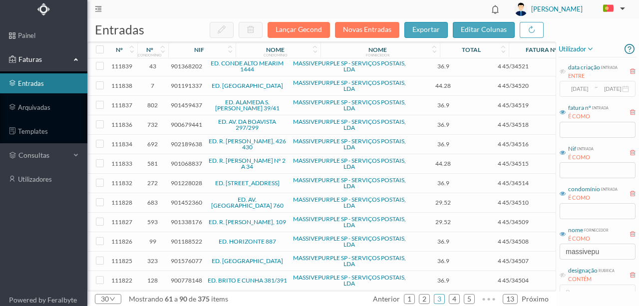
click at [180, 218] on span "901338176" at bounding box center [186, 221] width 31 height 7
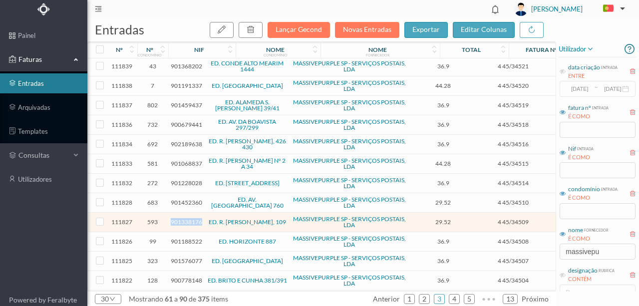
click at [180, 218] on span "901338176" at bounding box center [186, 221] width 31 height 7
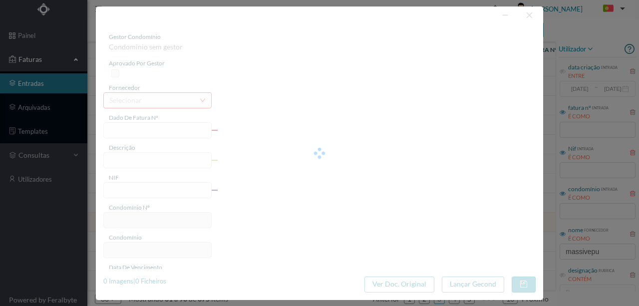
type input "4 45/34509"
type input "PUNUTLAALIL."
type input "901338176"
type input "Invalid date"
type input "[DATE]"
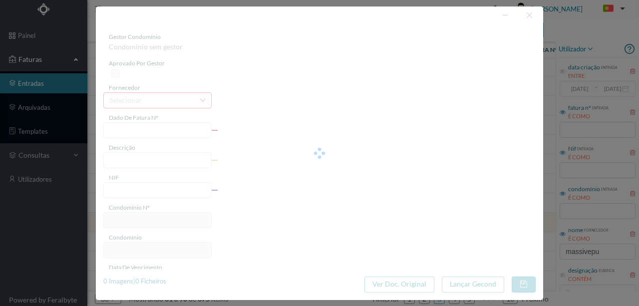
type input "29.52"
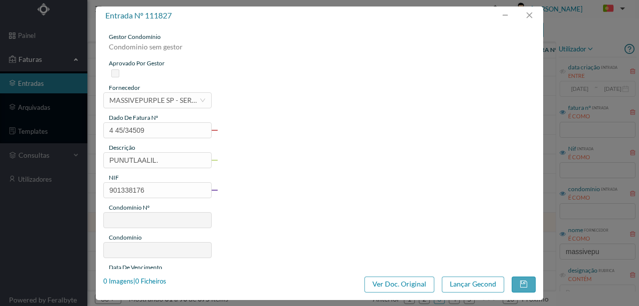
type input "593"
type input "ED. R. [PERSON_NAME], 109"
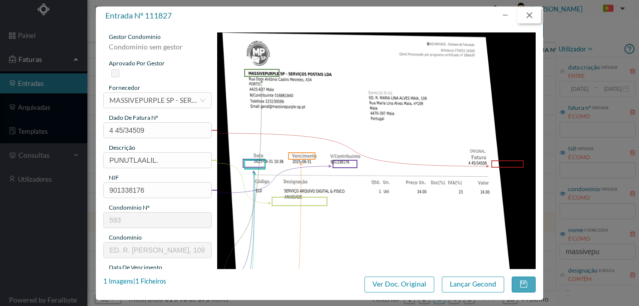
click at [534, 15] on button "button" at bounding box center [529, 15] width 24 height 16
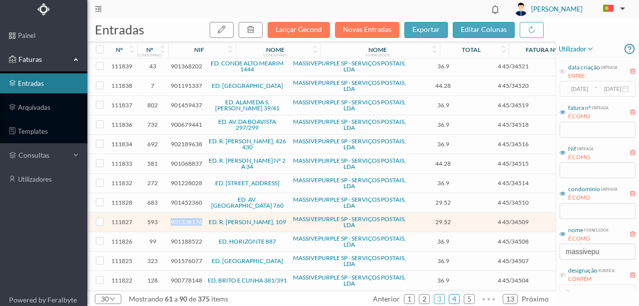
click at [456, 298] on link "4" at bounding box center [454, 299] width 10 height 15
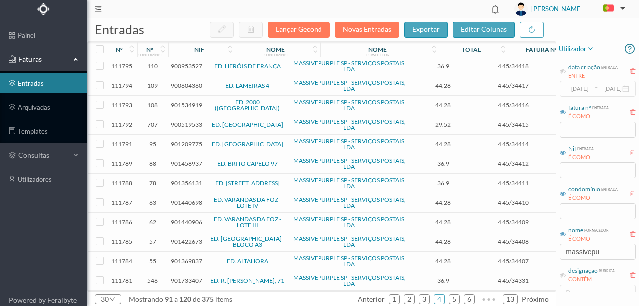
click at [189, 199] on span "901440698" at bounding box center [186, 202] width 31 height 7
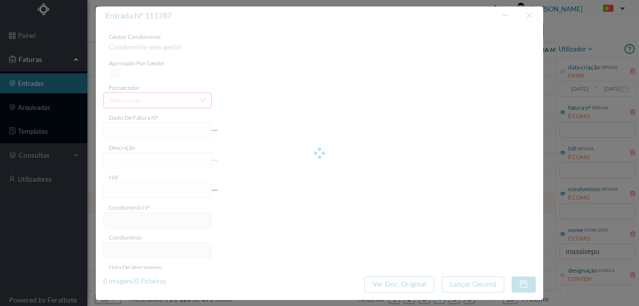
type input "4 45/34410"
type input "ANUIDADE"
type input "901440698"
type input "2025-08-03"
type input "2025-08-31"
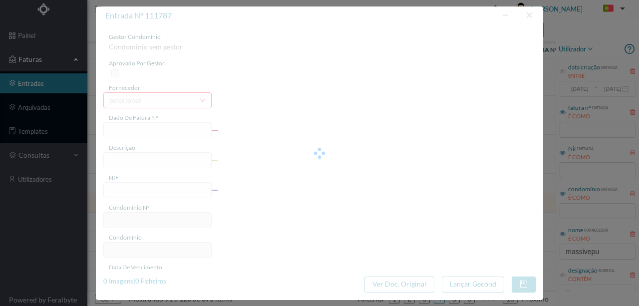
type input "2025-08-03"
type input "44.28"
type input "63"
type input "ED. VARANDAS DA FOZ - LOTE IV"
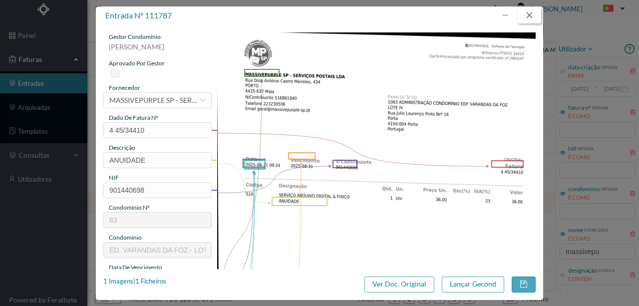
click at [527, 13] on button "button" at bounding box center [529, 15] width 24 height 16
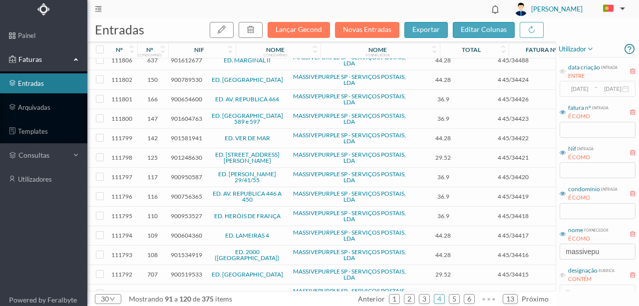
scroll to position [149, 0]
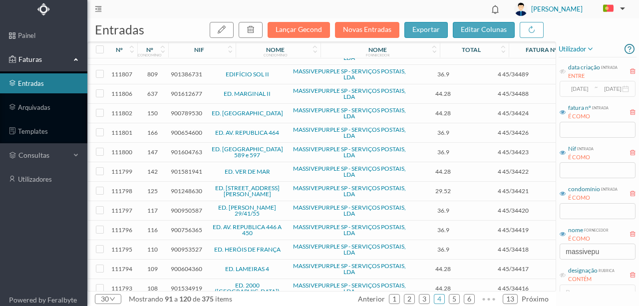
click at [186, 188] on span "901248630" at bounding box center [186, 190] width 31 height 7
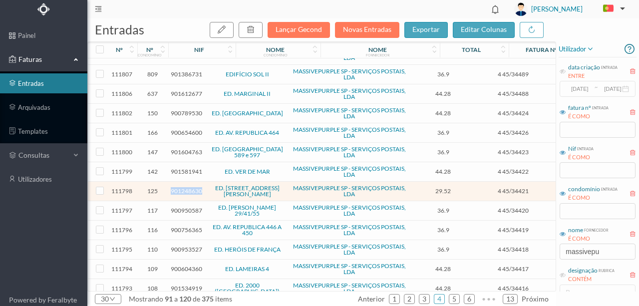
click at [186, 188] on span "901248630" at bounding box center [186, 190] width 31 height 7
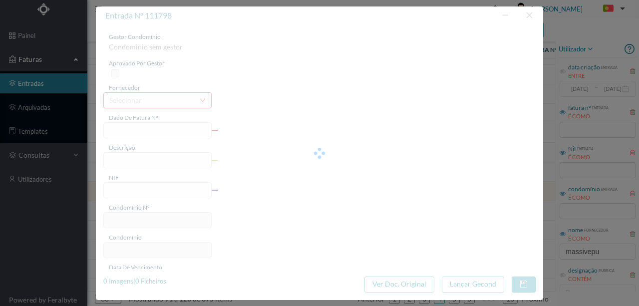
type input "4 45/34421"
type input "EMULE A"
type input "901248630"
type input "Invalid date"
type input "2025-08-31"
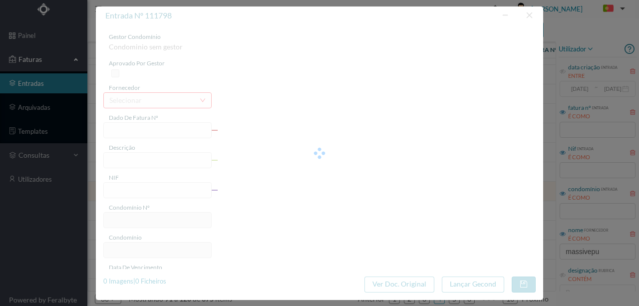
type input "29.52"
type input "125"
type input "ED. RUA ANTÓNIO FERREIRA PINTO 47"
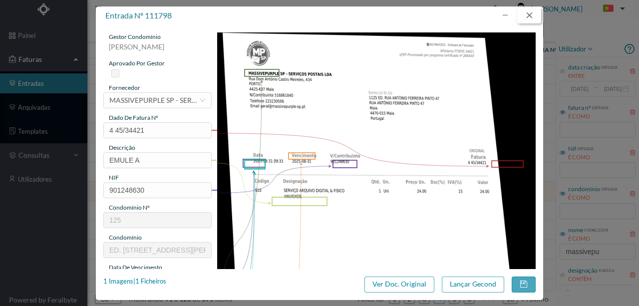
click at [530, 15] on button "button" at bounding box center [529, 15] width 24 height 16
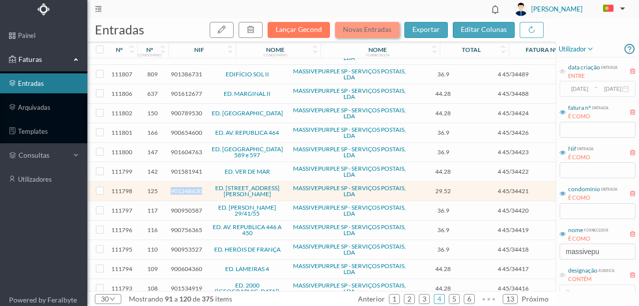
click at [356, 27] on button "Novas Entradas" at bounding box center [367, 30] width 64 height 16
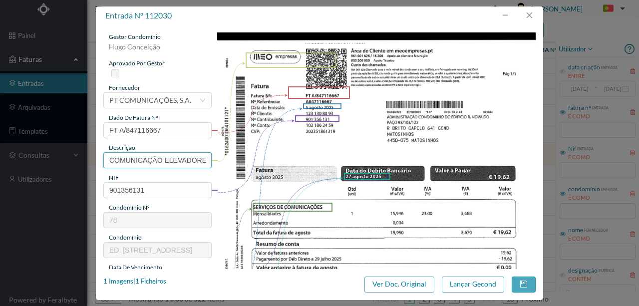
scroll to position [0, 6]
drag, startPoint x: 106, startPoint y: 156, endPoint x: 306, endPoint y: 164, distance: 199.8
click at [306, 164] on div "gestor condomínio [PERSON_NAME] aprovado por gestor fornecedor selecionar PT CO…" at bounding box center [319, 264] width 432 height 465
paste input "😊"
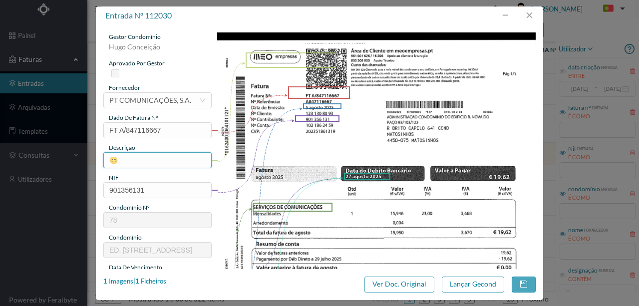
drag, startPoint x: 123, startPoint y: 156, endPoint x: 94, endPoint y: 156, distance: 29.0
click at [94, 156] on div "entrada nº 112030 gestor condomínio Hugo Conceição aprovado por gestor forneced…" at bounding box center [319, 153] width 639 height 306
type input "Linha Tel Elev (Agosto 2025)"
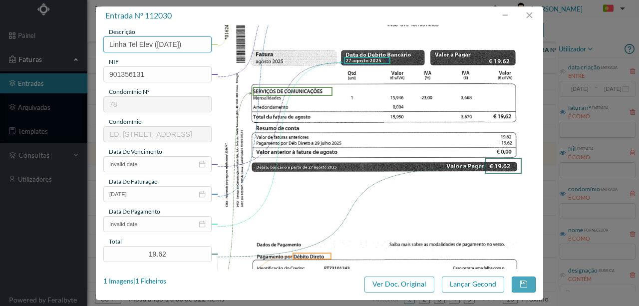
scroll to position [133, 0]
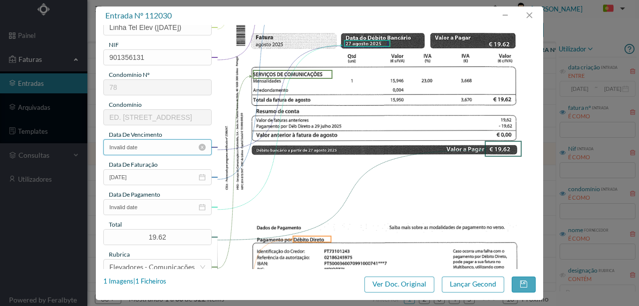
click at [158, 145] on input "Invalid date" at bounding box center [157, 147] width 108 height 16
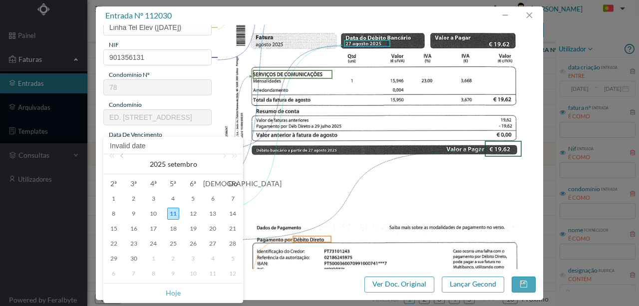
click at [125, 159] on link at bounding box center [122, 164] width 9 height 20
click at [131, 214] on div "5" at bounding box center [134, 214] width 12 height 12
type input "05-08-2025"
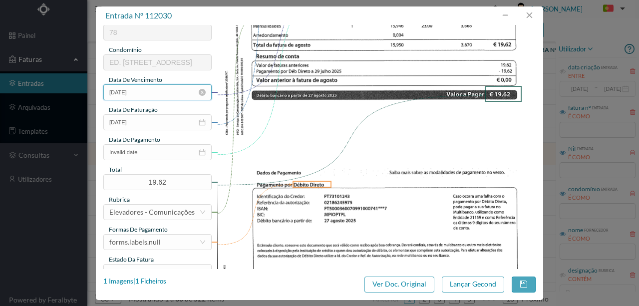
scroll to position [200, 0]
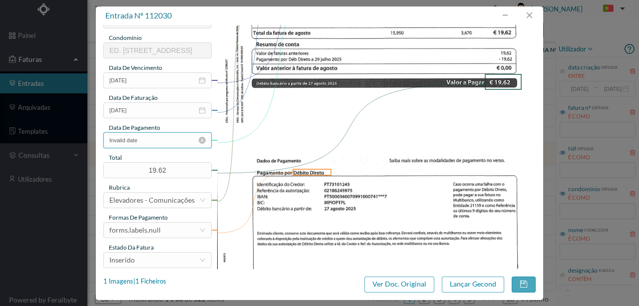
click at [162, 141] on input "Invalid date" at bounding box center [157, 140] width 108 height 16
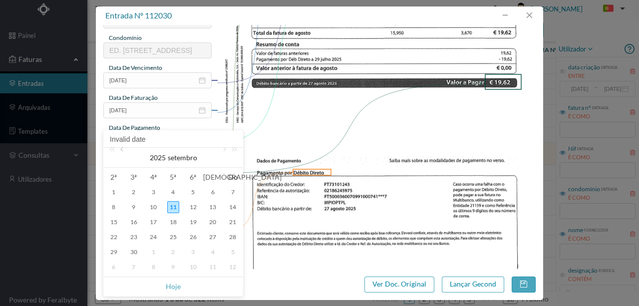
click at [122, 151] on link at bounding box center [122, 158] width 9 height 20
click at [155, 252] on div "27" at bounding box center [153, 252] width 12 height 12
type input "2025-08-27"
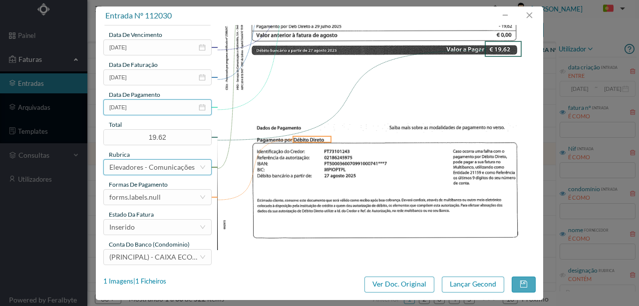
scroll to position [236, 0]
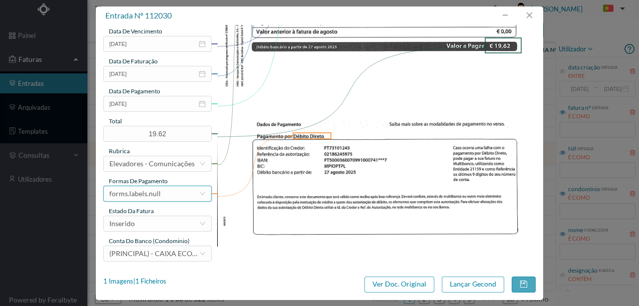
click at [159, 195] on div "forms.labels.null" at bounding box center [154, 193] width 90 height 15
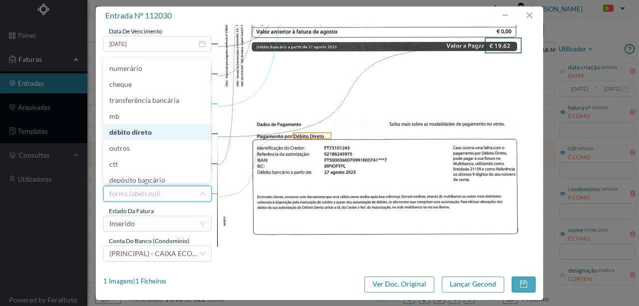
click at [136, 135] on li "débito direto" at bounding box center [156, 132] width 107 height 16
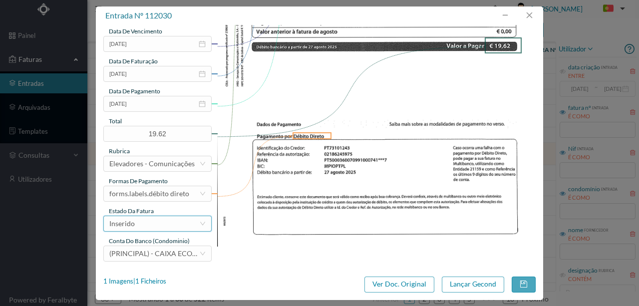
click at [142, 227] on div "Inserido" at bounding box center [154, 223] width 90 height 15
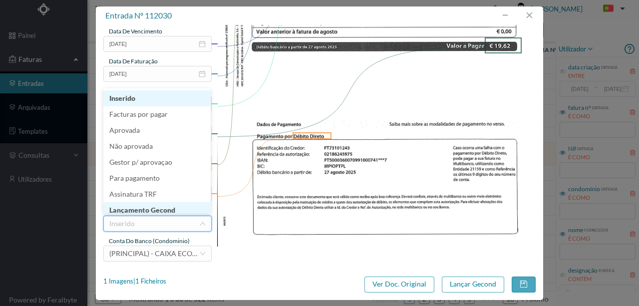
scroll to position [5, 0]
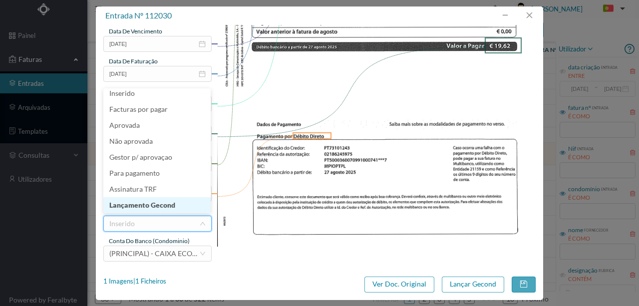
click at [141, 207] on li "Lançamento Gecond" at bounding box center [156, 205] width 107 height 16
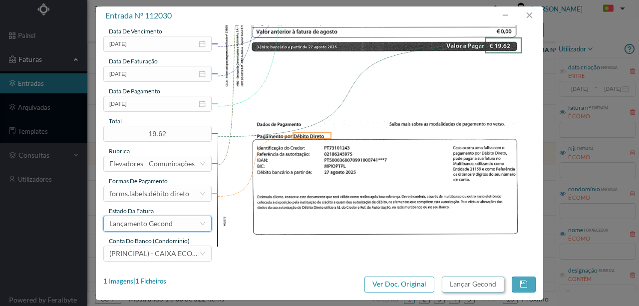
click at [463, 286] on button "Lançar Gecond" at bounding box center [473, 285] width 62 height 16
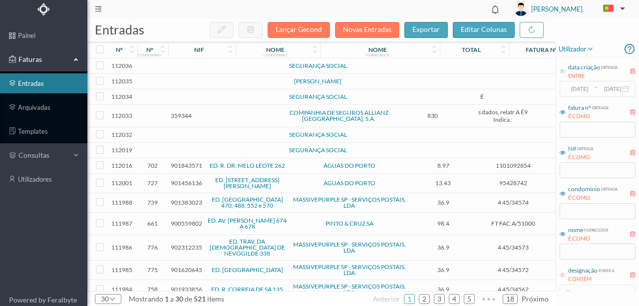
click at [198, 152] on td at bounding box center [215, 150] width 85 height 15
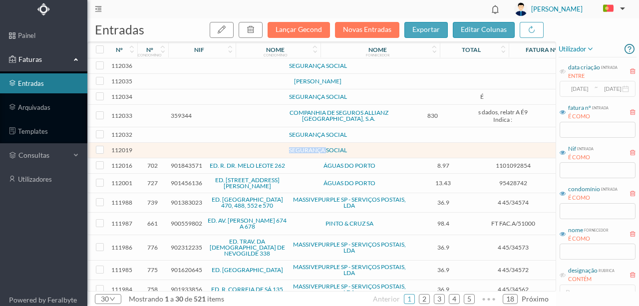
click at [198, 152] on td at bounding box center [215, 150] width 85 height 15
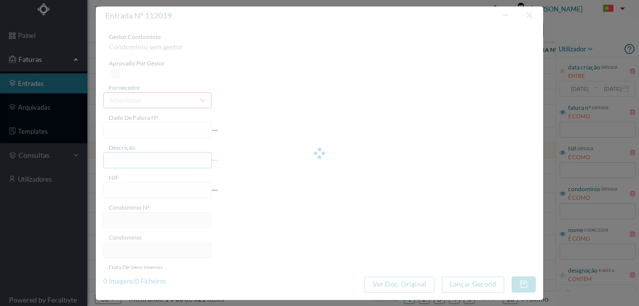
type input "0"
type input "Invalid date"
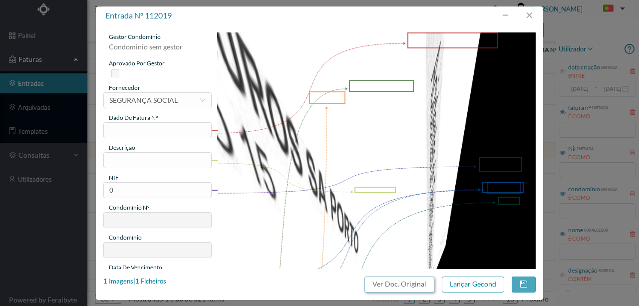
click at [396, 287] on button "Ver Doc. Original" at bounding box center [399, 285] width 70 height 16
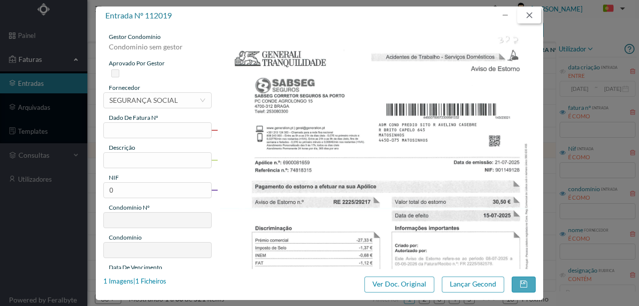
click at [531, 15] on button "button" at bounding box center [529, 15] width 24 height 16
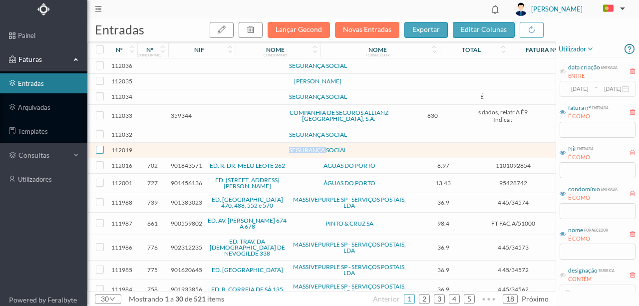
click at [99, 154] on input "checkbox" at bounding box center [100, 150] width 8 height 8
checkbox input "true"
click at [255, 33] on icon "button" at bounding box center [251, 29] width 8 height 8
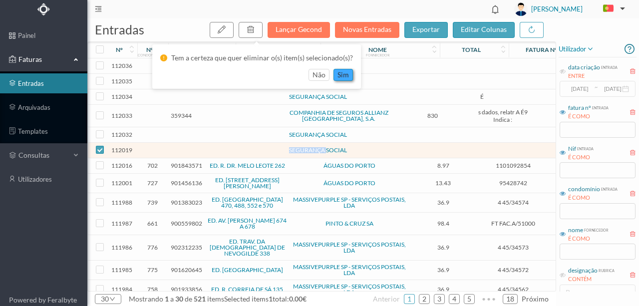
click at [348, 75] on button "sim" at bounding box center [342, 75] width 19 height 12
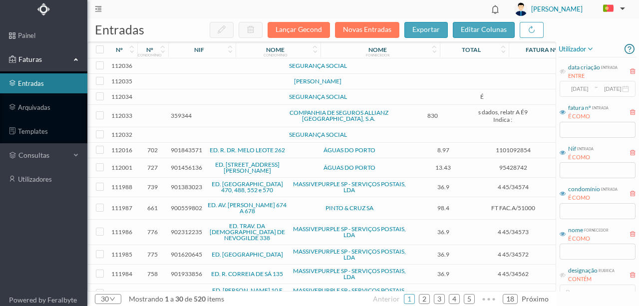
click at [193, 138] on td at bounding box center [215, 134] width 85 height 15
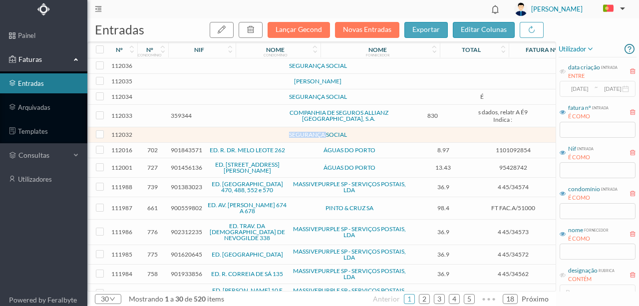
click at [193, 138] on td at bounding box center [215, 134] width 85 height 15
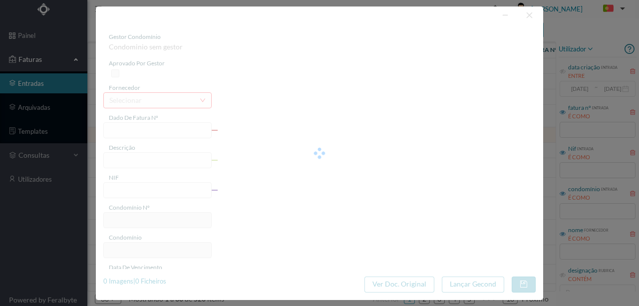
type input "0"
type input "Invalid date"
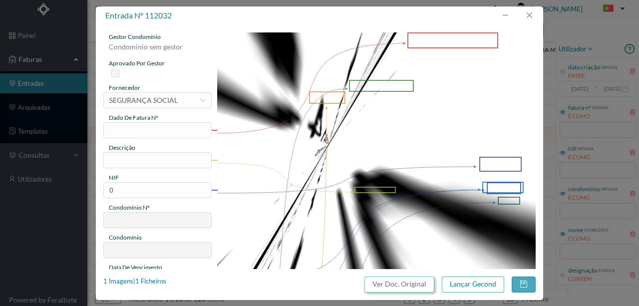
click at [386, 282] on button "Ver Doc. Original" at bounding box center [399, 285] width 70 height 16
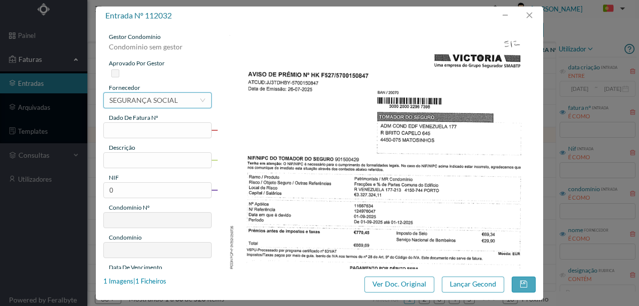
click at [174, 99] on div "SEGURANÇA SOCIAL" at bounding box center [143, 100] width 68 height 15
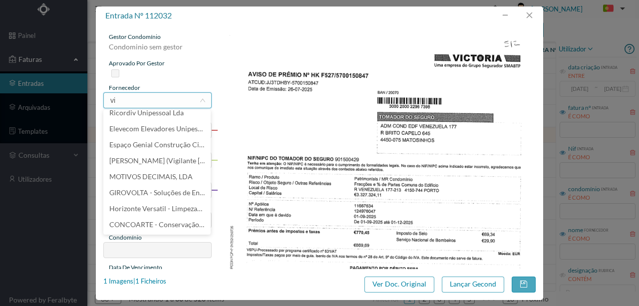
scroll to position [0, 0]
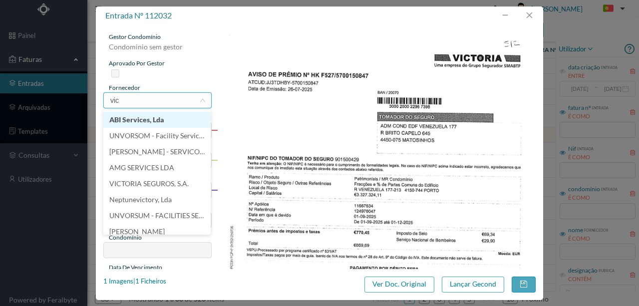
type input "vict"
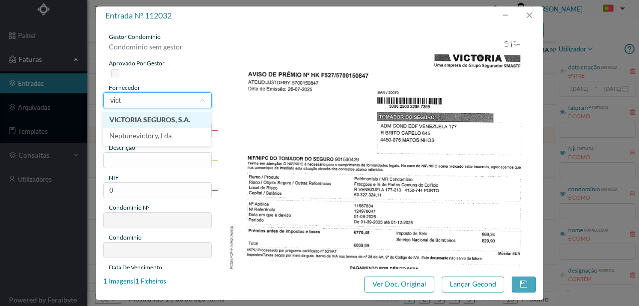
click at [156, 123] on li "VICTORIA SEGUROS, S.A." at bounding box center [156, 120] width 107 height 16
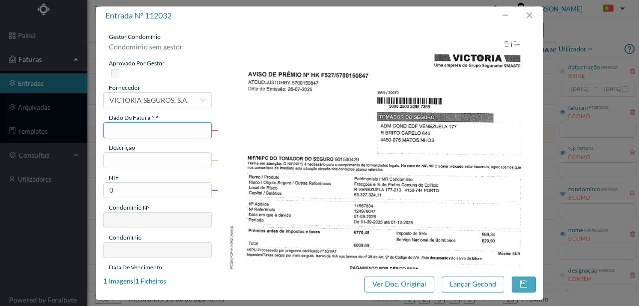
click at [120, 129] on input "text" at bounding box center [157, 130] width 108 height 16
type input "F 0847"
click at [123, 160] on input "text" at bounding box center [157, 160] width 108 height 16
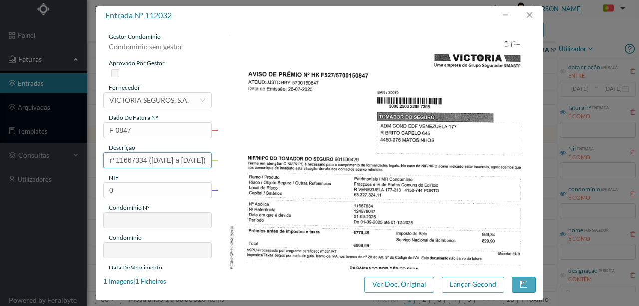
scroll to position [0, 93]
type input "Seg Condominio Ap. nº 11667334 (01.09.2025 a 01.12.2025)"
drag, startPoint x: 126, startPoint y: 190, endPoint x: 44, endPoint y: 176, distance: 83.1
click at [44, 176] on div "entrada nº 112032 gestor condomínio Condominio sem gestor aprovado por gestor f…" at bounding box center [319, 153] width 639 height 306
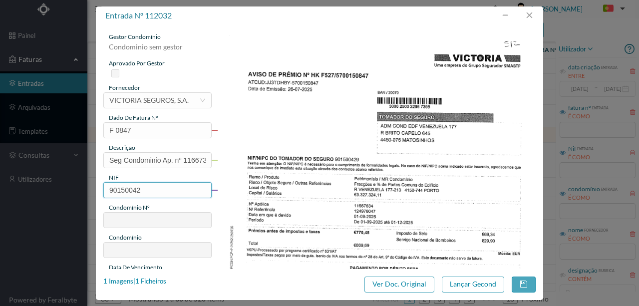
type input "901500429"
type input "512"
type input "ED. VENEZUELA 177 e 213"
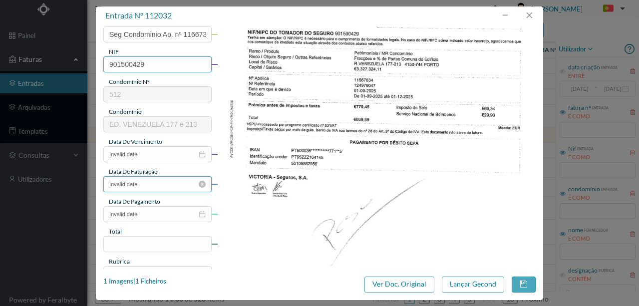
scroll to position [133, 0]
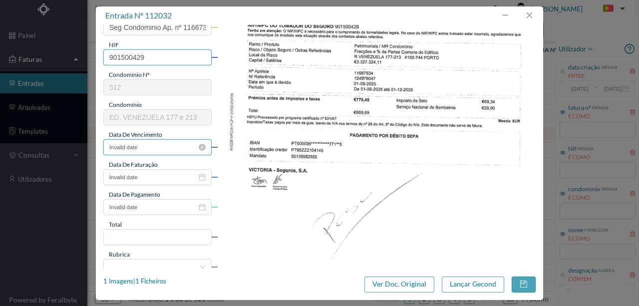
type input "901500429"
click at [150, 151] on input "Invalid date" at bounding box center [157, 147] width 108 height 16
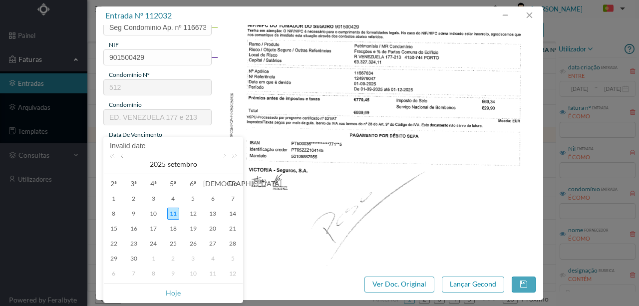
click at [122, 158] on link at bounding box center [122, 164] width 9 height 20
click at [213, 242] on div "26" at bounding box center [213, 244] width 12 height 12
type input "2025-07-26"
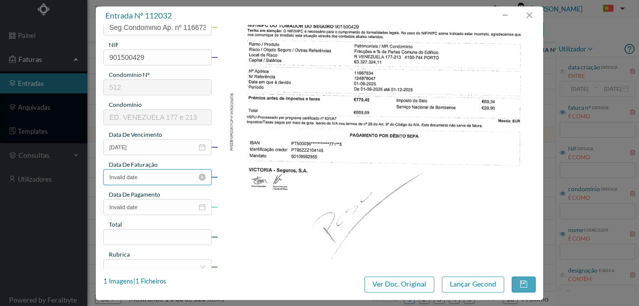
click at [156, 180] on input "Invalid date" at bounding box center [157, 177] width 108 height 16
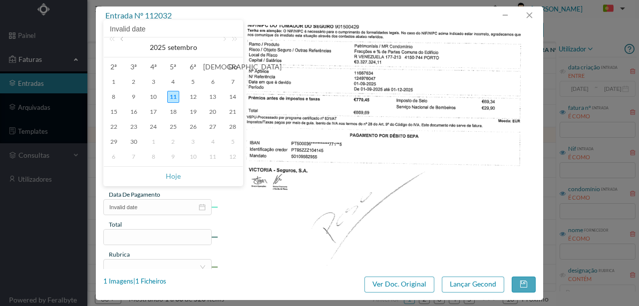
click at [124, 41] on link at bounding box center [122, 47] width 9 height 20
click at [213, 128] on div "26" at bounding box center [213, 127] width 12 height 12
type input "2025-07-26"
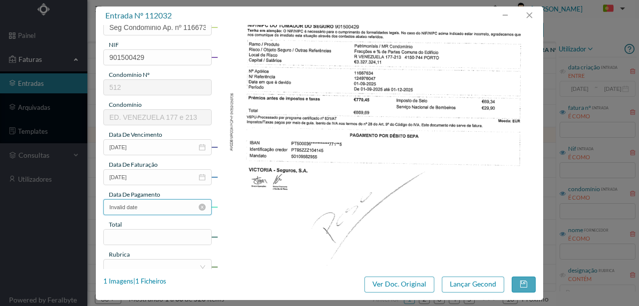
click at [151, 213] on input "Invalid date" at bounding box center [157, 207] width 108 height 16
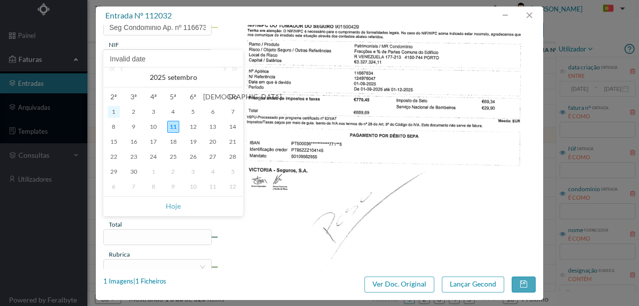
click at [116, 113] on div "1" at bounding box center [114, 112] width 12 height 12
type input "2025-09-01"
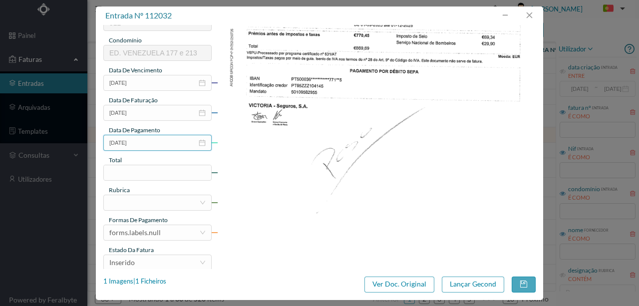
scroll to position [200, 0]
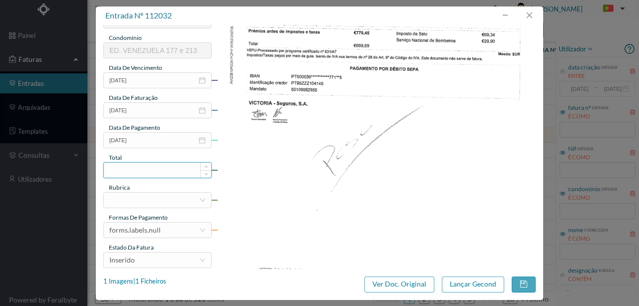
click at [120, 168] on input at bounding box center [157, 170] width 107 height 15
type input "770.45"
click at [116, 200] on div at bounding box center [154, 200] width 90 height 15
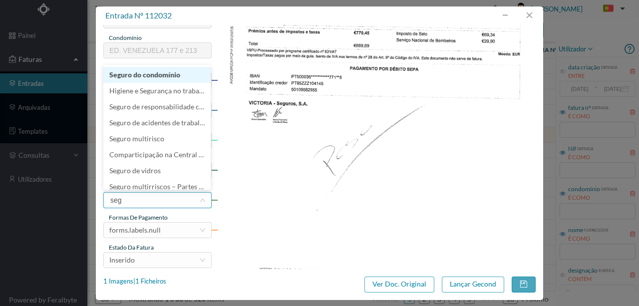
type input "segu"
click at [147, 79] on li "Seguro do condomínio" at bounding box center [156, 75] width 107 height 16
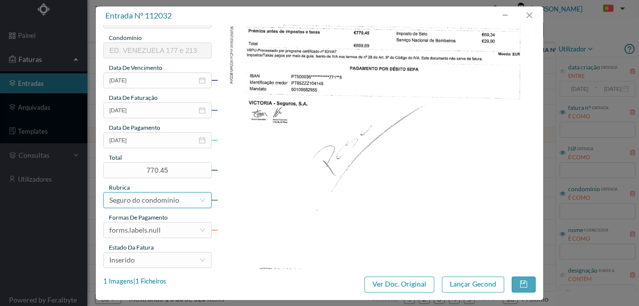
scroll to position [236, 0]
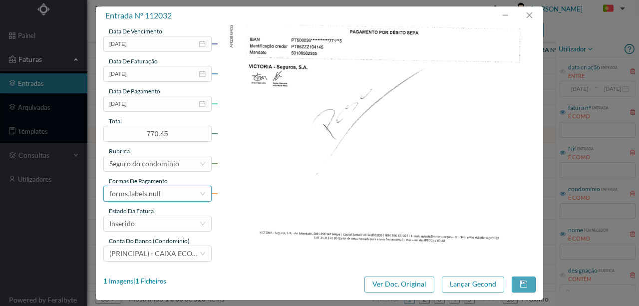
click at [174, 194] on div "forms.labels.null" at bounding box center [154, 193] width 90 height 15
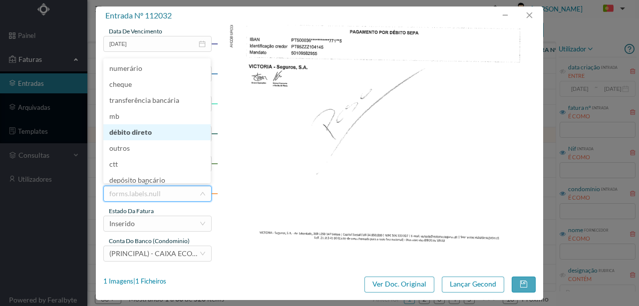
click at [137, 134] on li "débito direto" at bounding box center [156, 132] width 107 height 16
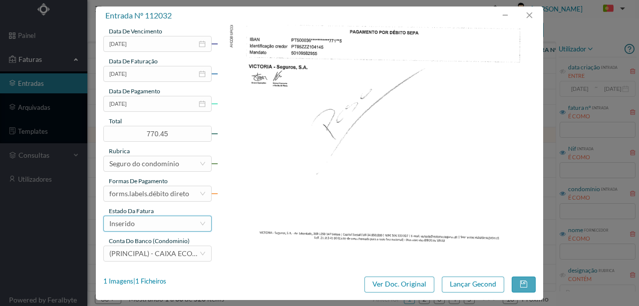
click at [149, 227] on div "Inserido" at bounding box center [154, 223] width 90 height 15
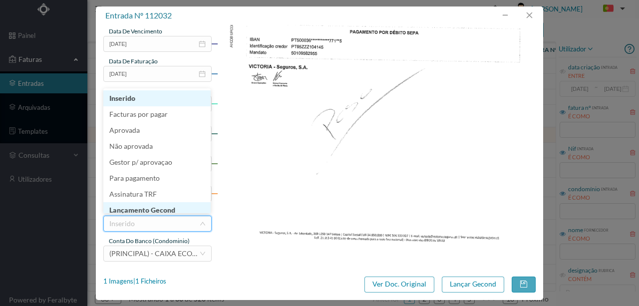
scroll to position [5, 0]
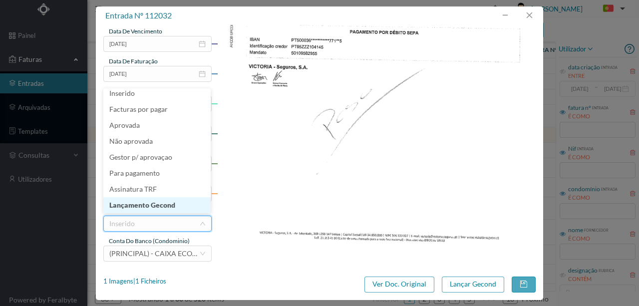
click at [159, 206] on li "Lançamento Gecond" at bounding box center [156, 205] width 107 height 16
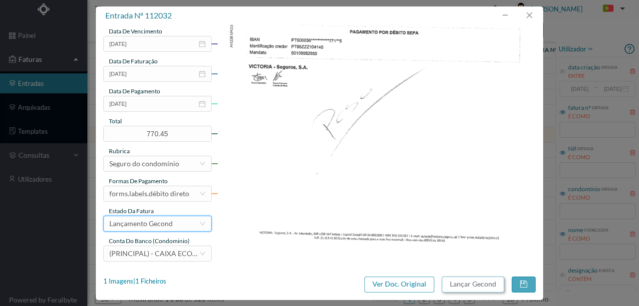
click at [465, 287] on button "Lançar Gecond" at bounding box center [473, 285] width 62 height 16
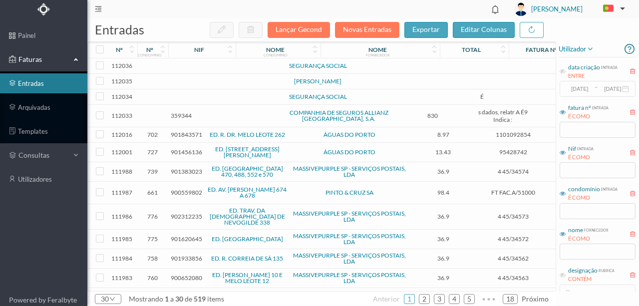
click at [184, 118] on span "359344" at bounding box center [181, 115] width 21 height 7
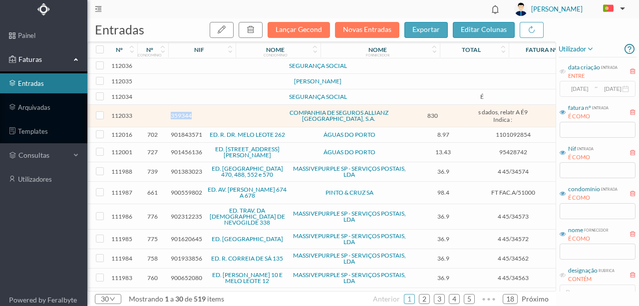
click at [184, 118] on span "359344" at bounding box center [181, 115] width 21 height 7
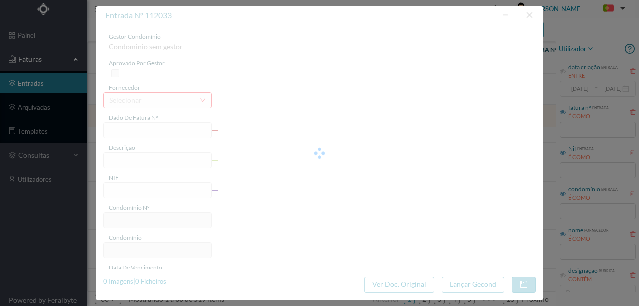
type input "s dados, relatr A É9 Indica :"
type input "amente do seu tontrato: "tualização ISP: 561,38"
type input "359344"
type input "Invalid date"
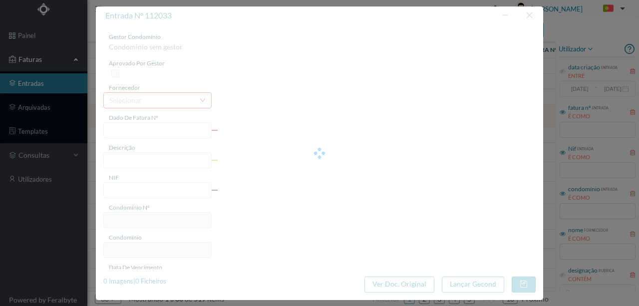
type input "830.00"
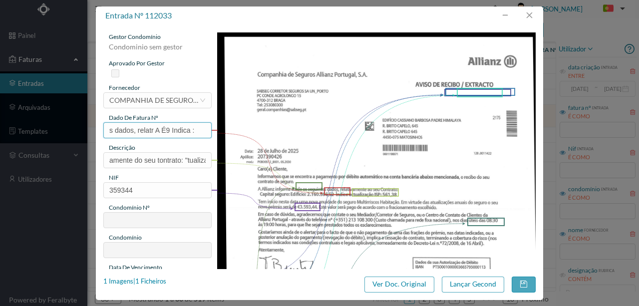
drag, startPoint x: 107, startPoint y: 129, endPoint x: 280, endPoint y: 128, distance: 173.2
click at [280, 128] on div "gestor condomínio Condominio sem gestor aprovado por gestor fornecedor selecion…" at bounding box center [319, 264] width 432 height 465
type input "F 3162"
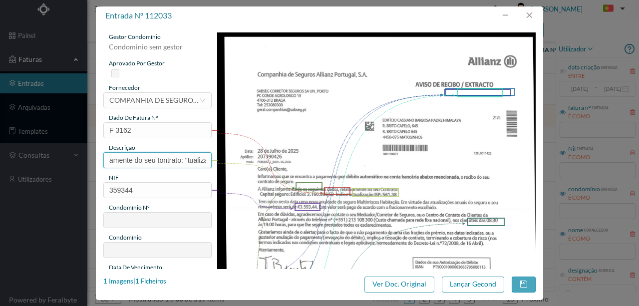
scroll to position [0, 52]
drag, startPoint x: 108, startPoint y: 158, endPoint x: 374, endPoint y: 120, distance: 268.8
click at [374, 120] on div "gestor condomínio Condominio sem gestor aprovado por gestor fornecedor selecion…" at bounding box center [319, 264] width 432 height 465
type input "Seg Condominio Ap. nº 207390426 (01.09.2025 a 31.08.2026)"
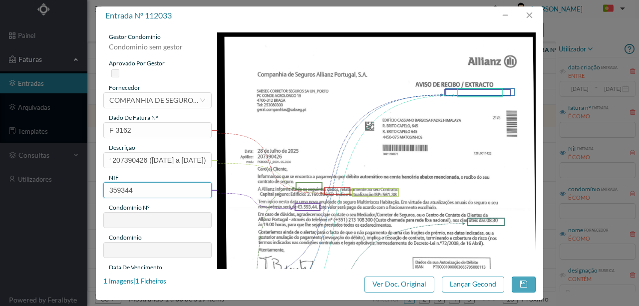
scroll to position [0, 0]
drag, startPoint x: 143, startPoint y: 192, endPoint x: 69, endPoint y: 184, distance: 73.8
click at [69, 184] on div "entrada nº 112033 gestor condomínio Condominio sem gestor aprovado por gestor f…" at bounding box center [319, 153] width 639 height 306
type input "901568910"
type input "733"
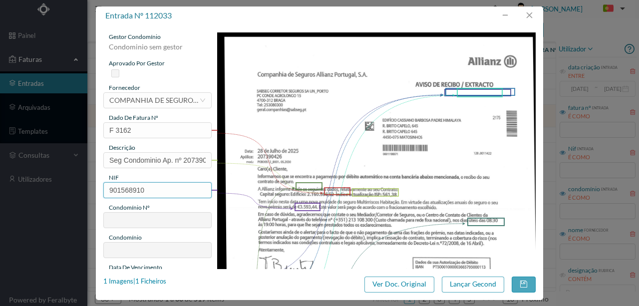
type input "ED. ARQ. CASSIANO BARBOSA-PADRE HIMALAYA"
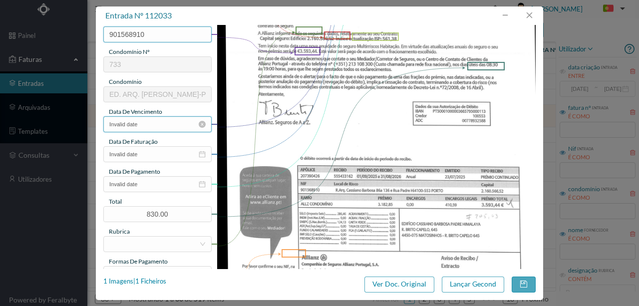
scroll to position [166, 0]
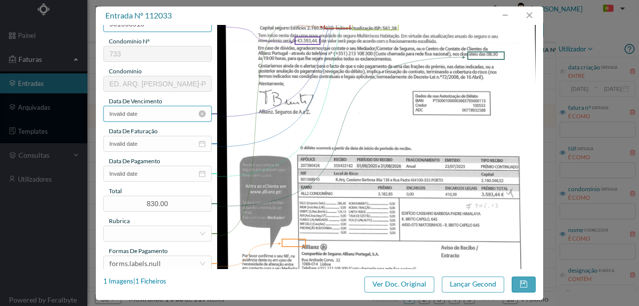
type input "901568910"
click at [159, 115] on input "Invalid date" at bounding box center [157, 114] width 108 height 16
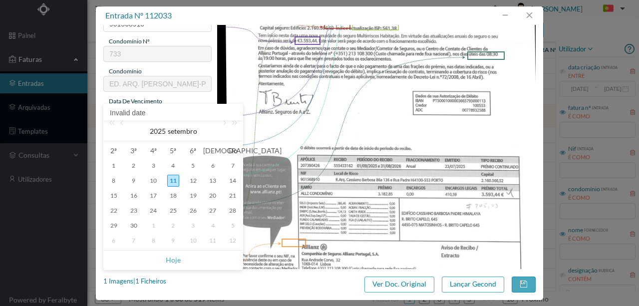
click at [336, 131] on img at bounding box center [376, 91] width 319 height 450
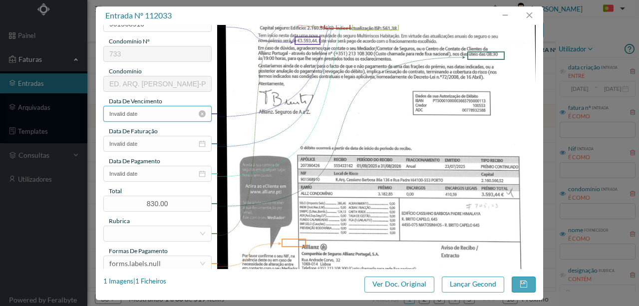
click at [138, 113] on input "Invalid date" at bounding box center [157, 114] width 108 height 16
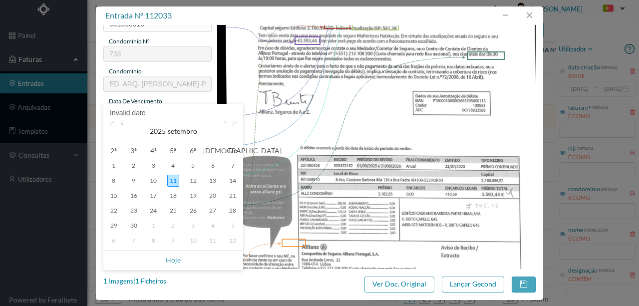
click at [121, 124] on link at bounding box center [122, 131] width 9 height 20
drag, startPoint x: 156, startPoint y: 212, endPoint x: 150, endPoint y: 202, distance: 11.4
click at [156, 212] on div "23" at bounding box center [153, 211] width 12 height 12
type input "23-07-2025"
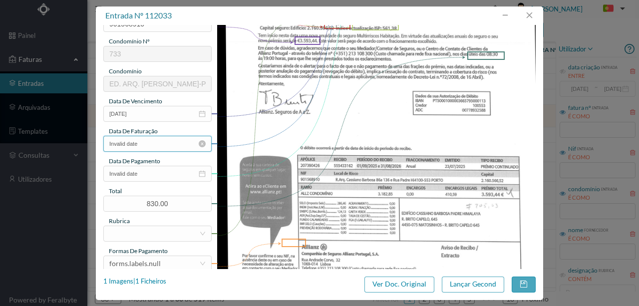
click at [143, 143] on input "Invalid date" at bounding box center [157, 144] width 108 height 16
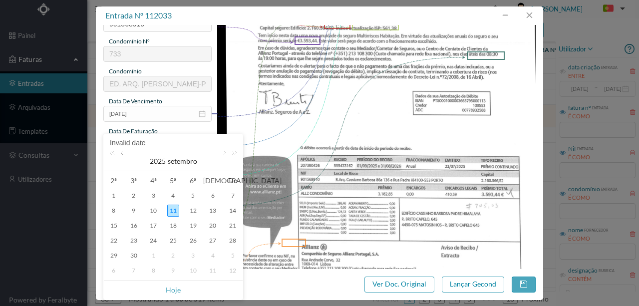
click at [124, 153] on link at bounding box center [122, 161] width 9 height 20
click at [152, 241] on div "23" at bounding box center [153, 241] width 12 height 12
type input "23-07-2025"
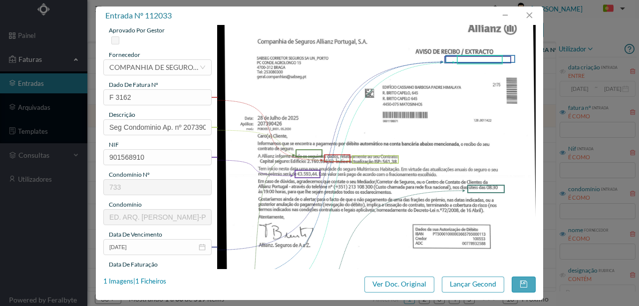
scroll to position [0, 0]
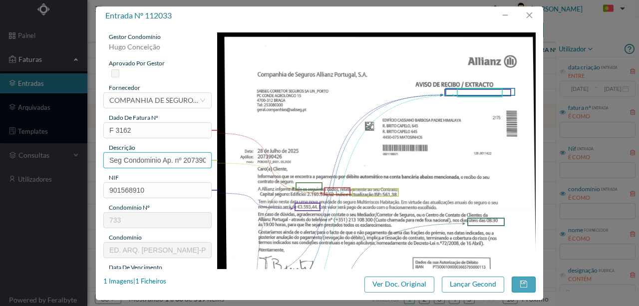
click at [180, 158] on input "Seg Condominio Ap. nº 207390426 (01.09.2025 a 31.08.2026)" at bounding box center [157, 160] width 108 height 16
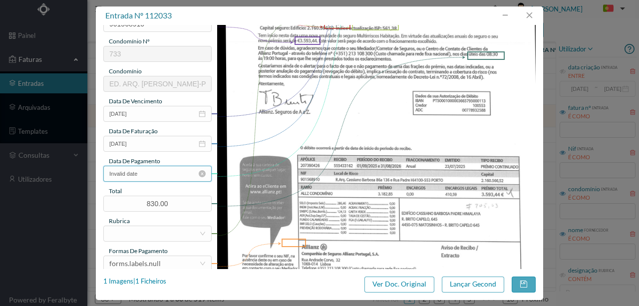
click at [158, 178] on input "Invalid date" at bounding box center [157, 174] width 108 height 16
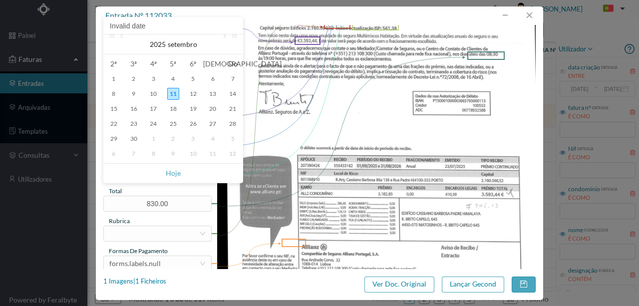
drag, startPoint x: 377, startPoint y: 132, endPoint x: 351, endPoint y: 131, distance: 26.0
click at [377, 132] on img at bounding box center [376, 91] width 319 height 450
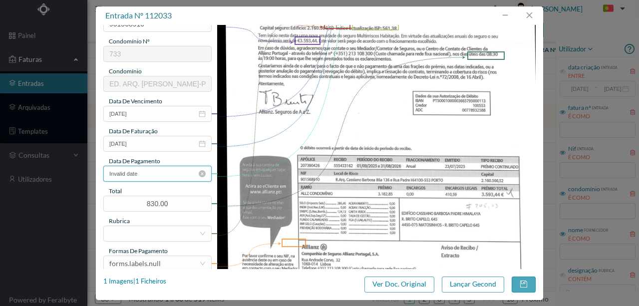
click at [149, 176] on input "Invalid date" at bounding box center [157, 174] width 108 height 16
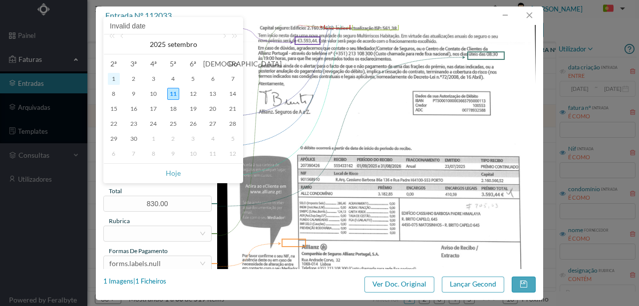
click at [115, 77] on div "1" at bounding box center [114, 79] width 12 height 12
type input "01-09-2025"
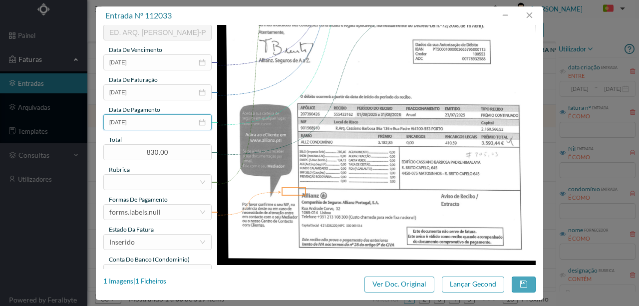
scroll to position [233, 0]
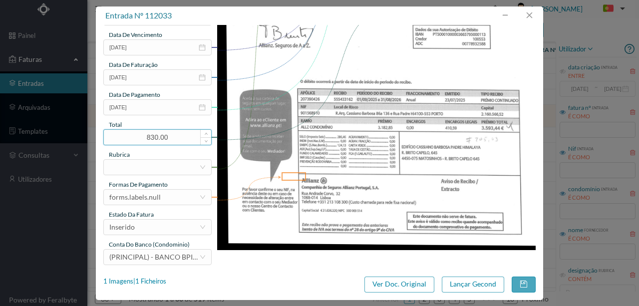
drag, startPoint x: 173, startPoint y: 138, endPoint x: 109, endPoint y: 130, distance: 64.0
click at [109, 130] on input "830.00" at bounding box center [157, 137] width 107 height 15
type input "3593.44"
click at [128, 170] on div at bounding box center [154, 167] width 90 height 15
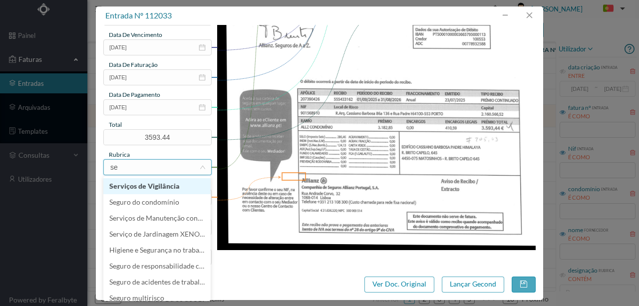
type input "seg"
click at [157, 188] on li "Seguro do condomínio" at bounding box center [156, 186] width 107 height 16
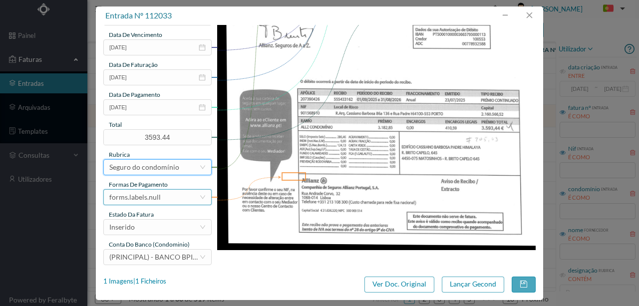
click at [142, 198] on div "forms.labels.null" at bounding box center [134, 197] width 51 height 15
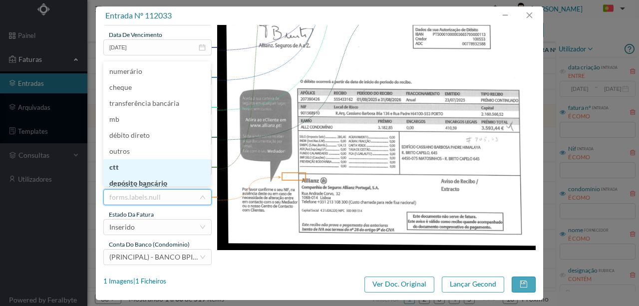
scroll to position [4, 0]
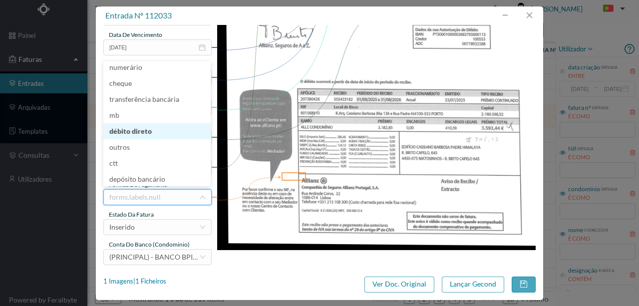
click at [143, 134] on li "débito direto" at bounding box center [156, 131] width 107 height 16
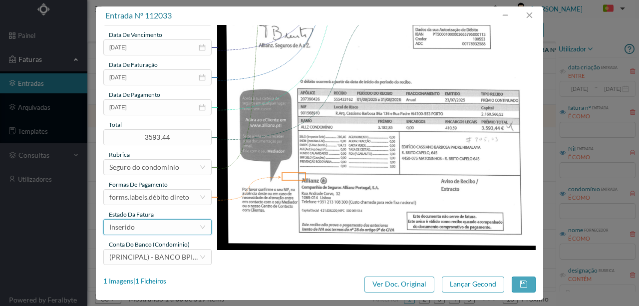
click at [148, 230] on div "Inserido" at bounding box center [154, 227] width 90 height 15
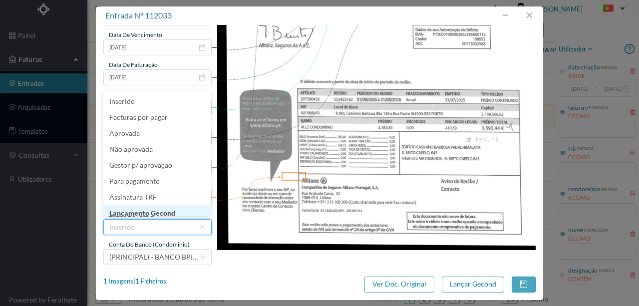
scroll to position [5, 0]
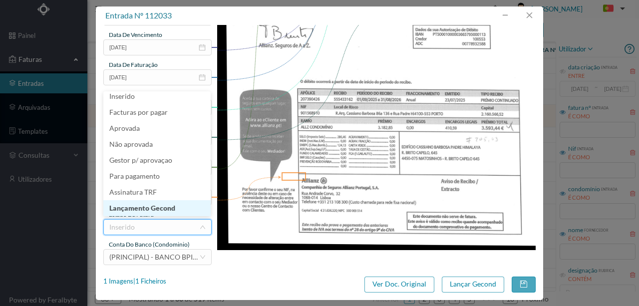
click at [160, 210] on li "Lançamento Gecond" at bounding box center [156, 208] width 107 height 16
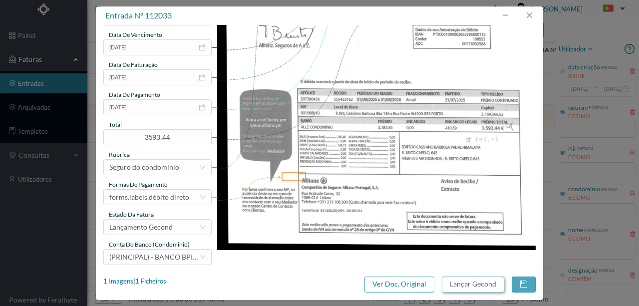
click at [467, 288] on button "Lançar Gecond" at bounding box center [473, 285] width 62 height 16
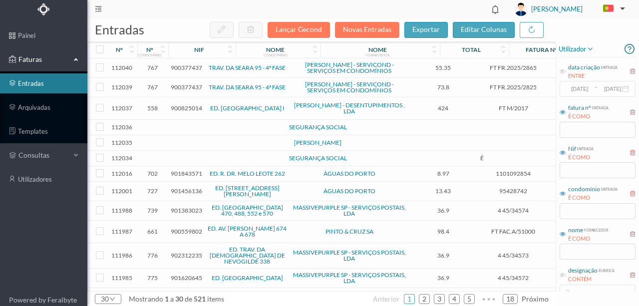
click at [208, 166] on td at bounding box center [215, 158] width 85 height 15
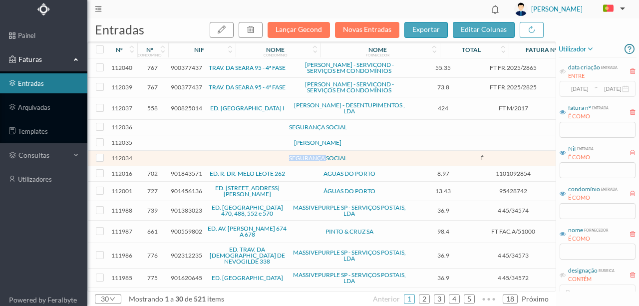
click at [208, 166] on td at bounding box center [215, 158] width 85 height 15
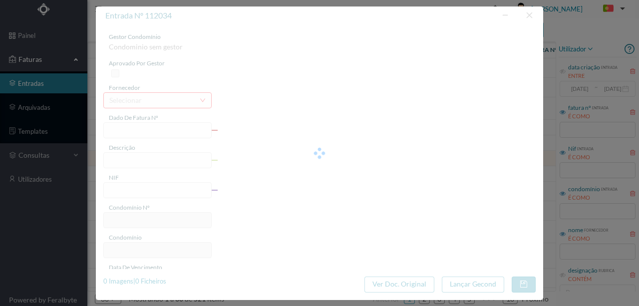
type input "É"
type input "0"
type input "Invalid date"
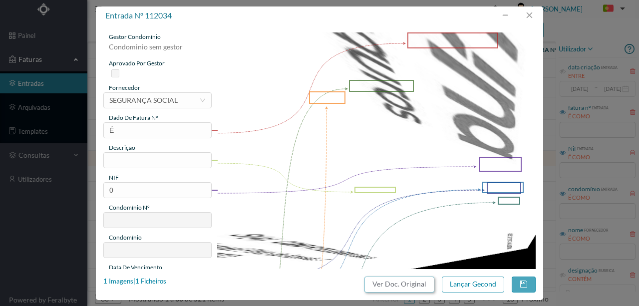
click at [421, 287] on button "Ver Doc. Original" at bounding box center [399, 285] width 70 height 16
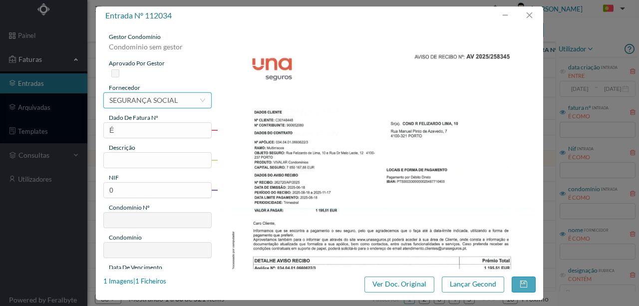
click at [159, 102] on div "SEGURANÇA SOCIAL" at bounding box center [143, 100] width 68 height 15
type input "una"
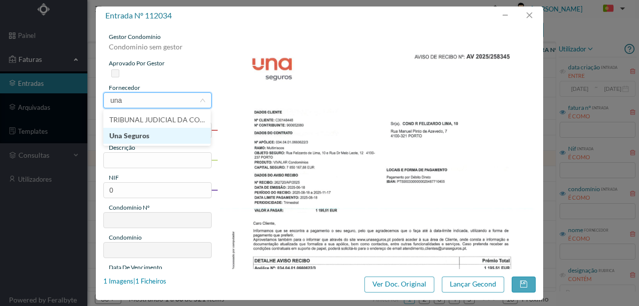
click at [133, 140] on li "Una Seguros" at bounding box center [156, 136] width 107 height 16
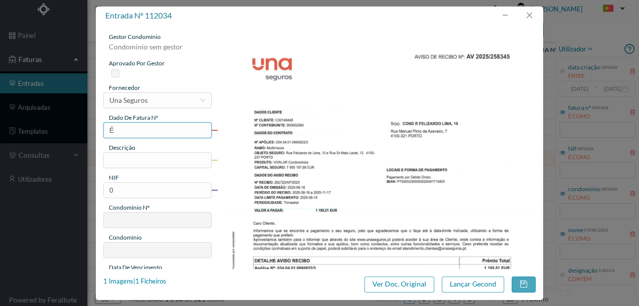
drag, startPoint x: 122, startPoint y: 133, endPoint x: 89, endPoint y: 130, distance: 33.6
click at [89, 130] on div "entrada nº 112034 gestor condomínio Condominio sem gestor aprovado por gestor f…" at bounding box center [319, 153] width 639 height 306
type input "F 8345"
click at [119, 160] on input "text" at bounding box center [157, 160] width 108 height 16
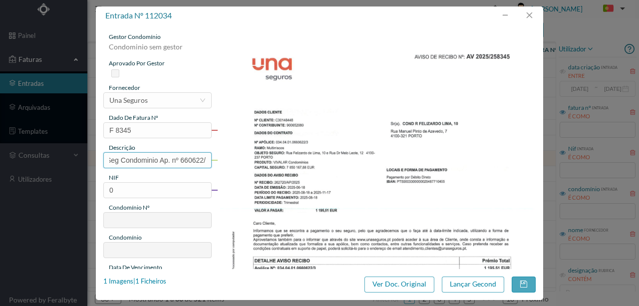
scroll to position [0, 7]
type input "Seg Condominio Ap. nº 660622/3"
drag, startPoint x: 128, startPoint y: 190, endPoint x: 40, endPoint y: 178, distance: 88.6
click at [40, 178] on div "entrada nº 112034 gestor condomínio Condominio sem gestor aprovado por gestor f…" at bounding box center [319, 153] width 639 height 306
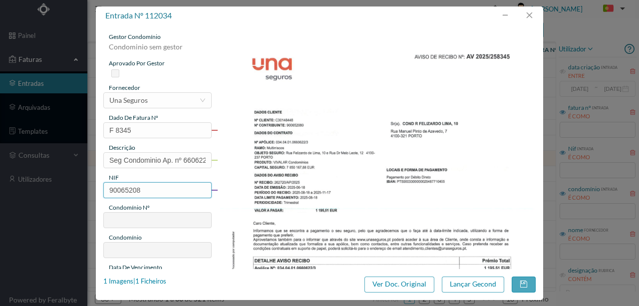
type input "900652080"
type input "760"
type input "ED. [PERSON_NAME] 10 E MELO LEOTE 12"
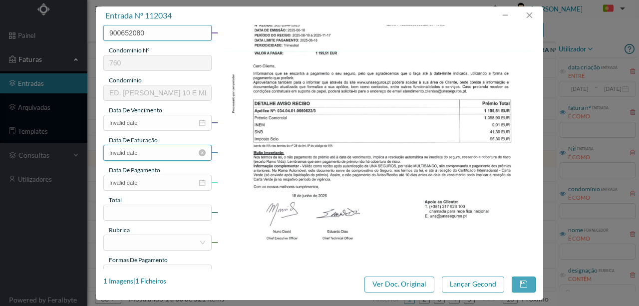
scroll to position [166, 0]
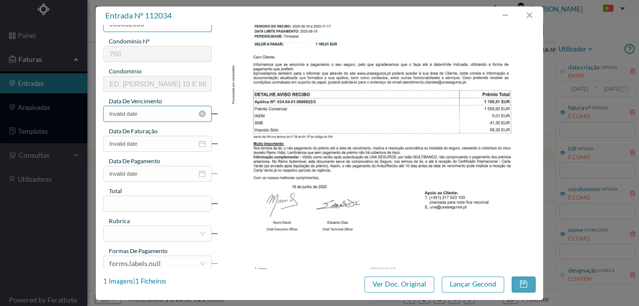
type input "900652080"
click at [170, 113] on input "Invalid date" at bounding box center [157, 114] width 108 height 16
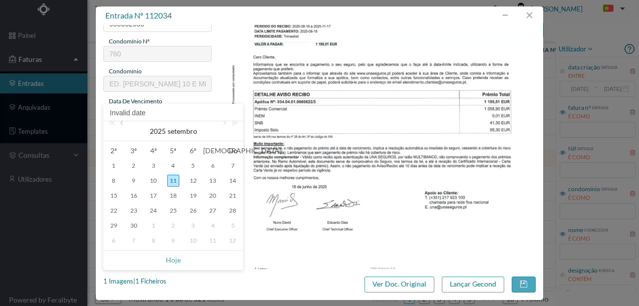
click at [123, 126] on link at bounding box center [122, 131] width 9 height 20
click at [155, 211] on div "18" at bounding box center [153, 211] width 12 height 12
type input "[DATE]"
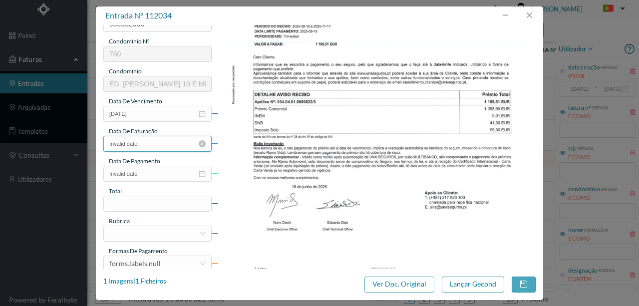
click at [145, 146] on input "Invalid date" at bounding box center [157, 144] width 108 height 16
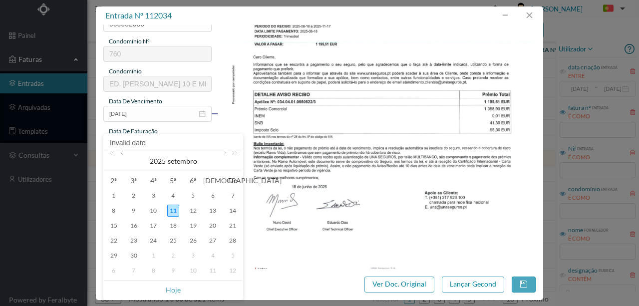
click at [123, 153] on link at bounding box center [122, 161] width 9 height 20
click at [154, 237] on div "18" at bounding box center [153, 241] width 12 height 12
type input "[DATE]"
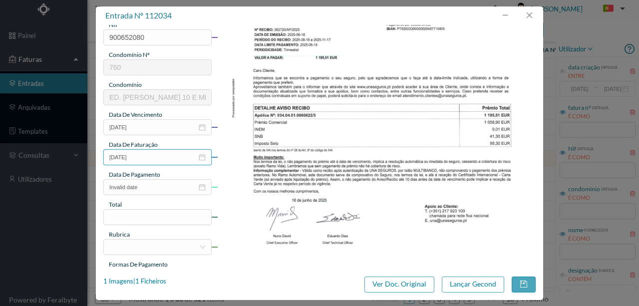
scroll to position [133, 0]
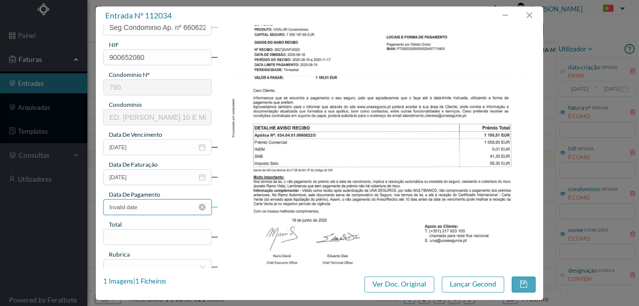
click at [144, 207] on input "Invalid date" at bounding box center [157, 207] width 108 height 16
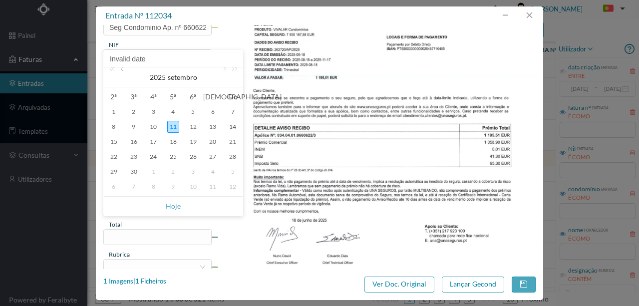
click at [126, 71] on link at bounding box center [122, 77] width 9 height 20
click at [114, 158] on div "18" at bounding box center [114, 157] width 12 height 12
type input "[DATE]"
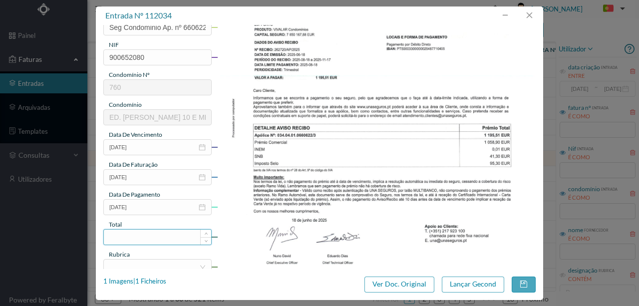
click at [145, 236] on input at bounding box center [157, 237] width 107 height 15
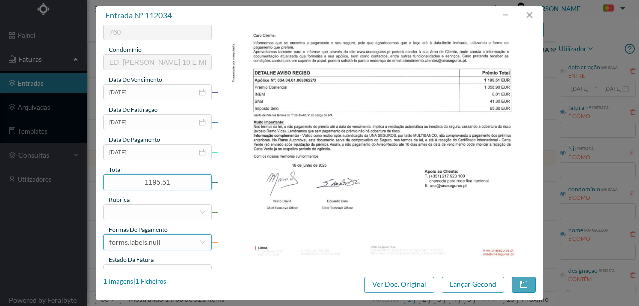
scroll to position [200, 0]
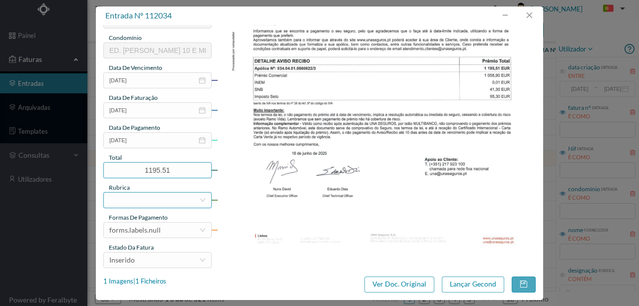
type input "1195.51"
click at [116, 202] on div at bounding box center [154, 200] width 90 height 15
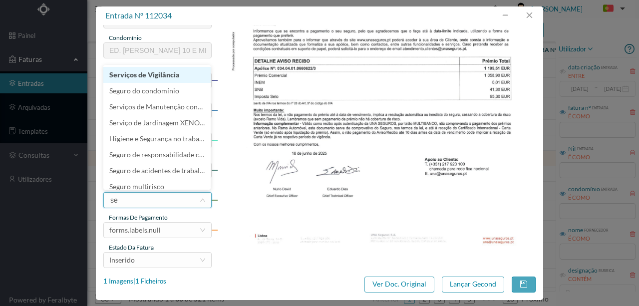
type input "seg"
click at [143, 76] on li "Seguro do condomínio" at bounding box center [156, 75] width 107 height 16
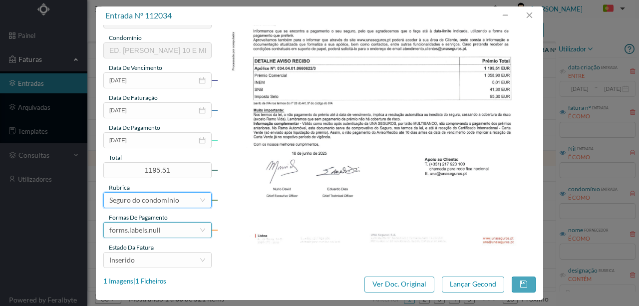
click at [167, 234] on div "forms.labels.null" at bounding box center [154, 230] width 90 height 15
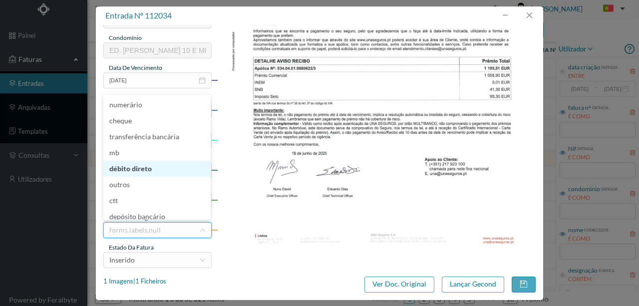
click at [139, 172] on li "débito direto" at bounding box center [156, 169] width 107 height 16
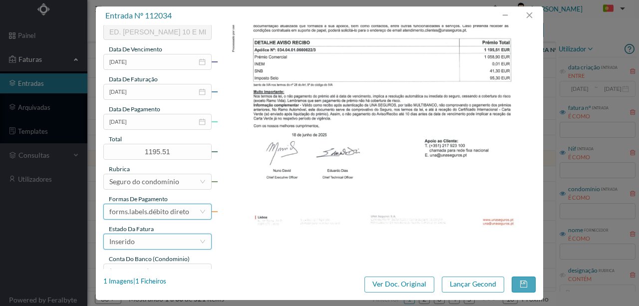
scroll to position [236, 0]
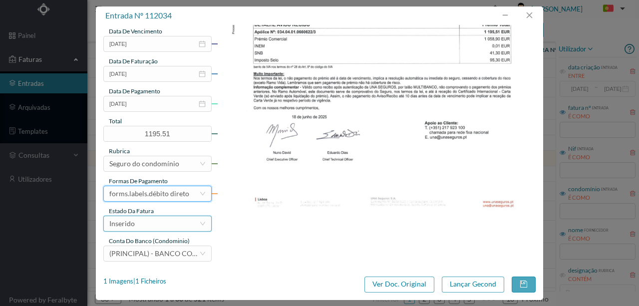
click at [146, 225] on div "Inserido" at bounding box center [154, 223] width 90 height 15
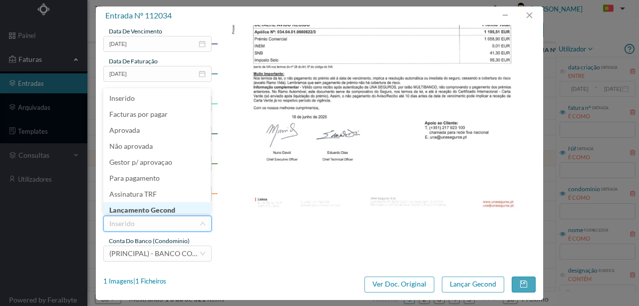
scroll to position [5, 0]
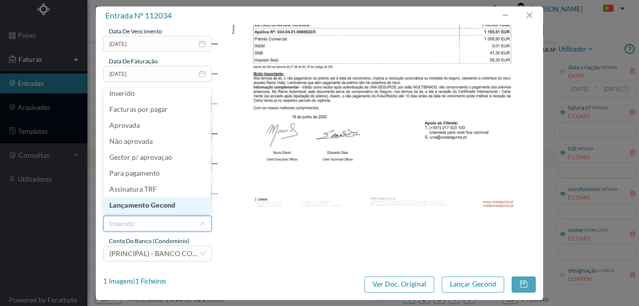
click at [156, 206] on li "Lançamento Gecond" at bounding box center [156, 205] width 107 height 16
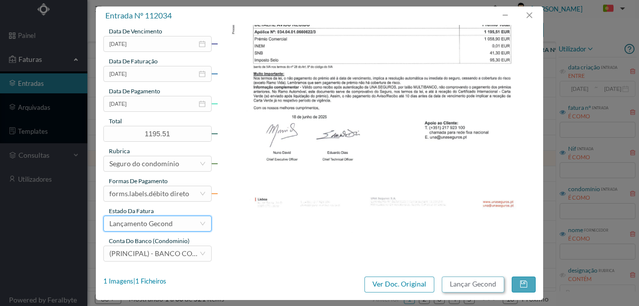
click at [457, 284] on button "Lançar Gecond" at bounding box center [473, 285] width 62 height 16
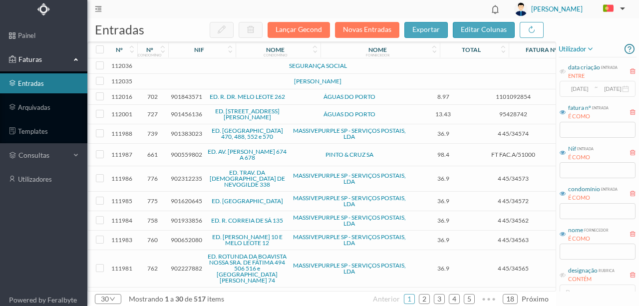
click at [202, 83] on td at bounding box center [215, 81] width 85 height 15
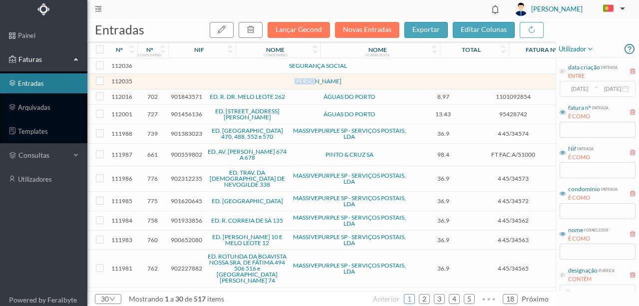
click at [202, 83] on td at bounding box center [215, 81] width 85 height 15
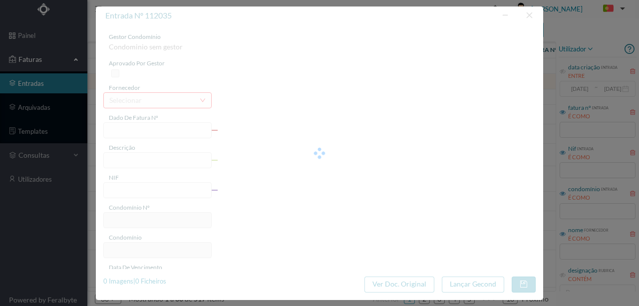
type input "0"
type input "Invalid date"
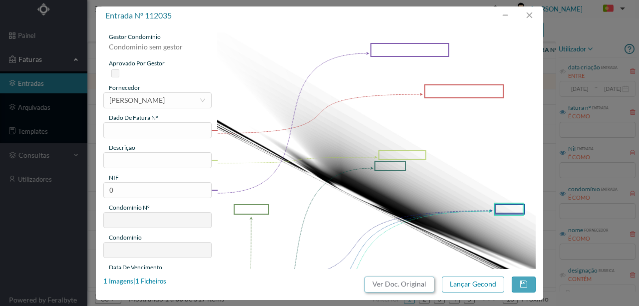
drag, startPoint x: 425, startPoint y: 285, endPoint x: 376, endPoint y: 42, distance: 248.1
click at [425, 285] on button "Ver Doc. Original" at bounding box center [399, 285] width 70 height 16
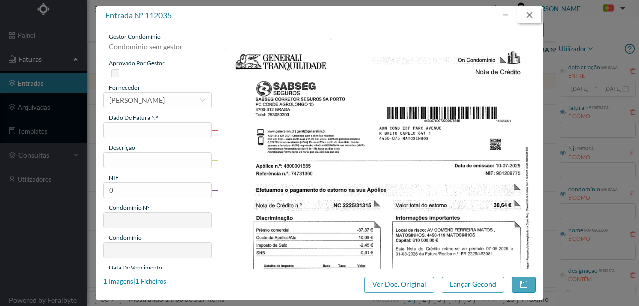
click at [529, 13] on button "button" at bounding box center [529, 15] width 24 height 16
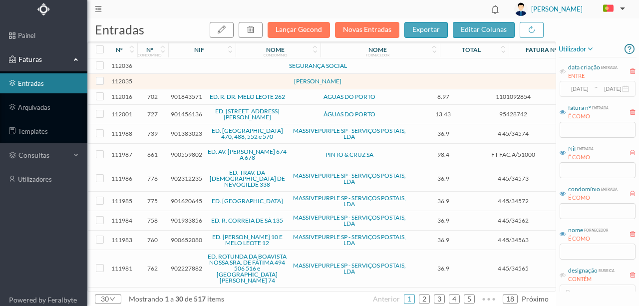
click at [185, 64] on td at bounding box center [215, 65] width 85 height 15
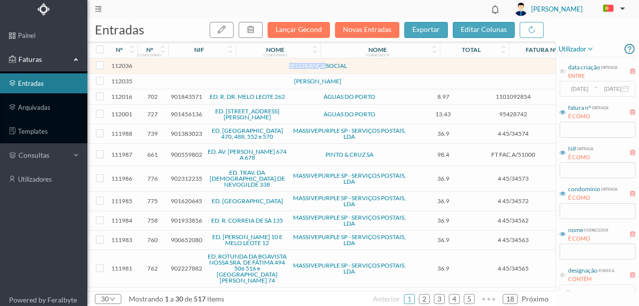
click at [185, 64] on td at bounding box center [215, 65] width 85 height 15
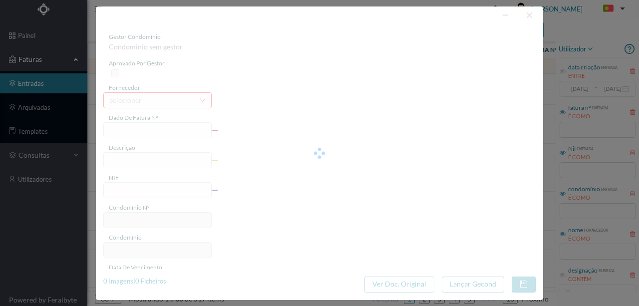
type input "0"
type input "Invalid date"
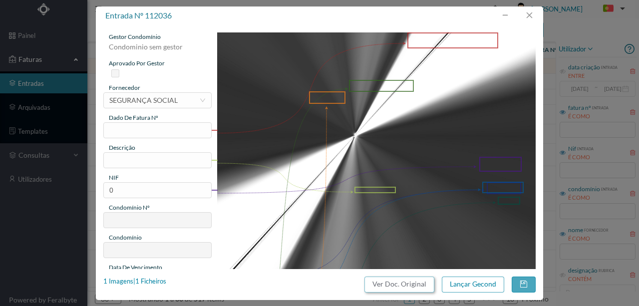
click at [405, 287] on button "Ver Doc. Original" at bounding box center [399, 285] width 70 height 16
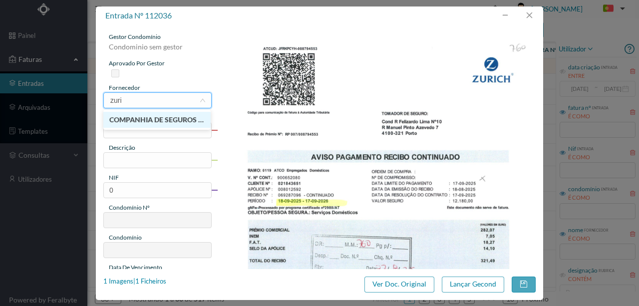
type input "zuric"
click at [190, 119] on li "COMPANHIA DE SEGUROS ZURICH INSURANCE PLC" at bounding box center [156, 120] width 107 height 16
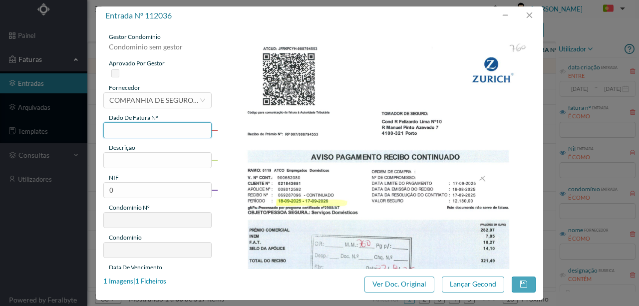
click at [125, 127] on input "text" at bounding box center [157, 130] width 108 height 16
click at [112, 128] on input "f 7096" at bounding box center [157, 130] width 108 height 16
type input "F7096"
click at [131, 161] on input "text" at bounding box center [157, 160] width 108 height 16
type input "s"
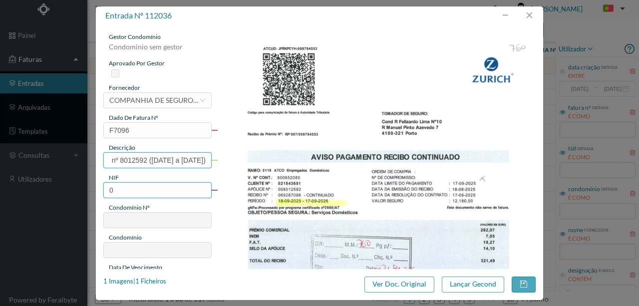
scroll to position [33, 0]
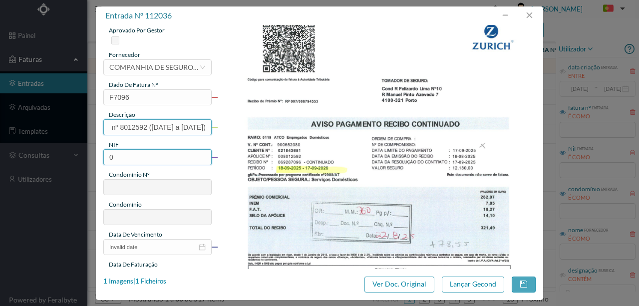
type input "Seg AT Ap. nº 8012592 ([DATE] a [DATE])"
drag, startPoint x: 127, startPoint y: 154, endPoint x: 89, endPoint y: 154, distance: 37.9
click at [89, 154] on div "entrada nº 112036 gestor condomínio Condominio sem gestor aprovado por gestor f…" at bounding box center [319, 153] width 639 height 306
type input "900652080"
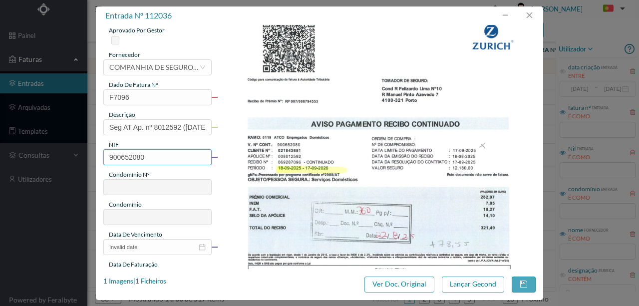
type input "760"
type input "ED. [PERSON_NAME] 10 E MELO LEOTE 12"
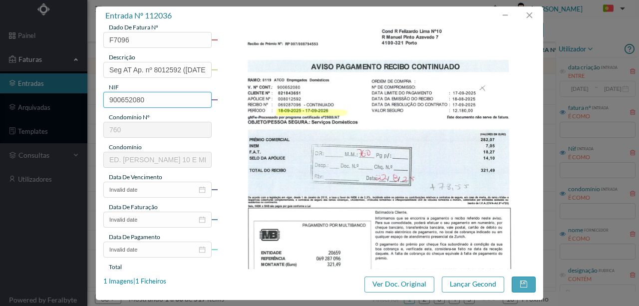
scroll to position [100, 0]
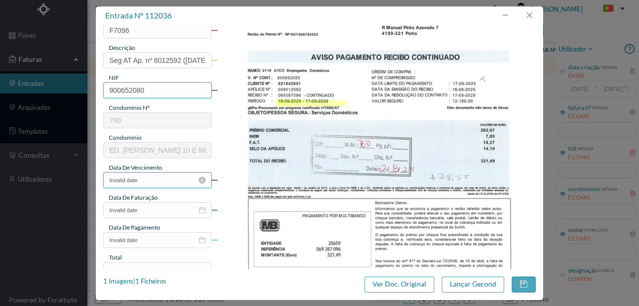
type input "900652080"
click at [140, 182] on input "Invalid date" at bounding box center [157, 180] width 108 height 16
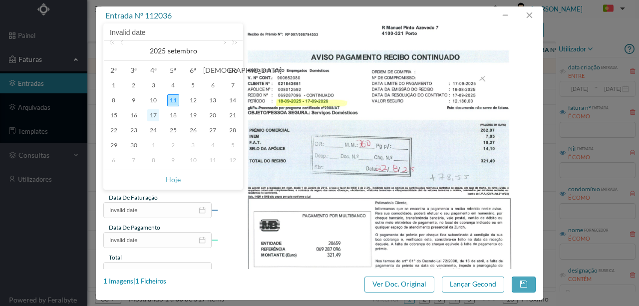
click at [150, 114] on div "17" at bounding box center [153, 115] width 12 height 12
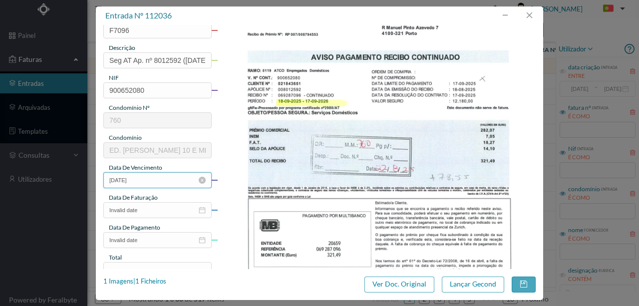
click at [155, 182] on input "[DATE]" at bounding box center [157, 180] width 108 height 16
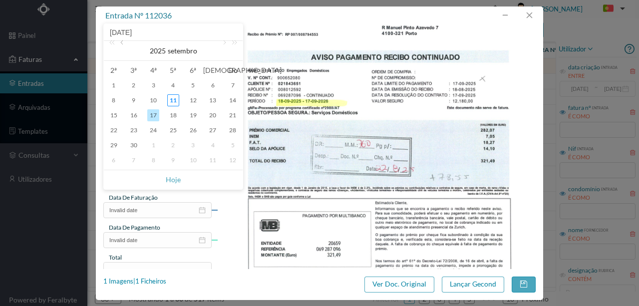
click at [122, 45] on link at bounding box center [122, 51] width 9 height 20
click at [116, 131] on div "18" at bounding box center [114, 130] width 12 height 12
type input "[DATE]"
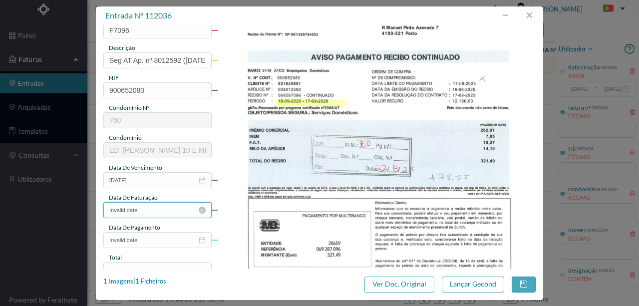
click at [146, 206] on input "Invalid date" at bounding box center [157, 210] width 108 height 16
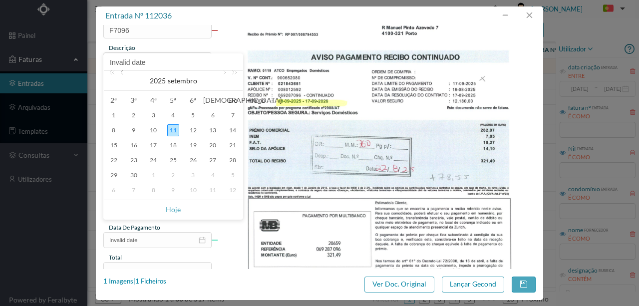
click at [122, 73] on link at bounding box center [122, 81] width 9 height 20
click at [113, 160] on div "18" at bounding box center [114, 160] width 12 height 12
type input "[DATE]"
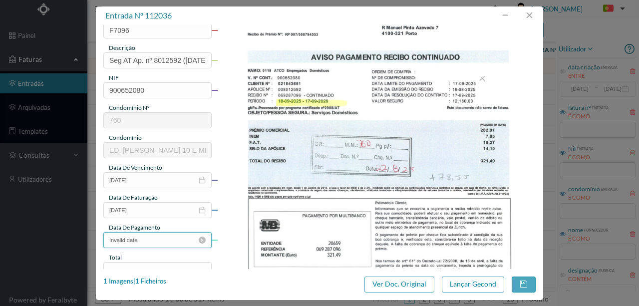
click at [152, 239] on input "Invalid date" at bounding box center [157, 240] width 108 height 16
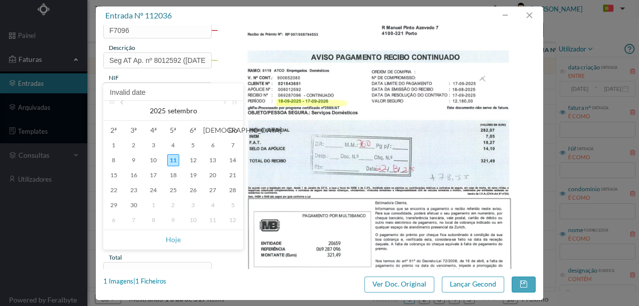
click at [124, 104] on link at bounding box center [122, 111] width 9 height 20
click at [191, 191] on div "22" at bounding box center [193, 190] width 12 height 12
type input "[DATE]"
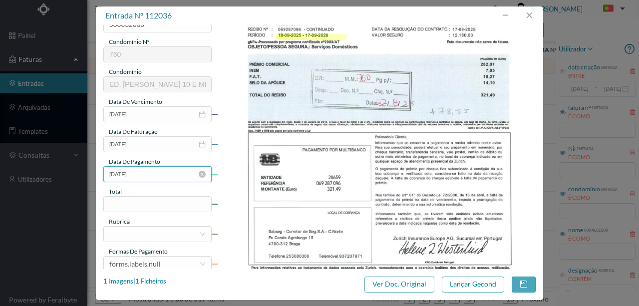
scroll to position [166, 0]
click at [129, 205] on input at bounding box center [157, 203] width 107 height 15
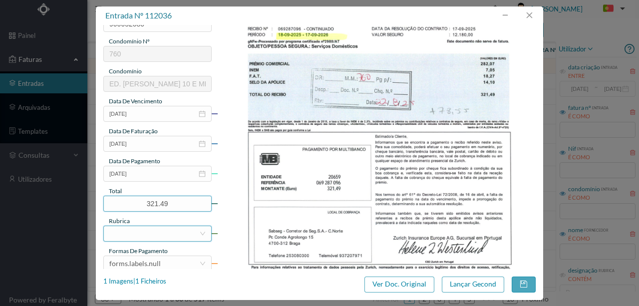
type input "321.49"
click at [129, 234] on div at bounding box center [154, 233] width 90 height 15
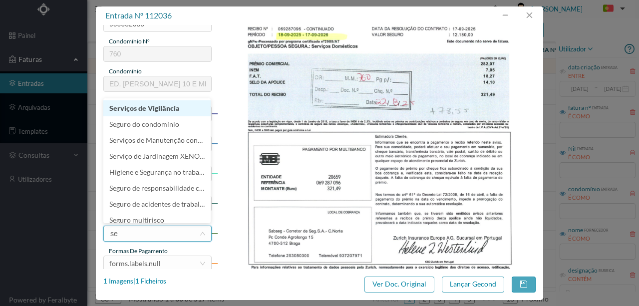
type input "seg"
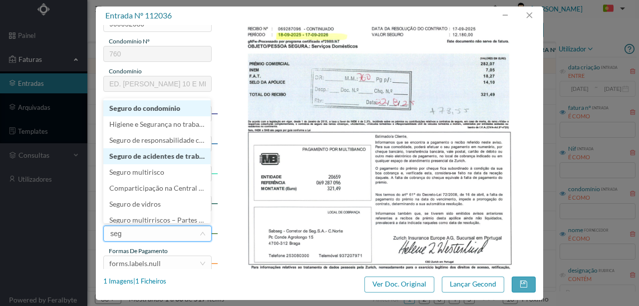
scroll to position [5, 0]
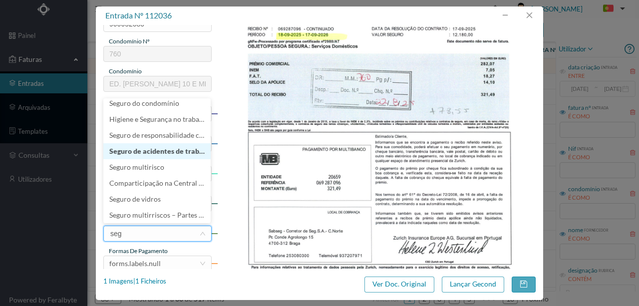
click at [138, 150] on li "Seguro de acidentes de trabalho" at bounding box center [156, 151] width 107 height 16
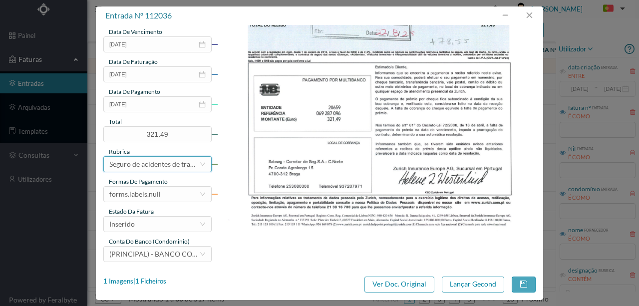
scroll to position [236, 0]
click at [156, 196] on div "forms.labels.null" at bounding box center [134, 193] width 51 height 15
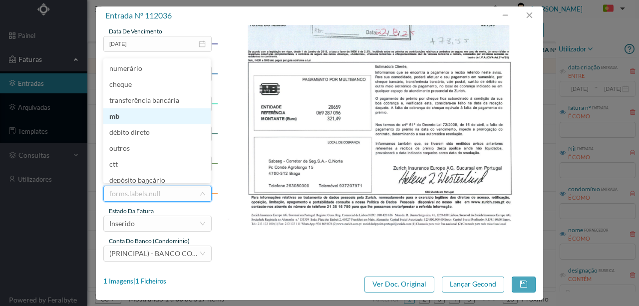
click at [115, 117] on li "mb" at bounding box center [156, 116] width 107 height 16
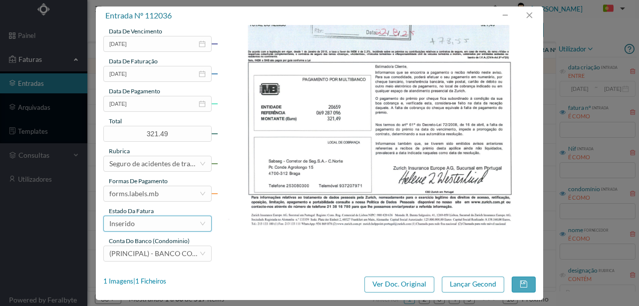
click at [142, 228] on div "Inserido" at bounding box center [154, 223] width 90 height 15
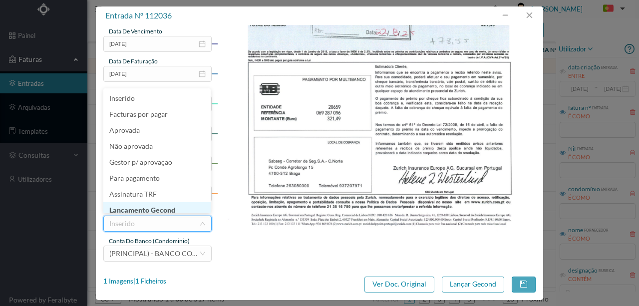
scroll to position [5, 0]
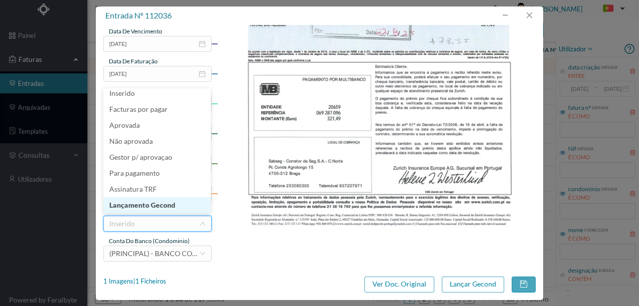
click at [148, 205] on li "Lançamento Gecond" at bounding box center [156, 205] width 107 height 16
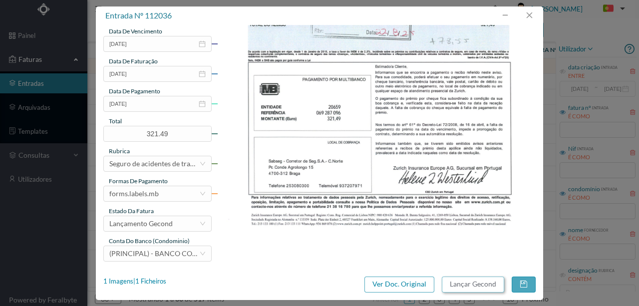
click at [464, 284] on button "Lançar Gecond" at bounding box center [473, 285] width 62 height 16
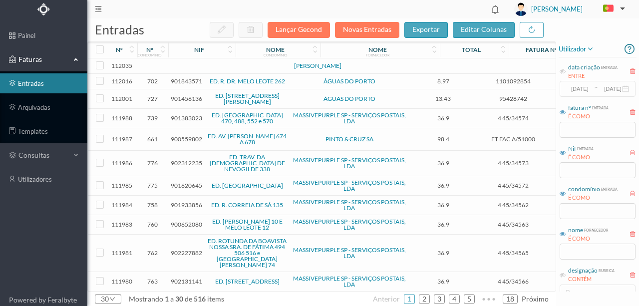
click at [189, 70] on td at bounding box center [215, 65] width 85 height 15
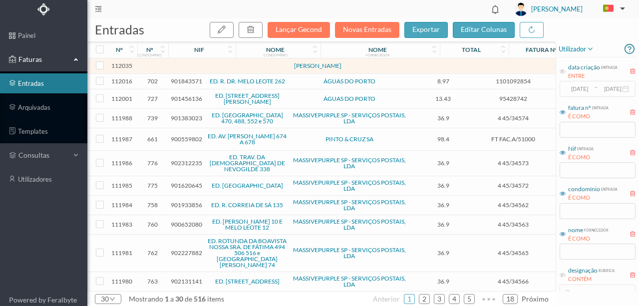
click at [202, 70] on td at bounding box center [215, 65] width 85 height 15
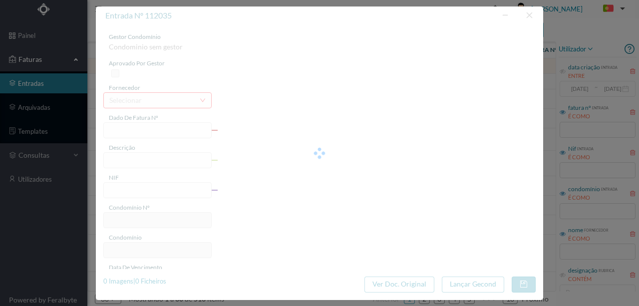
type input "0"
type input "Invalid date"
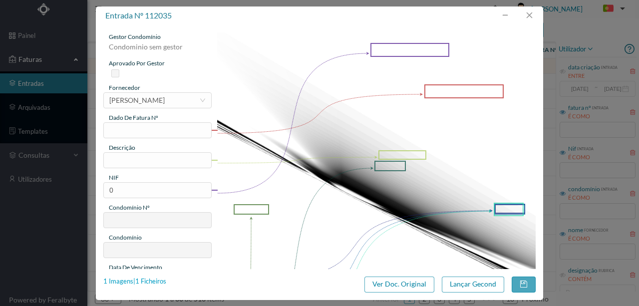
click at [146, 283] on div "1 Imagens | 1 Ficheiros" at bounding box center [134, 282] width 63 height 10
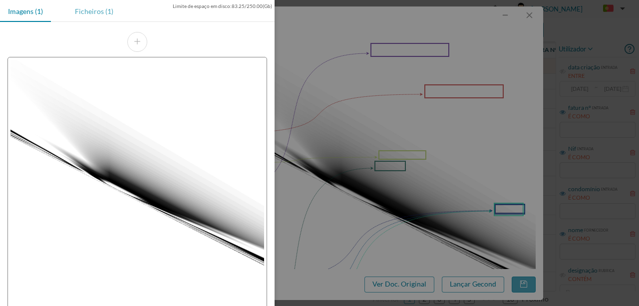
click at [98, 13] on div "Ficheiros (1)" at bounding box center [94, 11] width 54 height 22
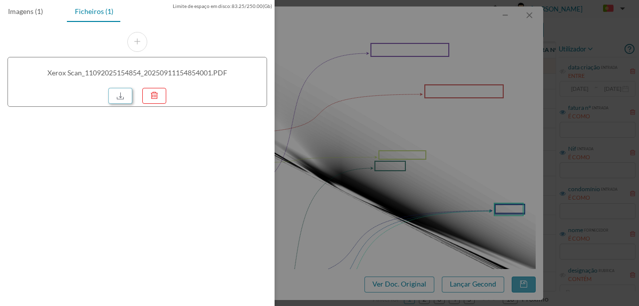
click at [126, 97] on link at bounding box center [120, 96] width 24 height 16
drag, startPoint x: 380, startPoint y: 57, endPoint x: 501, endPoint y: 12, distance: 128.4
click at [384, 55] on div at bounding box center [319, 153] width 639 height 306
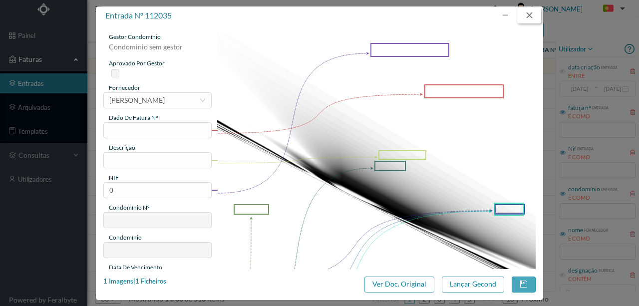
click at [527, 14] on button "button" at bounding box center [529, 15] width 24 height 16
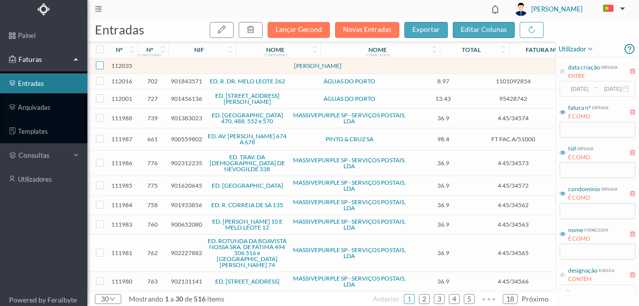
drag, startPoint x: 99, startPoint y: 67, endPoint x: 111, endPoint y: 62, distance: 12.5
click at [100, 67] on input "checkbox" at bounding box center [100, 65] width 8 height 8
checkbox input "true"
click at [255, 30] on icon "button" at bounding box center [251, 29] width 8 height 8
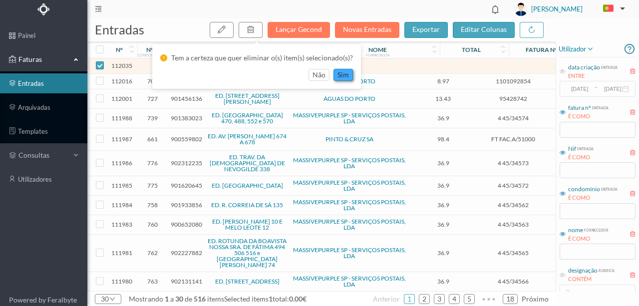
click at [339, 74] on button "sim" at bounding box center [342, 75] width 19 height 12
